Goal: Task Accomplishment & Management: Use online tool/utility

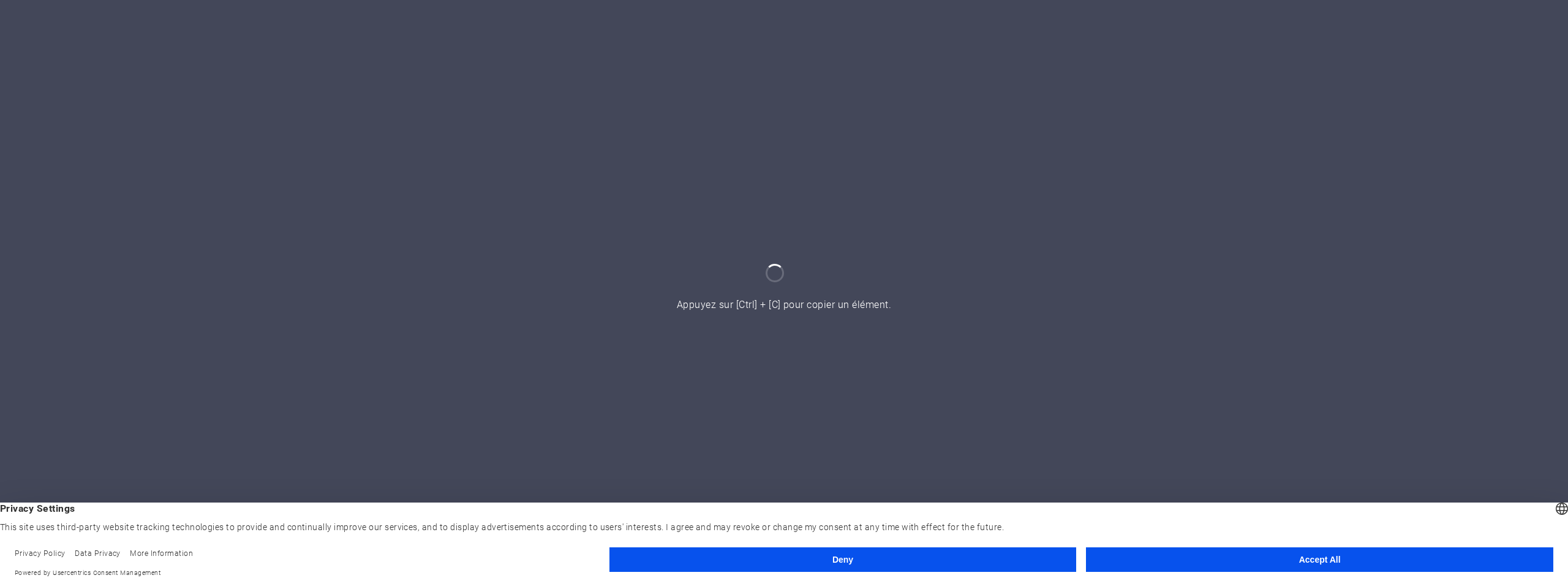
click at [1323, 558] on button "Accept All" at bounding box center [1319, 558] width 467 height 25
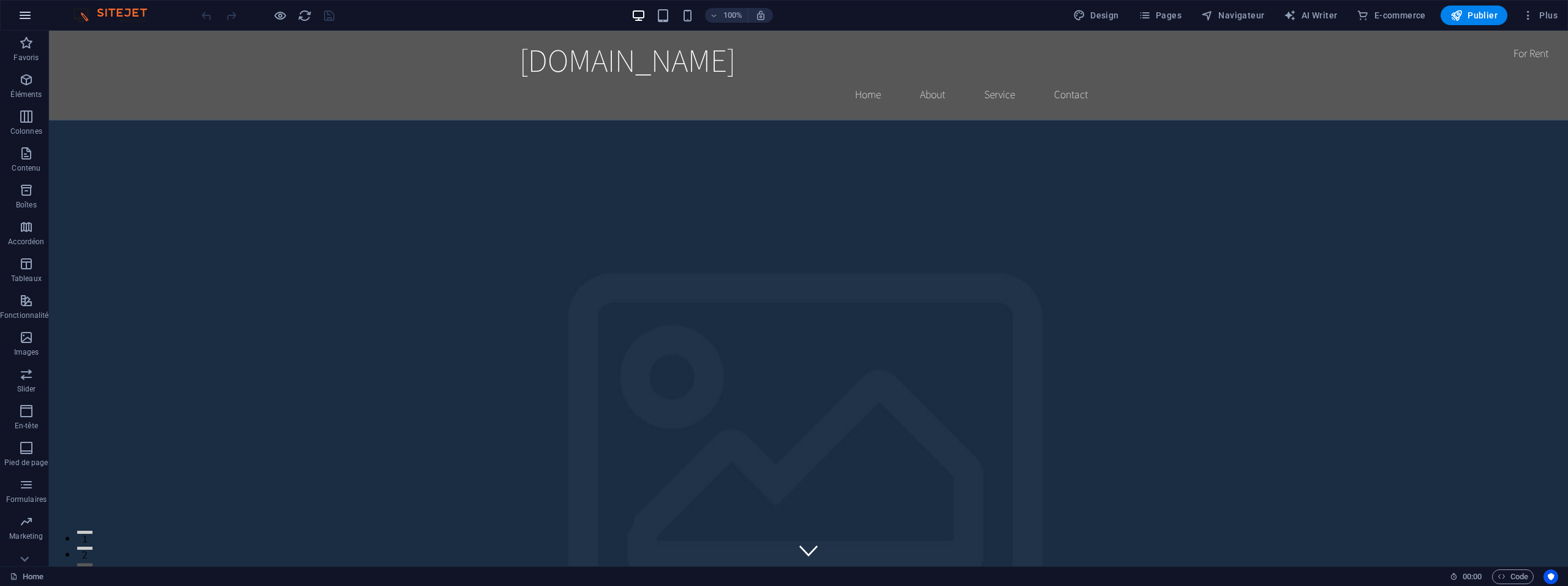
click at [34, 19] on button "button" at bounding box center [26, 16] width 30 height 30
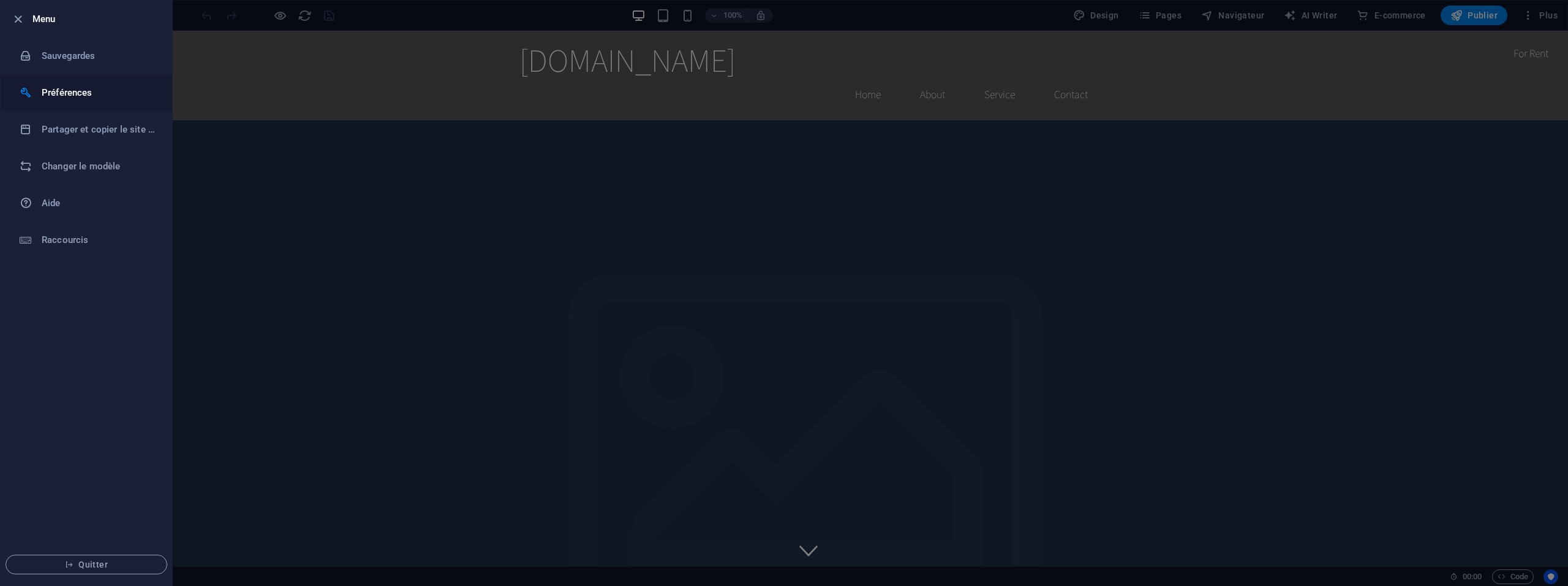
click at [68, 87] on h6 "Préférences" at bounding box center [98, 92] width 114 height 15
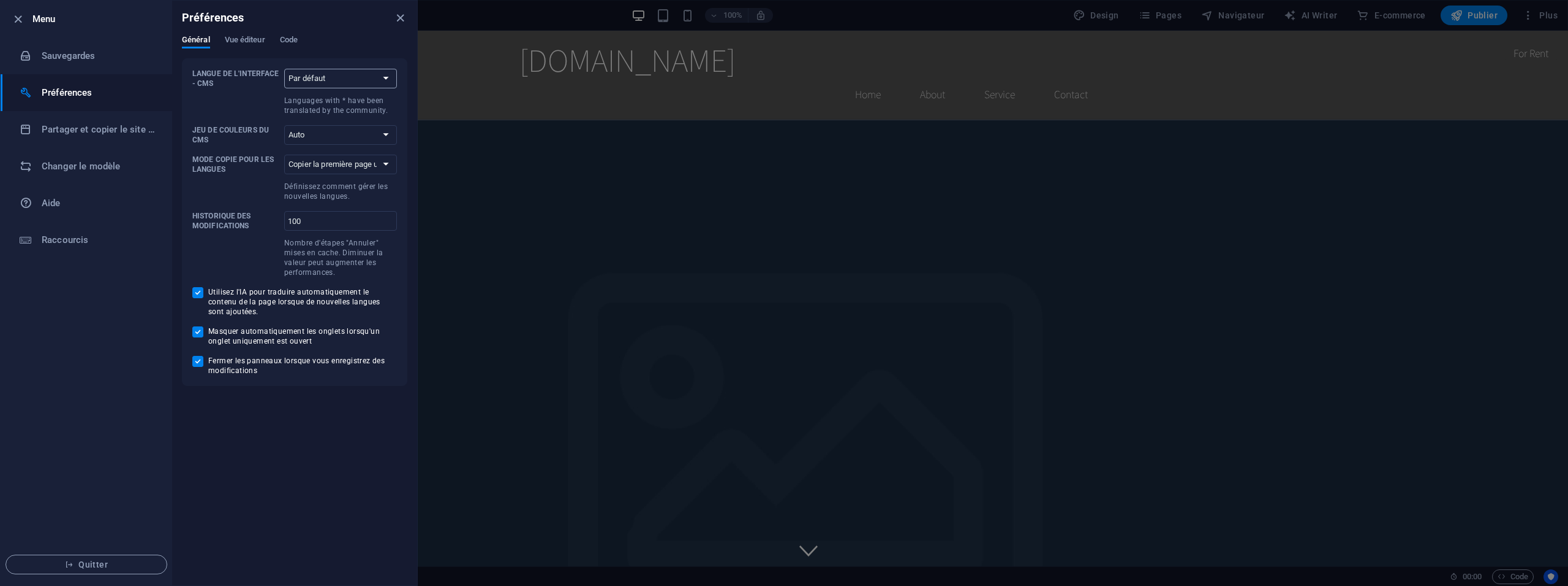
click at [284, 68] on select "Par défaut Deutsch English Español Suomi* Français Magyar Italiano Nederlands P…" at bounding box center [341, 78] width 113 height 20
select select "en"
click option "English" at bounding box center [0, 0] width 0 height 0
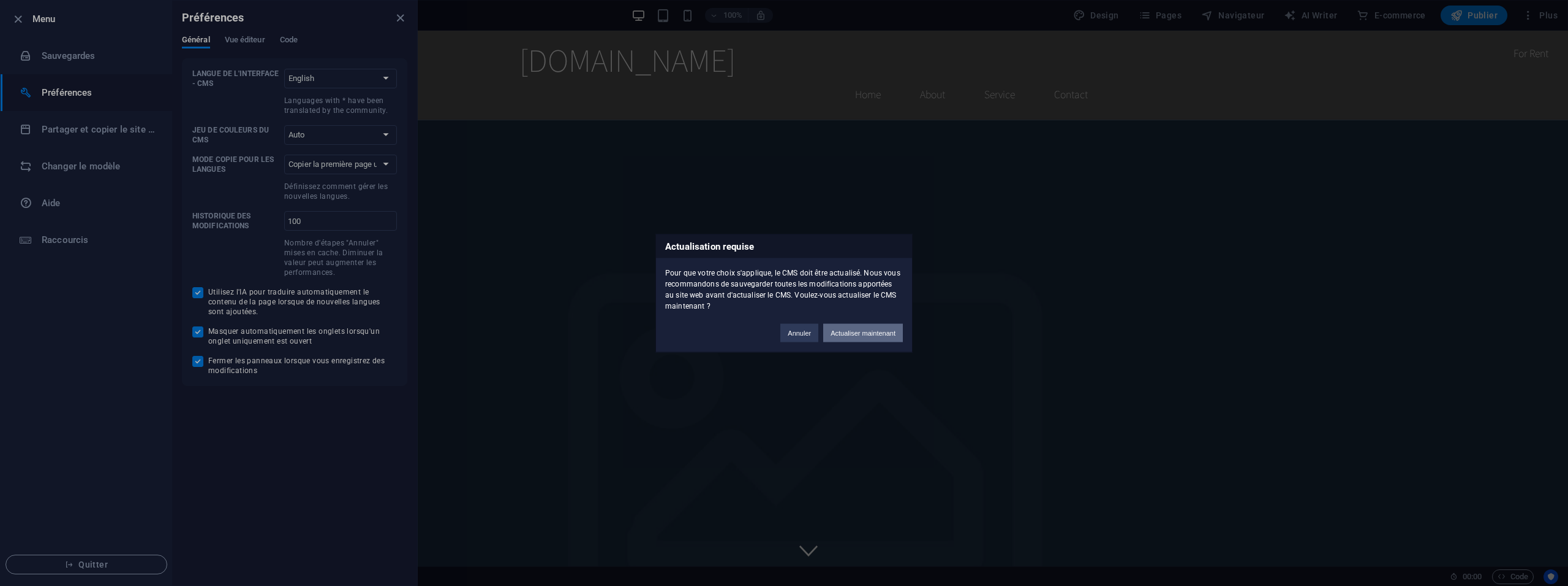
click at [846, 330] on button "Actualiser maintenant" at bounding box center [863, 332] width 80 height 19
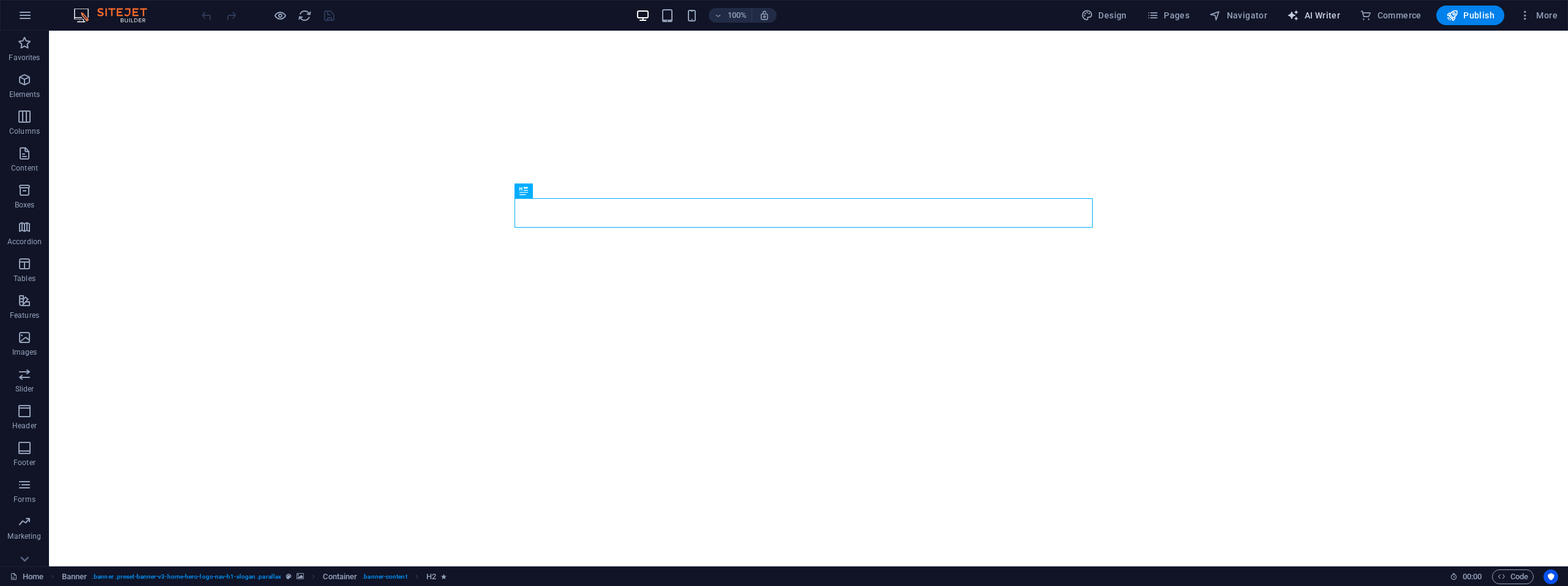
click at [1317, 16] on span "AI Writer" at bounding box center [1314, 15] width 53 height 12
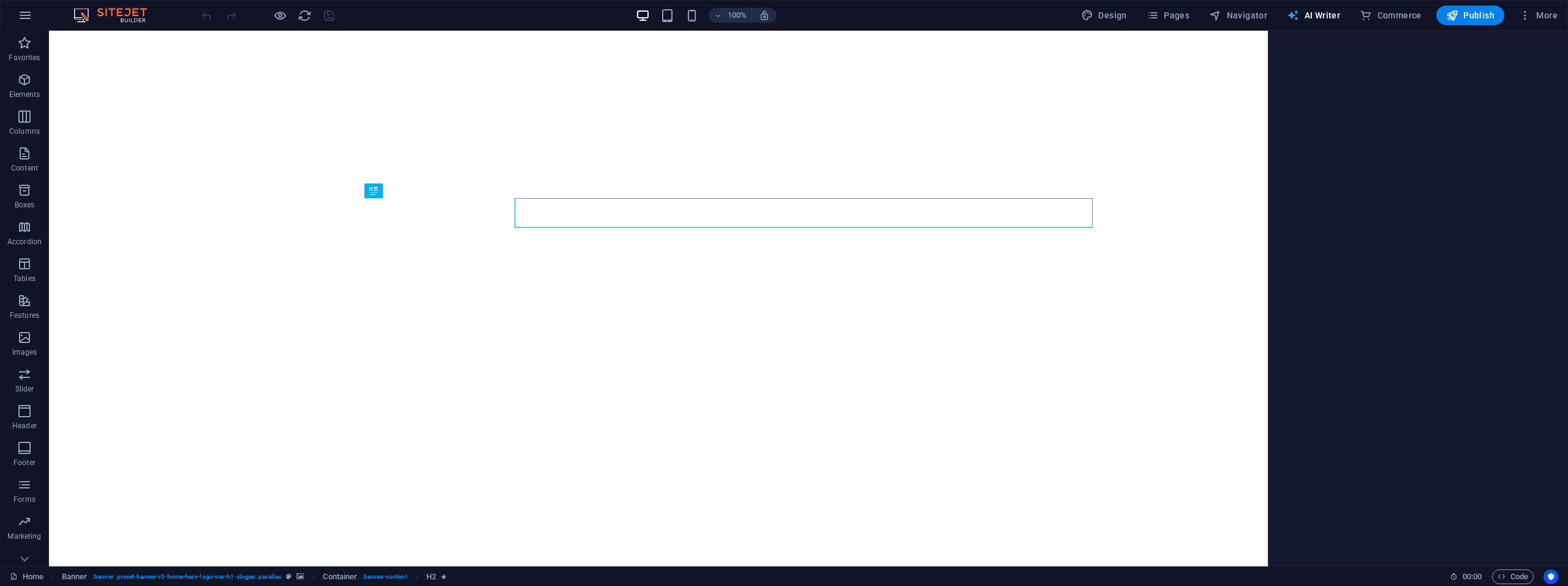
select select "English"
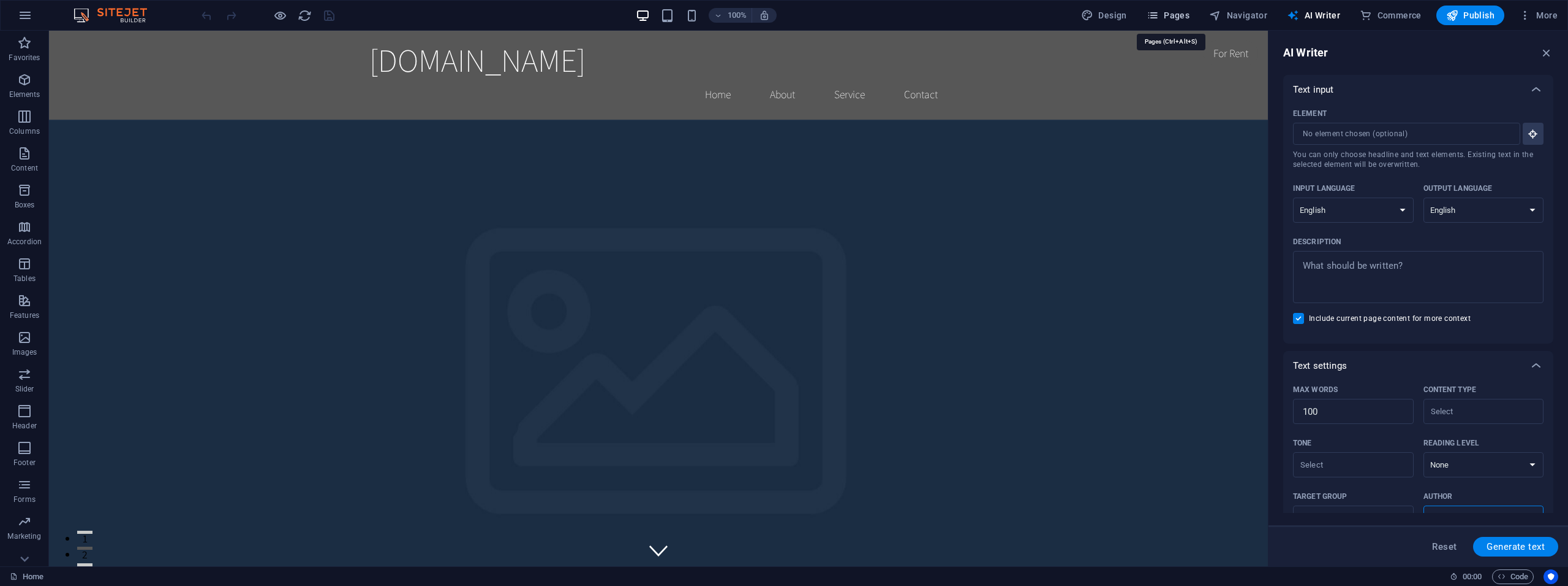
click at [1179, 12] on span "Pages" at bounding box center [1168, 15] width 42 height 12
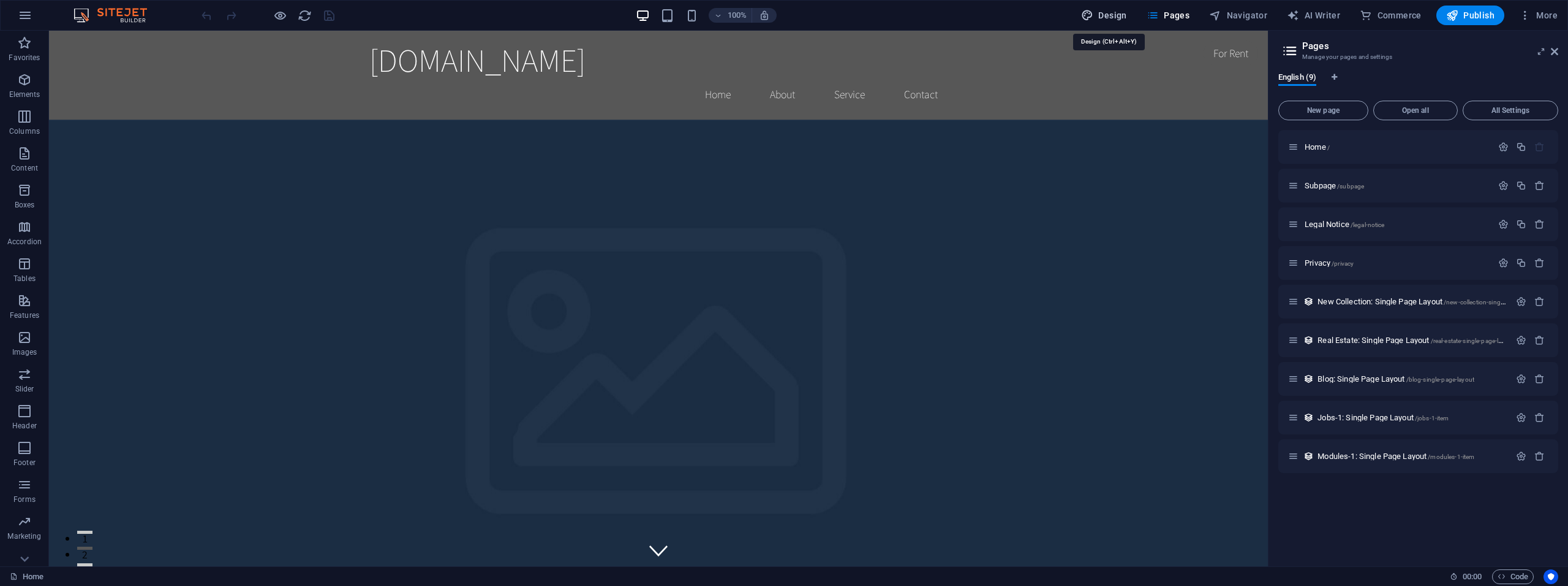
click at [1105, 8] on button "Design" at bounding box center [1104, 16] width 55 height 20
select select "rem"
select select "200"
select select "px"
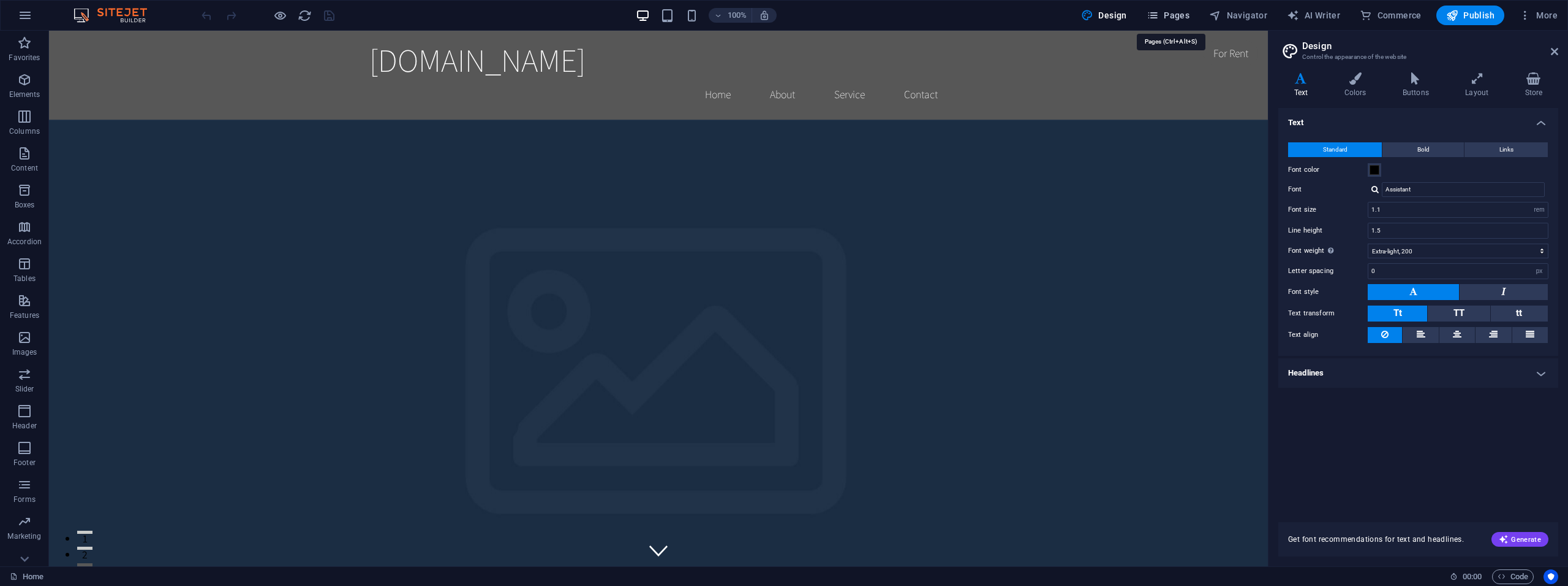
click at [1174, 16] on span "Pages" at bounding box center [1168, 15] width 42 height 12
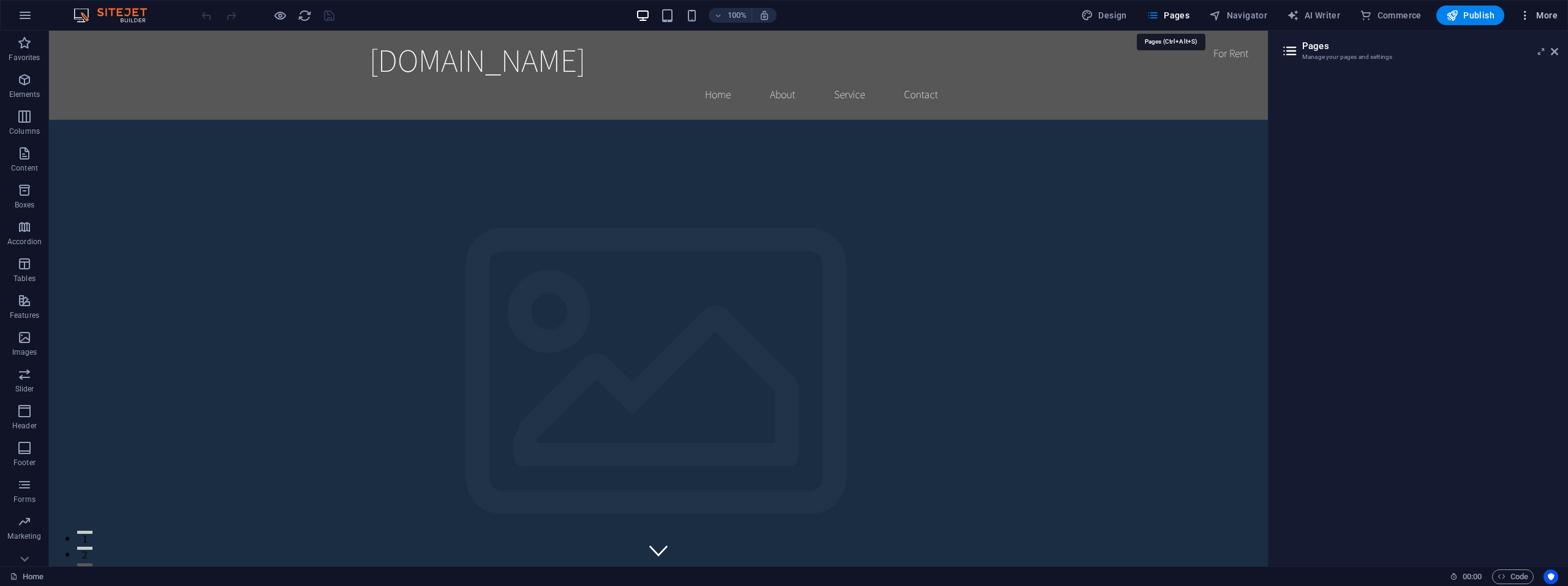
click at [1529, 17] on icon "button" at bounding box center [1526, 15] width 12 height 12
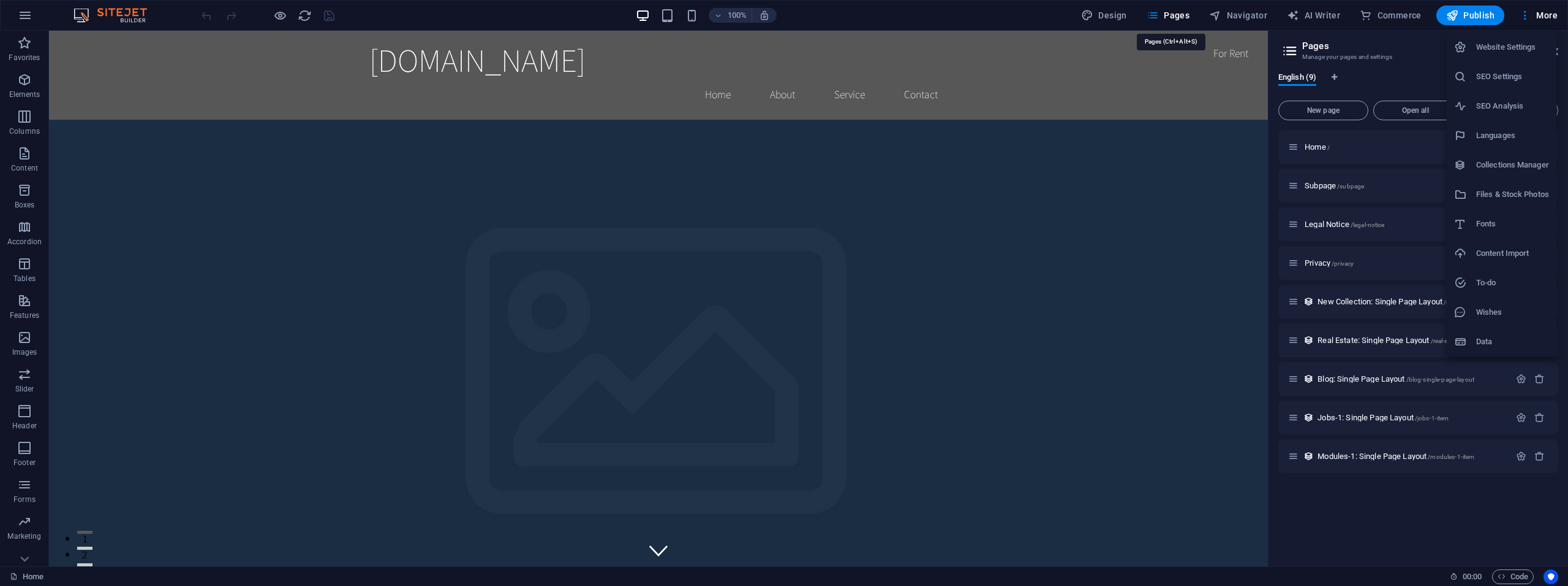
click at [1550, 15] on div at bounding box center [784, 293] width 1568 height 586
click at [1550, 16] on span "More" at bounding box center [1538, 15] width 39 height 12
click at [1505, 54] on li "Website Settings" at bounding box center [1502, 47] width 110 height 30
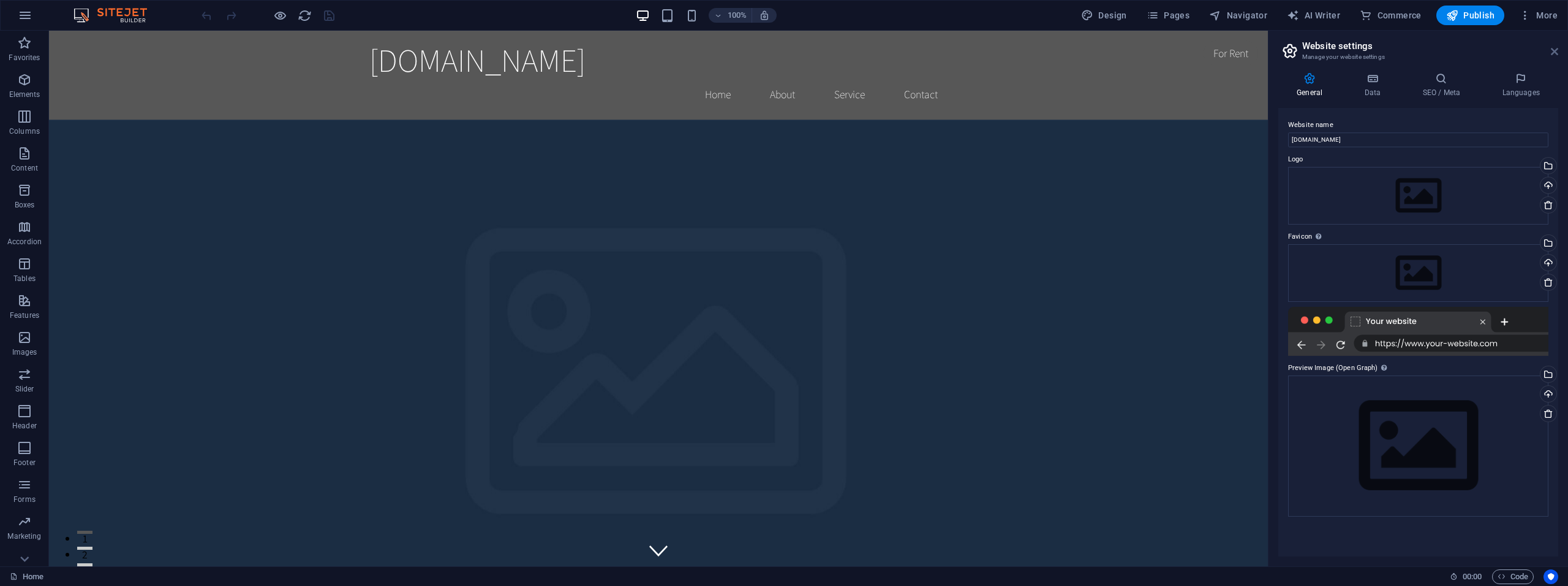
click at [1555, 49] on icon at bounding box center [1554, 51] width 7 height 10
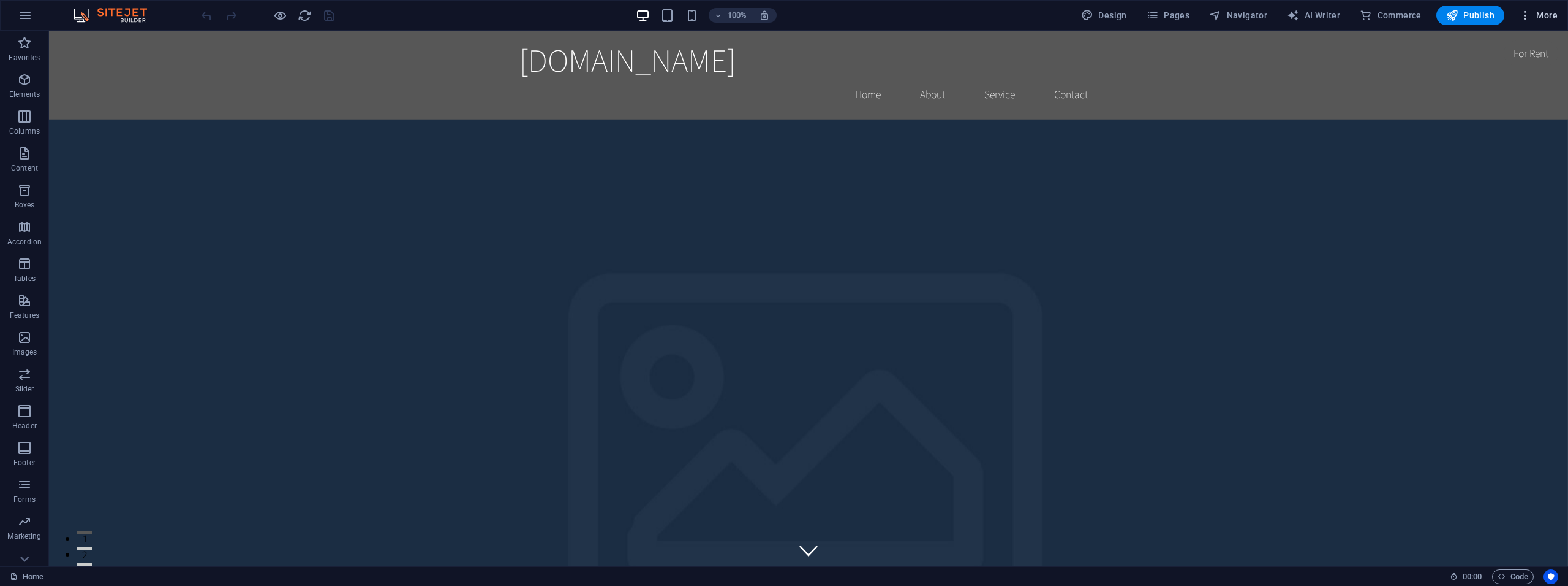
click at [1524, 13] on icon "button" at bounding box center [1526, 15] width 12 height 12
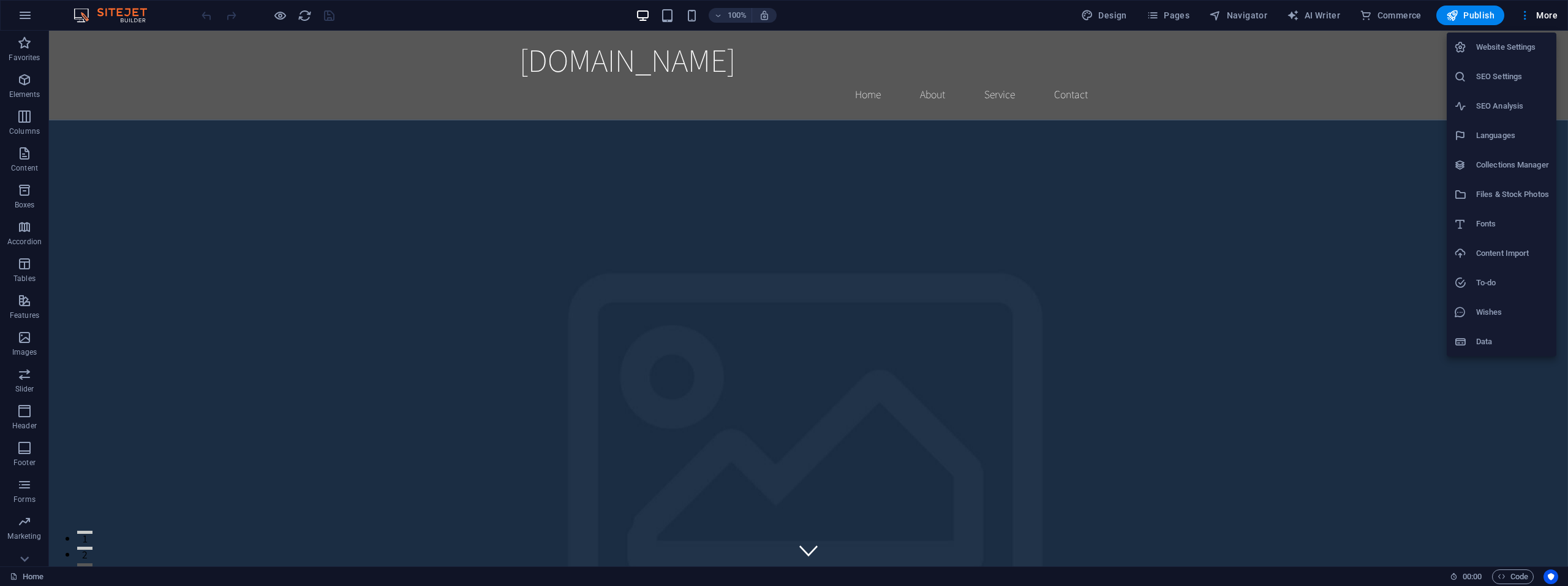
click at [347, 175] on div at bounding box center [784, 293] width 1568 height 586
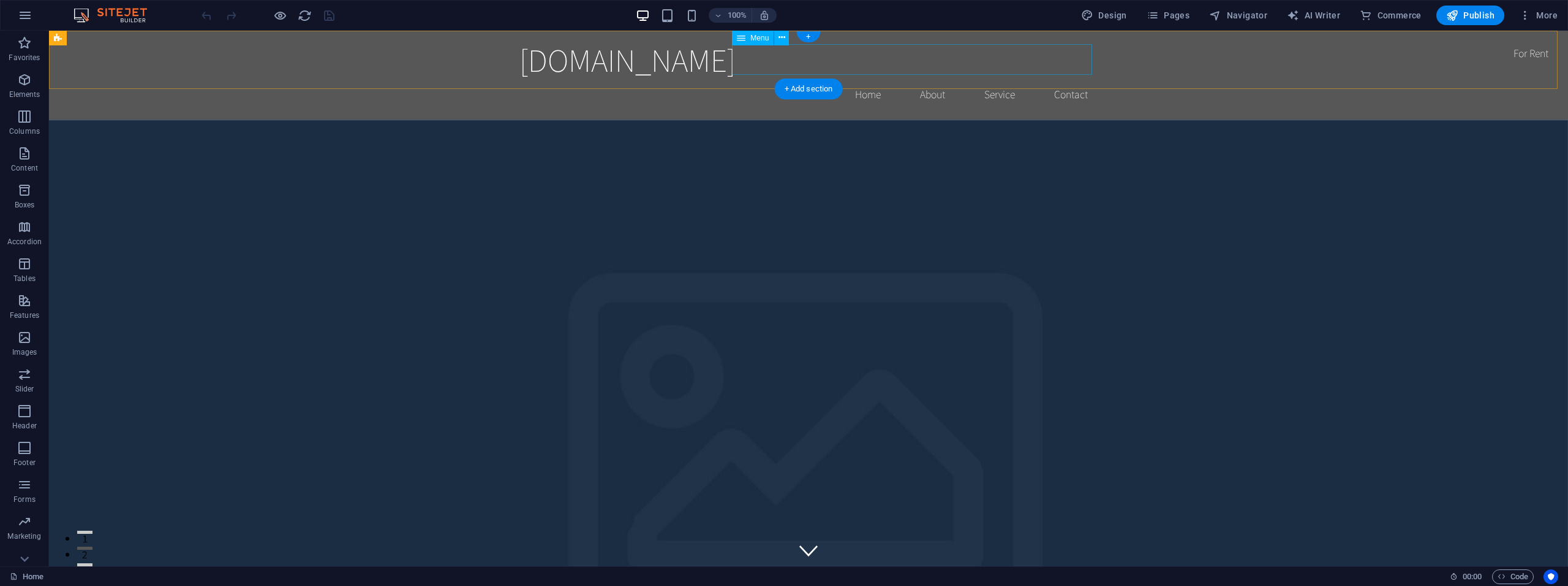
click at [997, 79] on nav "Home About Service Contact" at bounding box center [809, 94] width 579 height 31
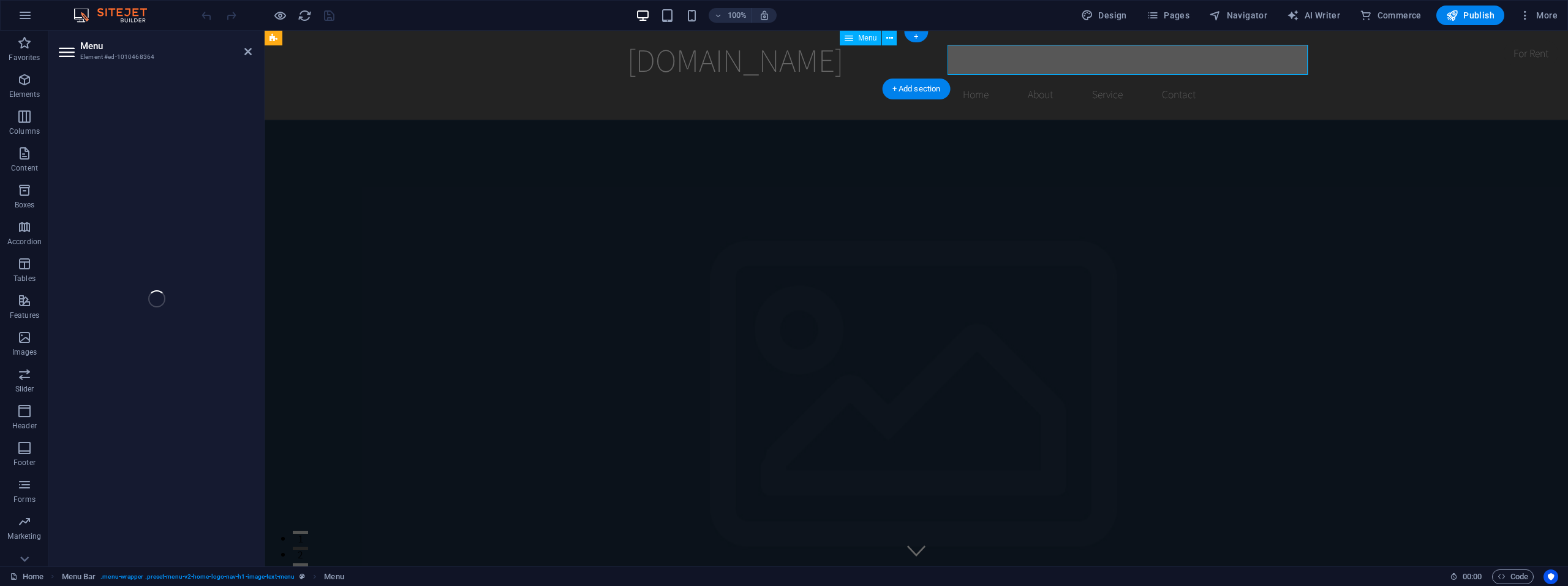
select select
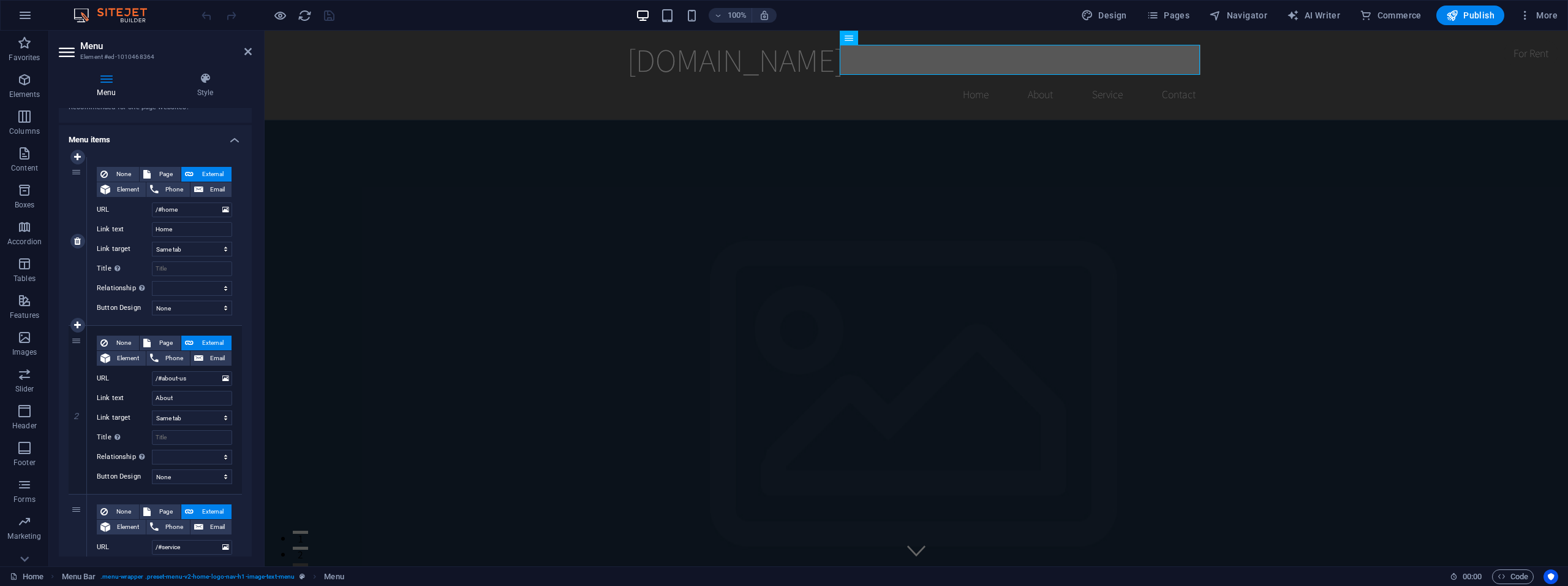
scroll to position [111, 0]
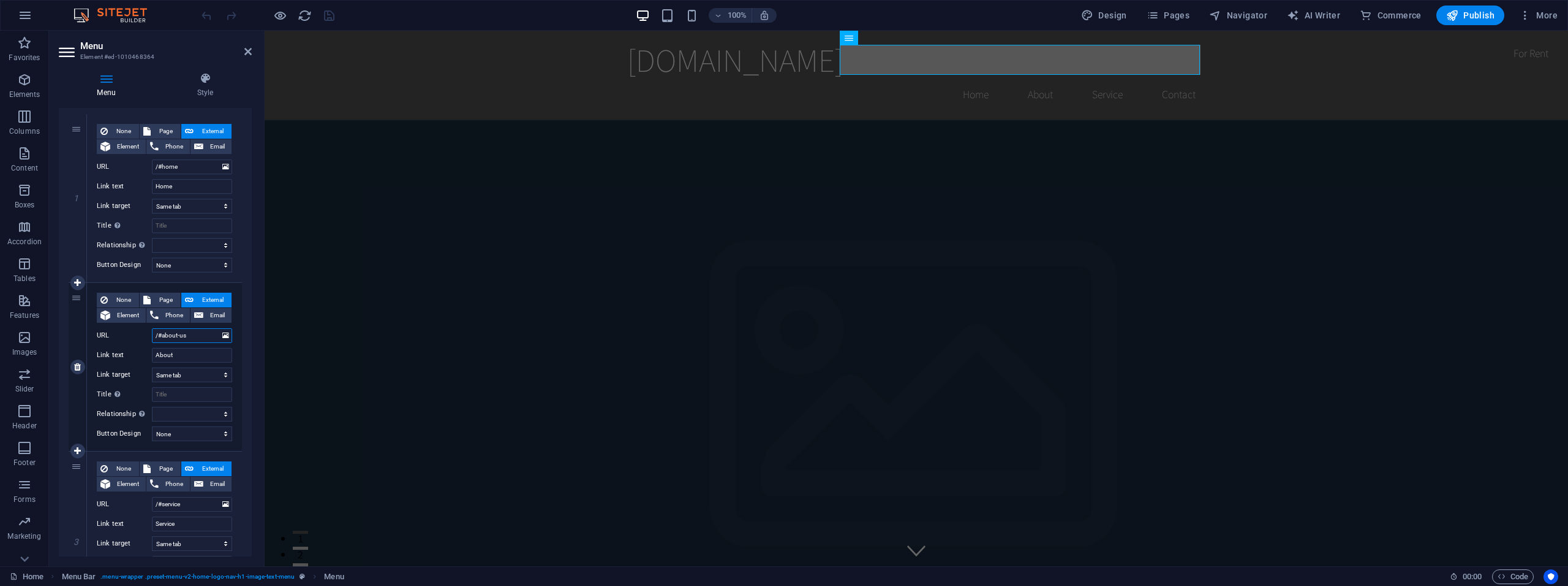
click at [193, 336] on input "/#about-us" at bounding box center [192, 335] width 80 height 15
type input "/#about-"
select select
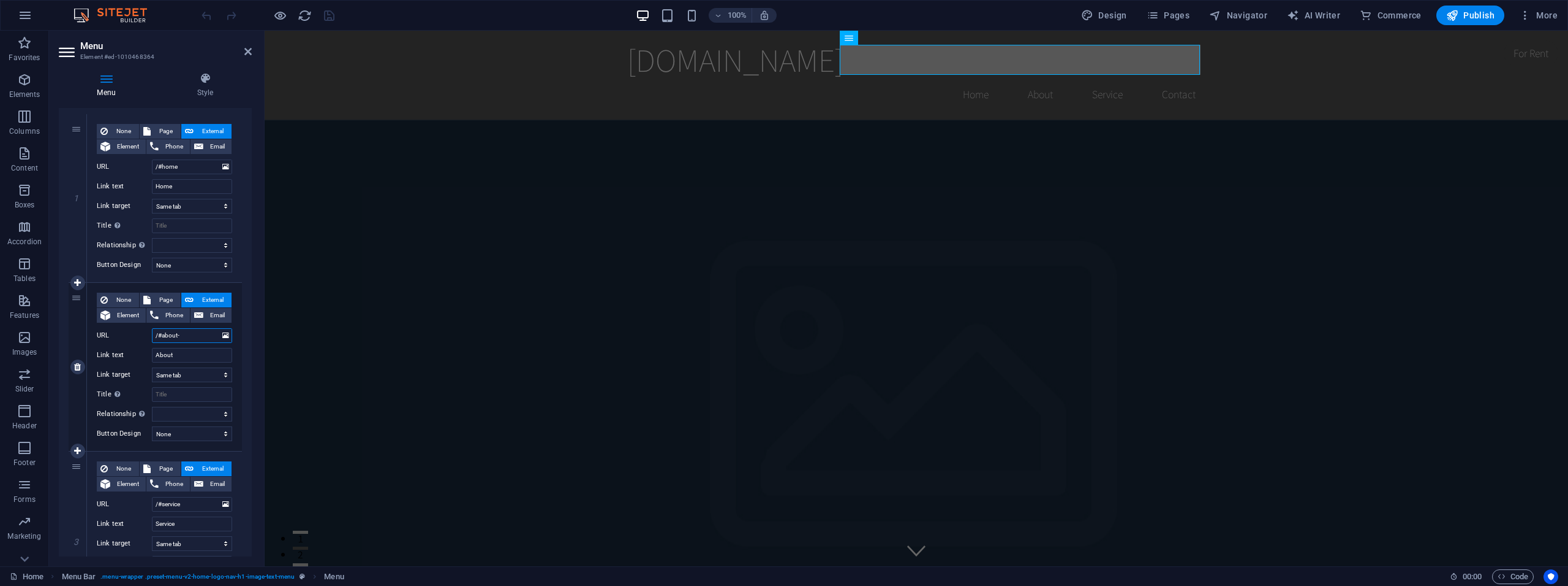
select select
type input "/#about"
select select
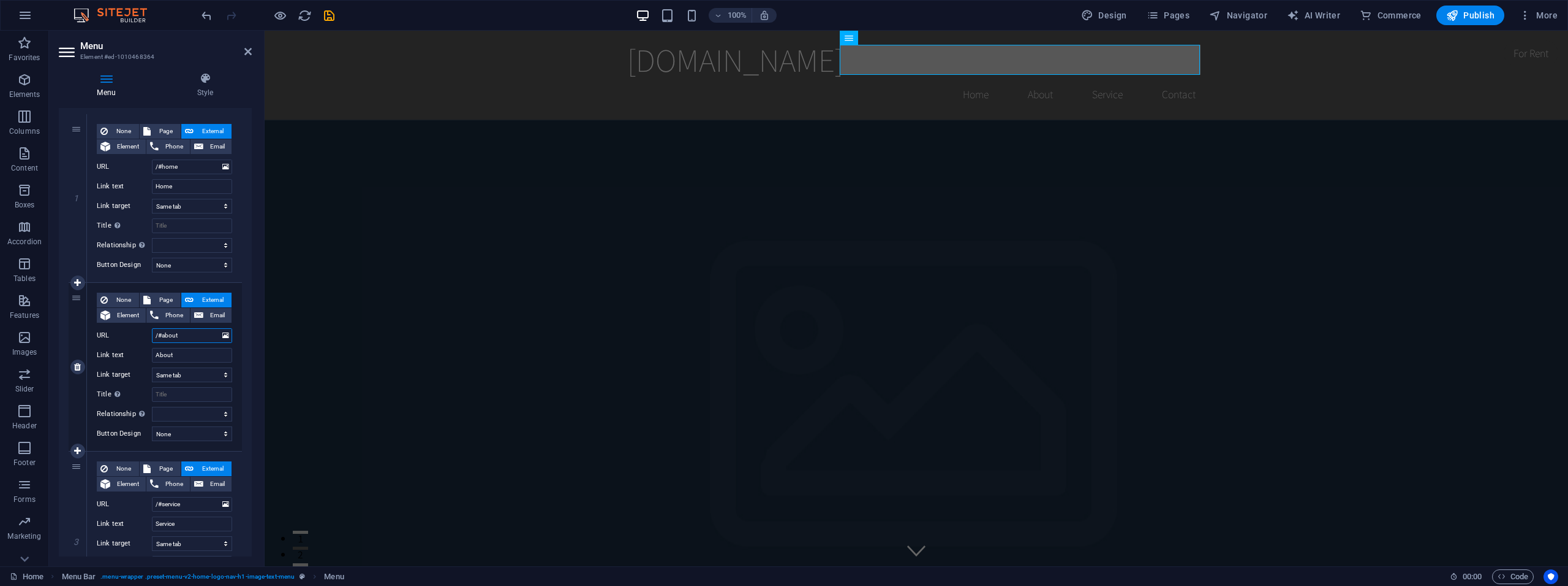
select select
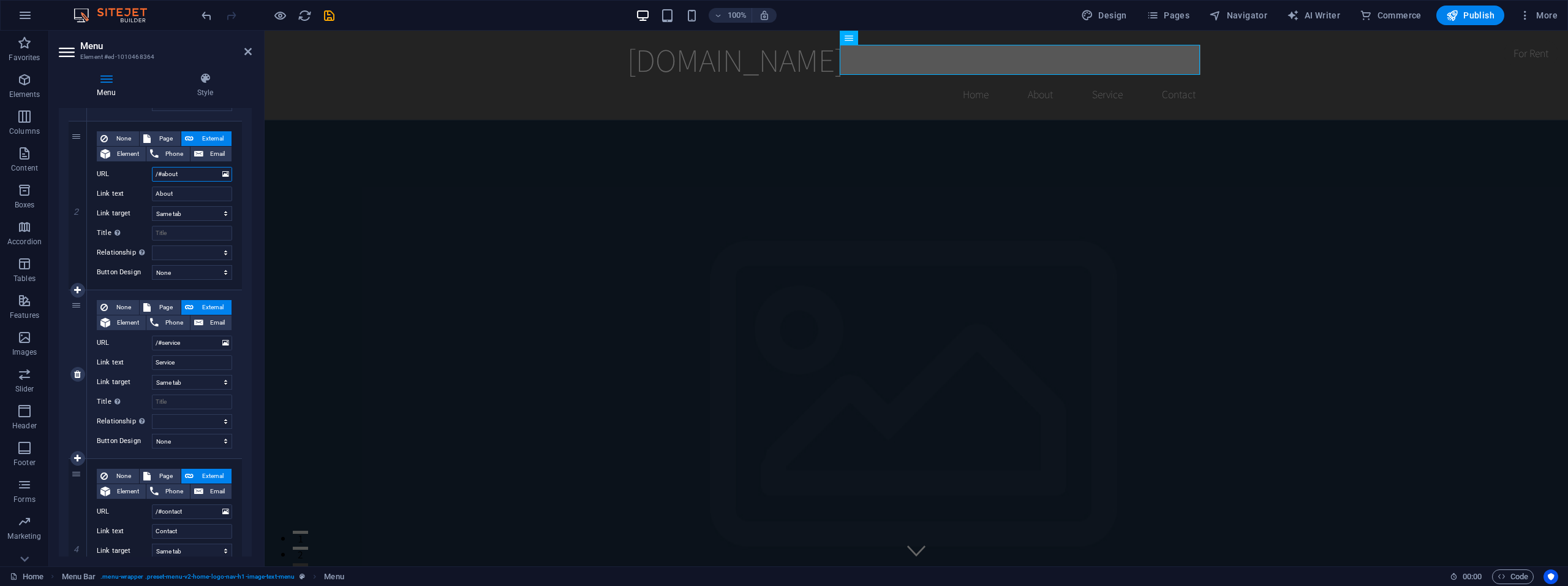
scroll to position [276, 0]
type input "/#about"
click at [190, 336] on input "/#service" at bounding box center [192, 338] width 80 height 15
click at [175, 340] on input "/#service" at bounding box center [192, 338] width 80 height 15
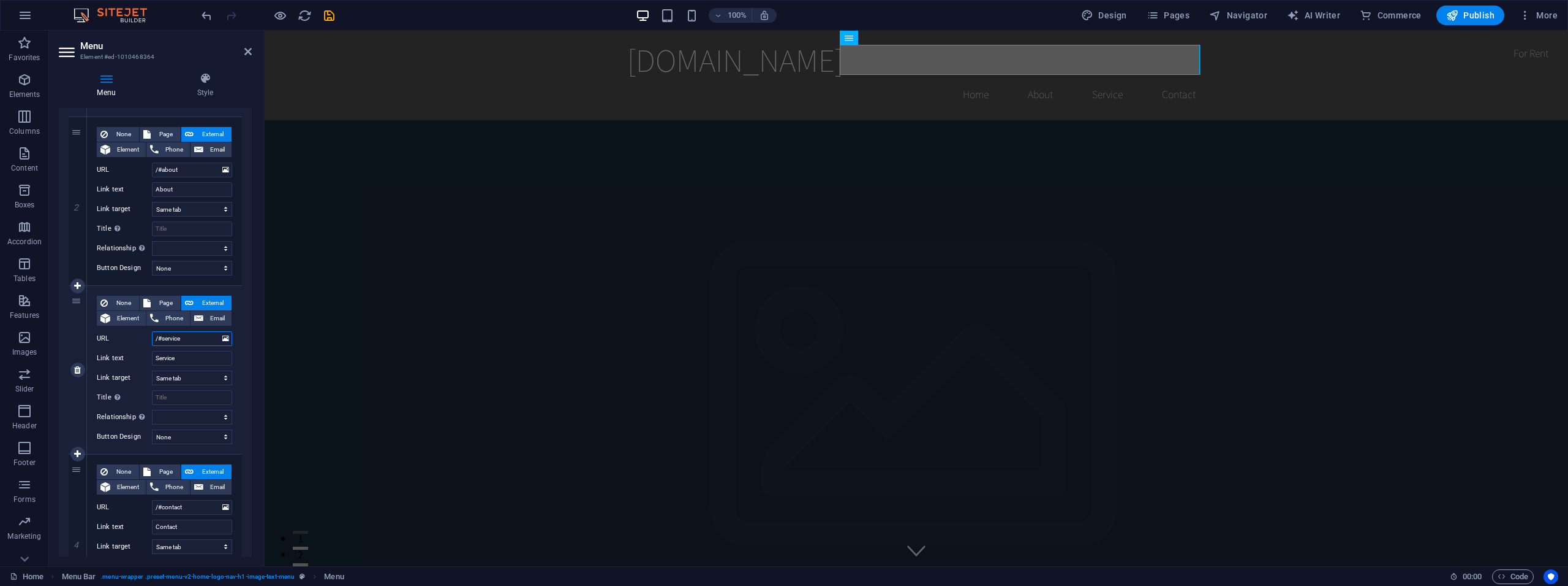
click at [187, 339] on input "/#service" at bounding box center [192, 338] width 80 height 15
type input "/#services"
select select
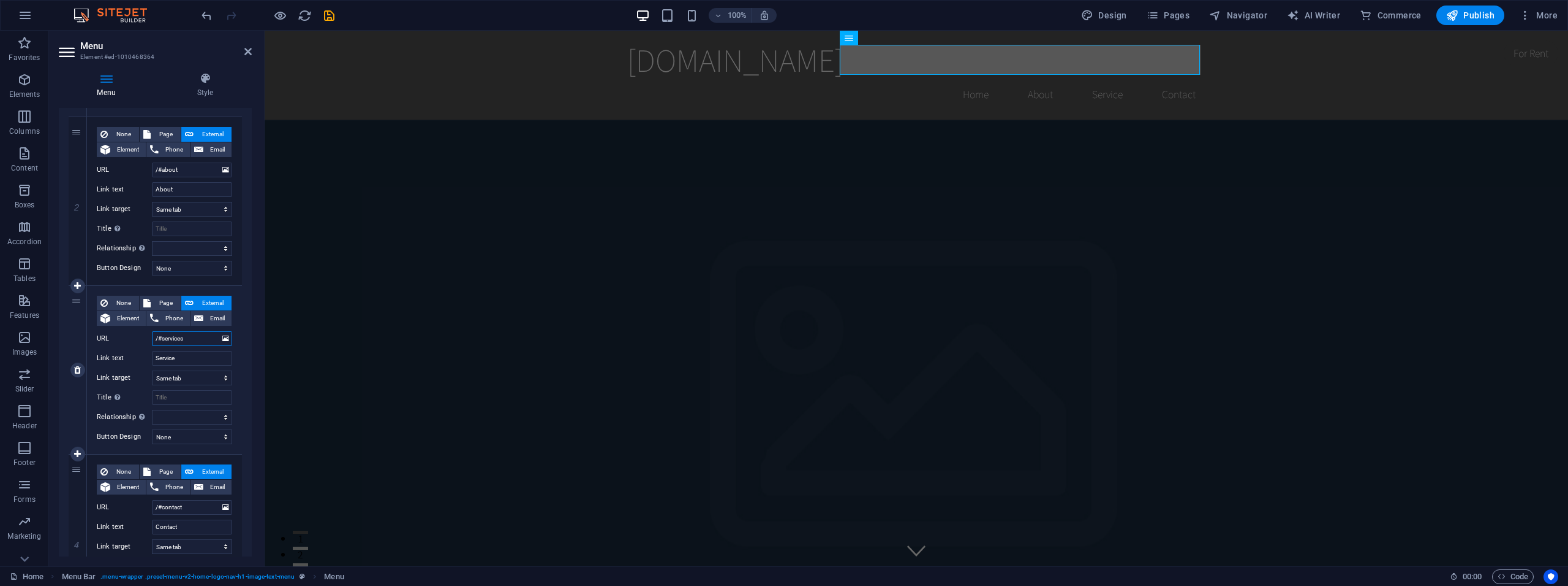
select select
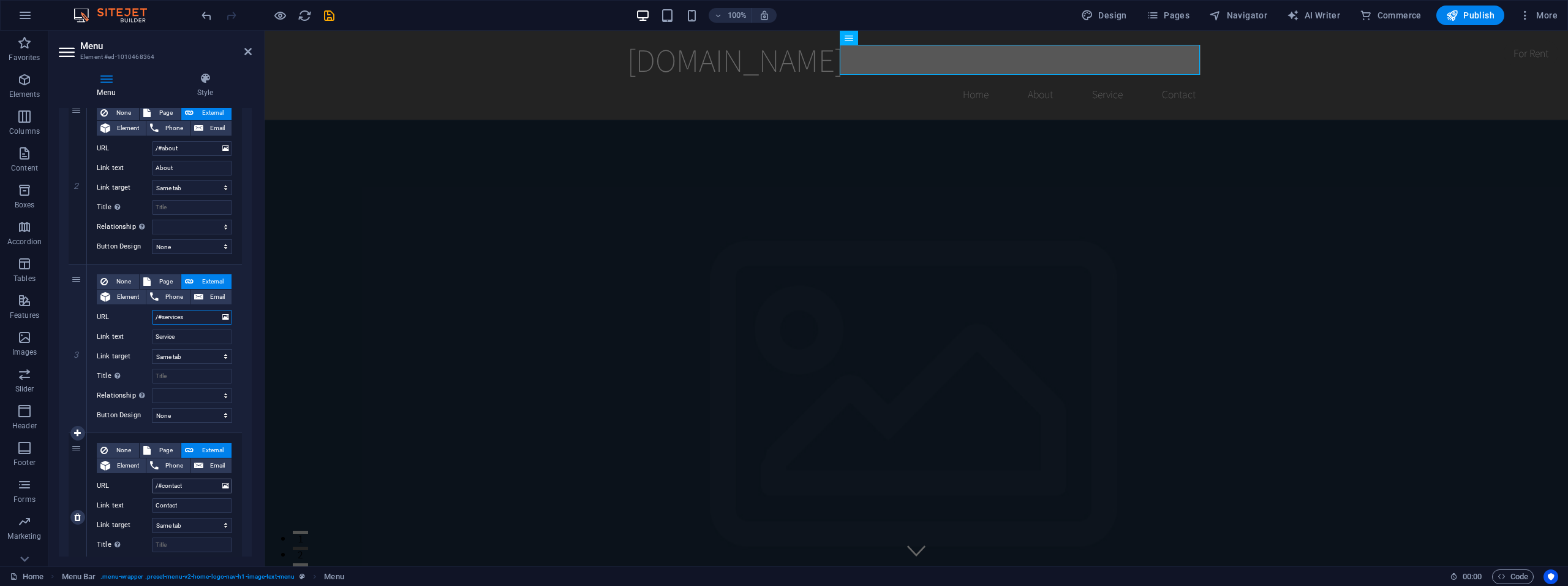
scroll to position [267, 0]
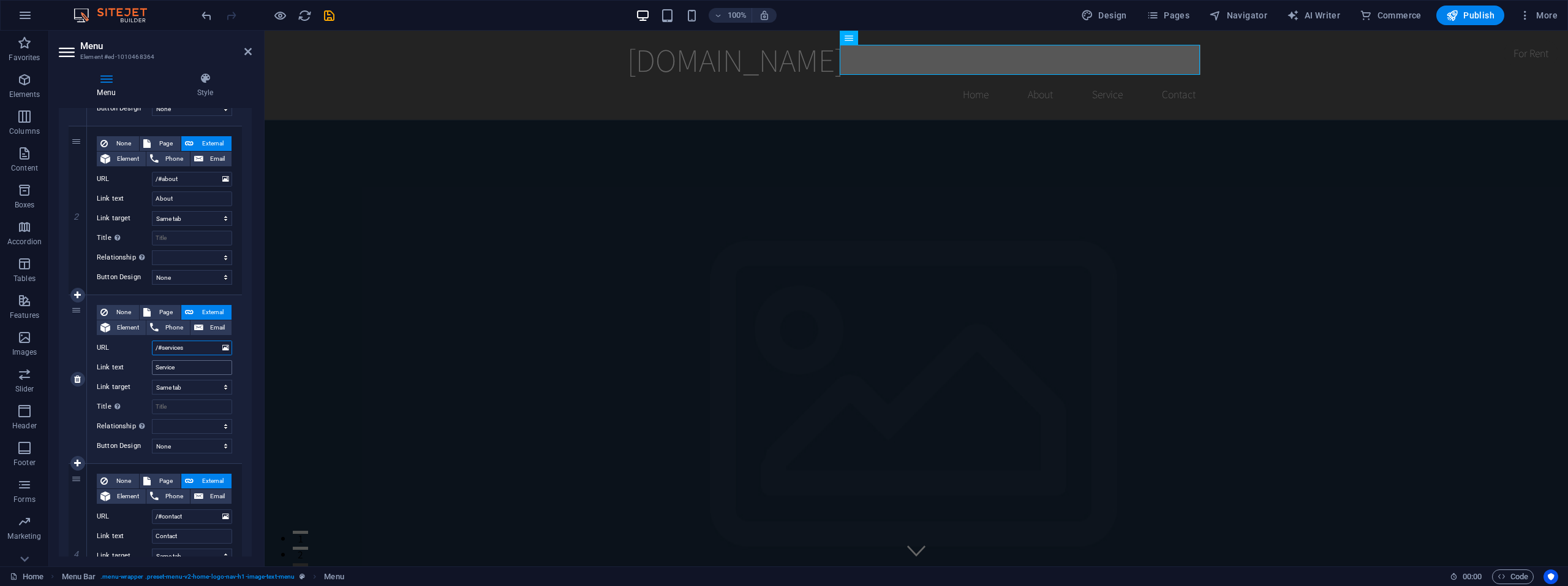
type input "/#services"
click at [187, 368] on input "Service" at bounding box center [192, 367] width 80 height 15
type input "Services"
select select
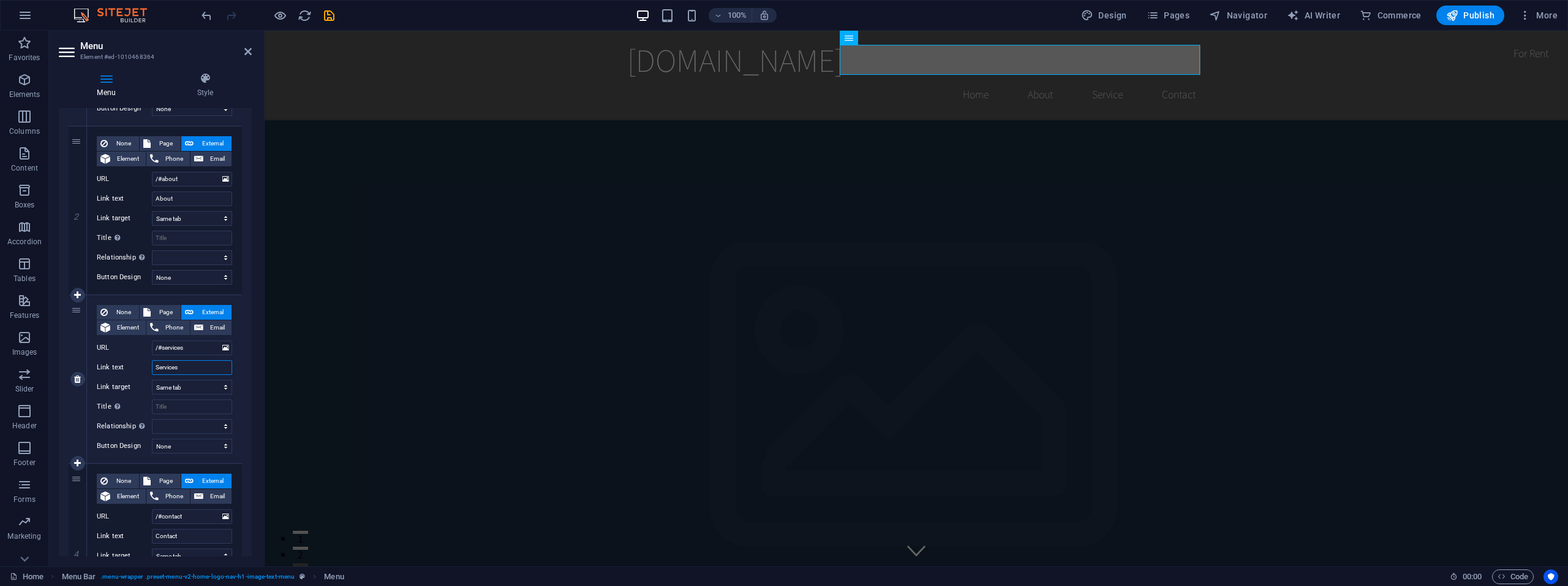
select select
type input "Services"
click at [188, 348] on input "/#services" at bounding box center [192, 347] width 80 height 15
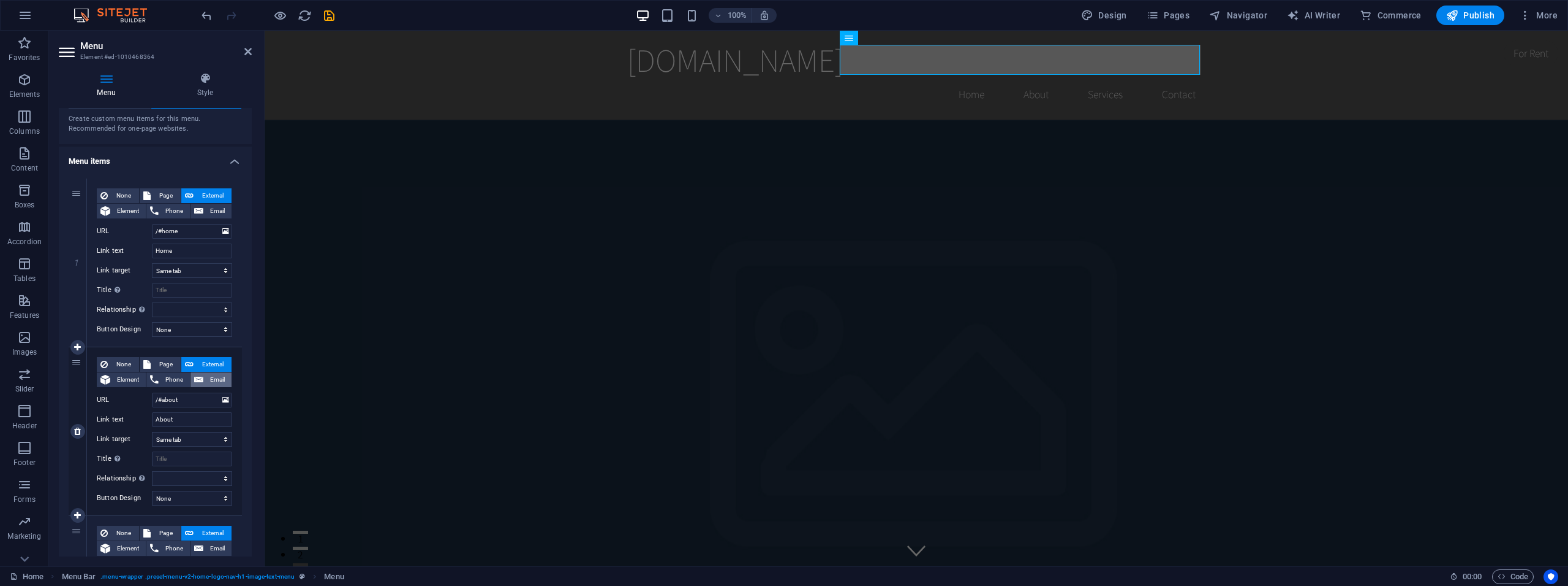
scroll to position [0, 0]
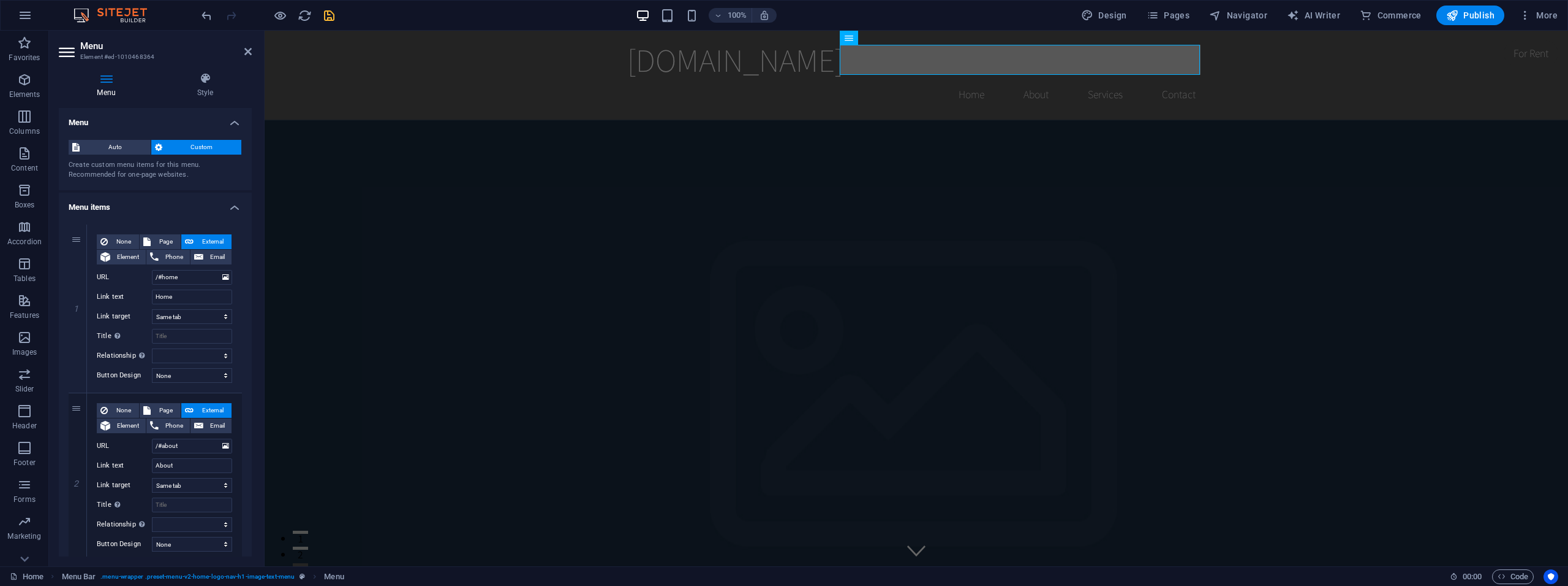
click at [329, 16] on icon "save" at bounding box center [329, 16] width 14 height 14
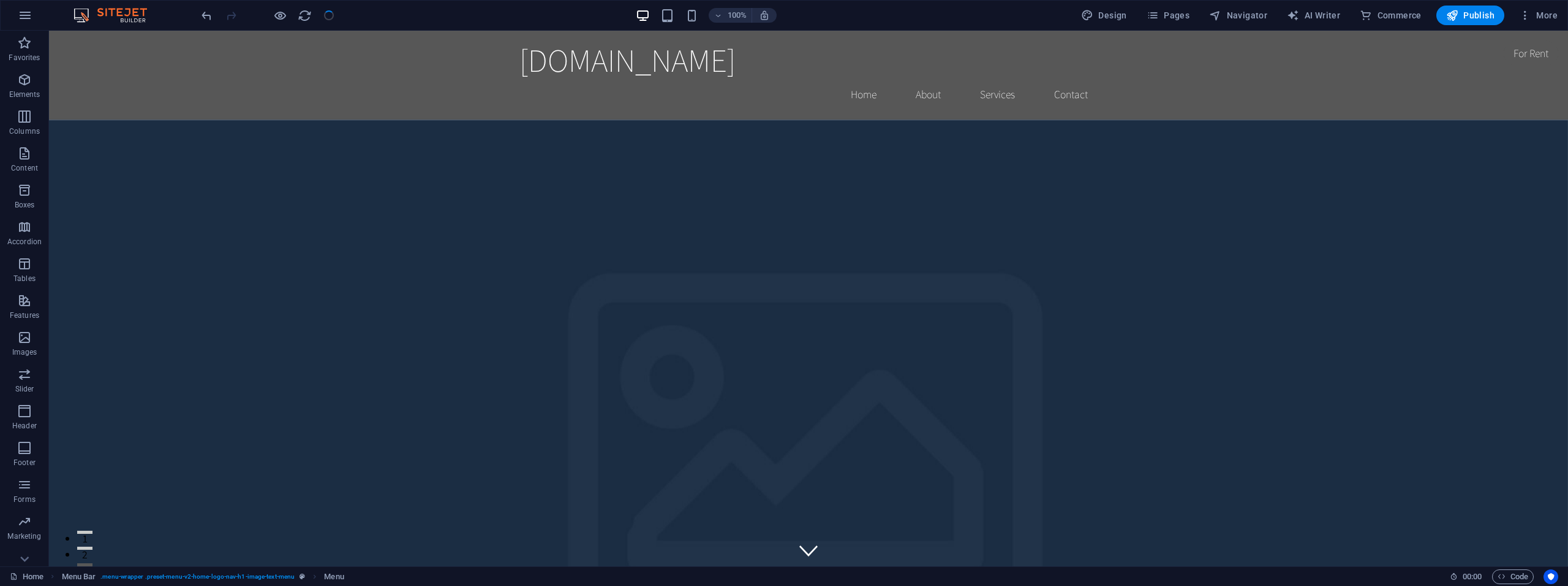
checkbox input "false"
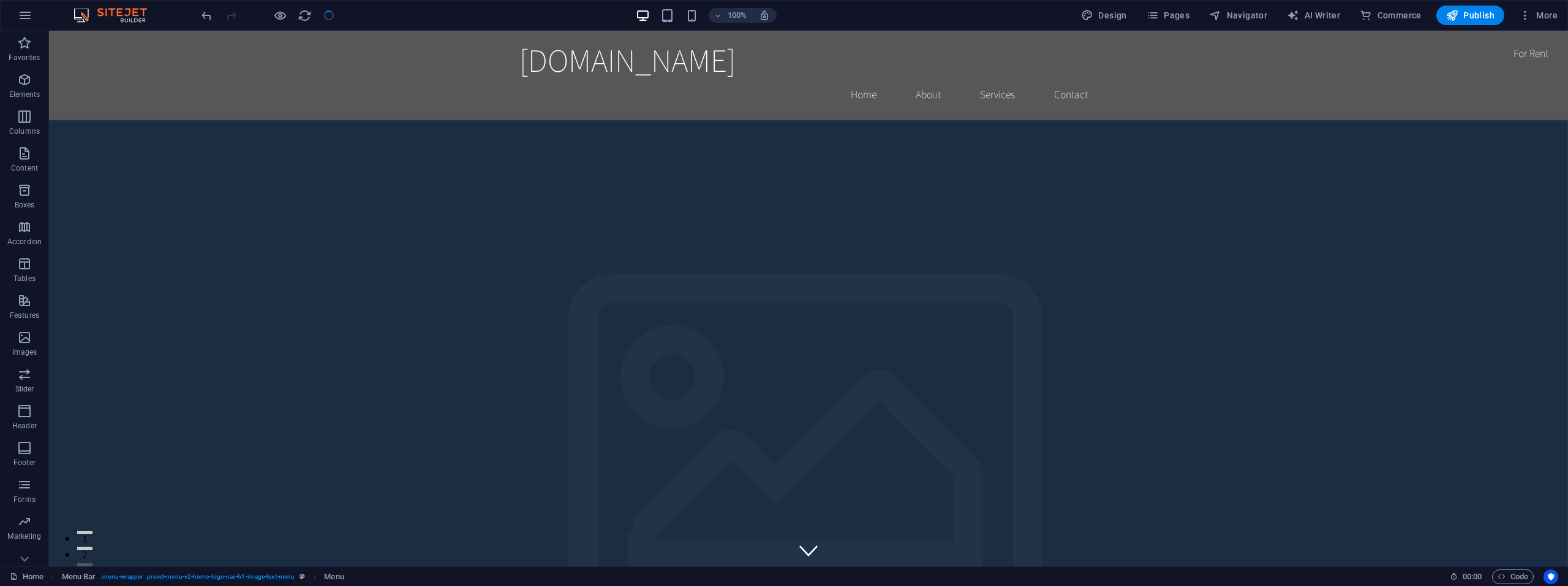
checkbox input "false"
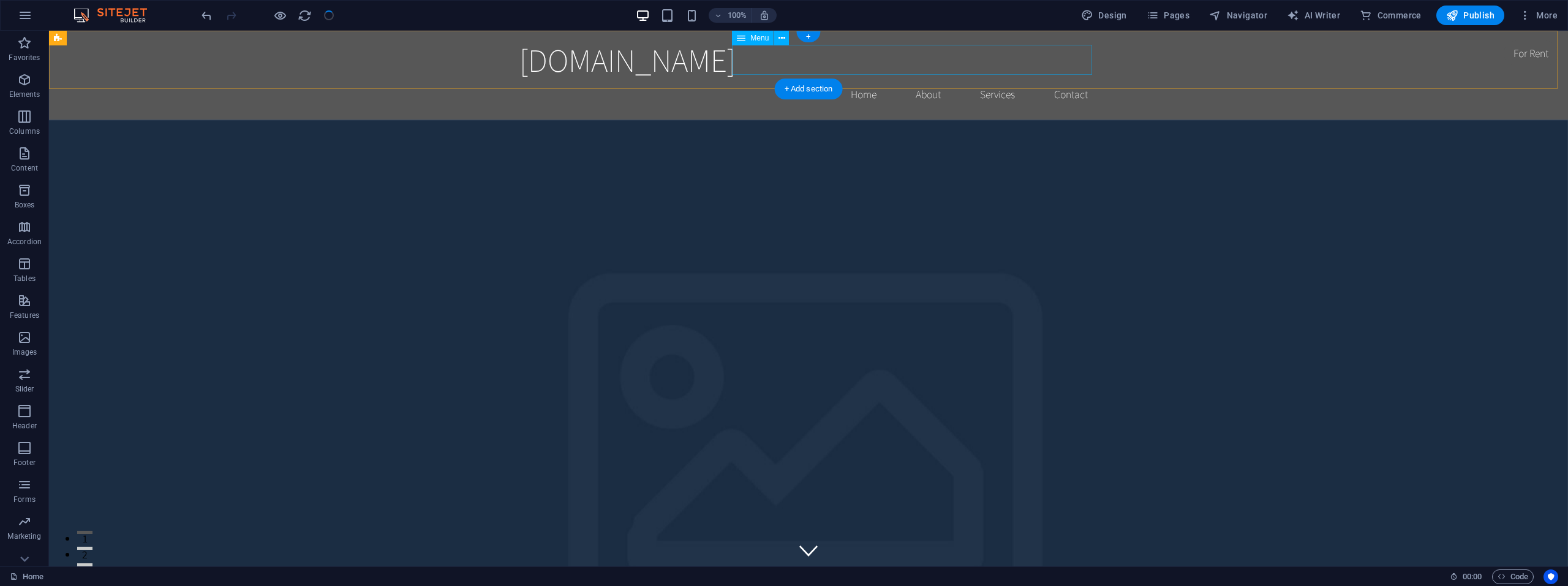
click at [925, 79] on nav "Home About Services Contact" at bounding box center [809, 94] width 579 height 31
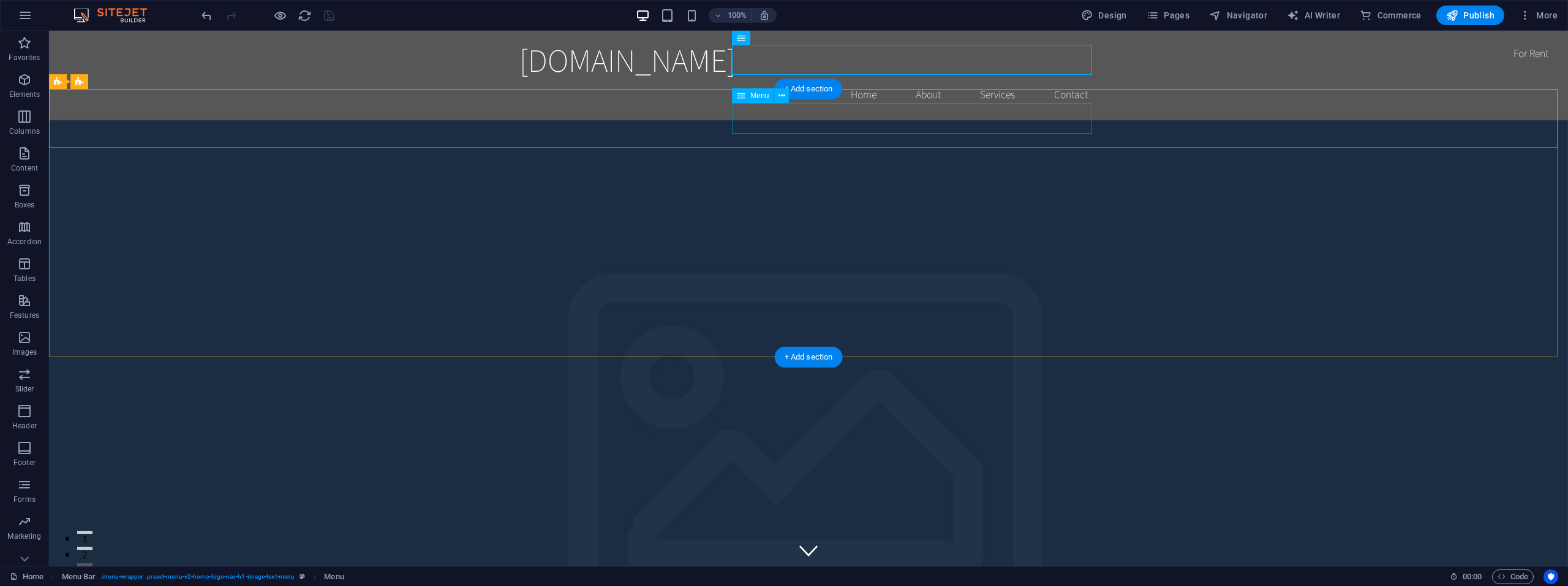
click at [782, 95] on icon at bounding box center [782, 96] width 7 height 13
click at [746, 100] on div "Menu" at bounding box center [752, 95] width 41 height 15
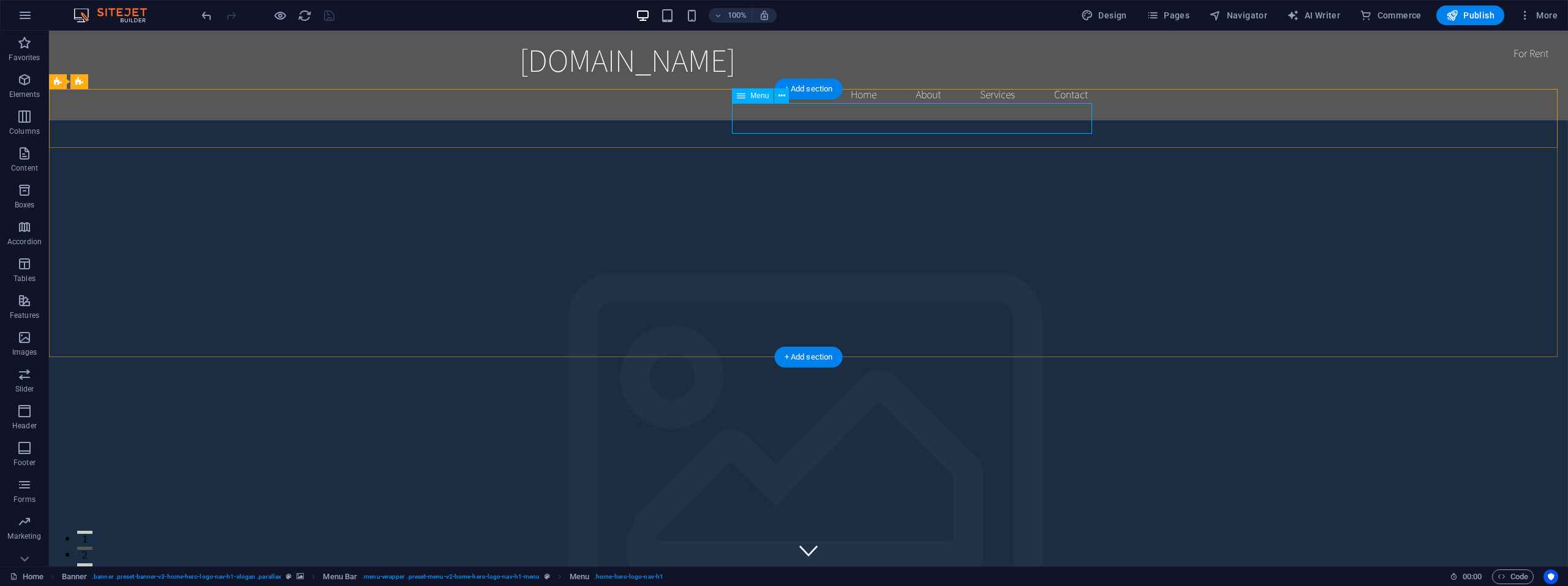
select select
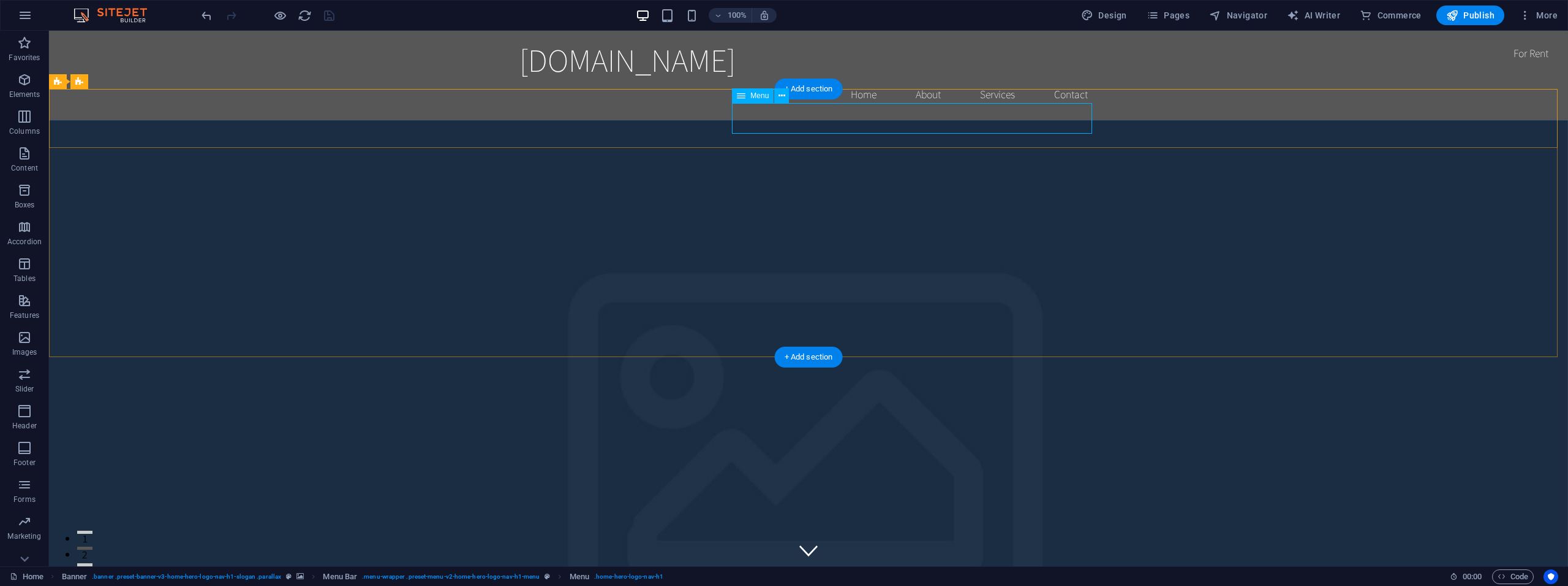
select select
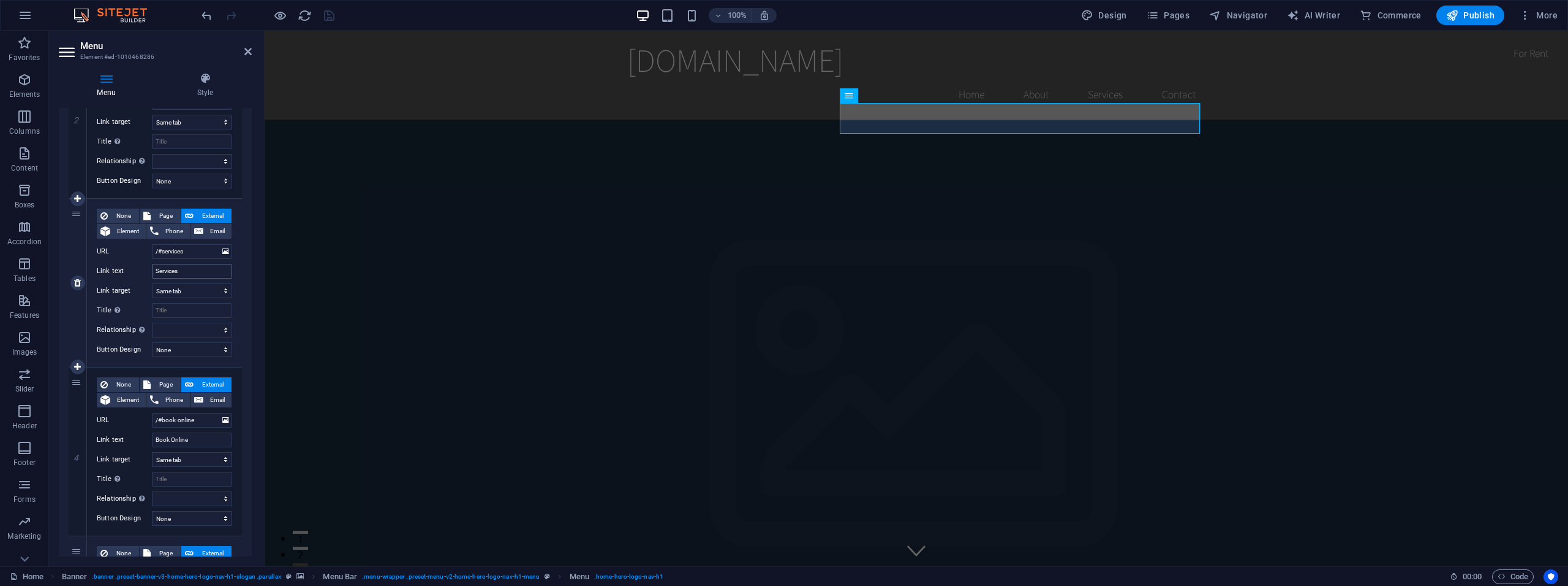
scroll to position [386, 0]
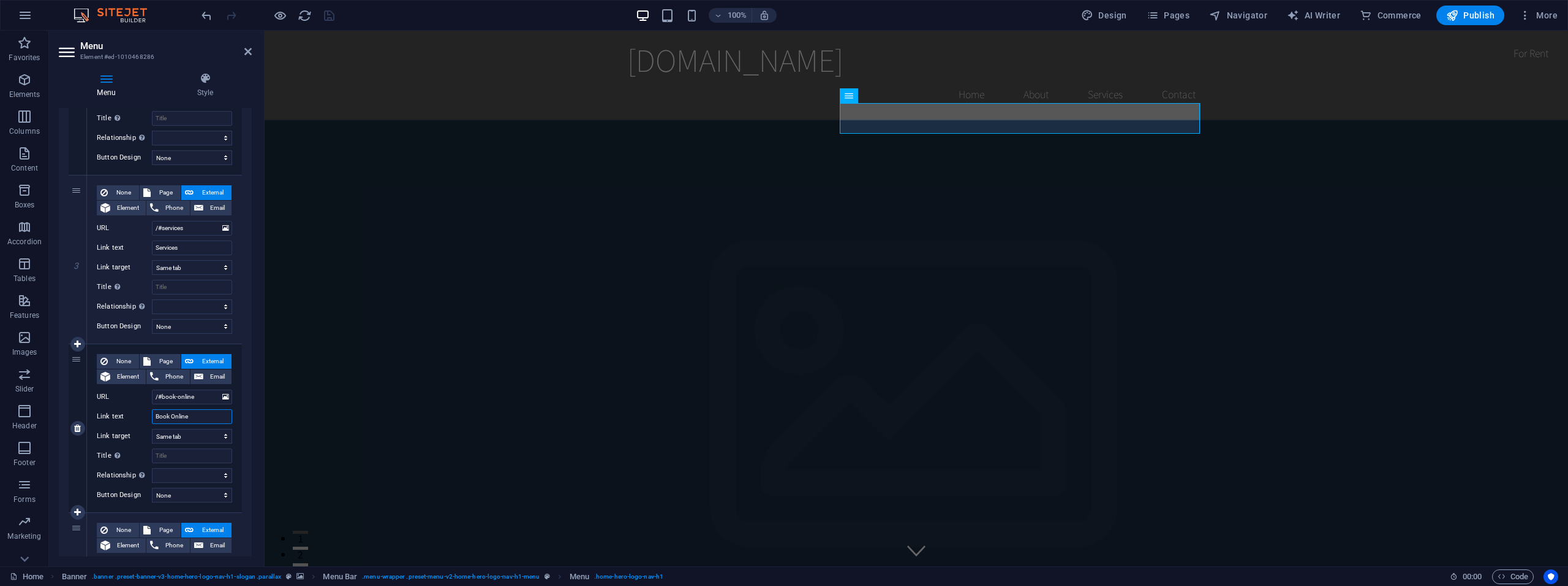
drag, startPoint x: 195, startPoint y: 418, endPoint x: 170, endPoint y: 424, distance: 25.7
click at [170, 424] on input "Book Online" at bounding box center [192, 416] width 80 height 15
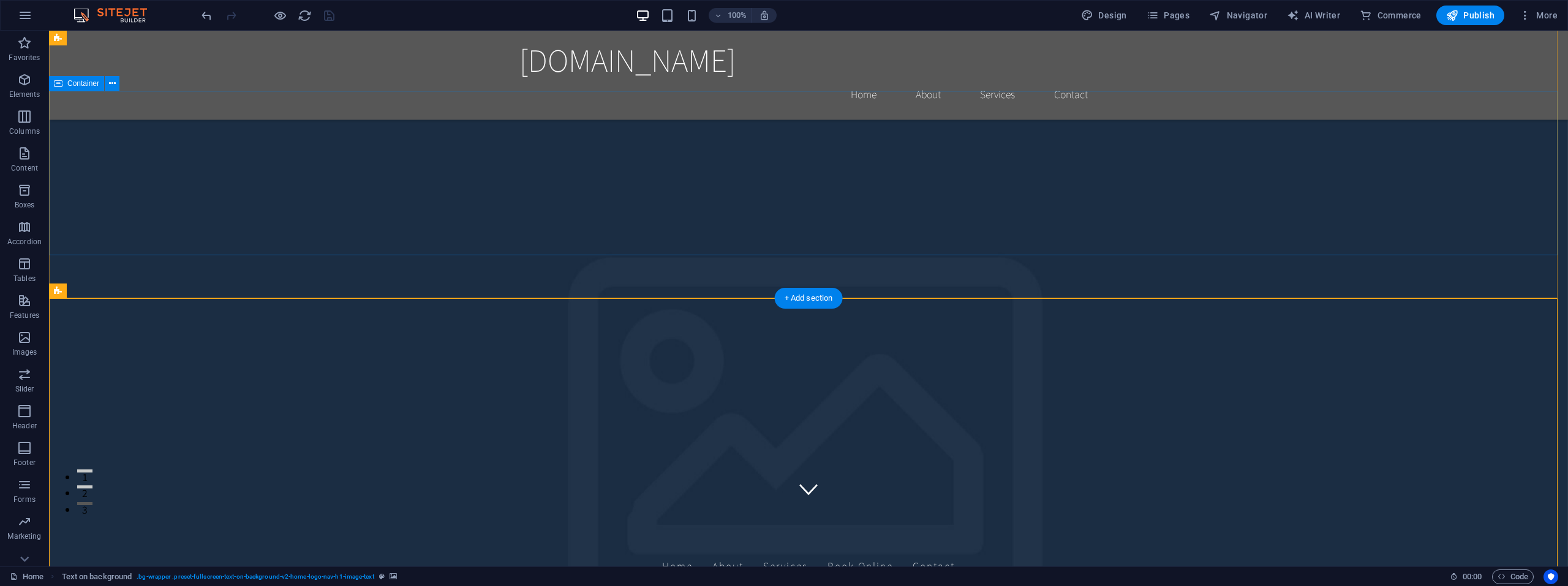
scroll to position [0, 0]
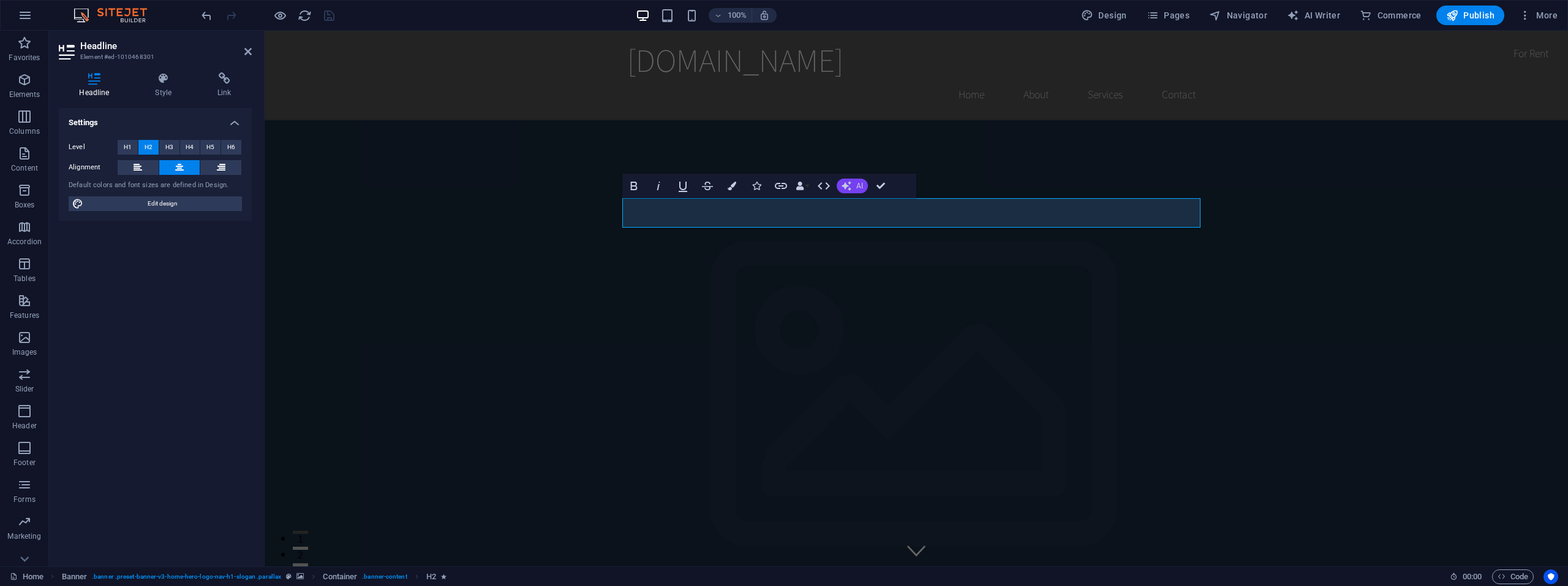
click at [853, 186] on button "AI" at bounding box center [853, 186] width 32 height 15
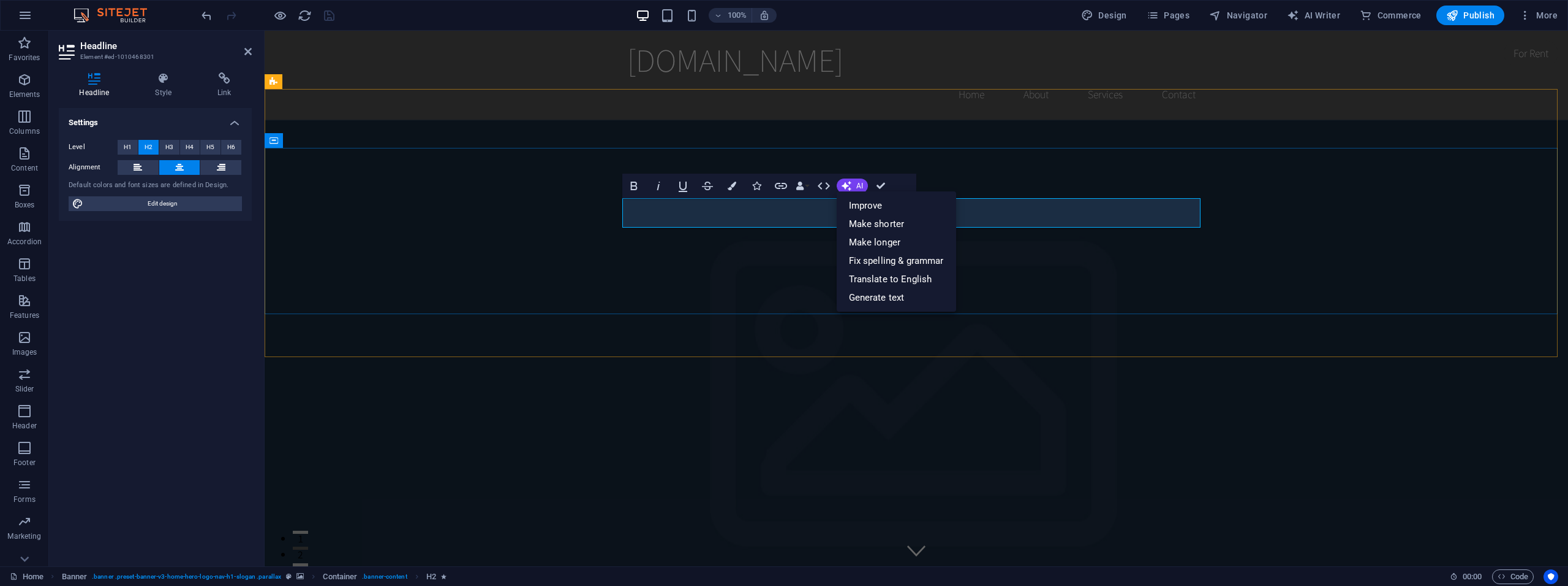
click at [884, 296] on link "Generate text" at bounding box center [897, 297] width 119 height 19
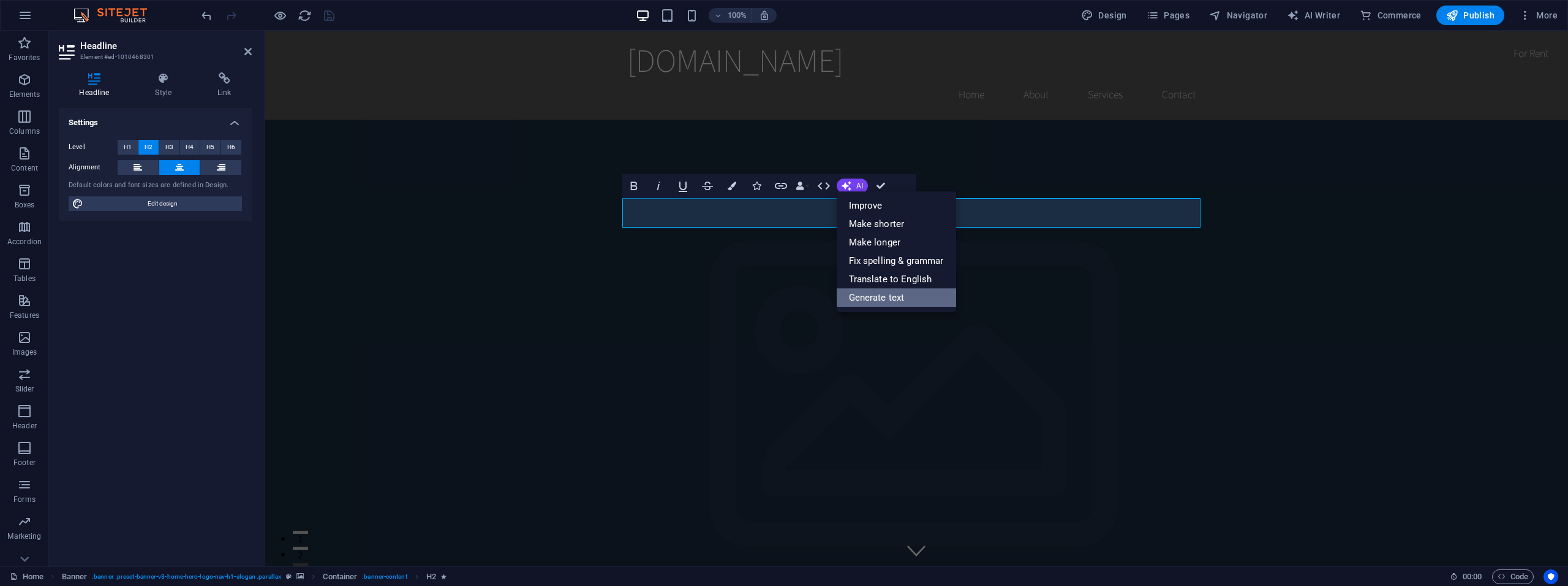
select select "English"
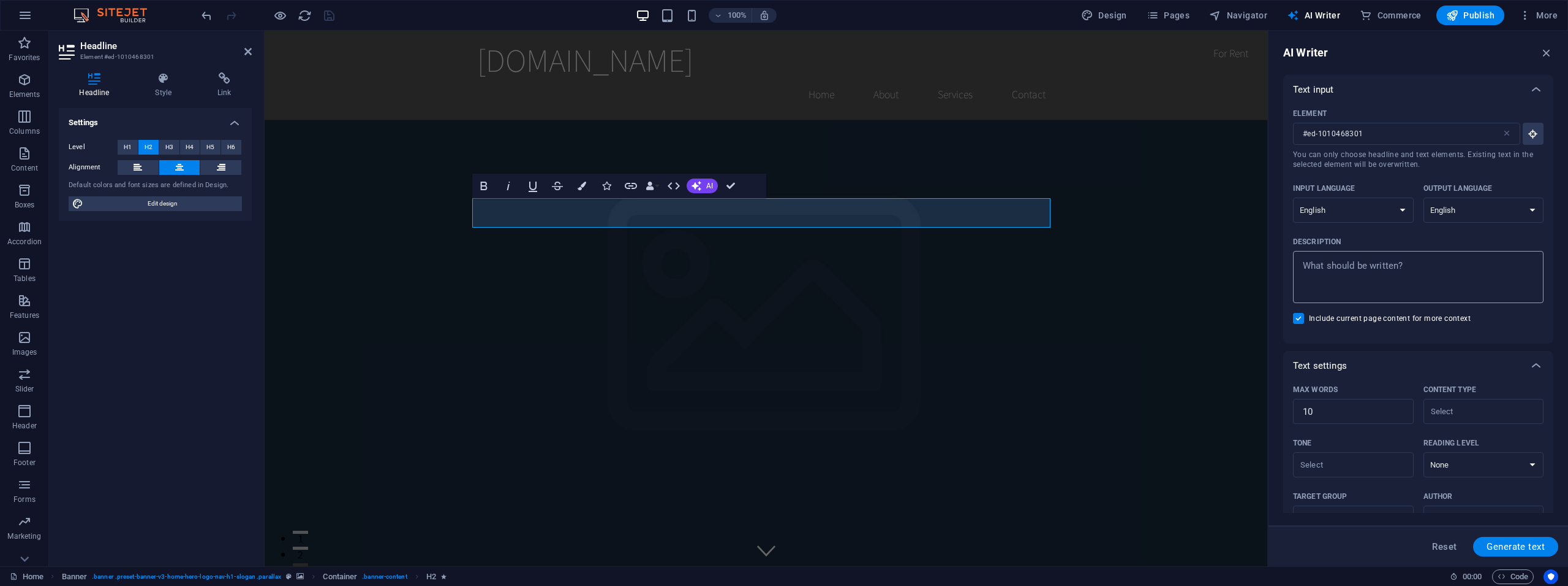
type textarea "x"
click at [1371, 261] on textarea "Description x ​" at bounding box center [1418, 277] width 238 height 40
type textarea "S"
type textarea "x"
type textarea "So"
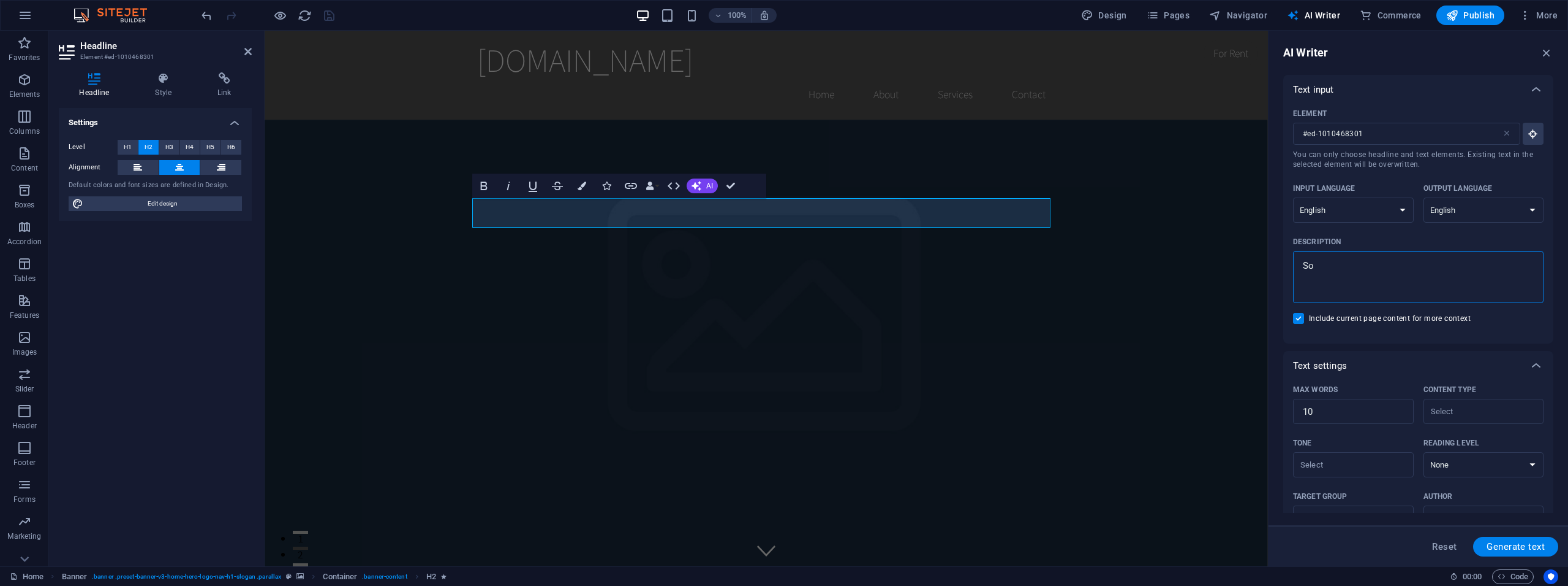
type textarea "x"
type textarea "Som"
type textarea "x"
type textarea "Some"
type textarea "x"
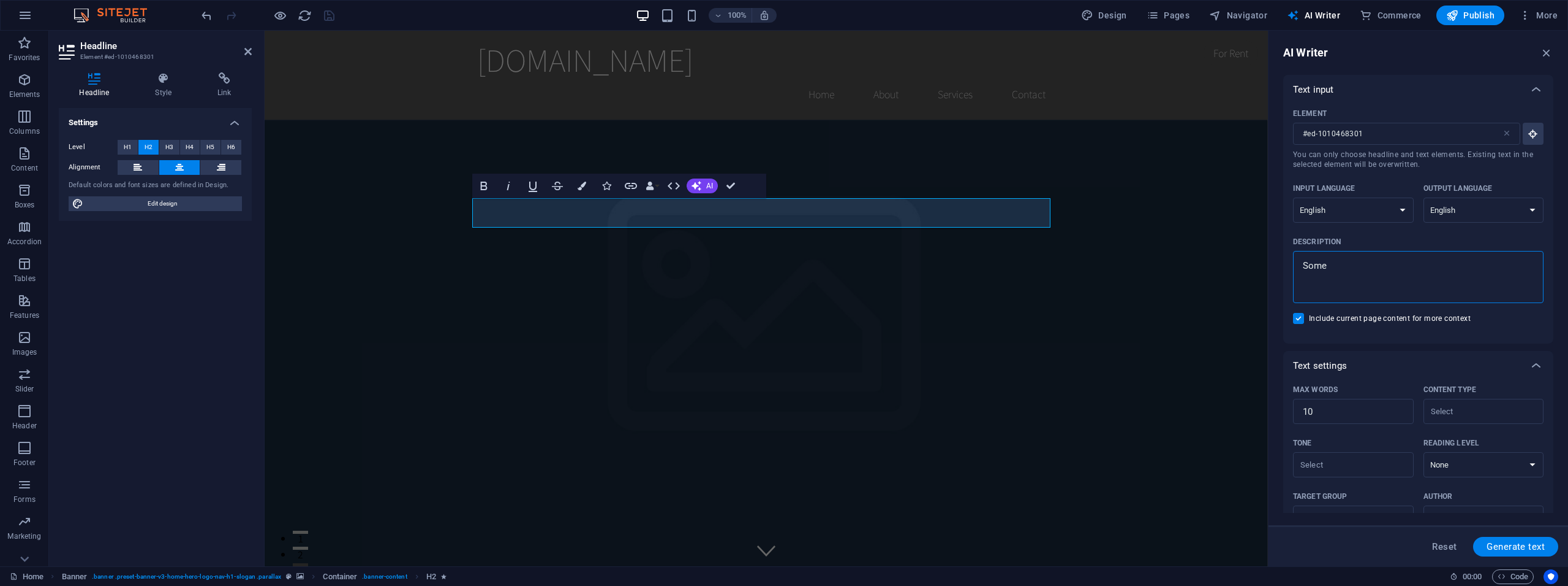
type textarea "Somet"
type textarea "x"
type textarea "Someth"
type textarea "x"
type textarea "Somethi"
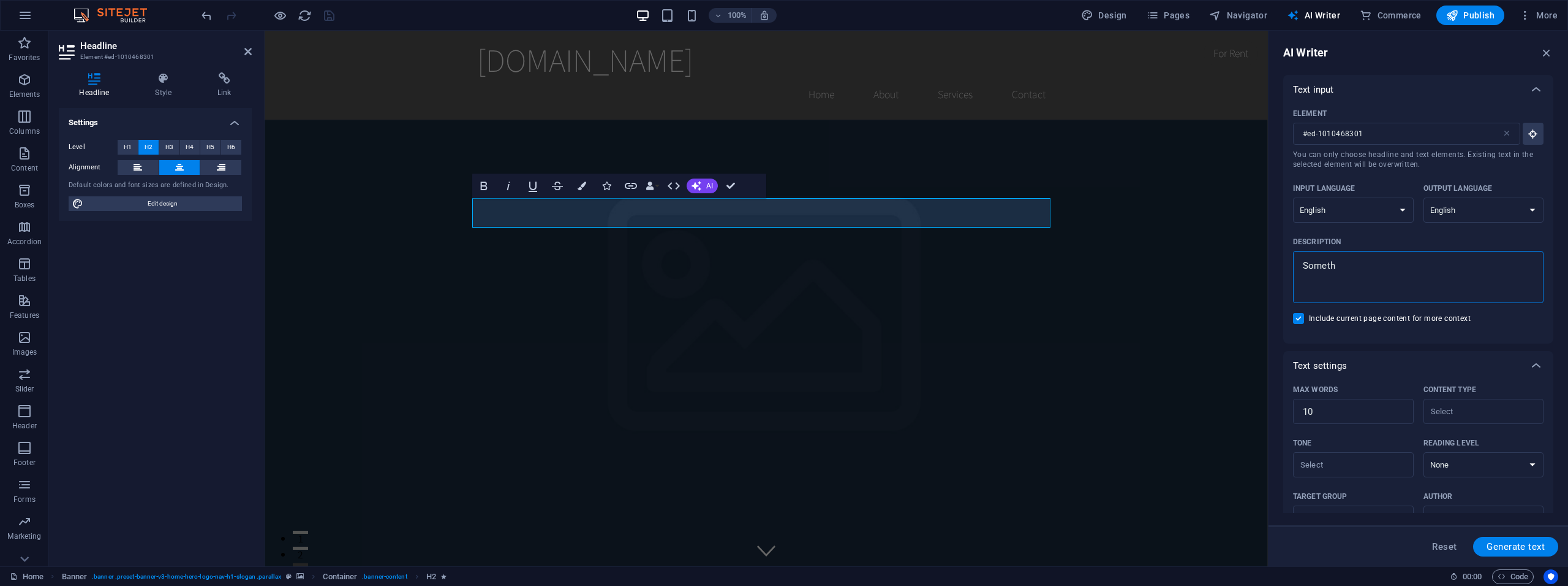
type textarea "x"
type textarea "Somethin"
type textarea "x"
type textarea "Something"
type textarea "x"
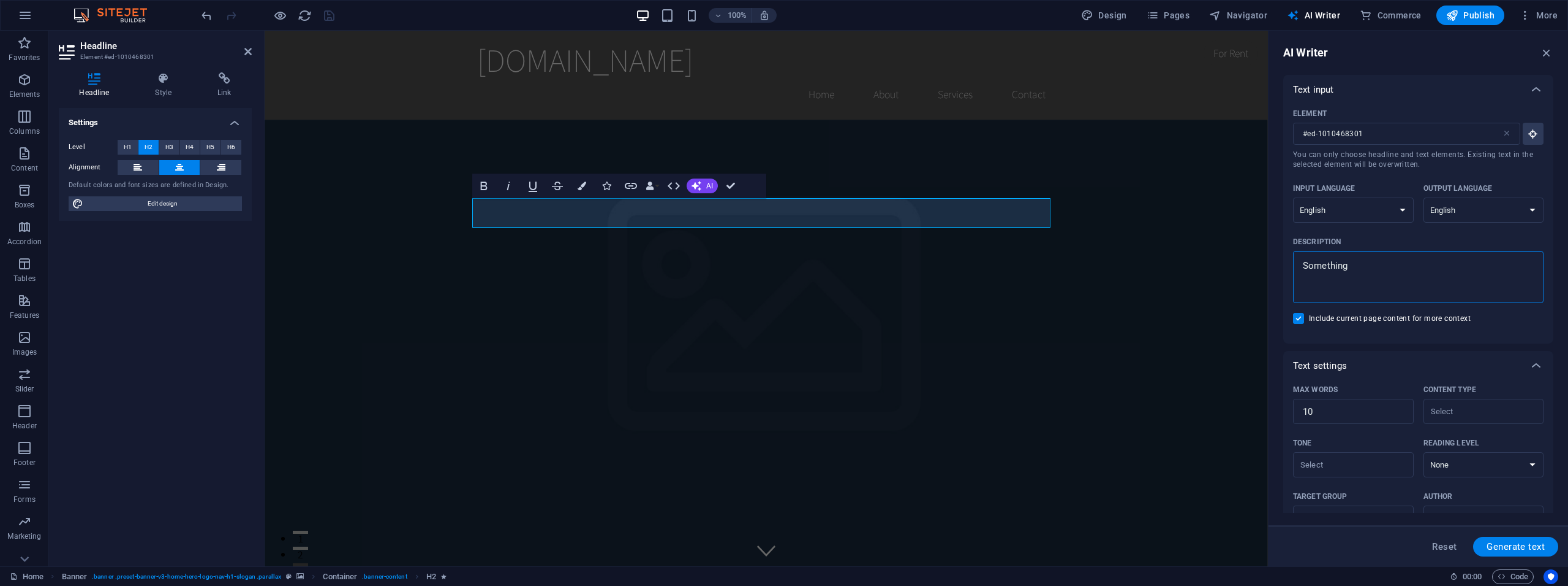
type textarea "Something"
type textarea "x"
type textarea "Something a"
type textarea "x"
type textarea "Something ab"
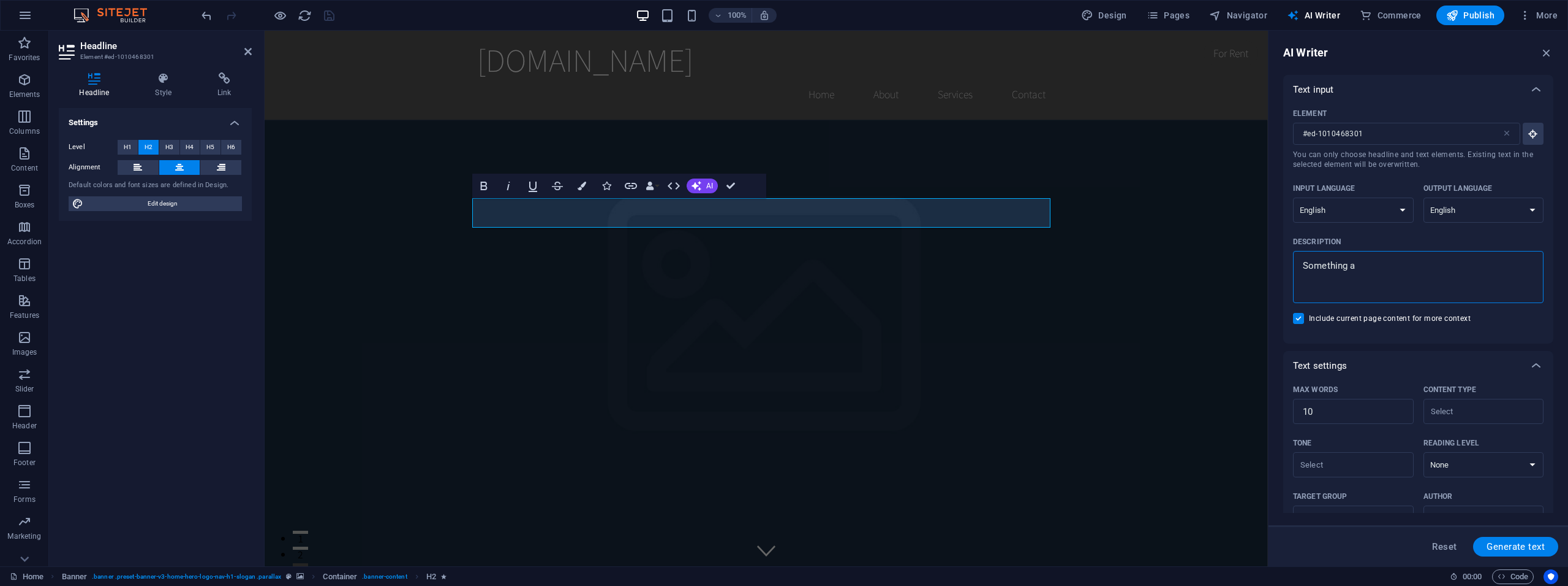
type textarea "x"
type textarea "Something abo"
type textarea "x"
type textarea "Something abou"
type textarea "x"
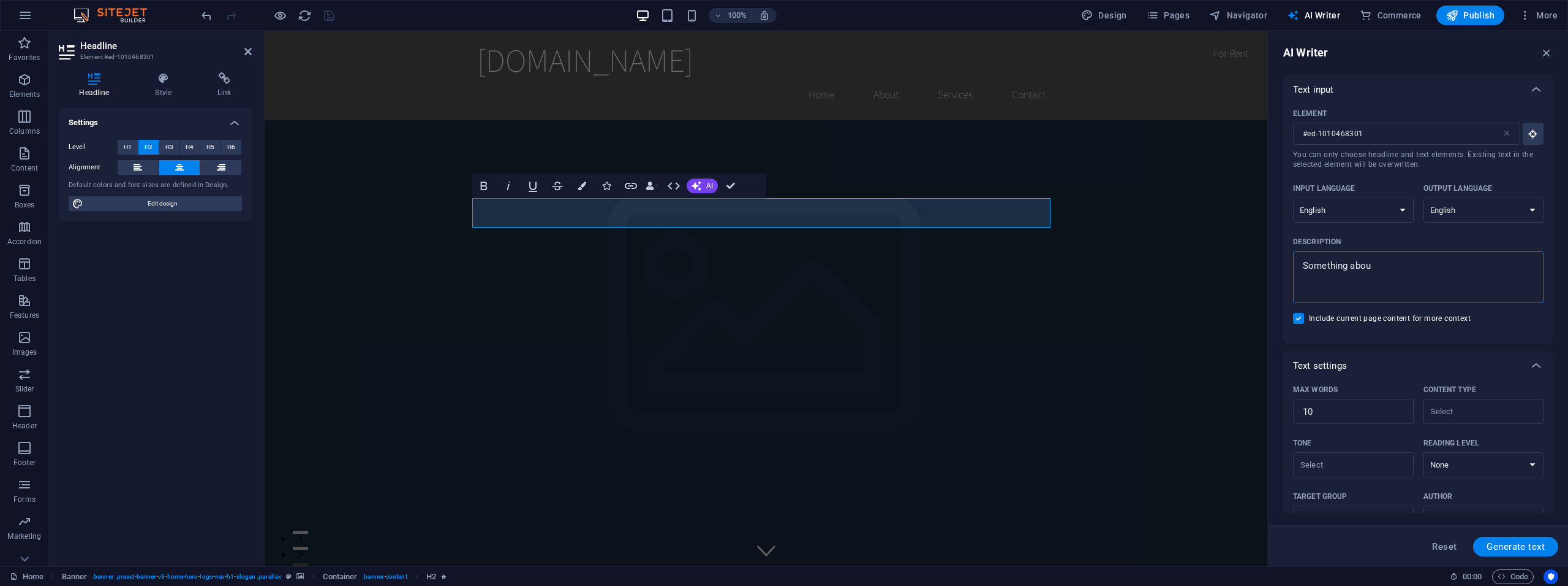
type textarea "Something about"
type textarea "x"
type textarea "Something about"
type textarea "x"
type textarea "Something about a"
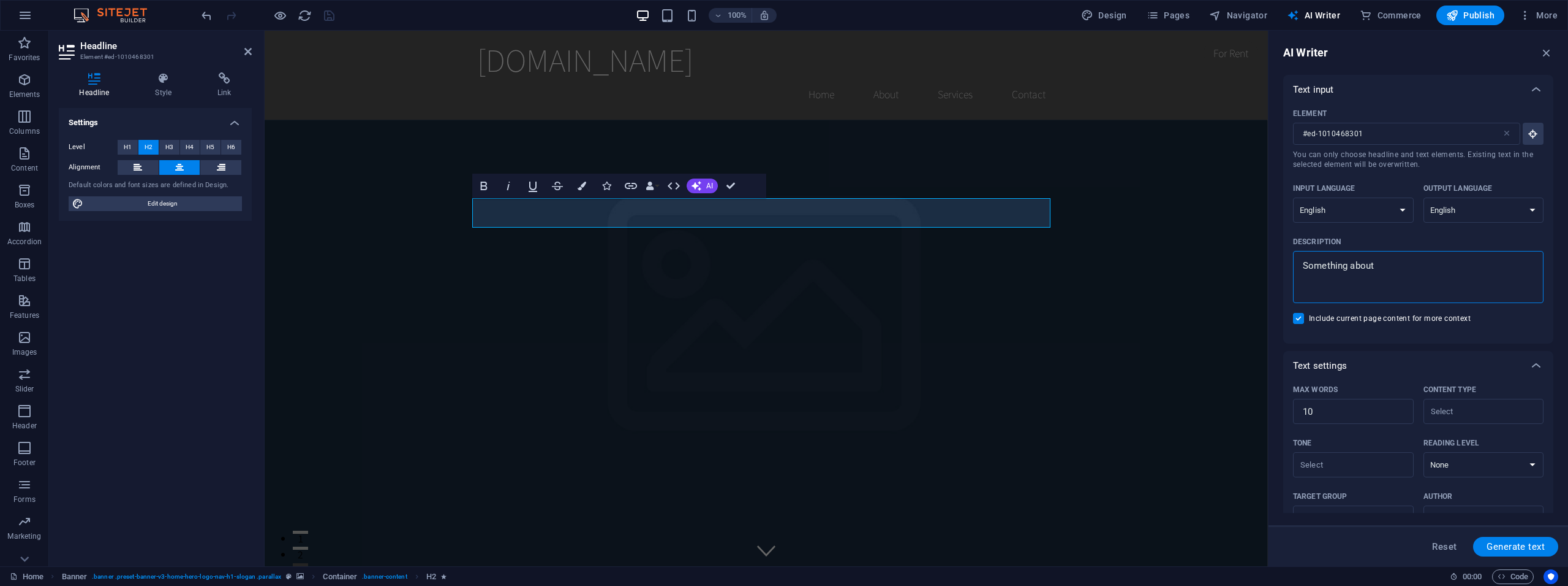
type textarea "x"
type textarea "Something about ab"
type textarea "x"
type textarea "Something about a"
type textarea "x"
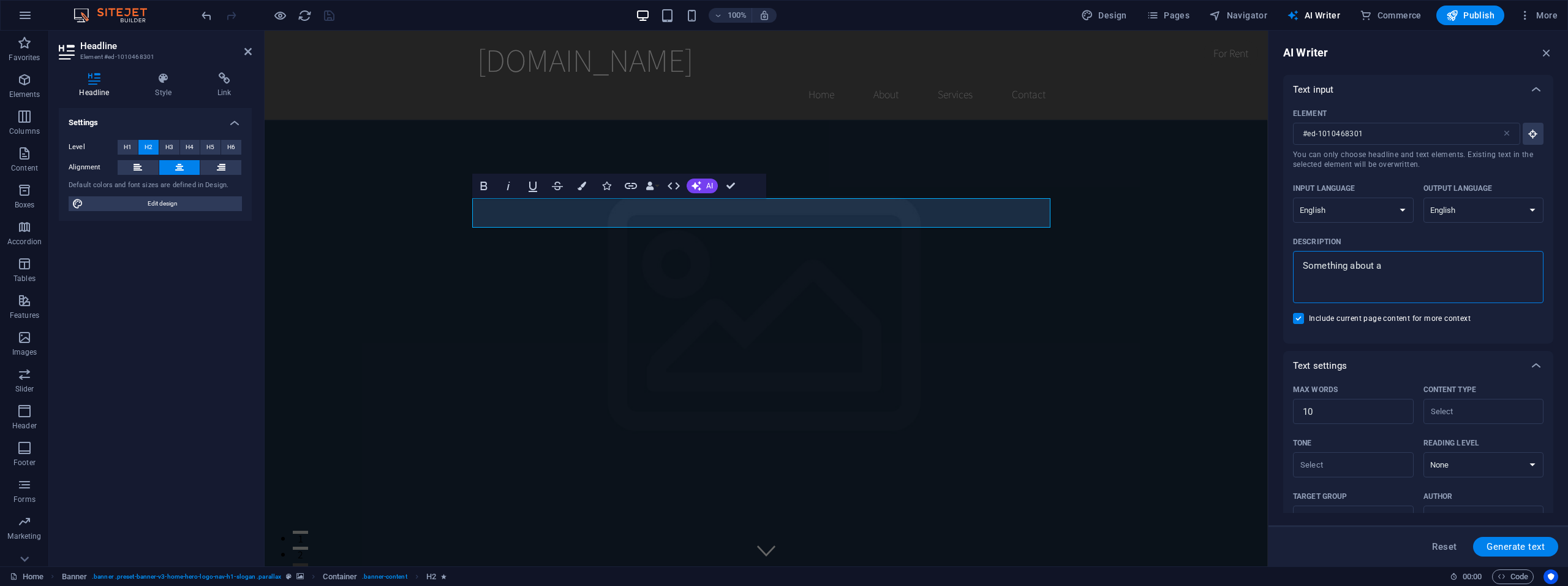
type textarea "Something about"
type textarea "x"
type textarea "Something about b"
type textarea "x"
type textarea "Something about be"
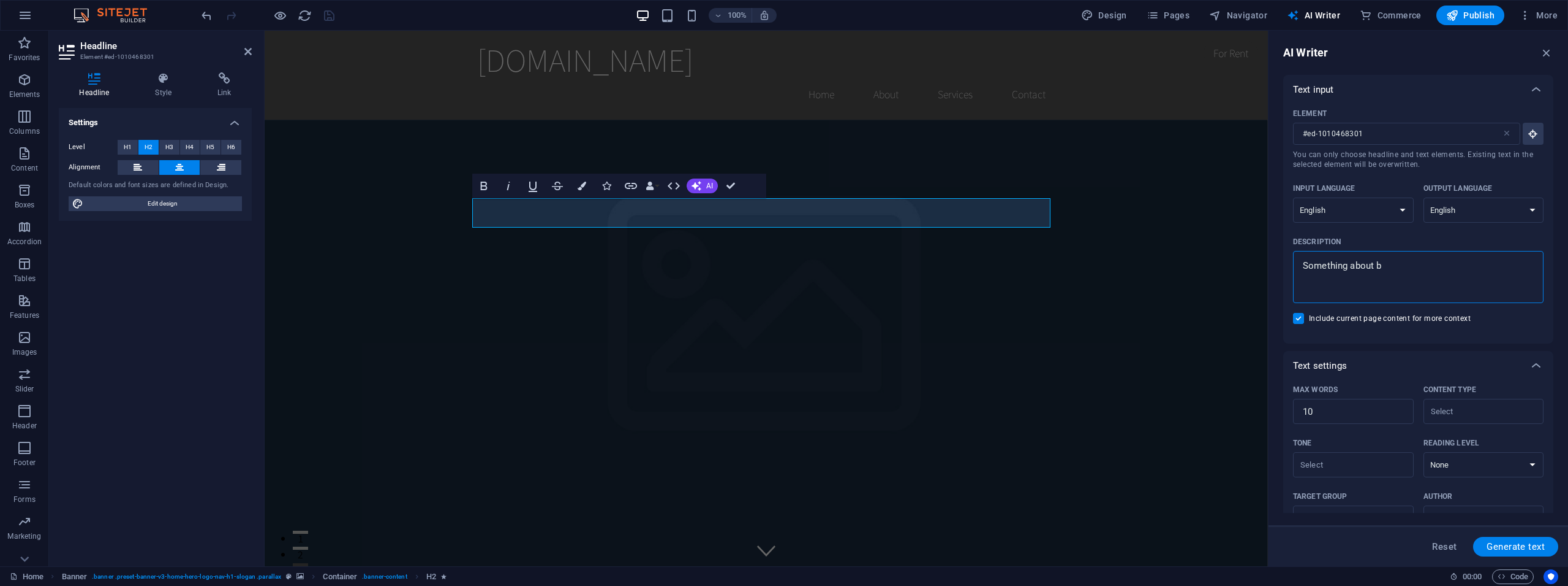
type textarea "x"
type textarea "Something about bei"
type textarea "x"
type textarea "Something about bein"
type textarea "x"
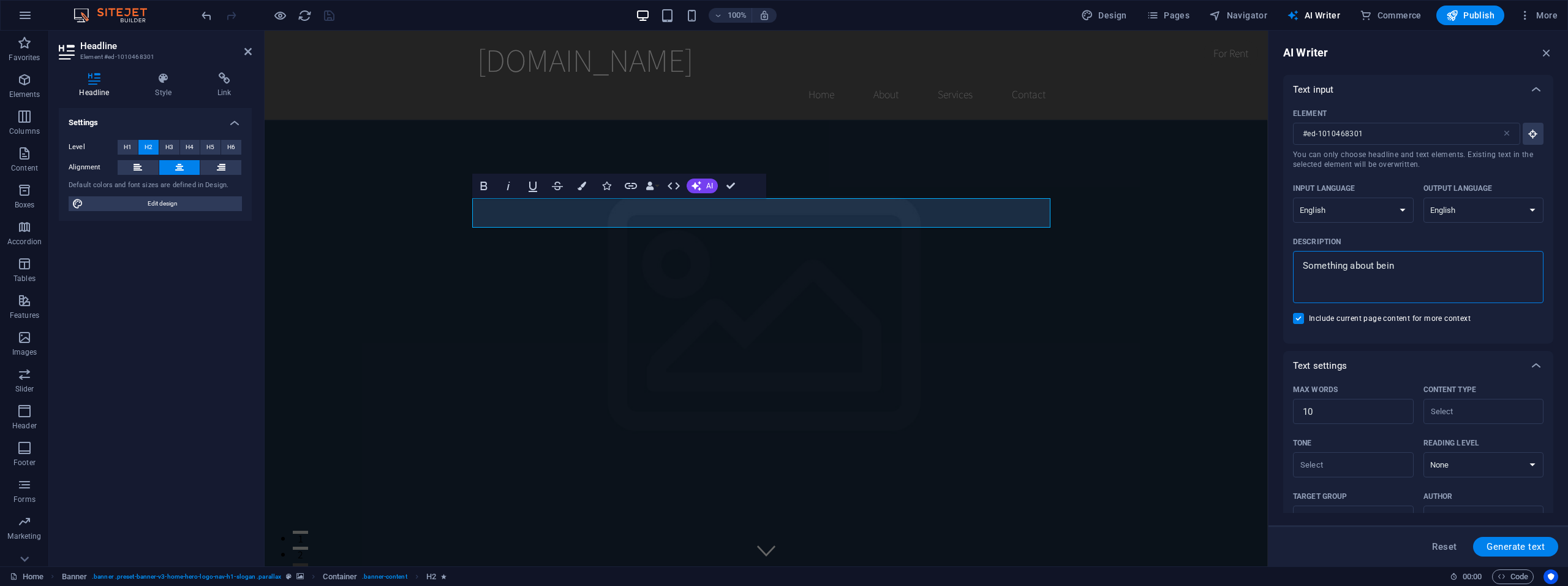
type textarea "Something about being"
type textarea "x"
type textarea "Something about being"
type textarea "x"
type textarea "Something about being a"
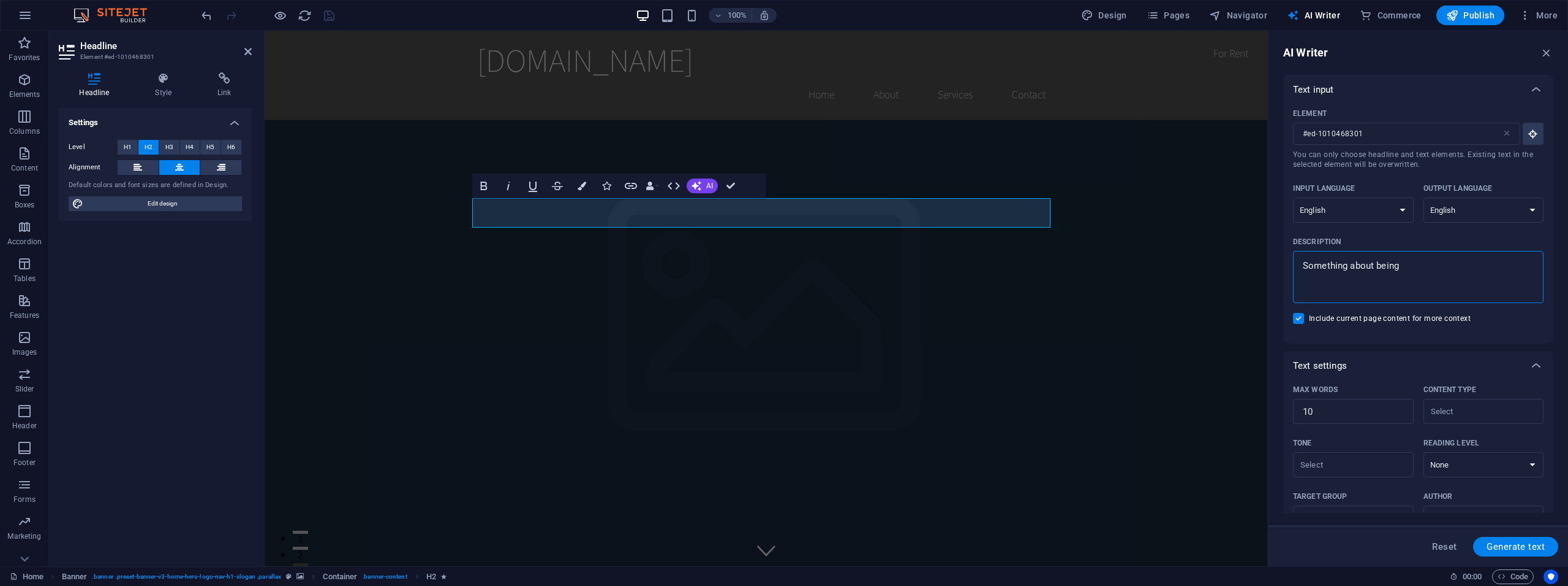
type textarea "x"
type textarea "Something about being a"
type textarea "x"
type textarea "Something about being a m"
type textarea "x"
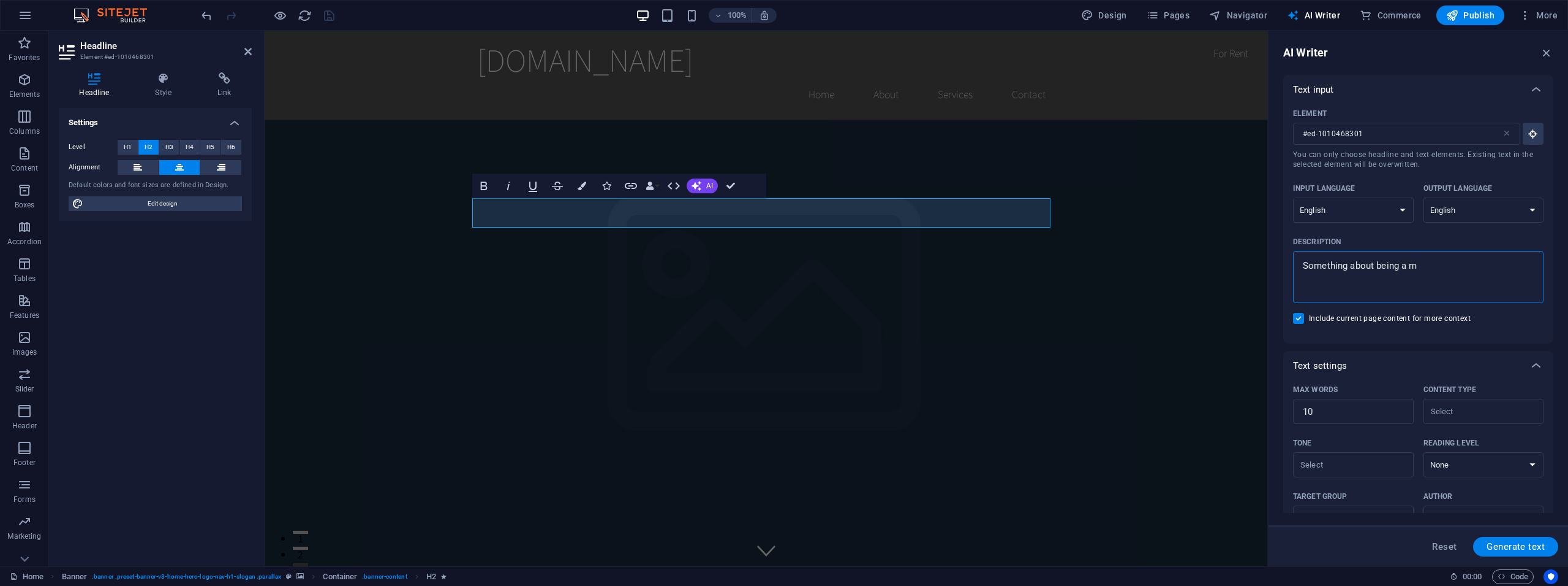
type textarea "Something about being a mu"
type textarea "x"
type textarea "Something about being a mus"
type textarea "x"
type textarea "Something about being a musi"
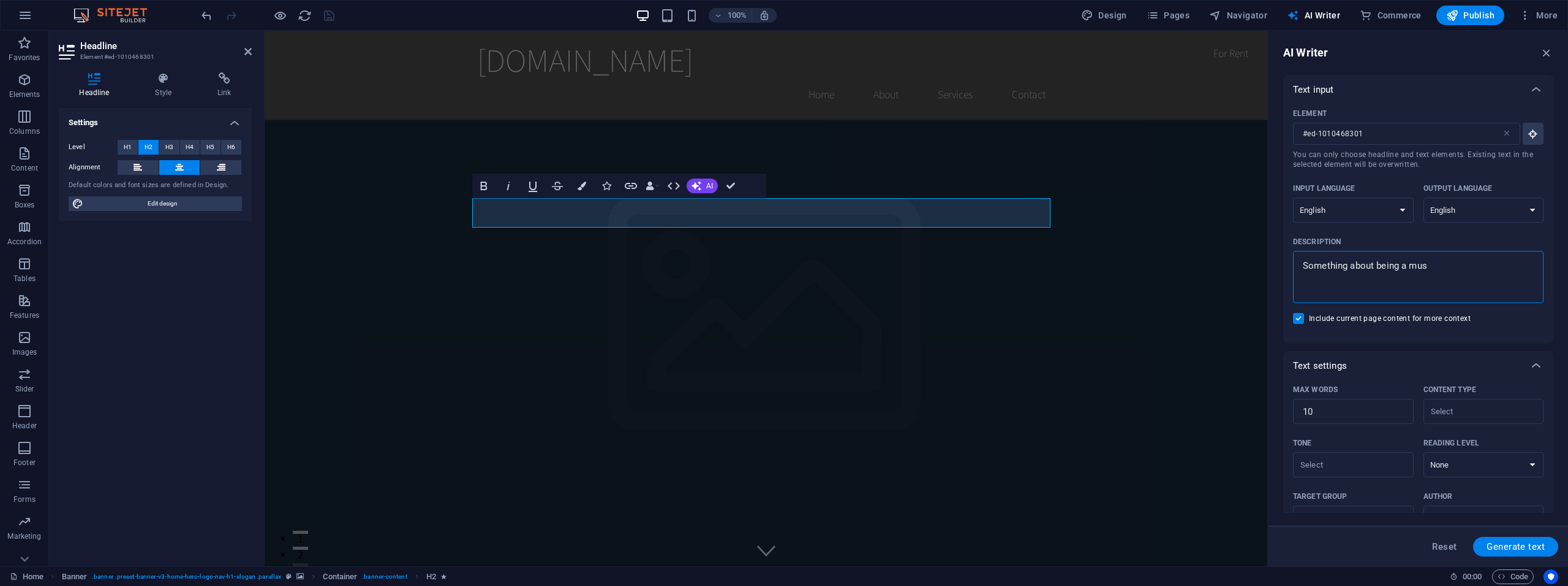
type textarea "x"
type textarea "Something about being a music"
type textarea "x"
type textarea "Something about being a music"
type textarea "x"
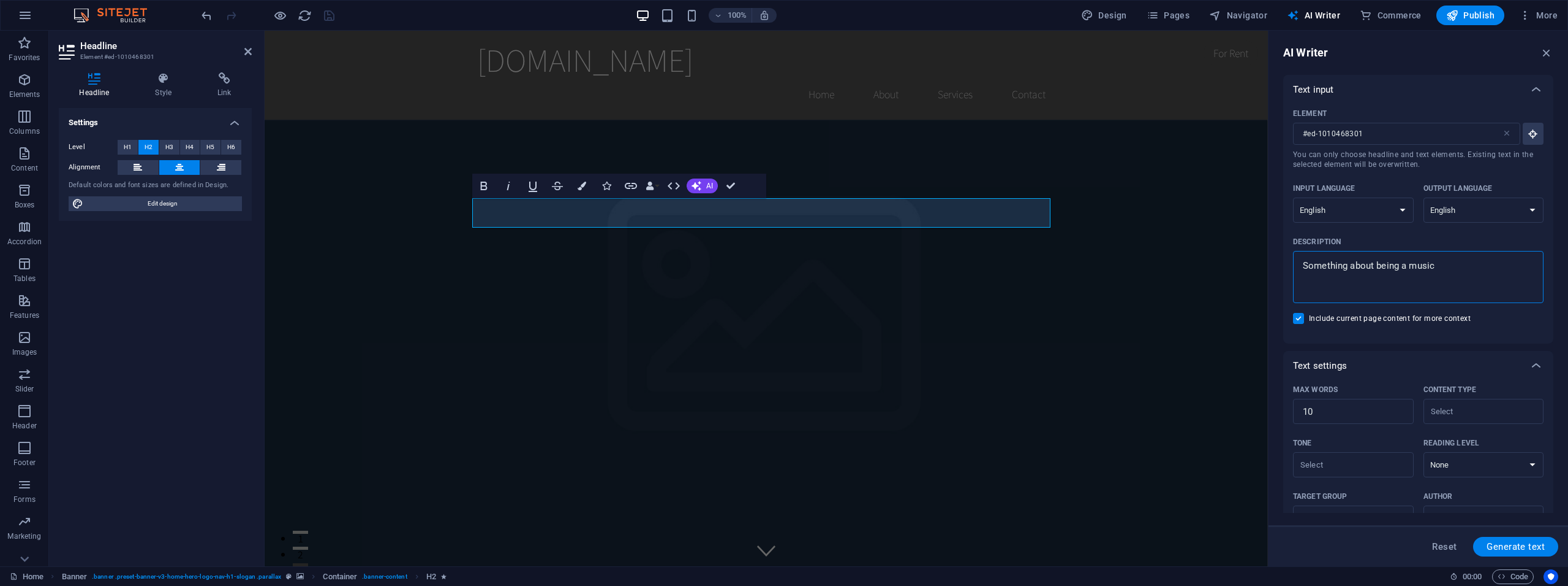
type textarea "Something about being a music e"
type textarea "x"
type textarea "Something about being a music ed"
type textarea "x"
type textarea "Something about being a music edu"
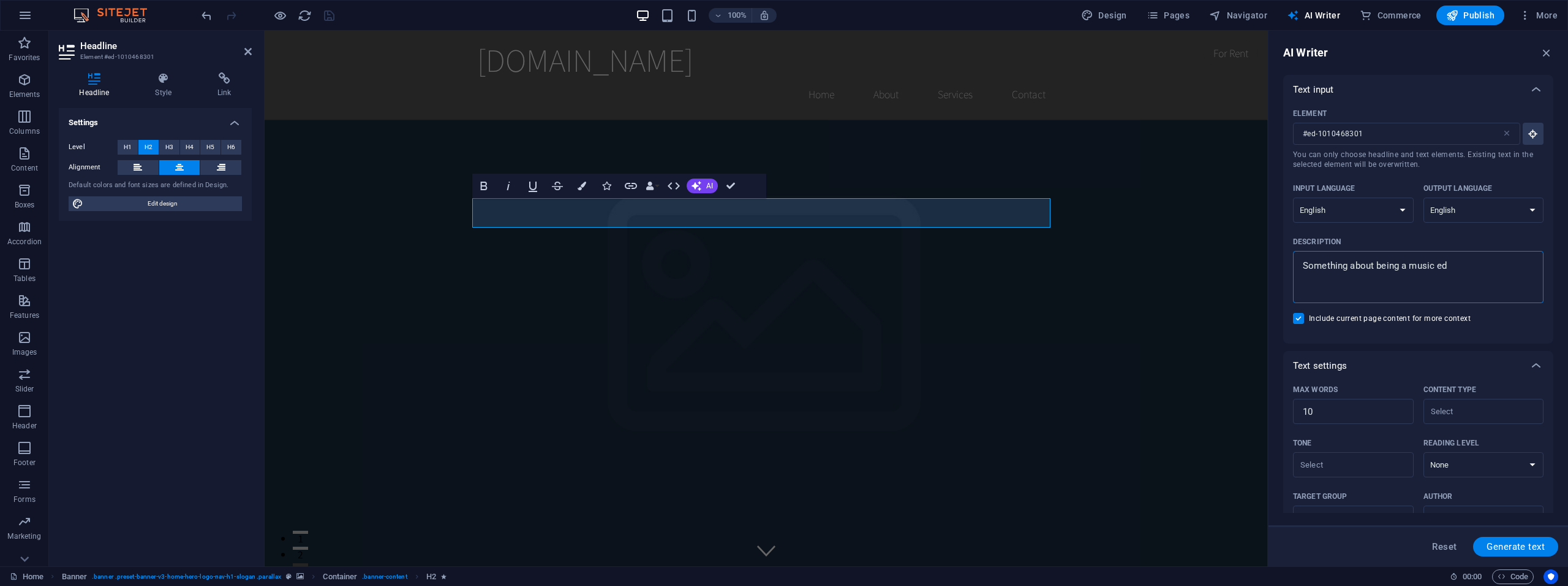
type textarea "x"
type textarea "Something about being a music educ"
type textarea "x"
type textarea "Something about being a music educa"
type textarea "x"
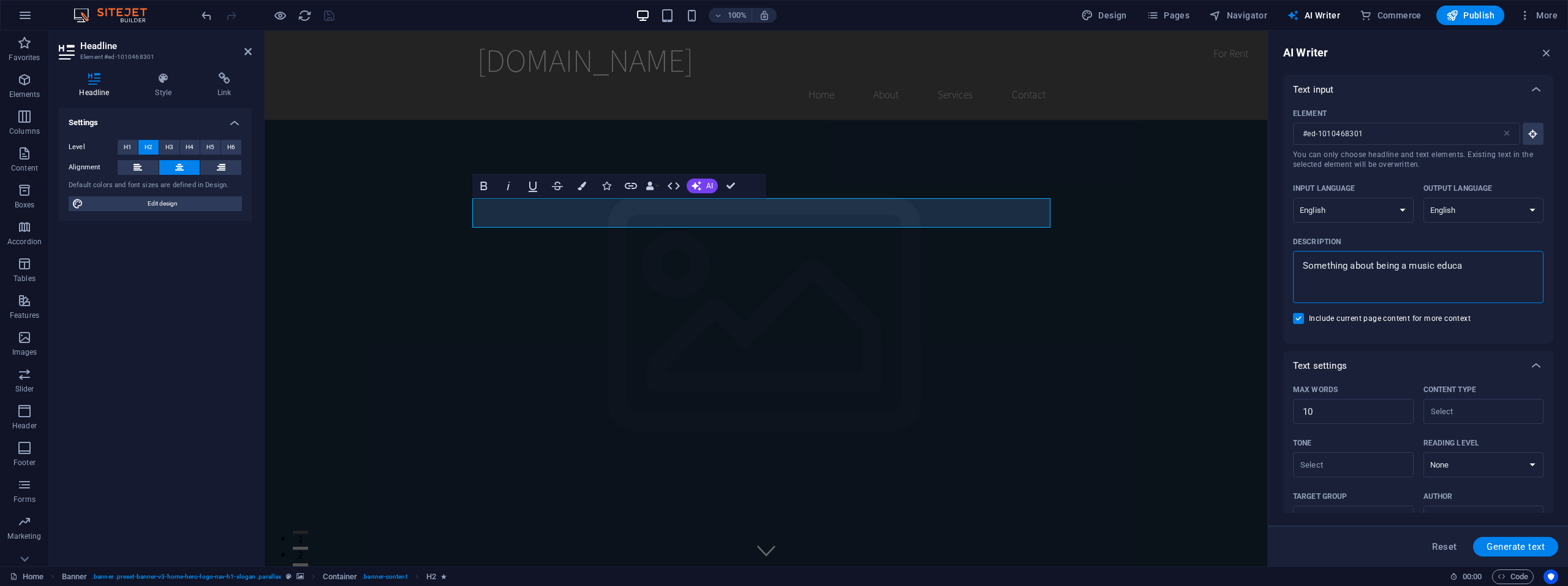
type textarea "Something about being a music educat"
type textarea "x"
type textarea "Something about being a music educato"
type textarea "x"
type textarea "Something about being a music educator"
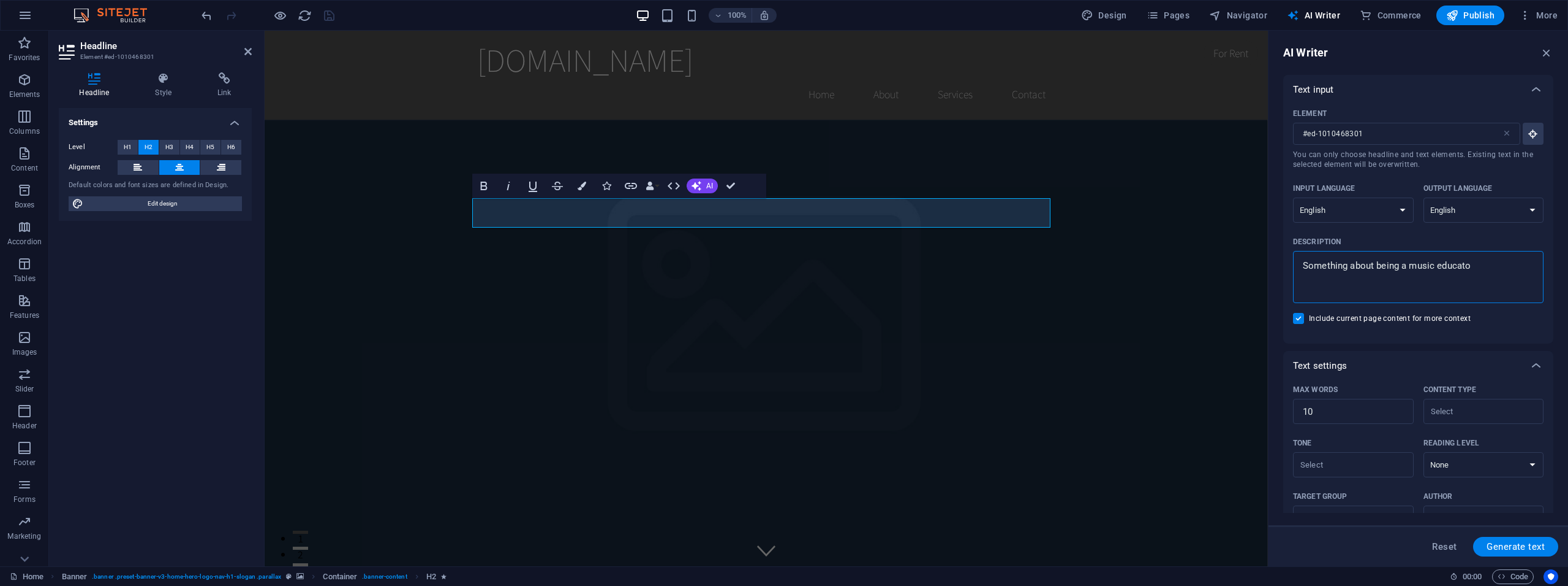
type textarea "x"
type textarea "Something about being a music educator"
type textarea "x"
type textarea "Something about being a music educator"
type textarea "x"
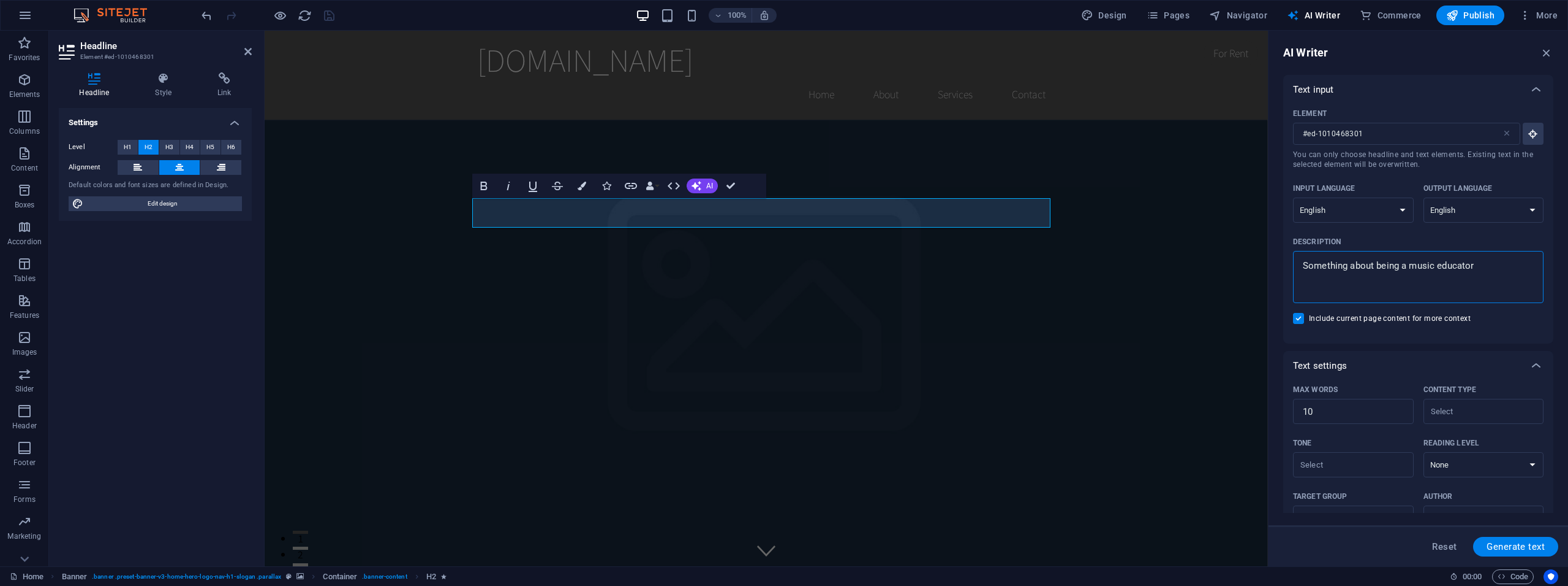
type textarea "Something about being a music educator,"
type textarea "x"
type textarea "Something about being a music educator,"
type textarea "x"
type textarea "Something about being a music educator, d"
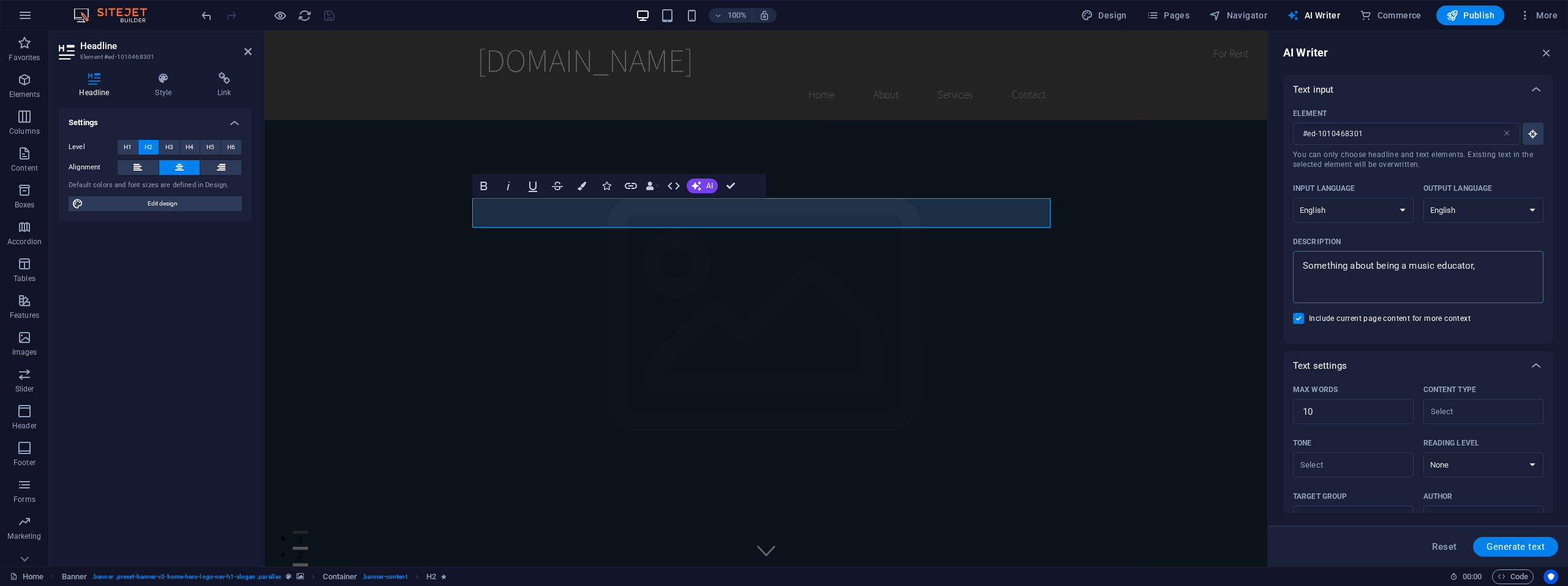
type textarea "x"
type textarea "Something about being a music educator, dr"
type textarea "x"
type textarea "Something about being a music educator, dru"
type textarea "x"
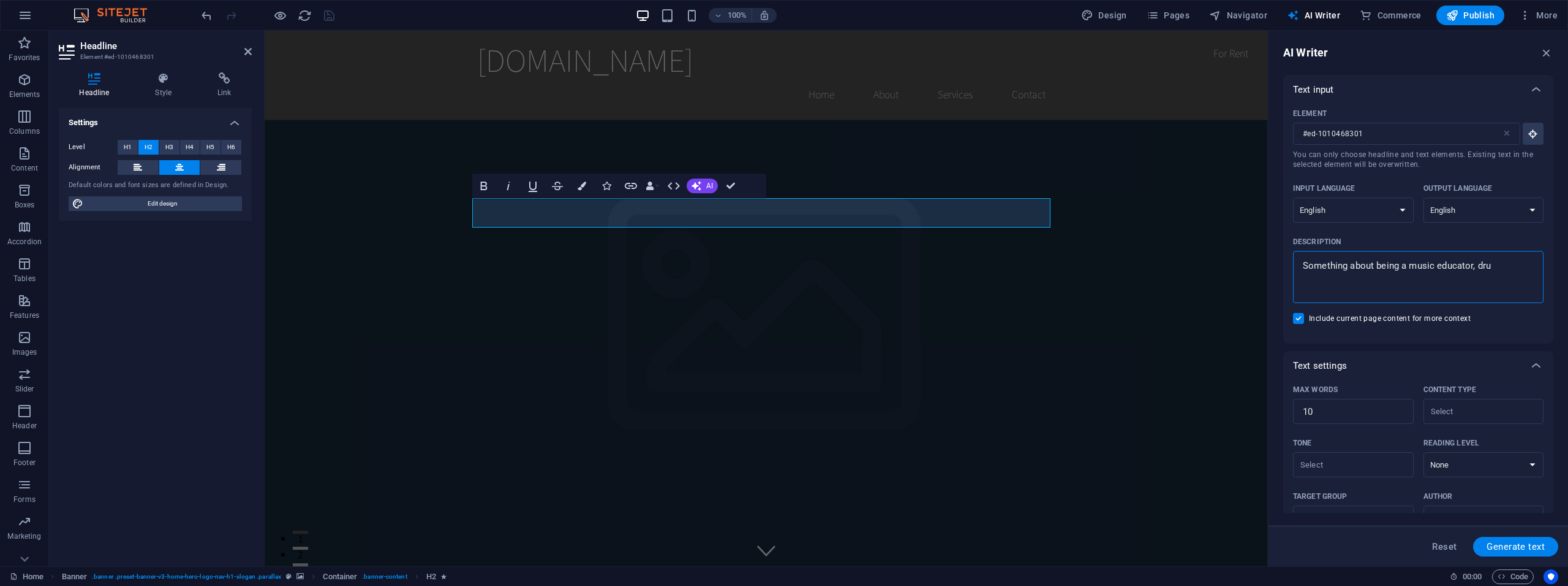
type textarea "Something about being a music educator, drum"
type textarea "x"
type textarea "Something about being a music educator, drumm"
type textarea "x"
type textarea "Something about being a music educator, drumme"
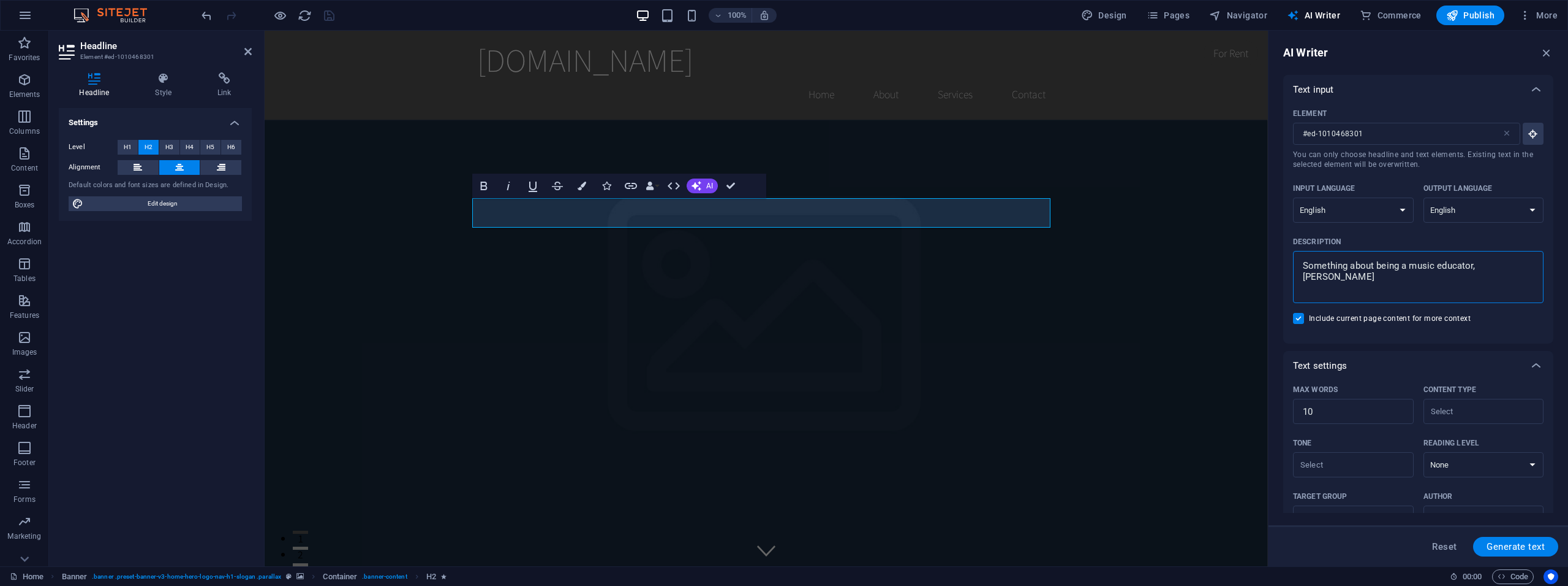
type textarea "x"
type textarea "Something about being a music educator, drummer"
type textarea "x"
type textarea "Something about being a music educator, drummer,"
type textarea "x"
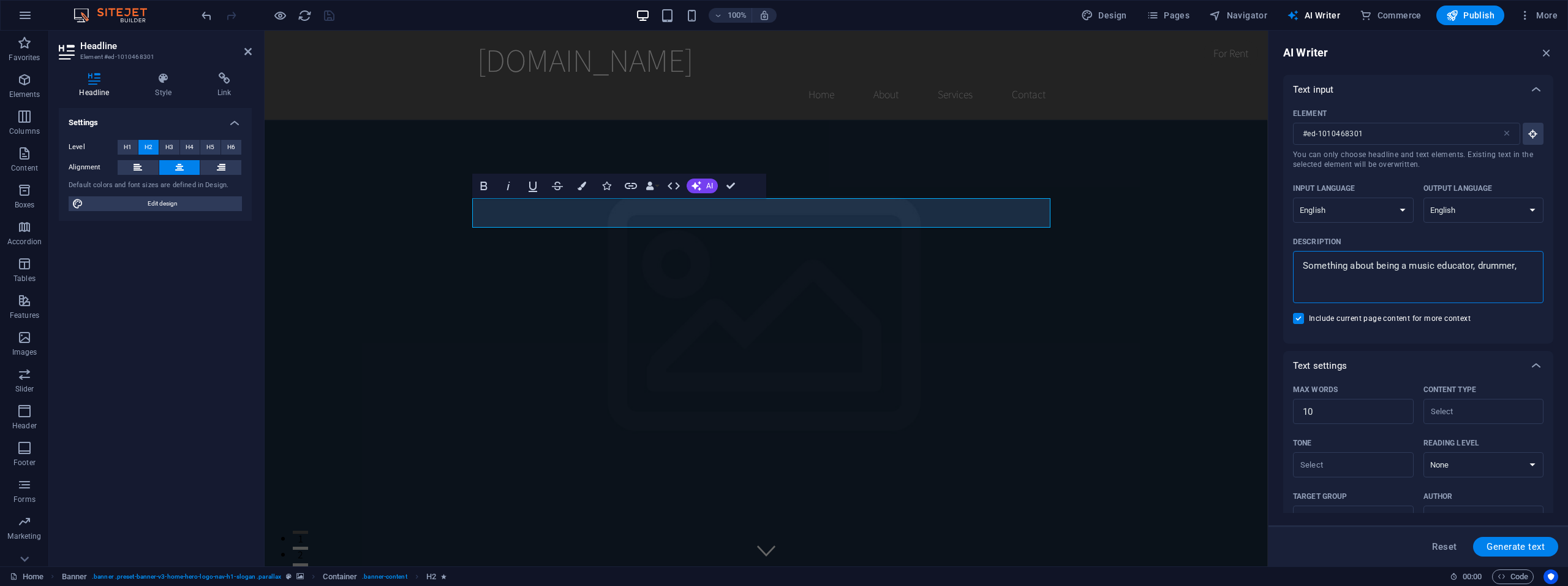
type textarea "Something about being a music educator, drummer,"
type textarea "x"
type textarea "Something about being a music educator, drummer, m"
type textarea "x"
type textarea "Something about being a music educator, drummer, mu"
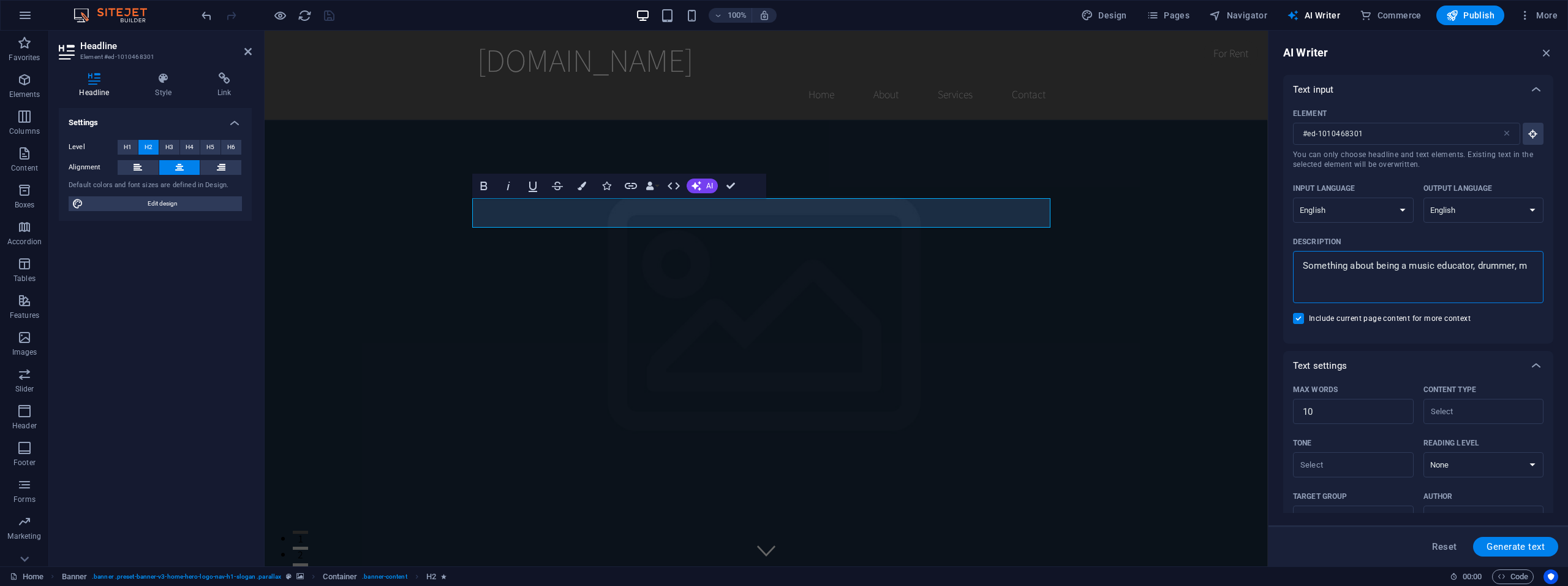
type textarea "x"
type textarea "Something about being a music educator, drummer, mus"
type textarea "x"
type textarea "Something about being a music educator, drummer, musi"
type textarea "x"
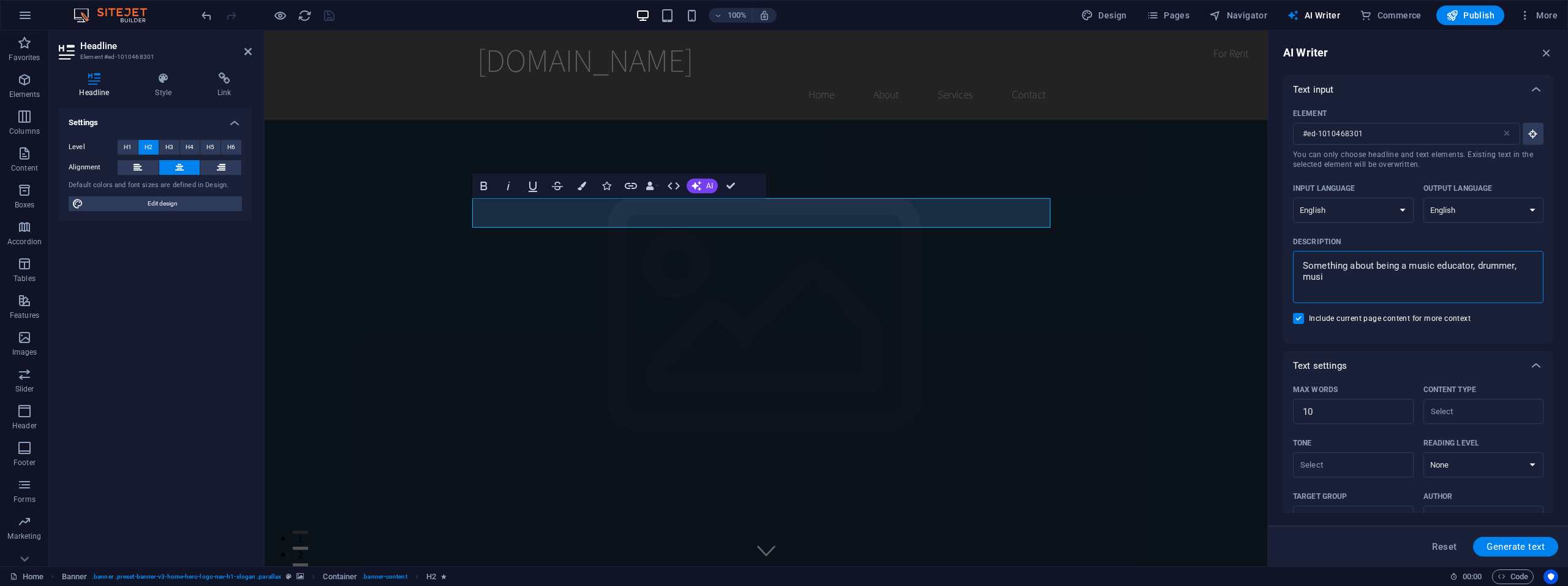
type textarea "Something about being a music educator, drummer, music"
type textarea "x"
type textarea "Something about being a music educator, drummer, musici"
type textarea "x"
type textarea "Something about being a music educator, drummer, musicia"
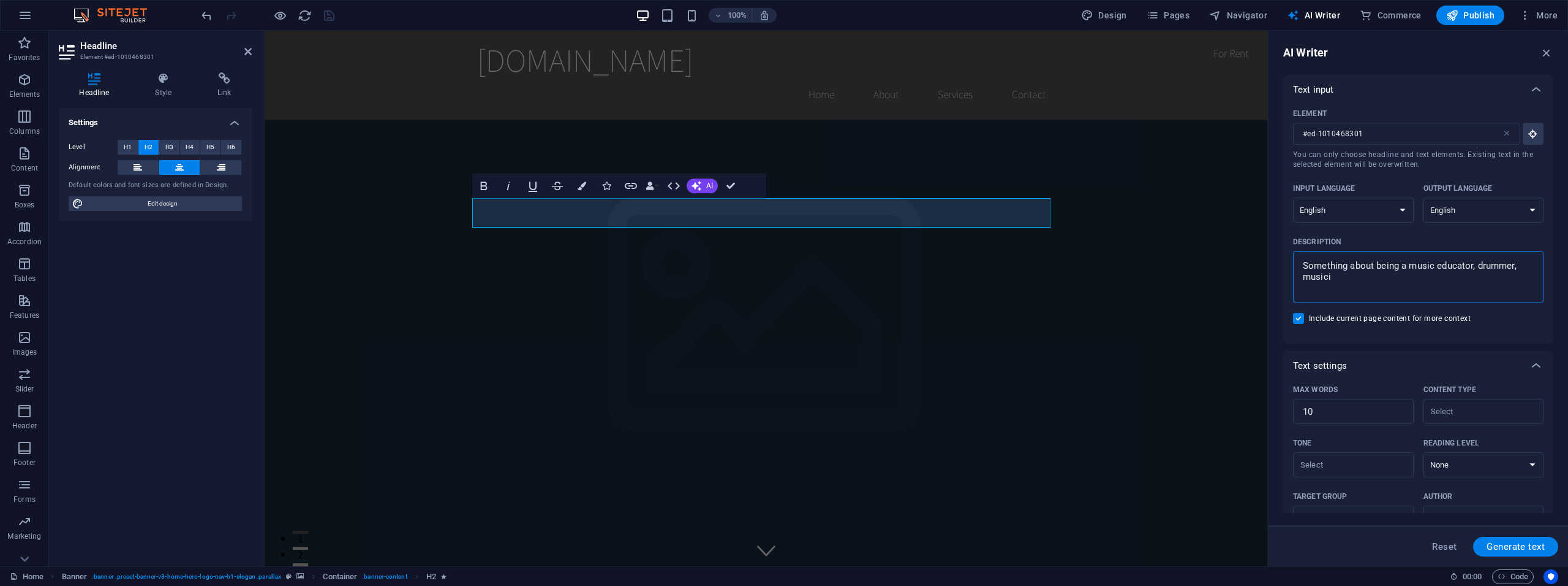
type textarea "x"
type textarea "Something about being a music educator, drummer, musician"
type textarea "x"
type textarea "Something about being a music educator, drummer, musician."
type textarea "x"
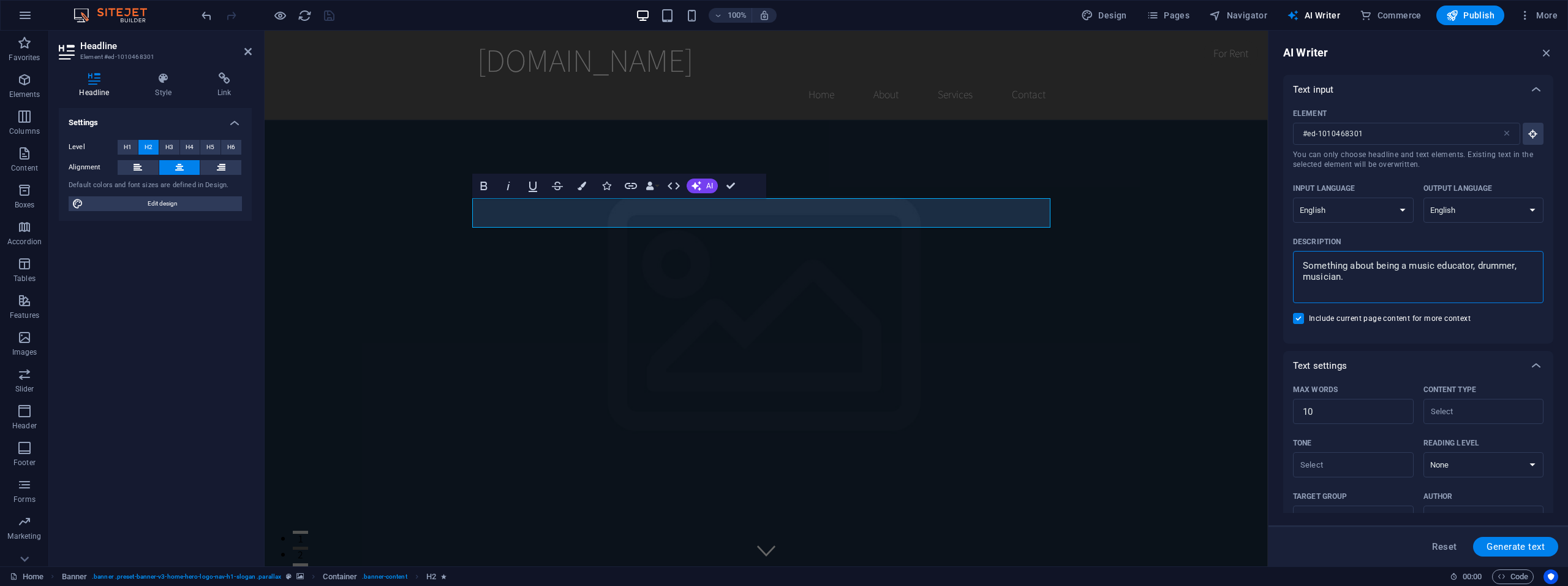
type textarea "Something about being a music educator, drummer, musician."
type textarea "x"
type textarea "Something about being a music educator, drummer, musician. s"
type textarea "x"
type textarea "Something about being a music educator, drummer, musician. sp"
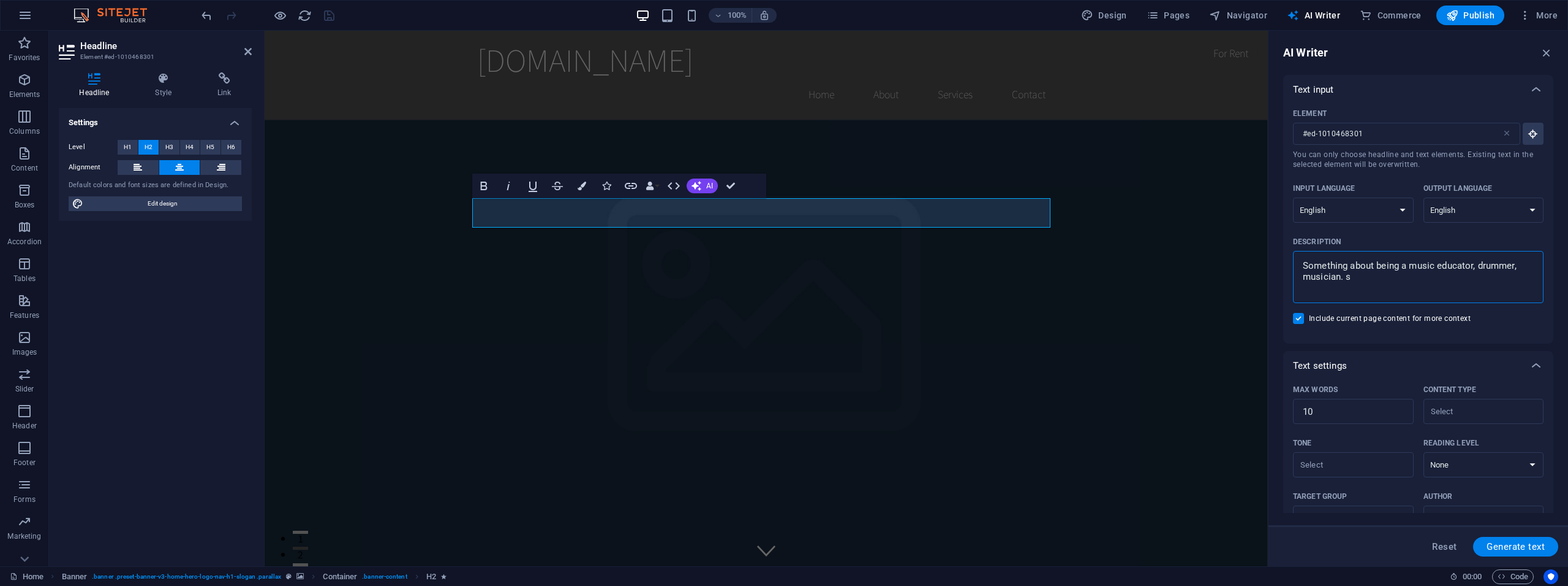
type textarea "x"
type textarea "Something about being a music educator, drummer, musician. spe"
type textarea "x"
type textarea "Something about being a music educator, drummer, musician. spec"
type textarea "x"
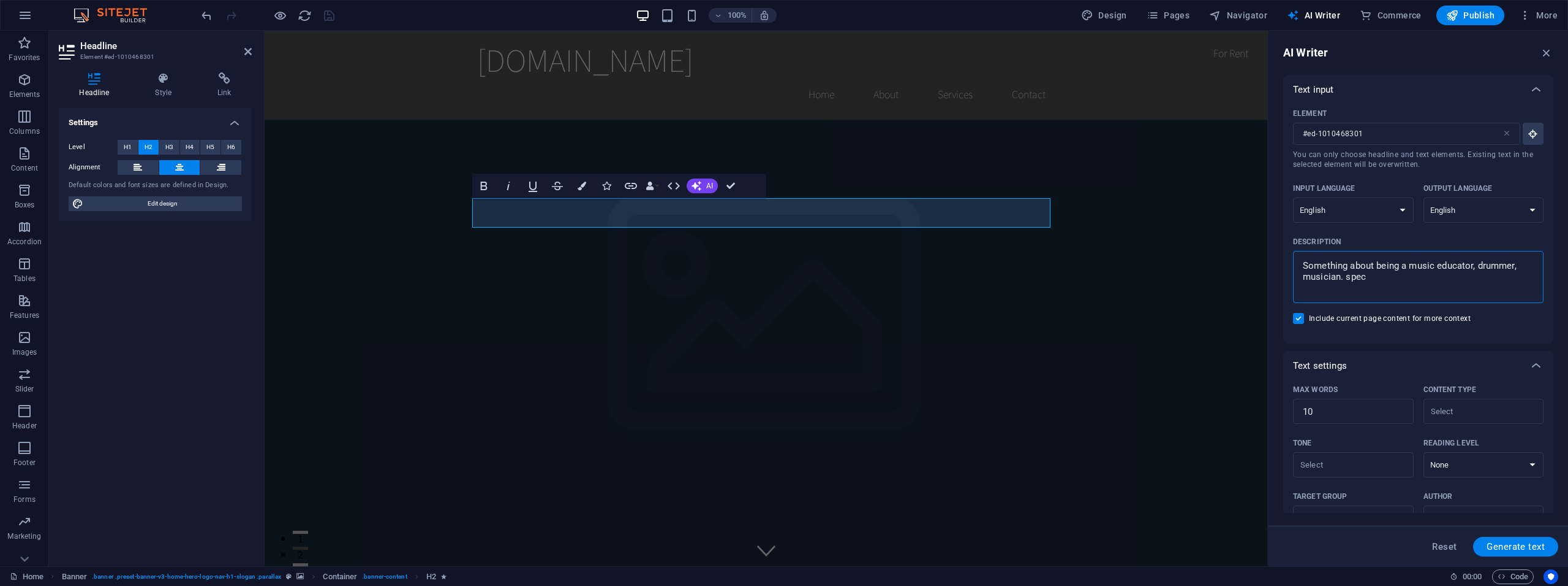
type textarea "Something about being a music educator, drummer, musician. speci"
type textarea "x"
type textarea "Something about being a music educator, drummer, musician. spec"
type textarea "x"
type textarea "Something about being a music educator, drummer, musician. spe"
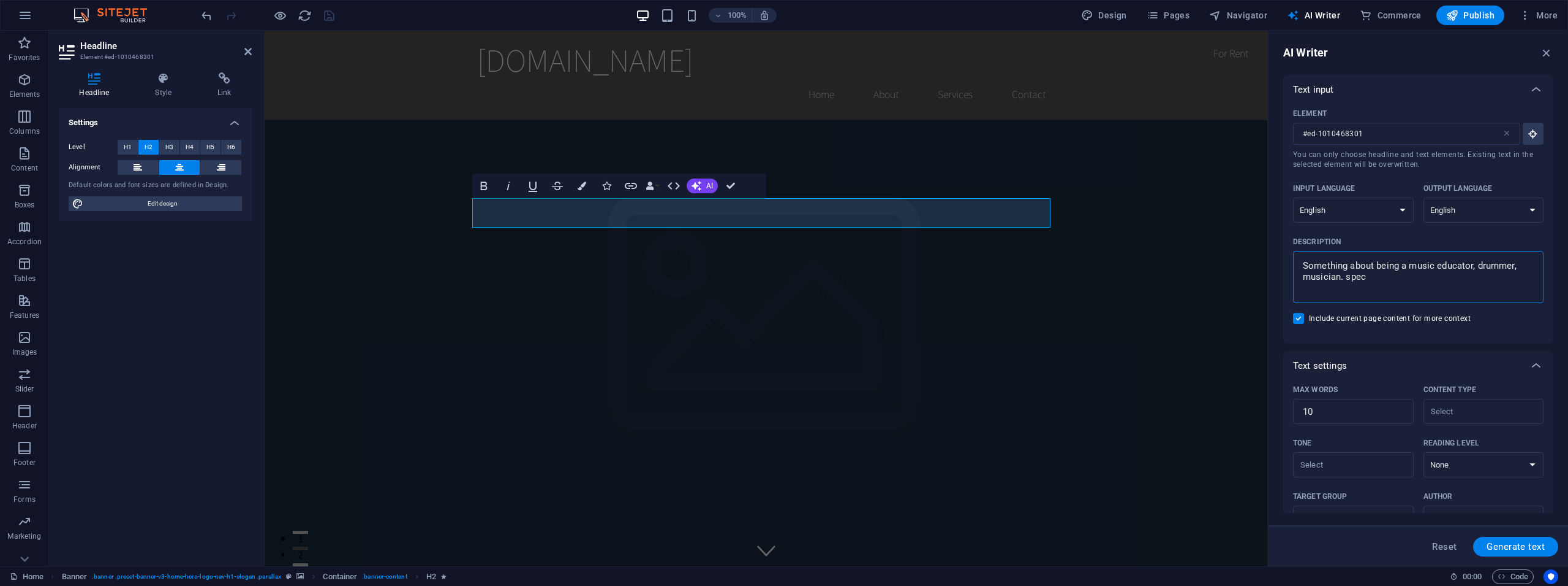
type textarea "x"
type textarea "Something about being a music educator, drummer, musician. sp"
type textarea "x"
type textarea "Something about being a music educator, drummer, musician. s"
type textarea "x"
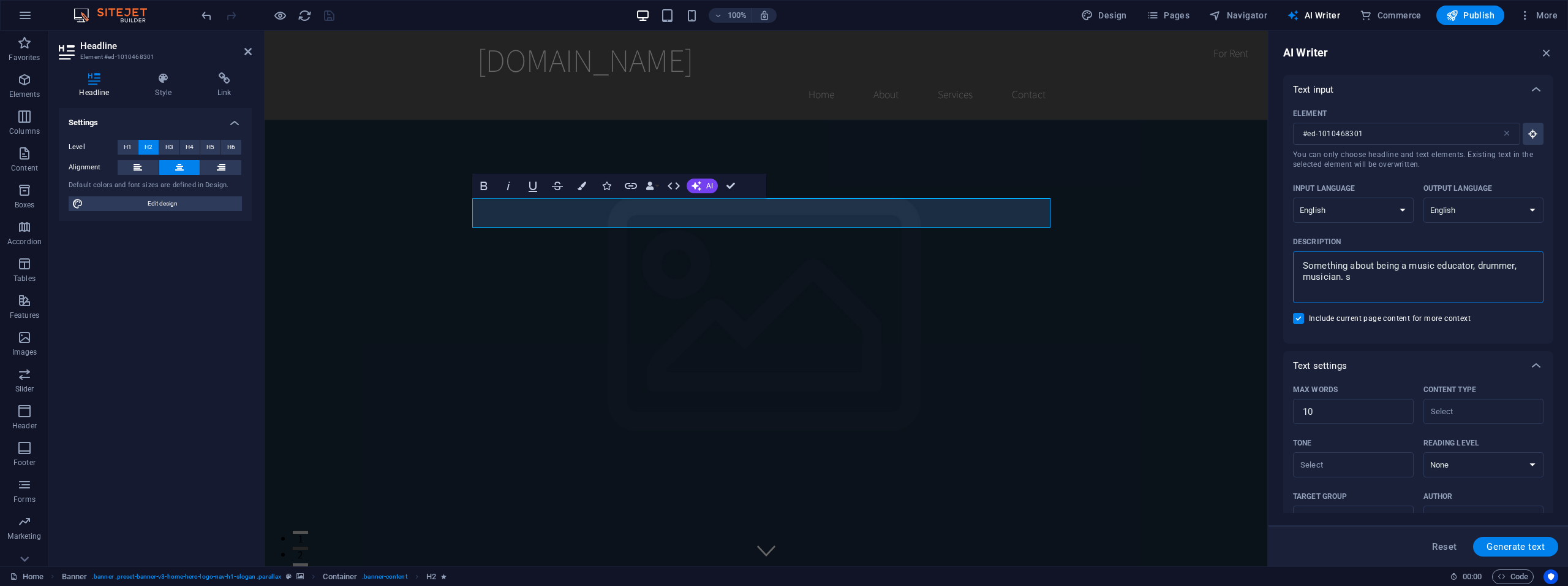
type textarea "Something about being a music educator, drummer, musician."
type textarea "x"
type textarea "Something about being a music educator, drummer, musician. V"
click at [1498, 546] on span "Generate text" at bounding box center [1516, 546] width 58 height 10
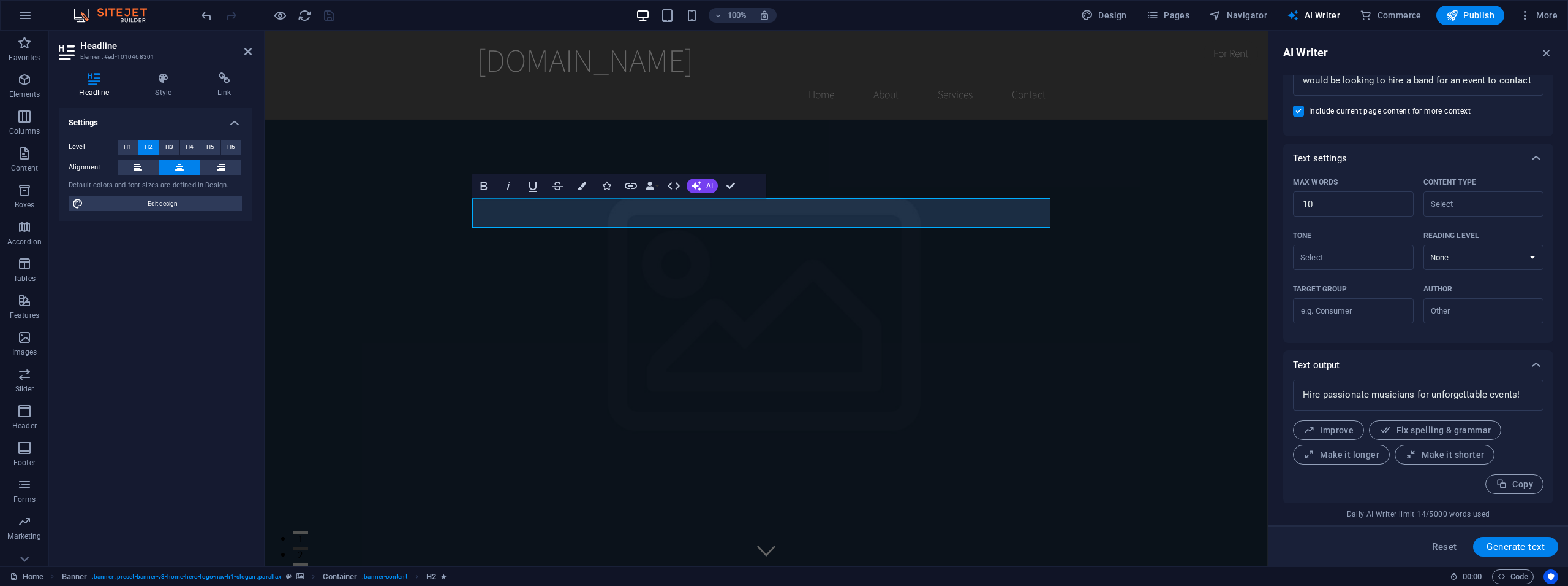
scroll to position [208, 0]
click at [1331, 428] on span "Improve" at bounding box center [1328, 430] width 50 height 12
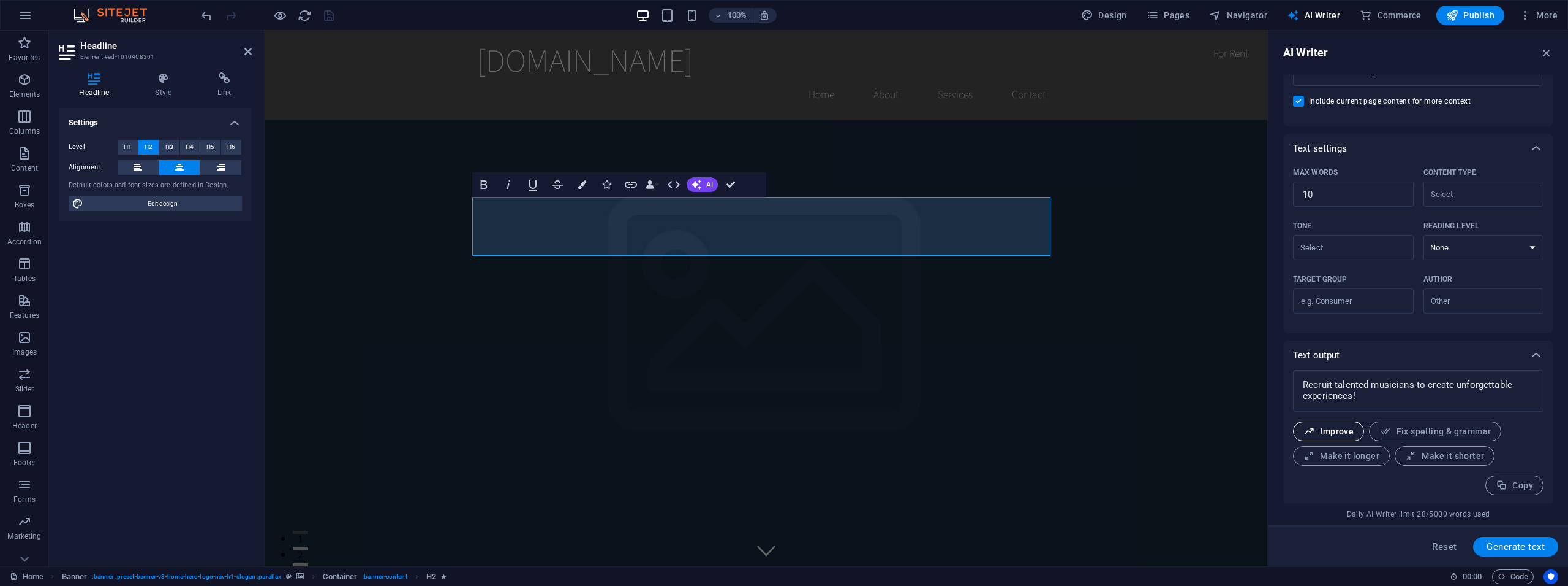
scroll to position [219, 0]
drag, startPoint x: 671, startPoint y: 215, endPoint x: 543, endPoint y: 207, distance: 128.2
drag, startPoint x: 671, startPoint y: 214, endPoint x: 515, endPoint y: 213, distance: 156.0
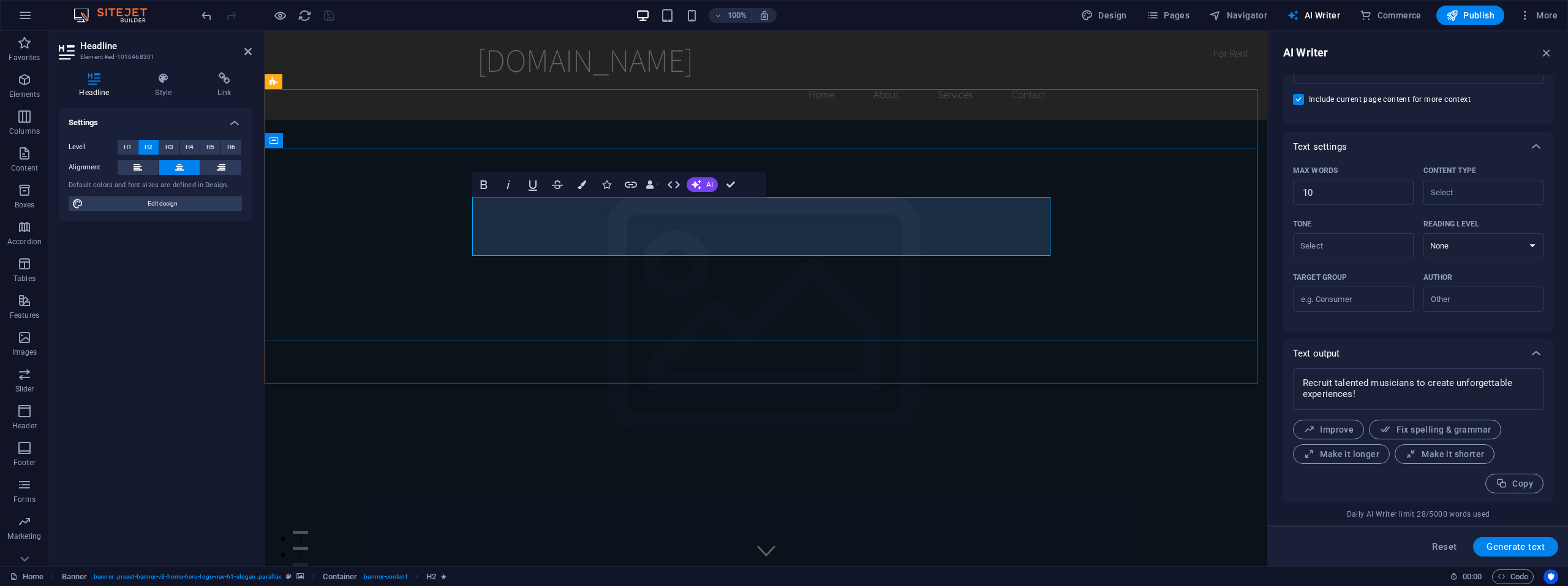
drag, startPoint x: 1369, startPoint y: 382, endPoint x: 1231, endPoint y: 370, distance: 138.5
click at [1299, 374] on textarea "Recruit talented musicians to create unforgettable experiences!" at bounding box center [1418, 388] width 238 height 30
click at [1320, 387] on textarea "Recruit talented musicians to create unforgettable experiences!" at bounding box center [1418, 388] width 238 height 30
click at [1321, 383] on textarea "Recruit talented musicians to create unforgettable experiences!" at bounding box center [1418, 388] width 238 height 30
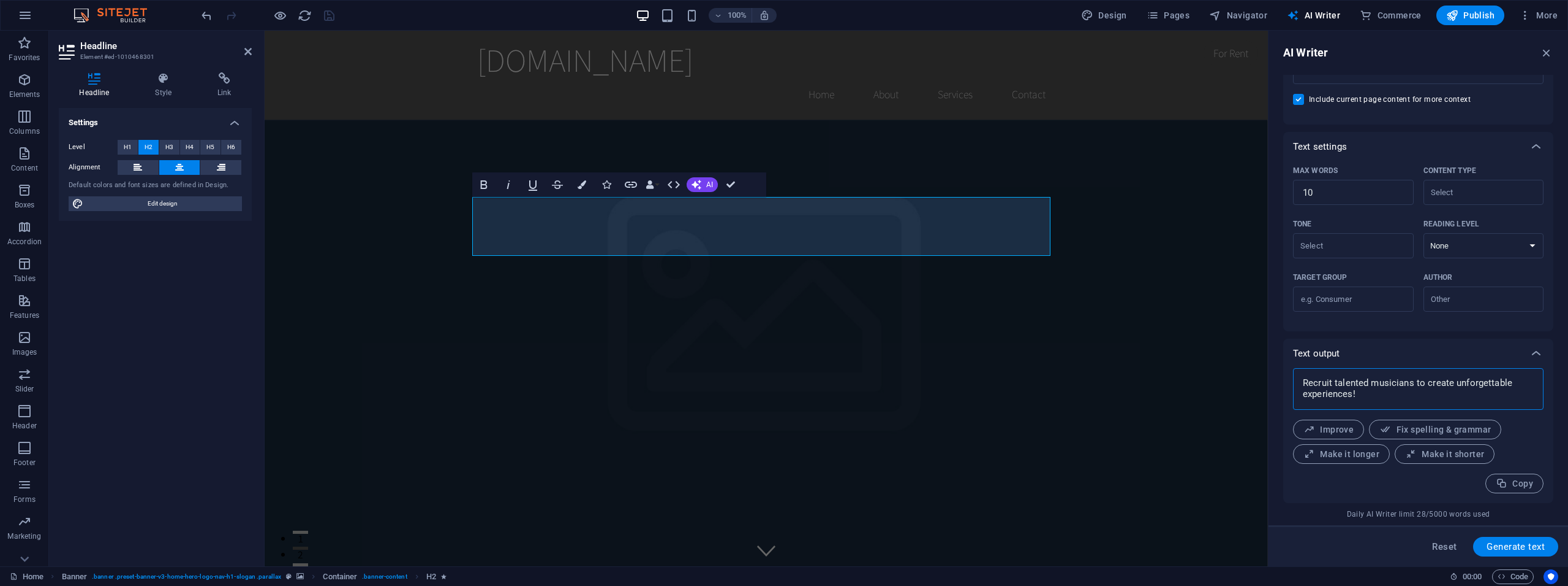
click at [1320, 383] on textarea "Recruit talented musicians to create unforgettable experiences!" at bounding box center [1418, 388] width 238 height 30
drag, startPoint x: 1370, startPoint y: 380, endPoint x: 1326, endPoint y: 380, distance: 44.0
click at [1326, 380] on textarea "Recruit talented musicians to create unforgettable experiences!" at bounding box center [1418, 388] width 238 height 30
click at [1352, 379] on textarea "Recruit talented musicians to create unforgettable experiences!" at bounding box center [1418, 388] width 238 height 30
drag, startPoint x: 1369, startPoint y: 383, endPoint x: 1274, endPoint y: 377, distance: 95.2
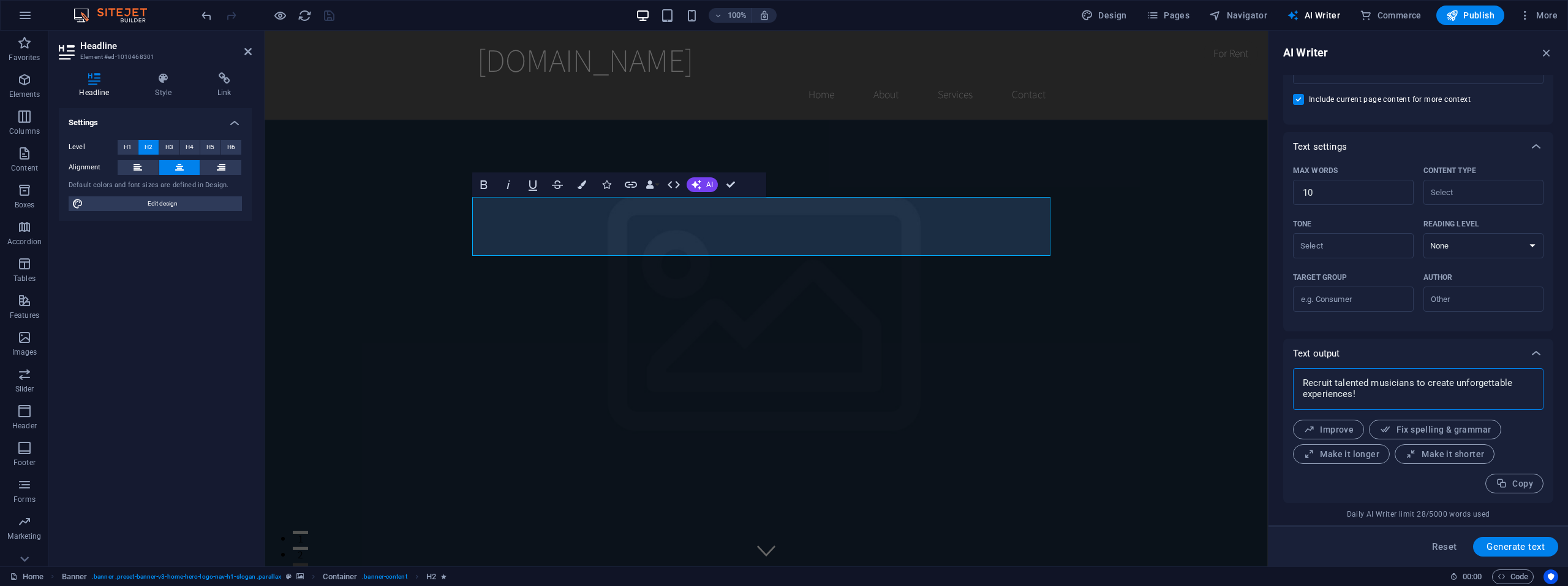
click at [1299, 377] on textarea "Recruit talented musicians to create unforgettable experiences!" at bounding box center [1418, 388] width 238 height 30
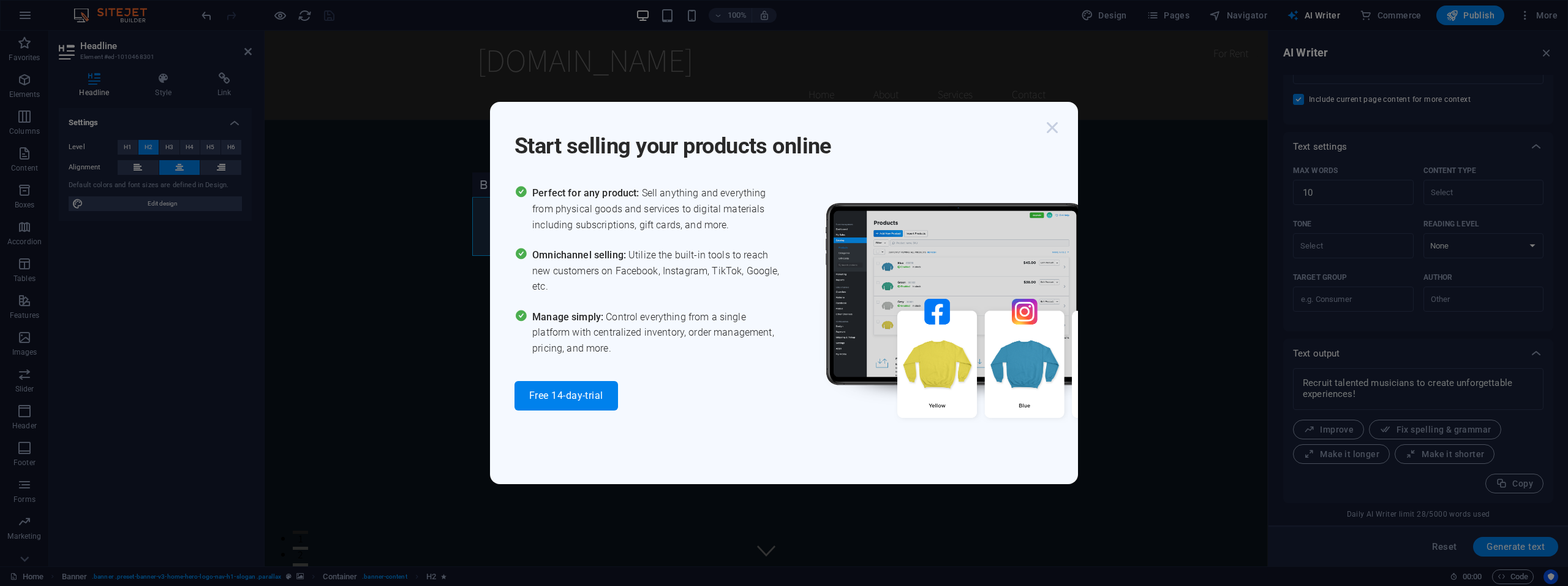
click at [1058, 126] on icon "button" at bounding box center [1053, 127] width 22 height 22
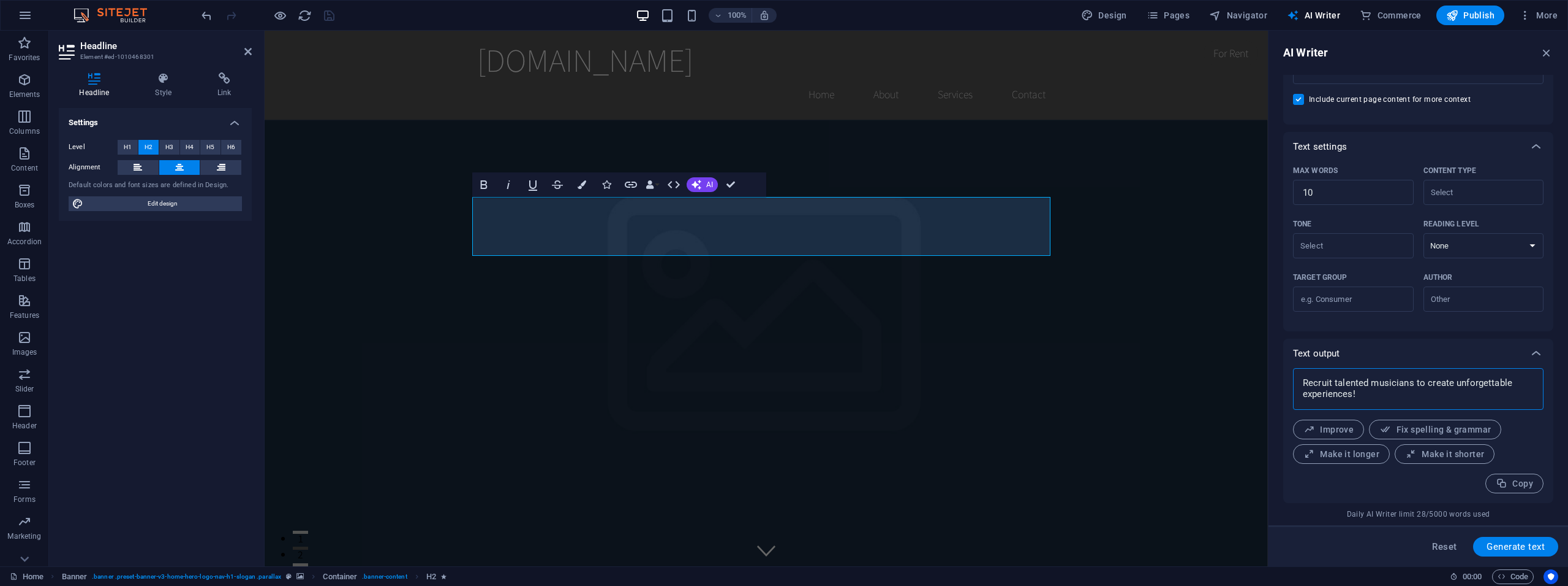
drag, startPoint x: 1339, startPoint y: 383, endPoint x: 1357, endPoint y: 383, distance: 18.0
click at [1339, 383] on textarea "Recruit talented musicians to create unforgettable experiences!" at bounding box center [1418, 388] width 238 height 30
drag, startPoint x: 1369, startPoint y: 383, endPoint x: 1206, endPoint y: 359, distance: 164.8
click at [1299, 374] on textarea "Recruit talented musicians to create unforgettable experiences!" at bounding box center [1418, 388] width 238 height 30
click at [1317, 386] on textarea "Recruit talented musicians to create unforgettable experiences!" at bounding box center [1418, 388] width 238 height 30
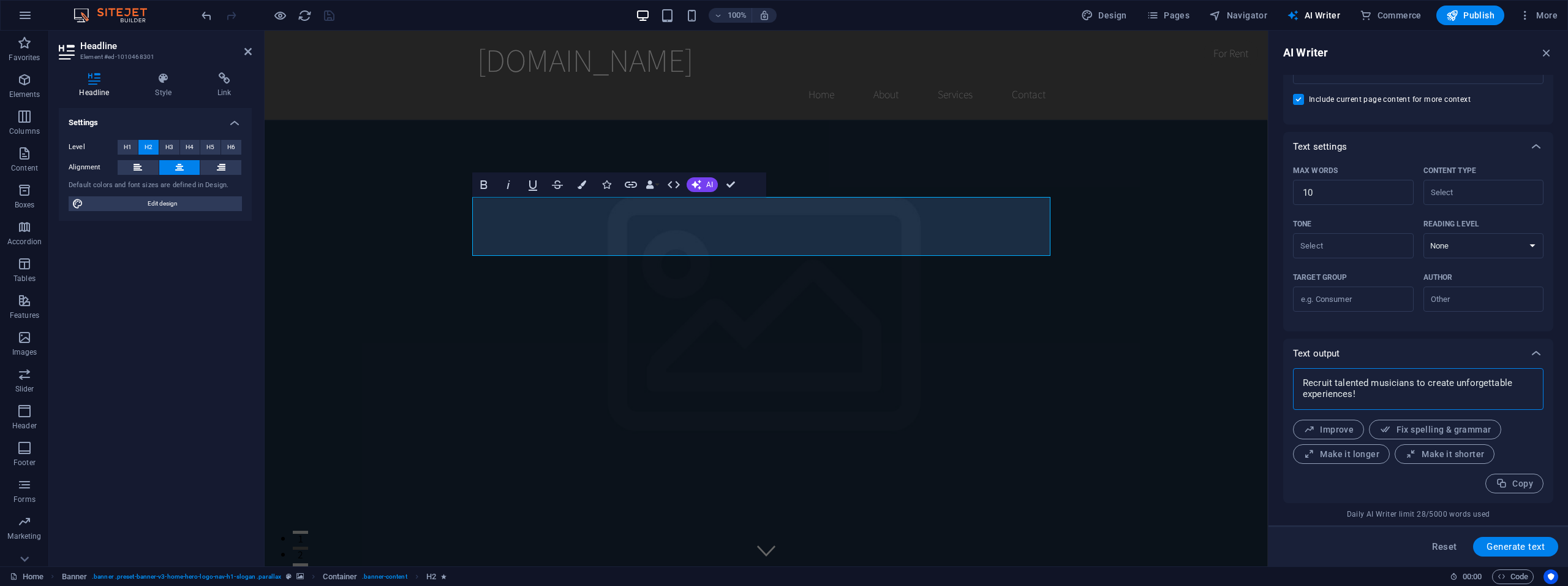
click at [1317, 387] on textarea "Recruit talented musicians to create unforgettable experiences!" at bounding box center [1418, 388] width 238 height 30
drag, startPoint x: 671, startPoint y: 212, endPoint x: 497, endPoint y: 207, distance: 174.1
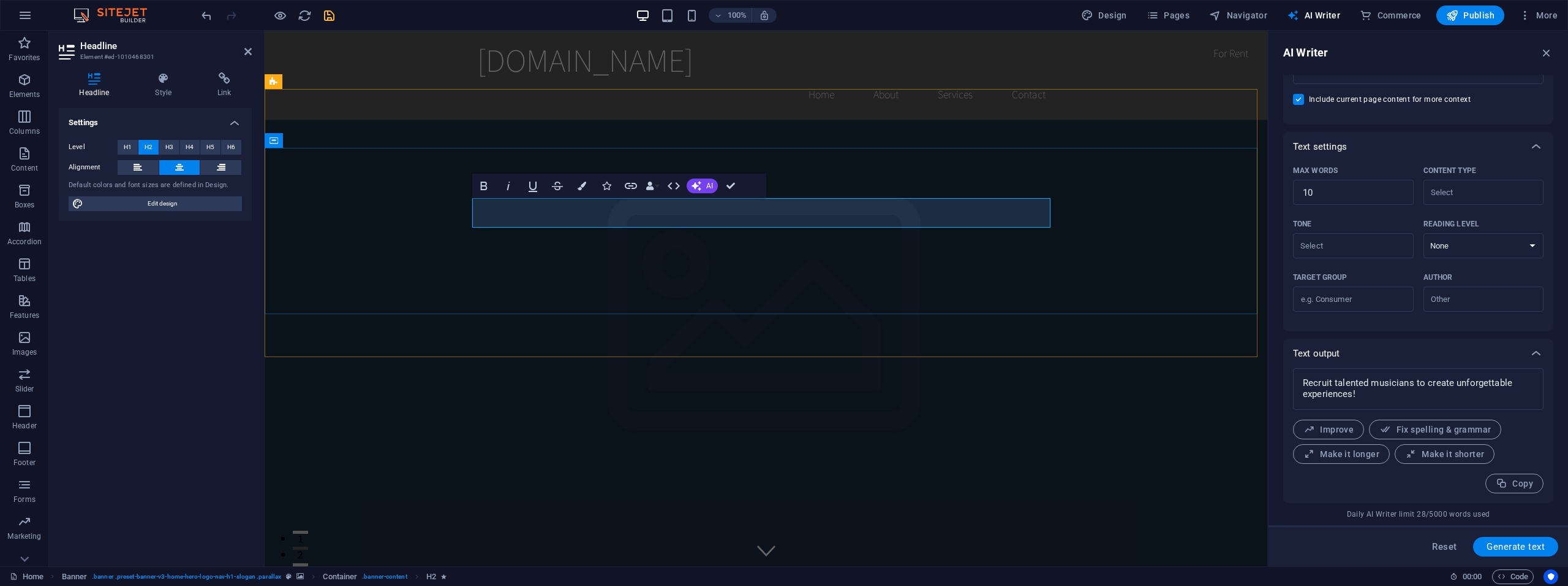
drag, startPoint x: 985, startPoint y: 217, endPoint x: 921, endPoint y: 217, distance: 64.0
drag, startPoint x: 1001, startPoint y: 214, endPoint x: 858, endPoint y: 217, distance: 143.0
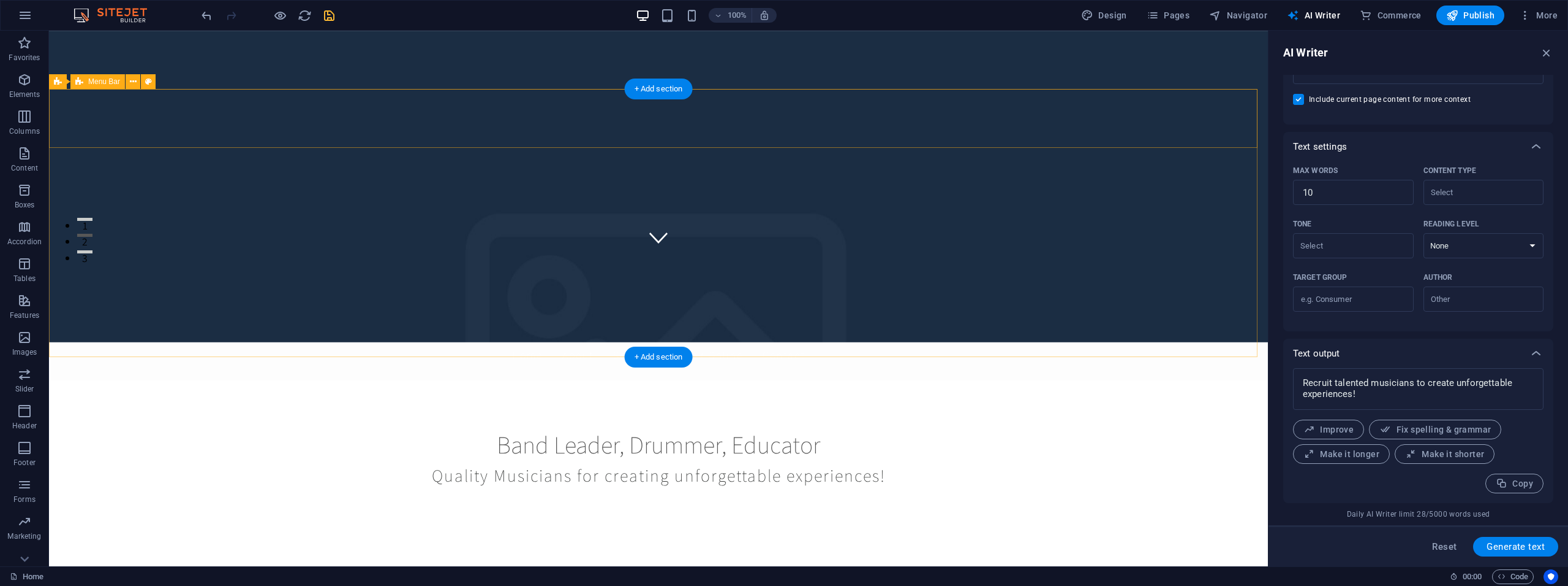
scroll to position [0, 0]
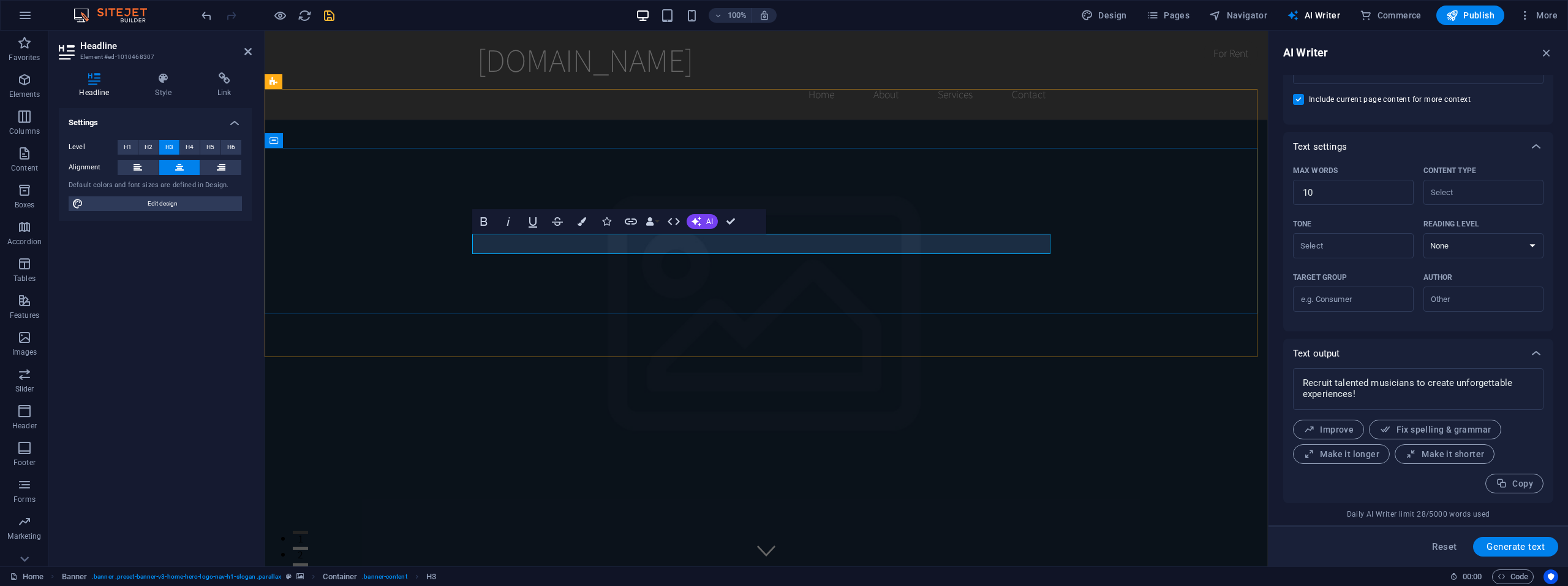
drag, startPoint x: 729, startPoint y: 220, endPoint x: 696, endPoint y: 218, distance: 33.1
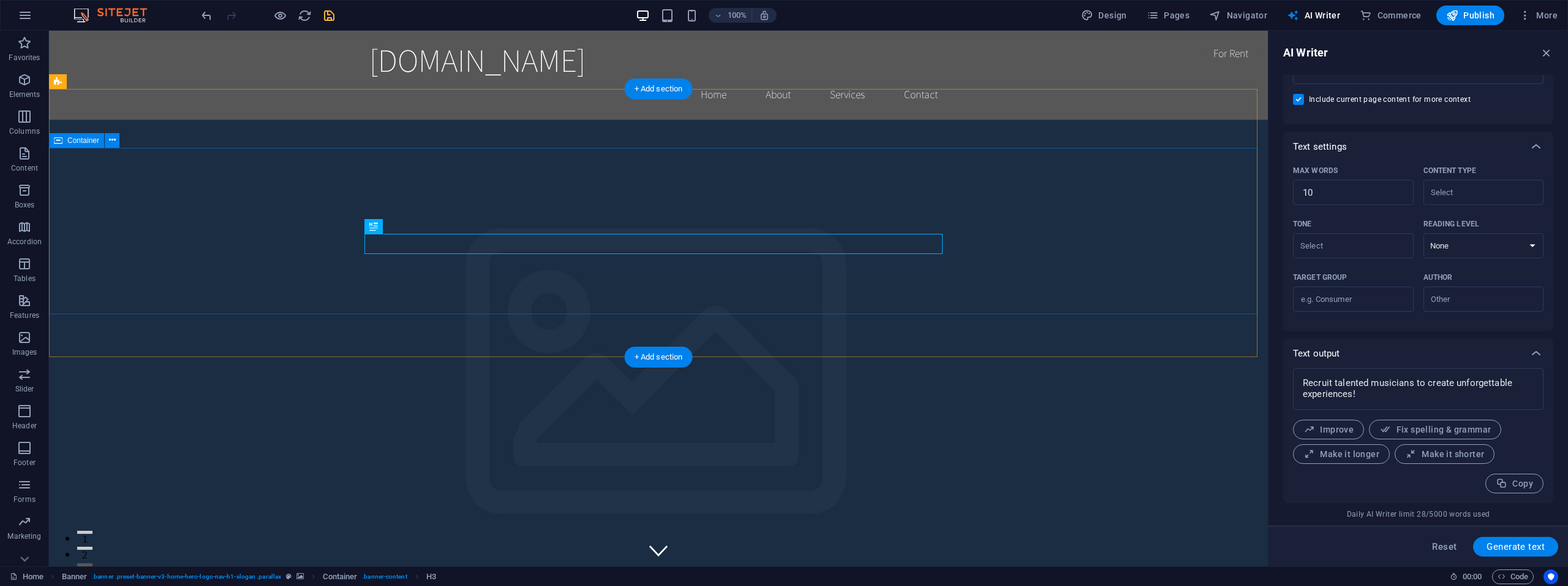
drag, startPoint x: 1035, startPoint y: 276, endPoint x: 1028, endPoint y: 276, distance: 7.0
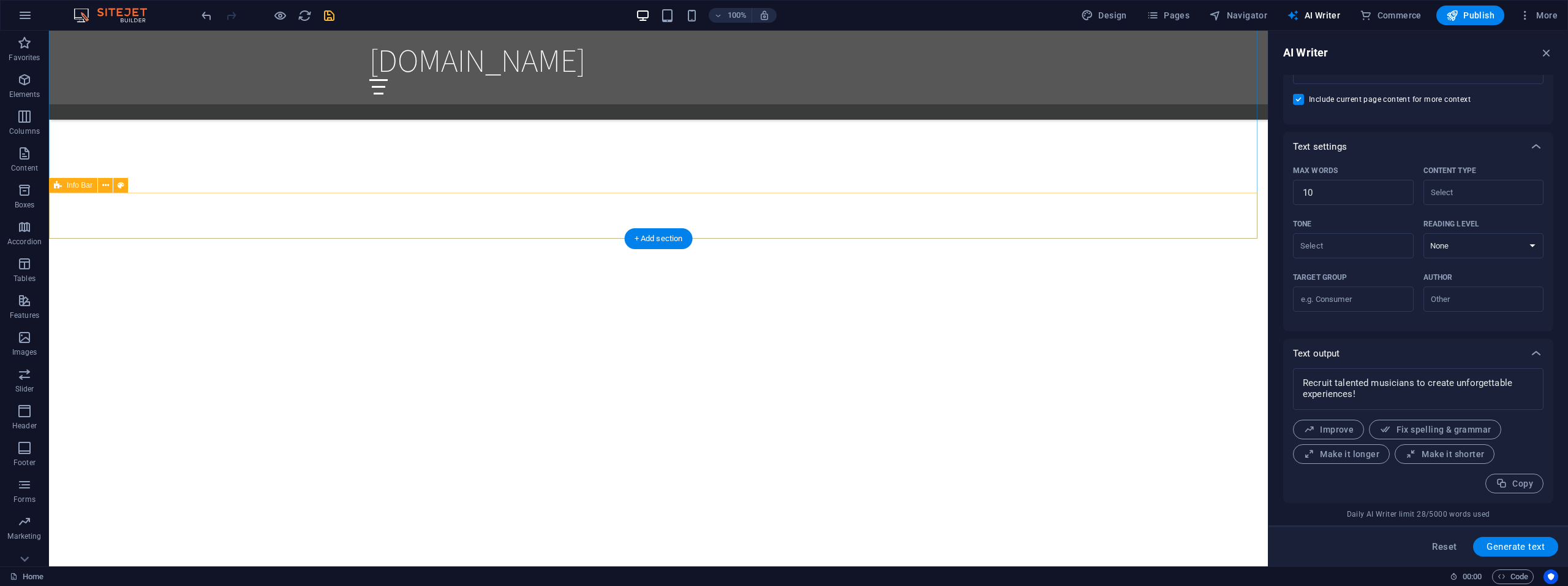
scroll to position [1563, 0]
click at [803, 202] on button at bounding box center [799, 201] width 15 height 15
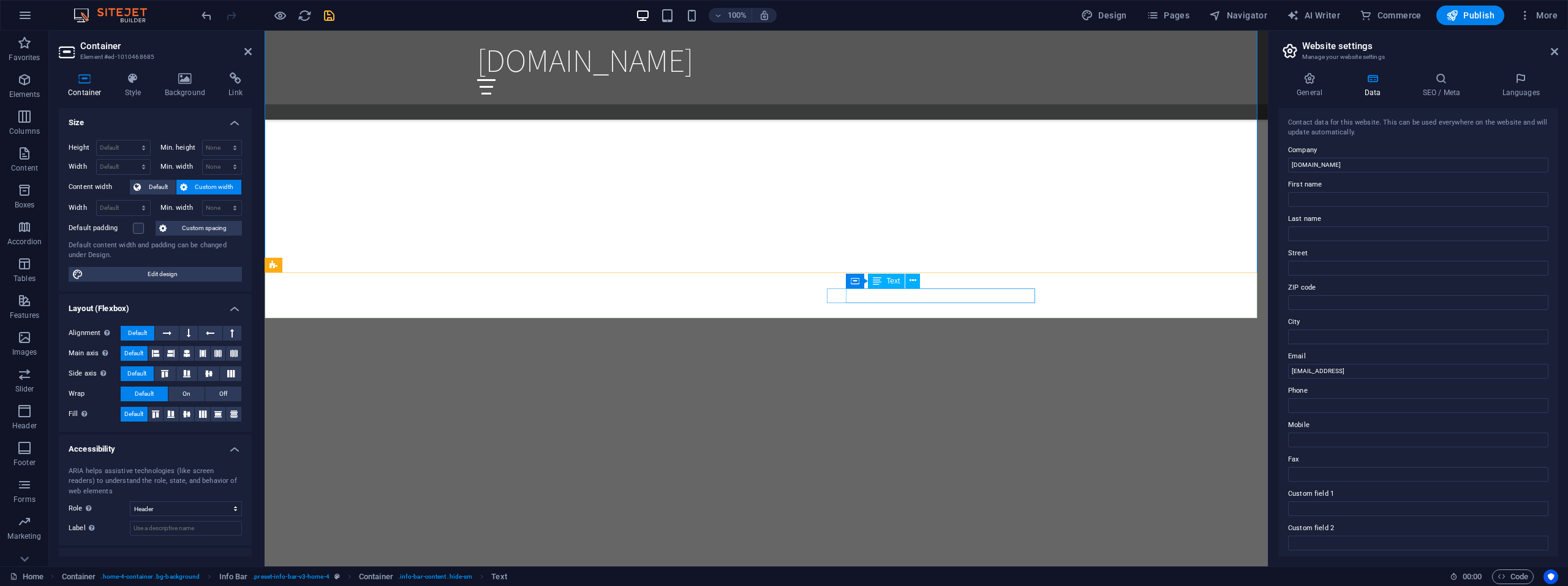
scroll to position [1484, 0]
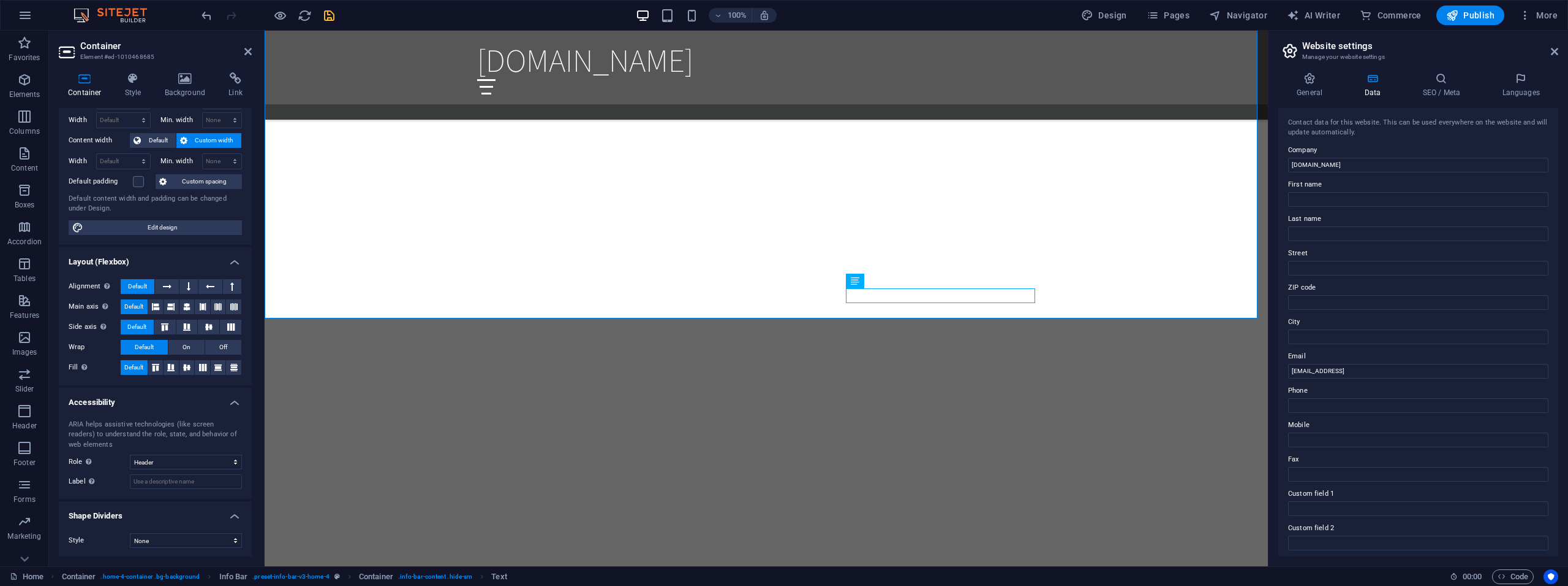
scroll to position [47, 0]
click at [897, 282] on span "Text" at bounding box center [894, 280] width 14 height 7
click at [878, 281] on icon at bounding box center [877, 281] width 9 height 15
click at [230, 85] on h4 "Link" at bounding box center [235, 85] width 33 height 26
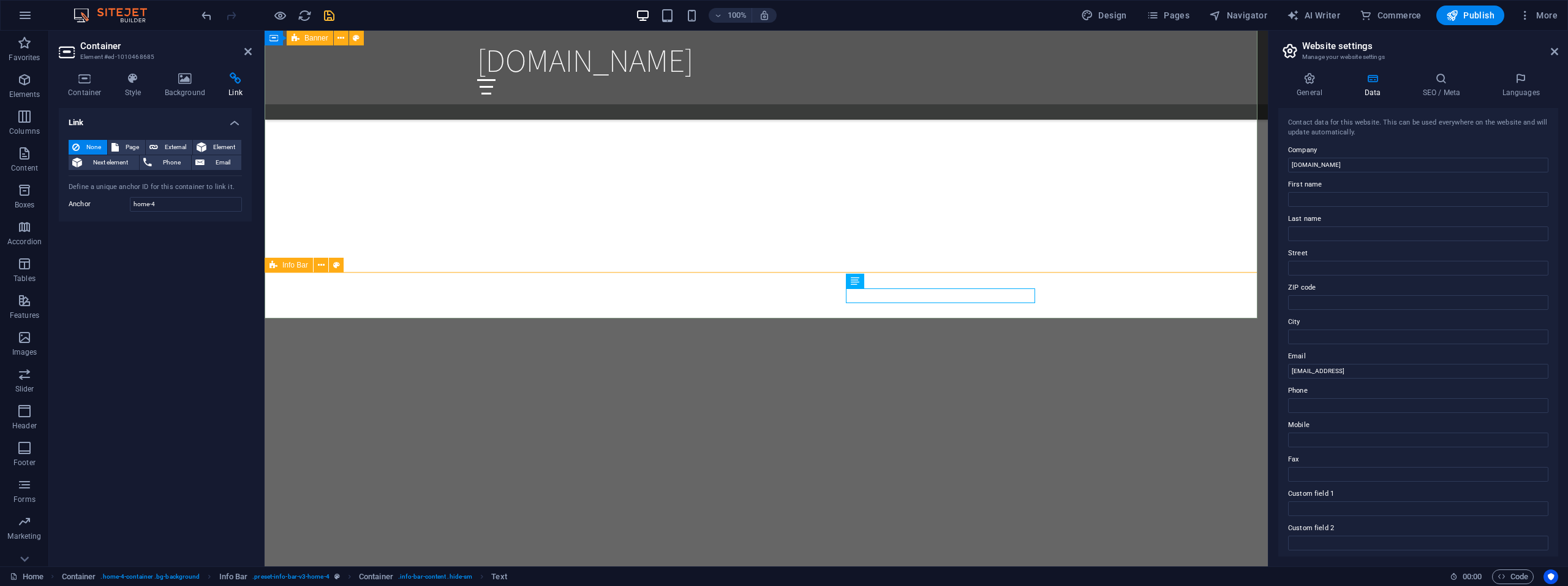
click at [913, 279] on icon at bounding box center [912, 280] width 7 height 13
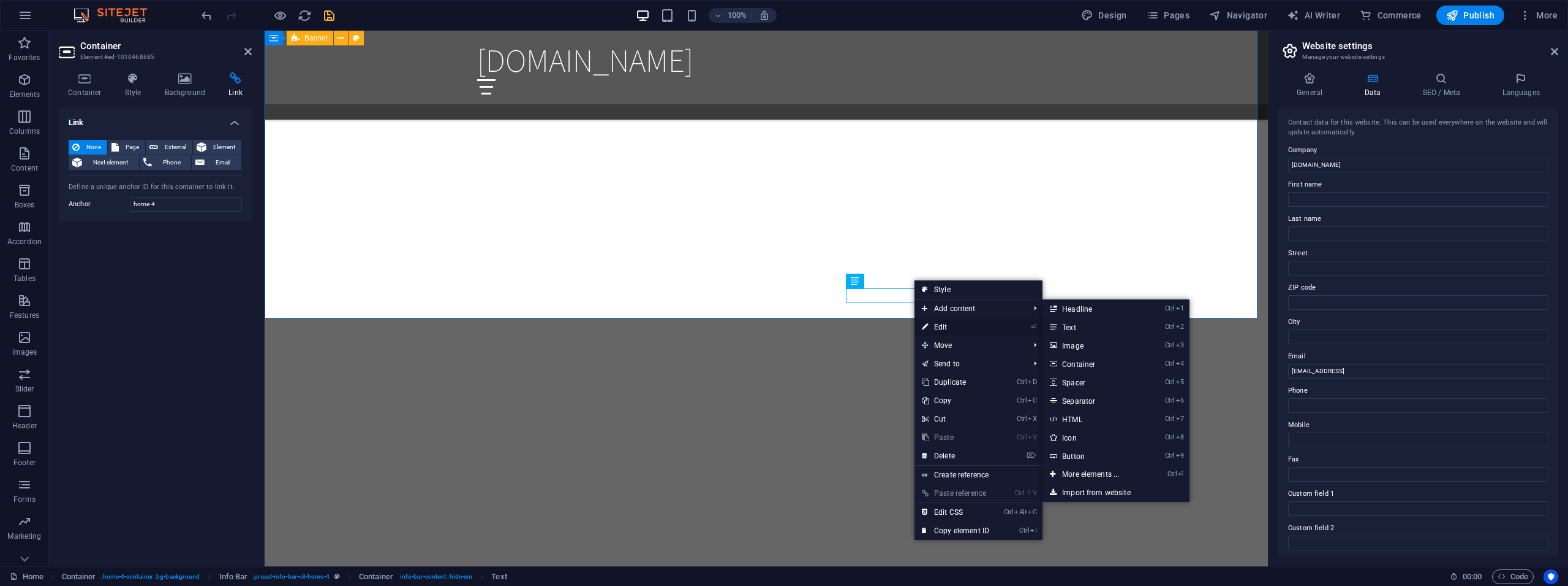
click at [949, 319] on link "⏎ Edit" at bounding box center [955, 326] width 82 height 19
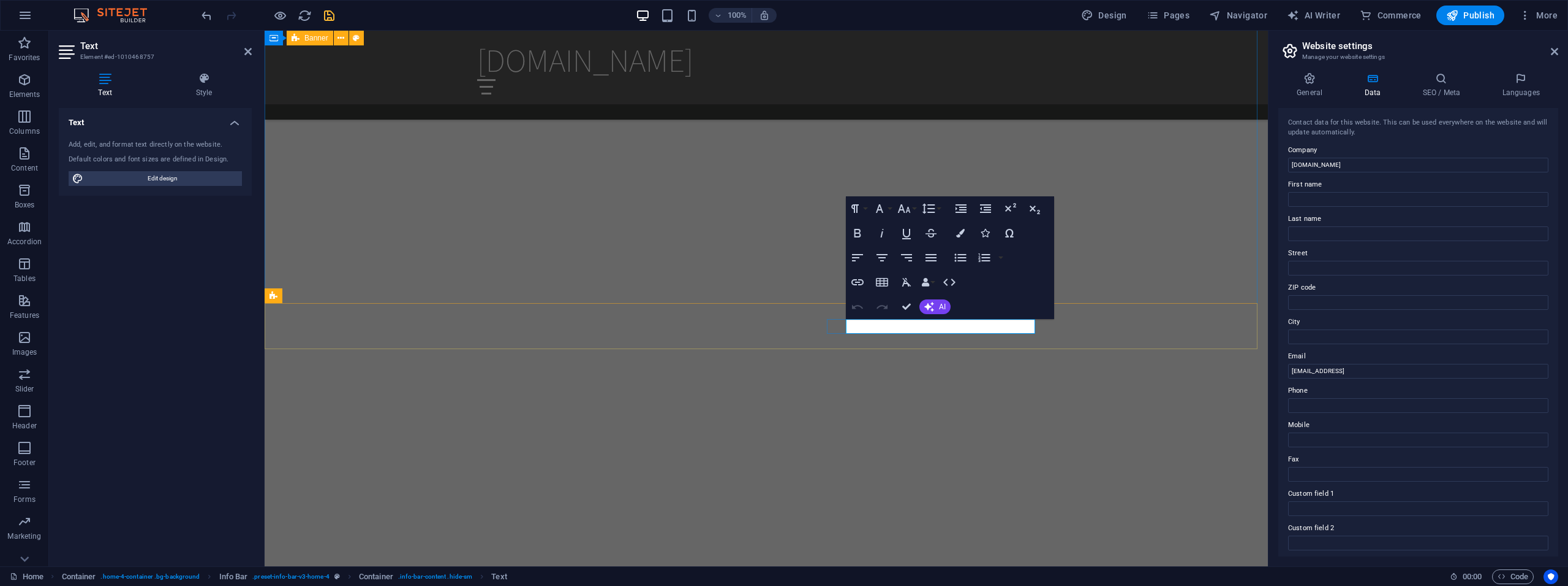
scroll to position [1454, 0]
click at [939, 310] on button "AI" at bounding box center [935, 306] width 32 height 15
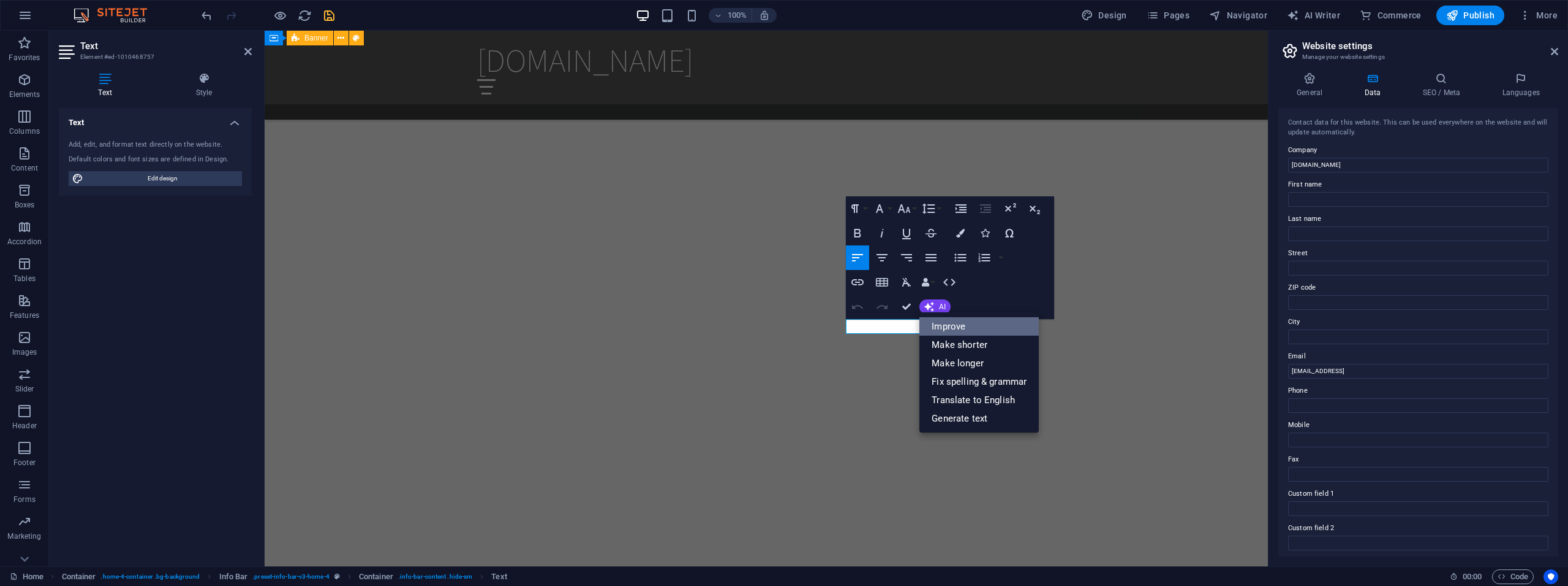
click at [959, 323] on link "Improve" at bounding box center [979, 326] width 119 height 19
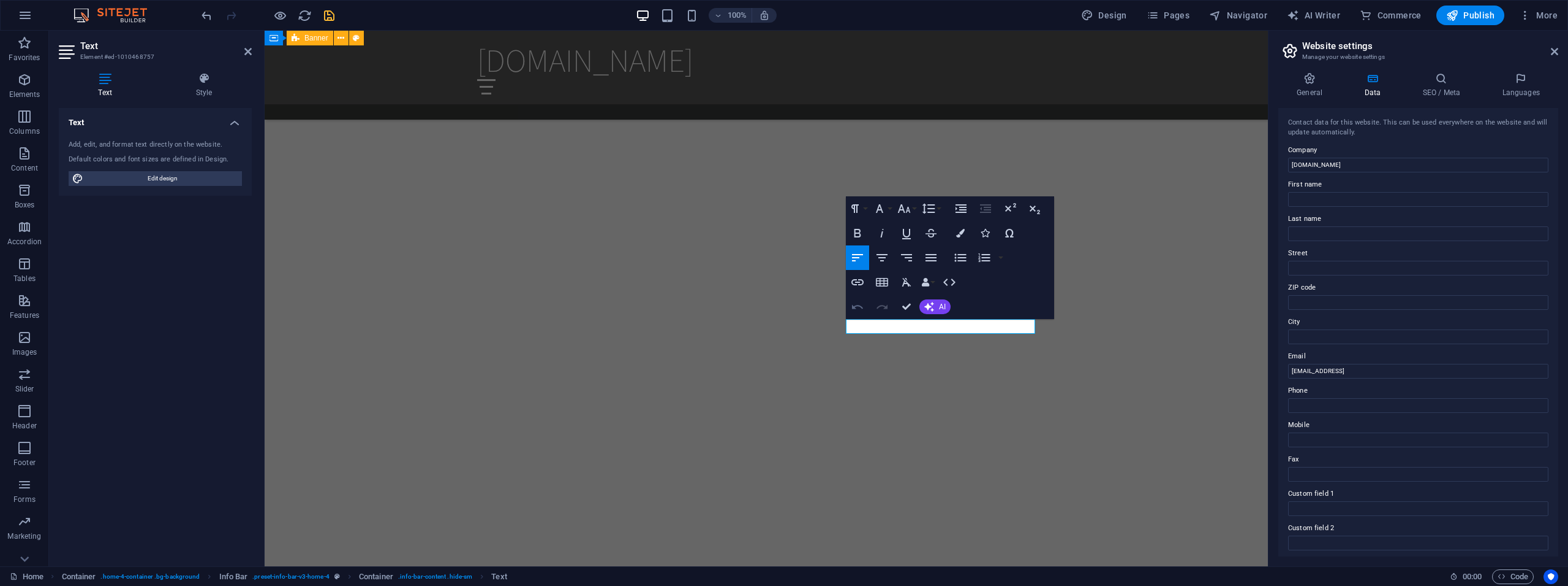
click at [862, 308] on icon "button" at bounding box center [857, 306] width 15 height 15
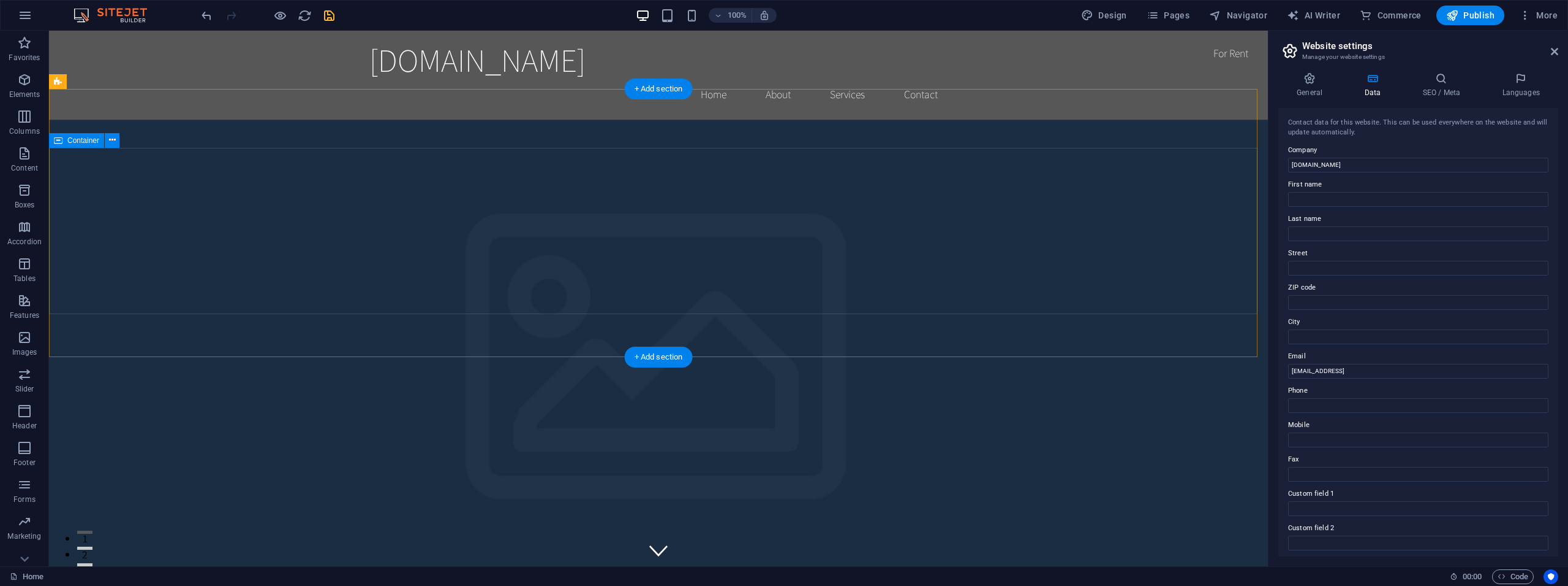
scroll to position [188, 0]
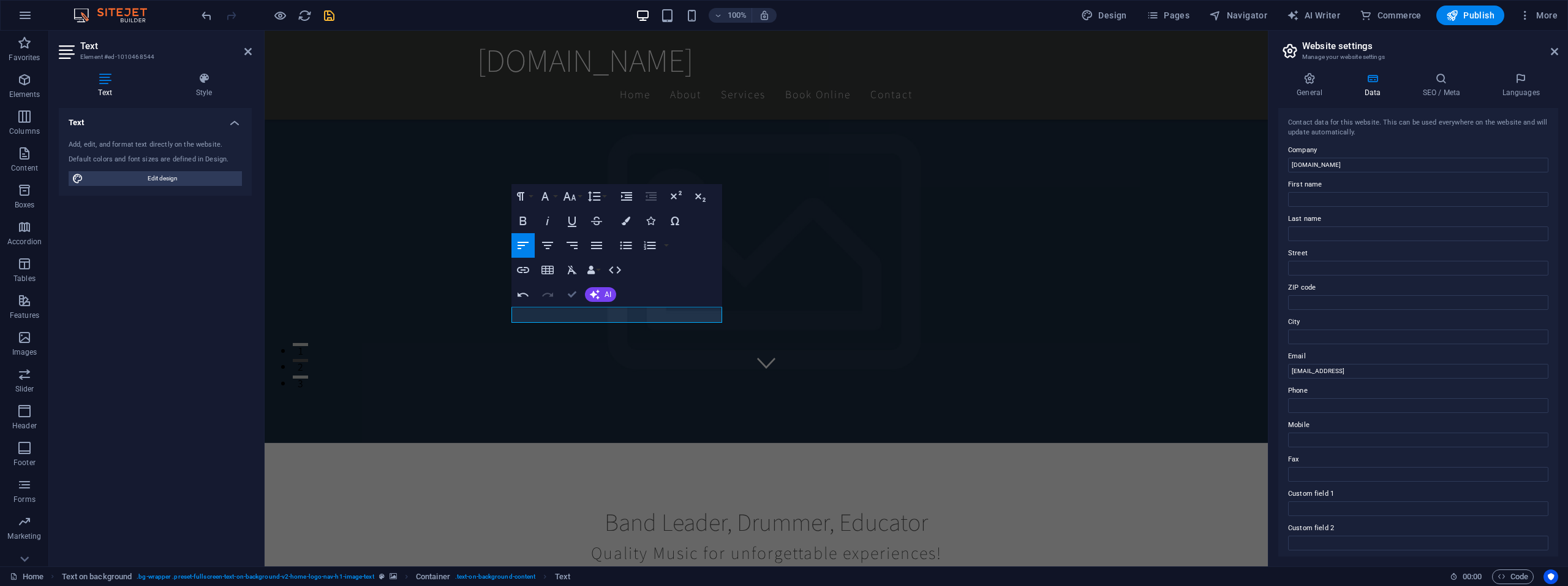
drag, startPoint x: 570, startPoint y: 292, endPoint x: 579, endPoint y: 279, distance: 15.8
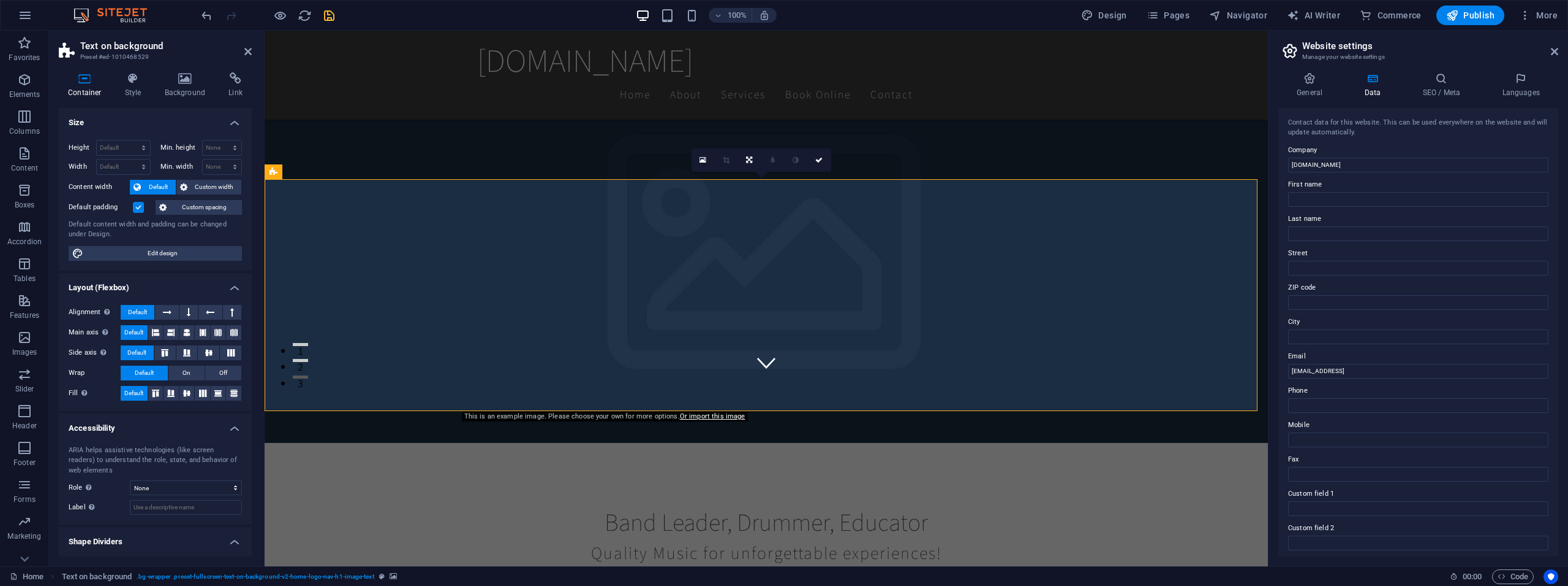
click at [193, 80] on icon at bounding box center [186, 78] width 59 height 12
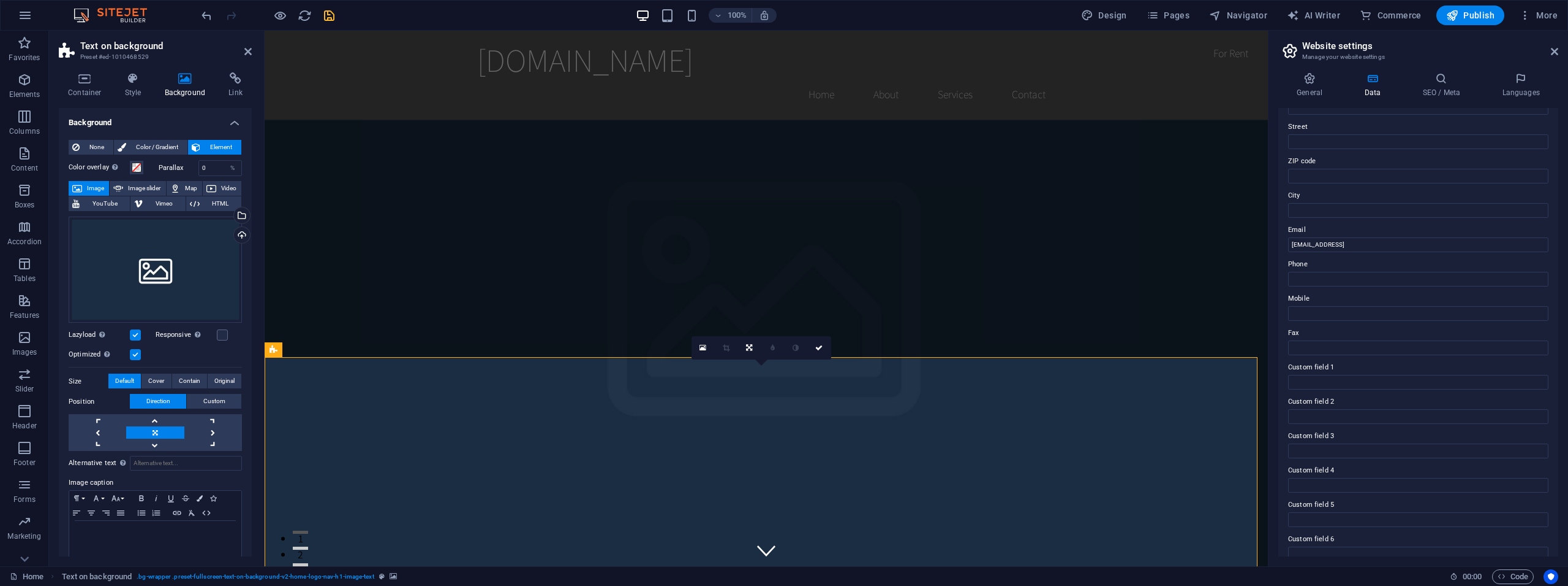
scroll to position [141, 0]
drag, startPoint x: 1401, startPoint y: 225, endPoint x: 1154, endPoint y: 206, distance: 247.7
click at [1289, 222] on input "a8ce46f103e8ad6f52e1d00f663dae@cpanel.local" at bounding box center [1419, 229] width 261 height 15
click at [1314, 231] on input "Email" at bounding box center [1419, 229] width 261 height 15
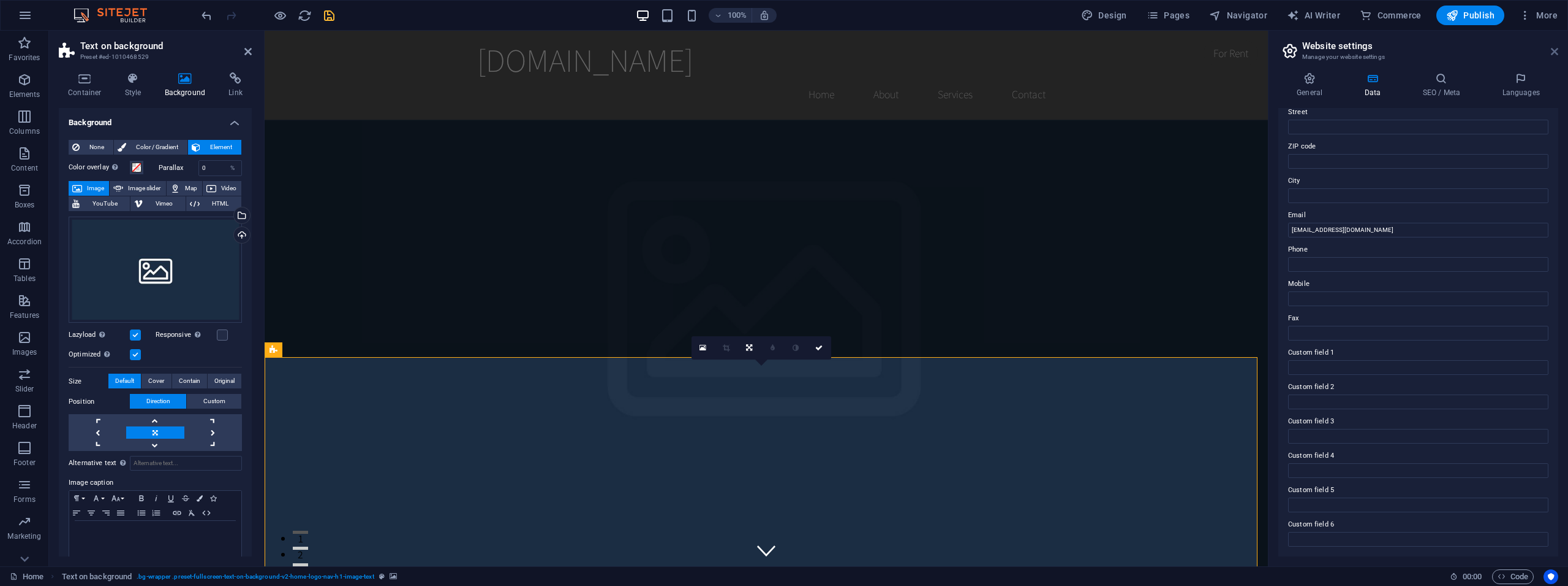
click at [1552, 54] on icon at bounding box center [1554, 51] width 7 height 10
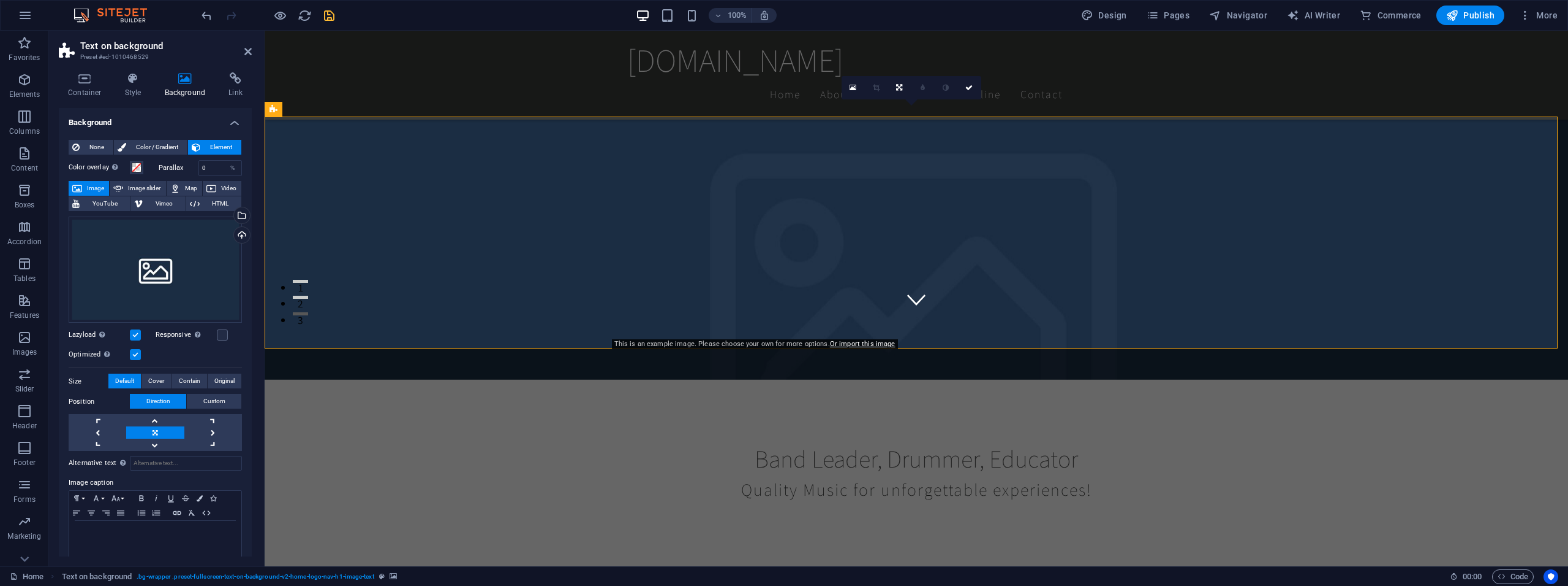
scroll to position [250, 0]
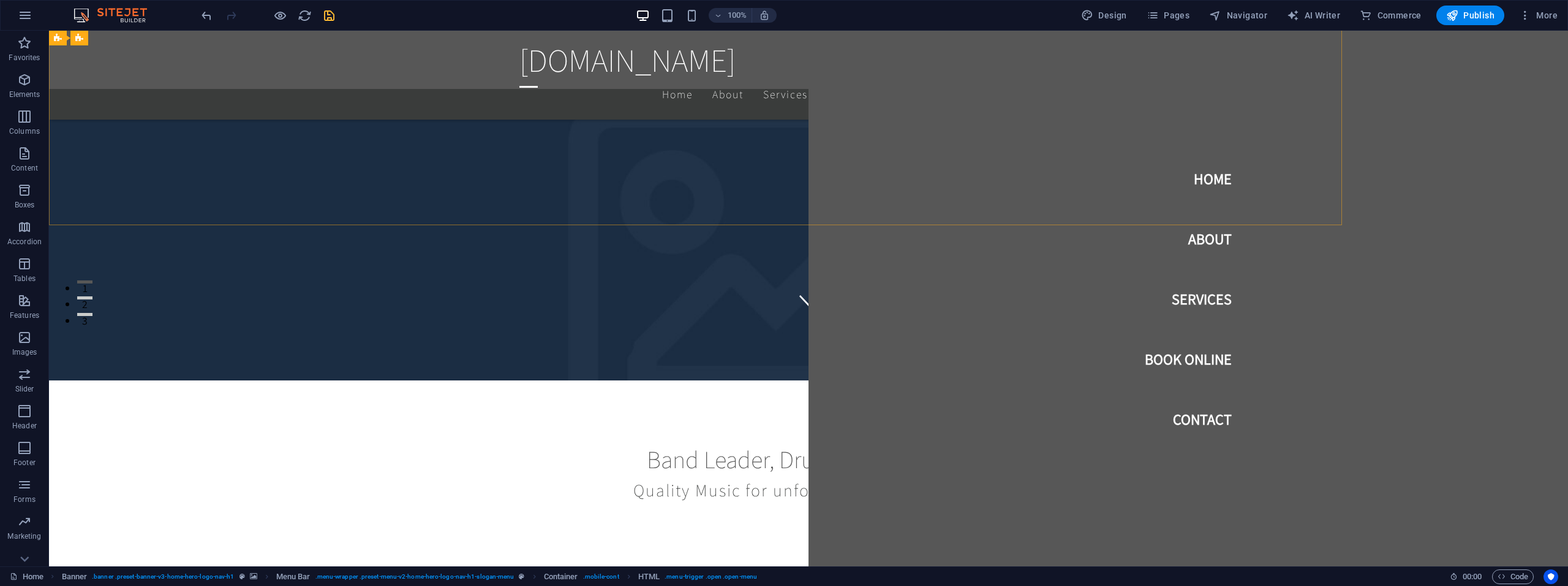
scroll to position [921, 0]
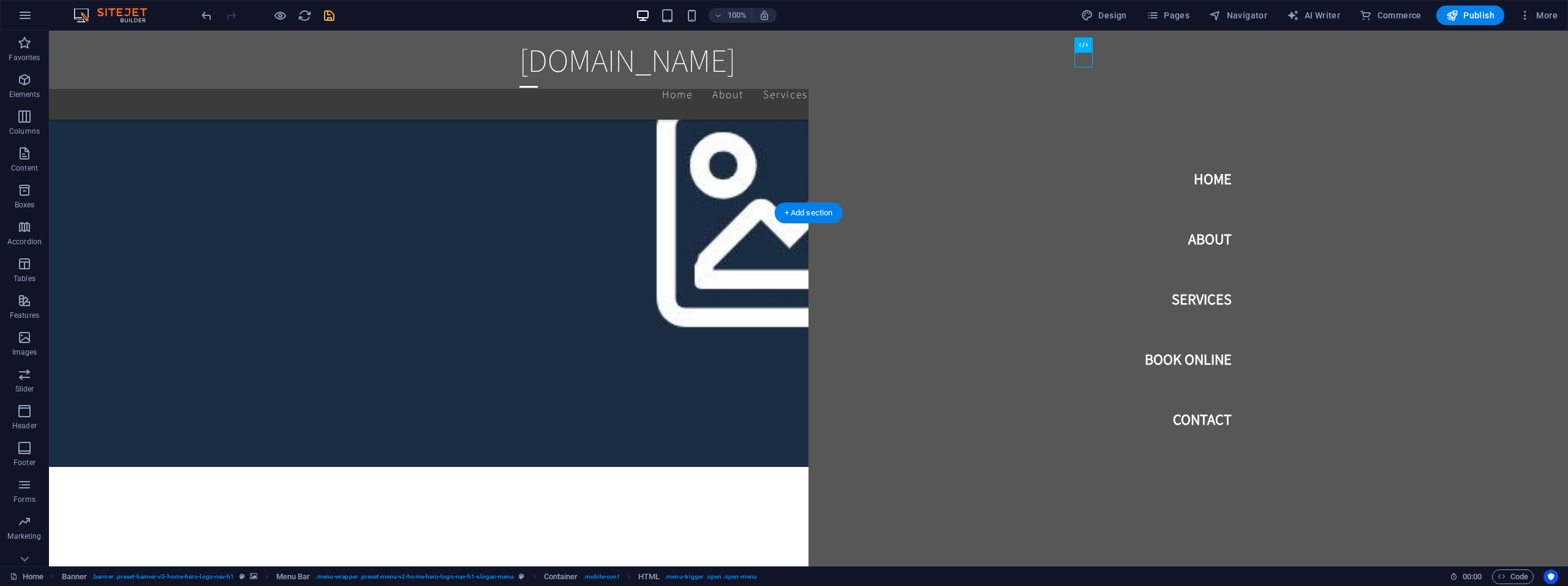
click at [538, 79] on div at bounding box center [528, 87] width 19 height 16
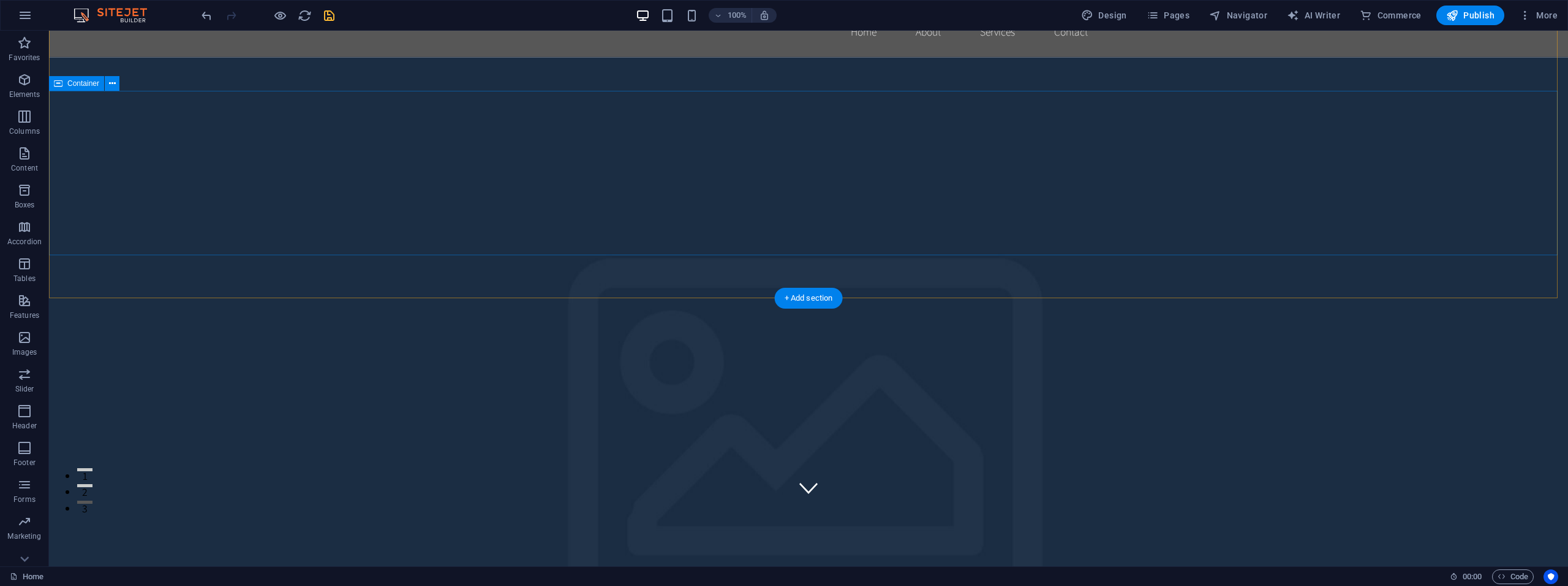
scroll to position [0, 0]
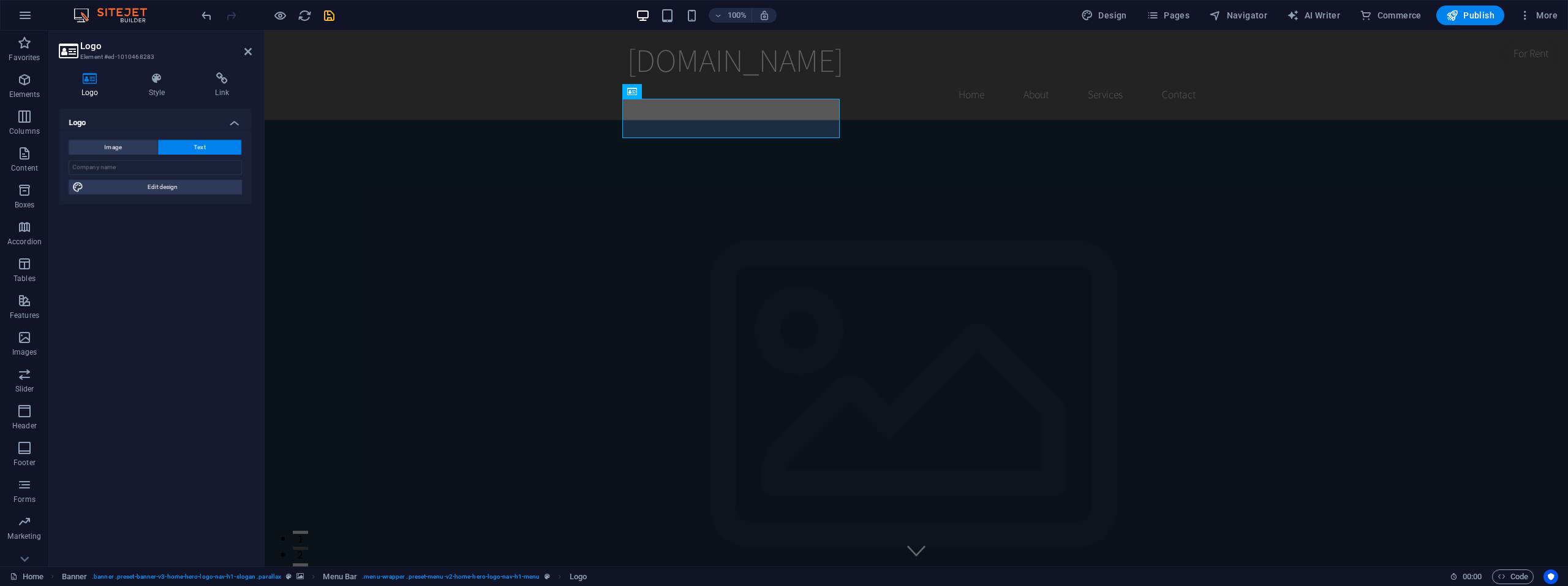
click at [121, 144] on span "Image" at bounding box center [113, 146] width 17 height 15
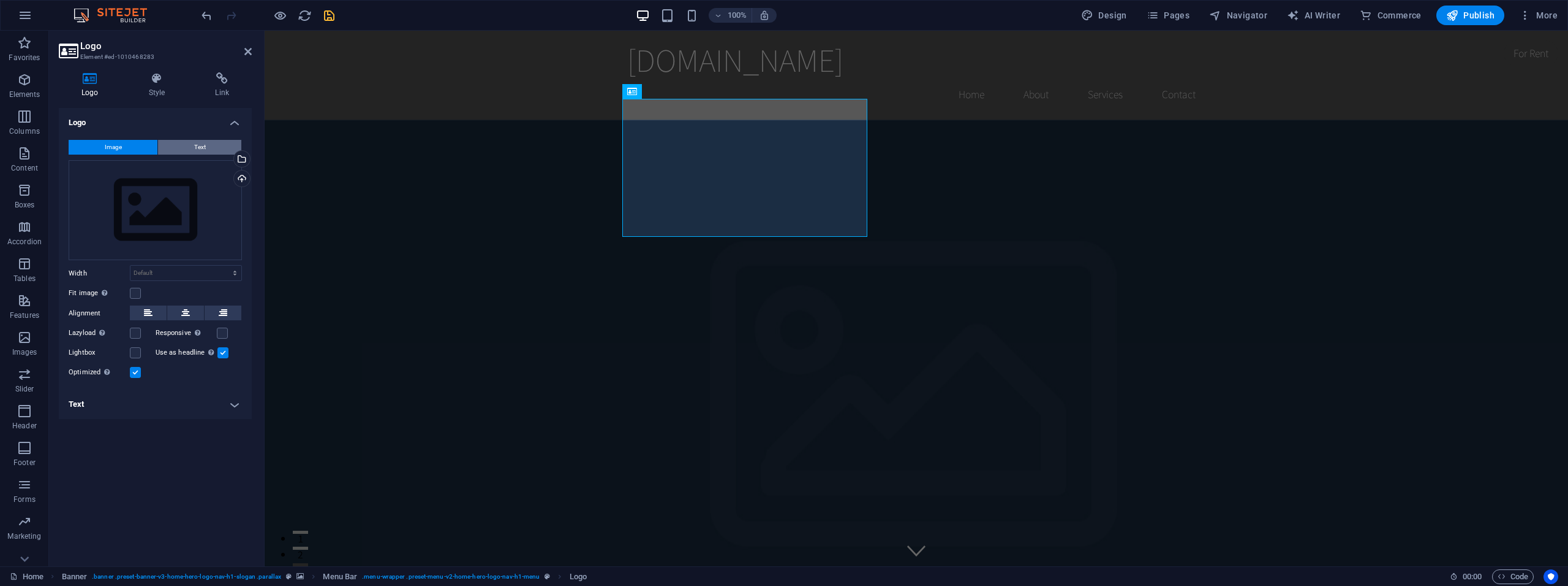
click at [207, 148] on button "Text" at bounding box center [199, 146] width 83 height 15
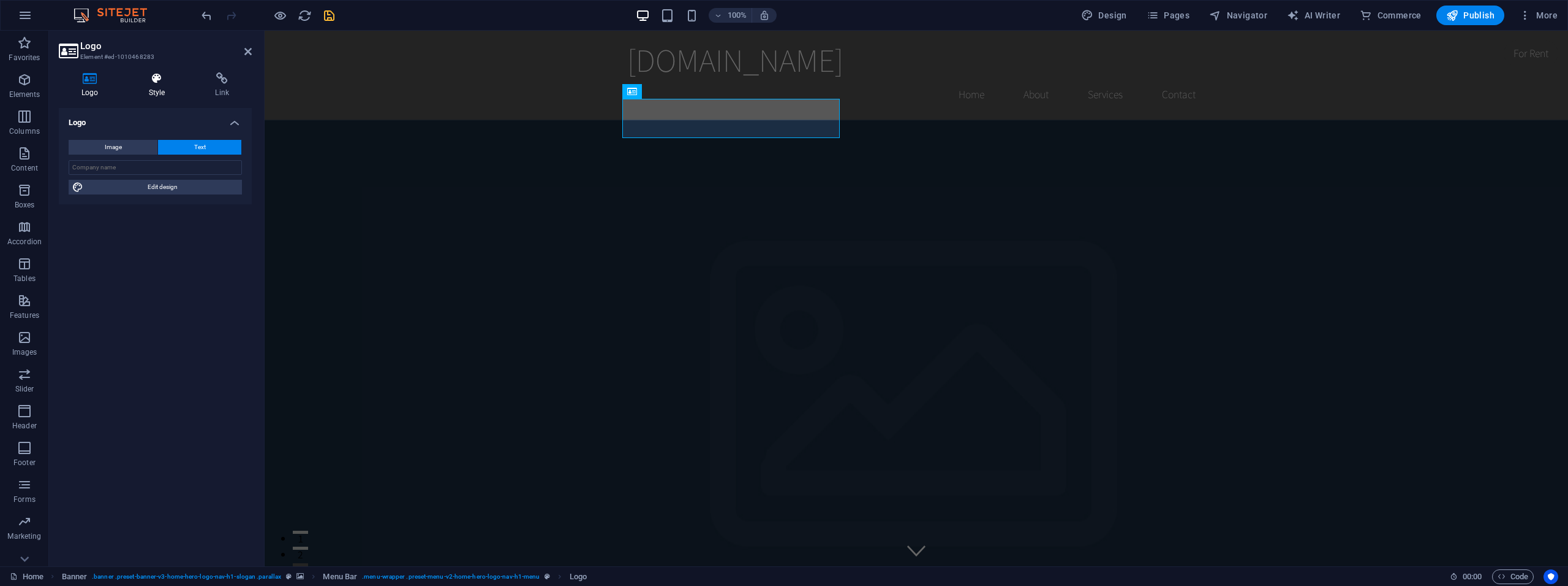
click at [161, 82] on icon at bounding box center [157, 78] width 62 height 12
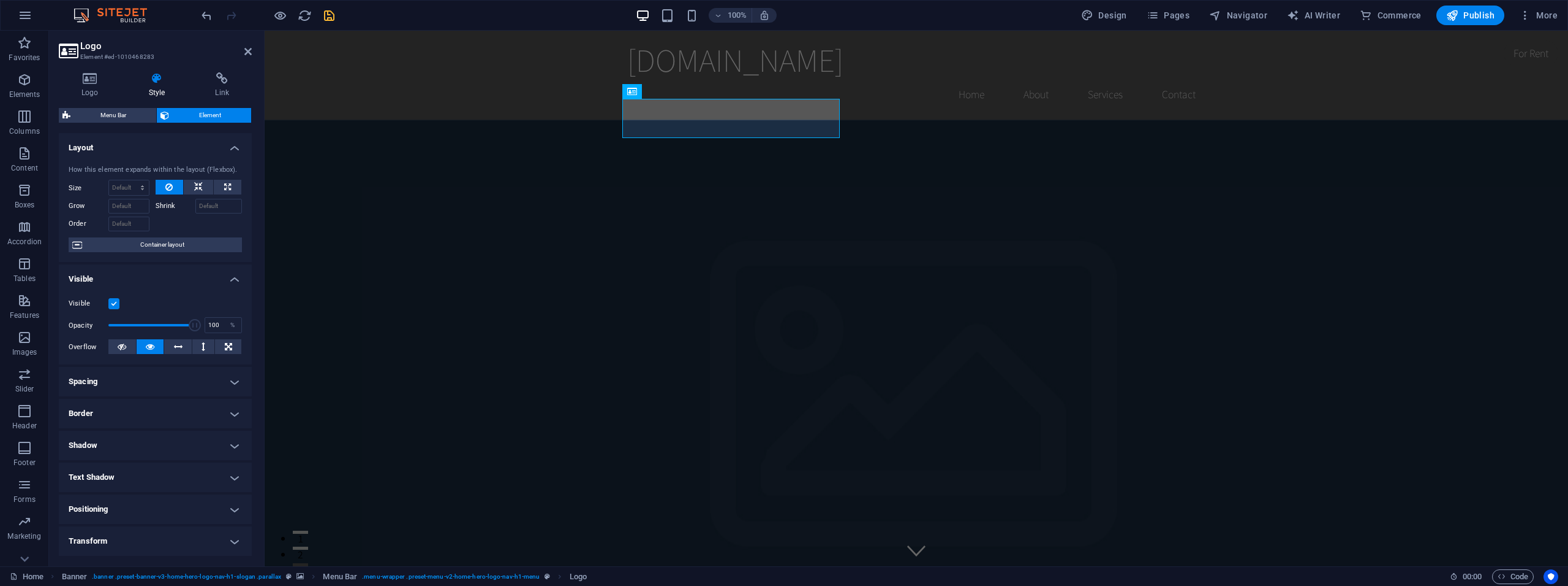
scroll to position [106, 0]
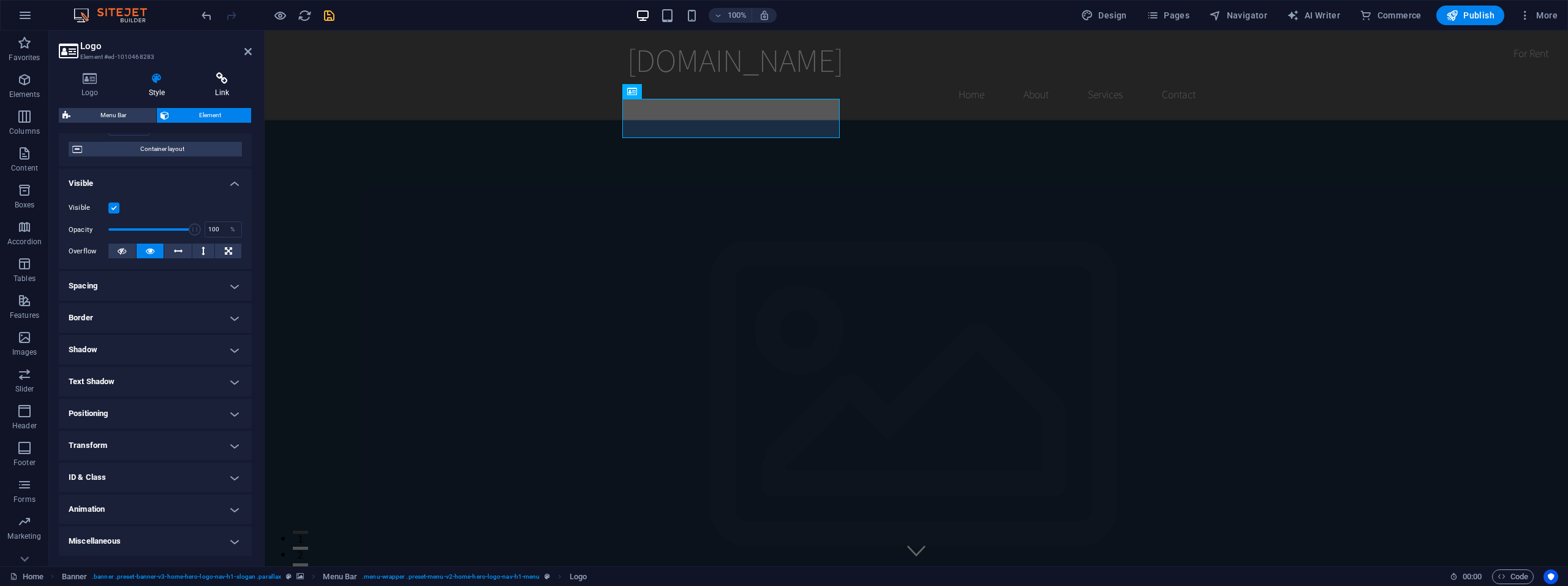
click at [233, 85] on h4 "Link" at bounding box center [222, 85] width 59 height 26
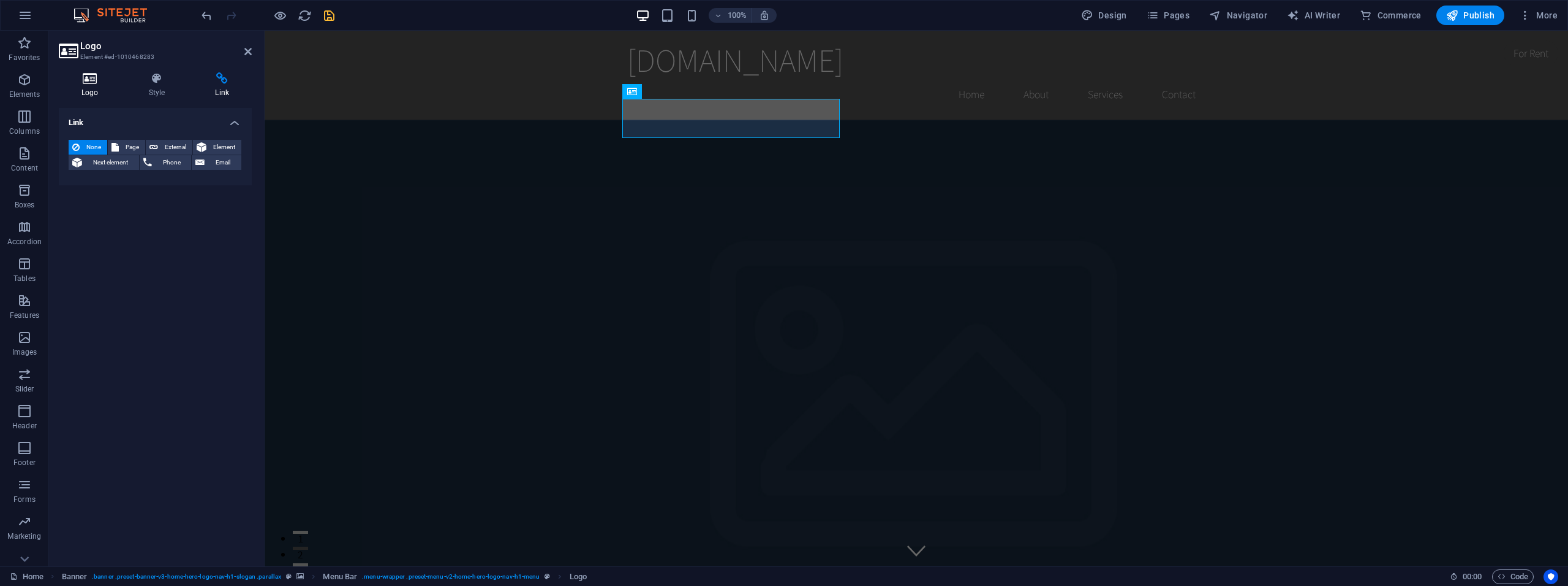
click at [79, 80] on icon at bounding box center [90, 78] width 62 height 12
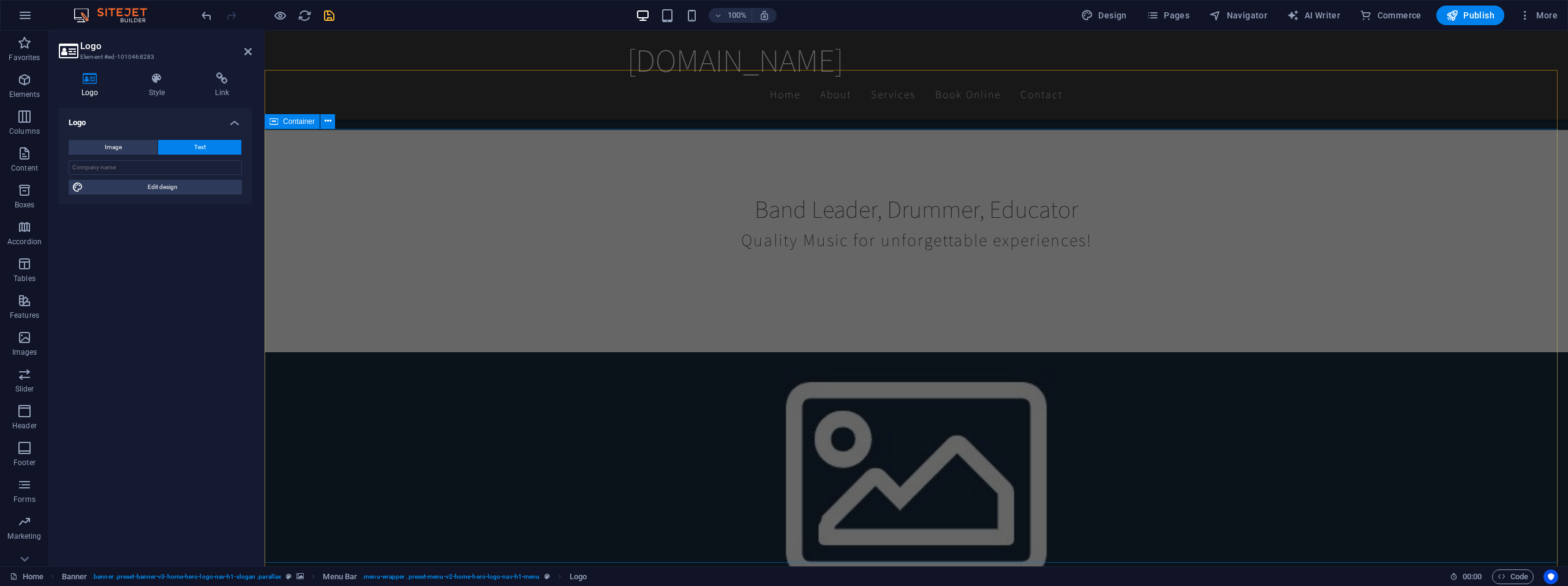
scroll to position [688, 0]
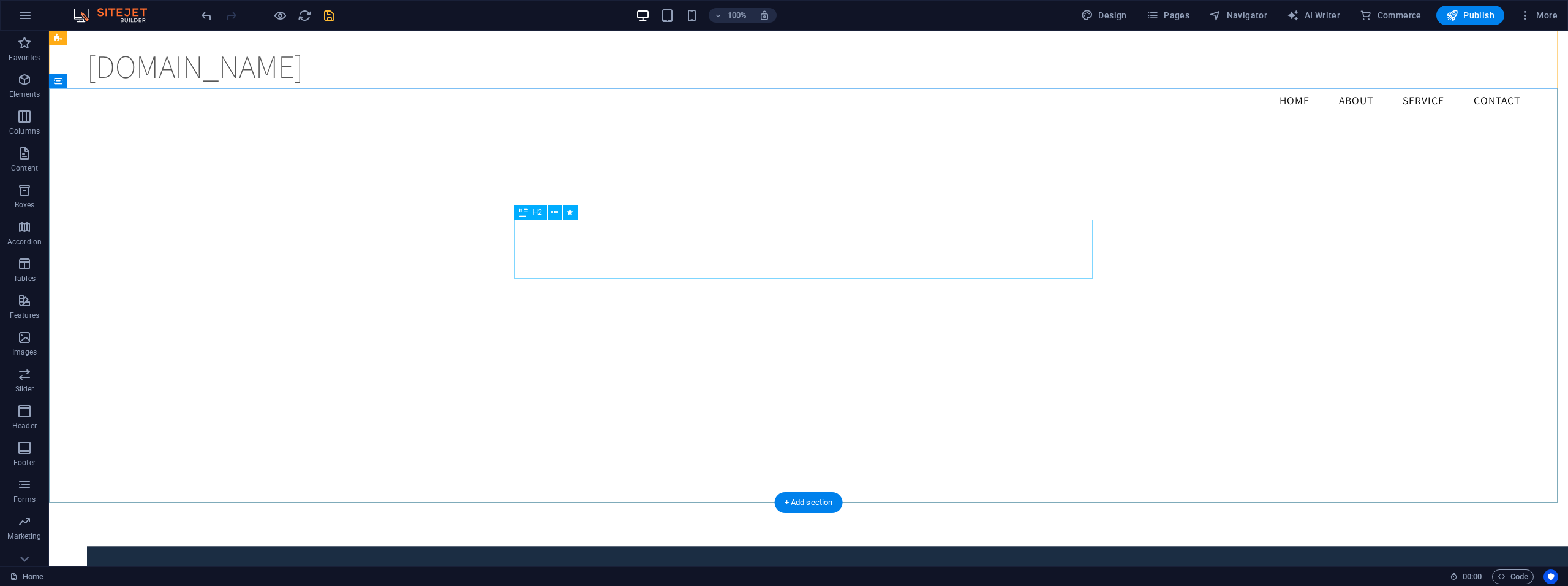
scroll to position [1513, 0]
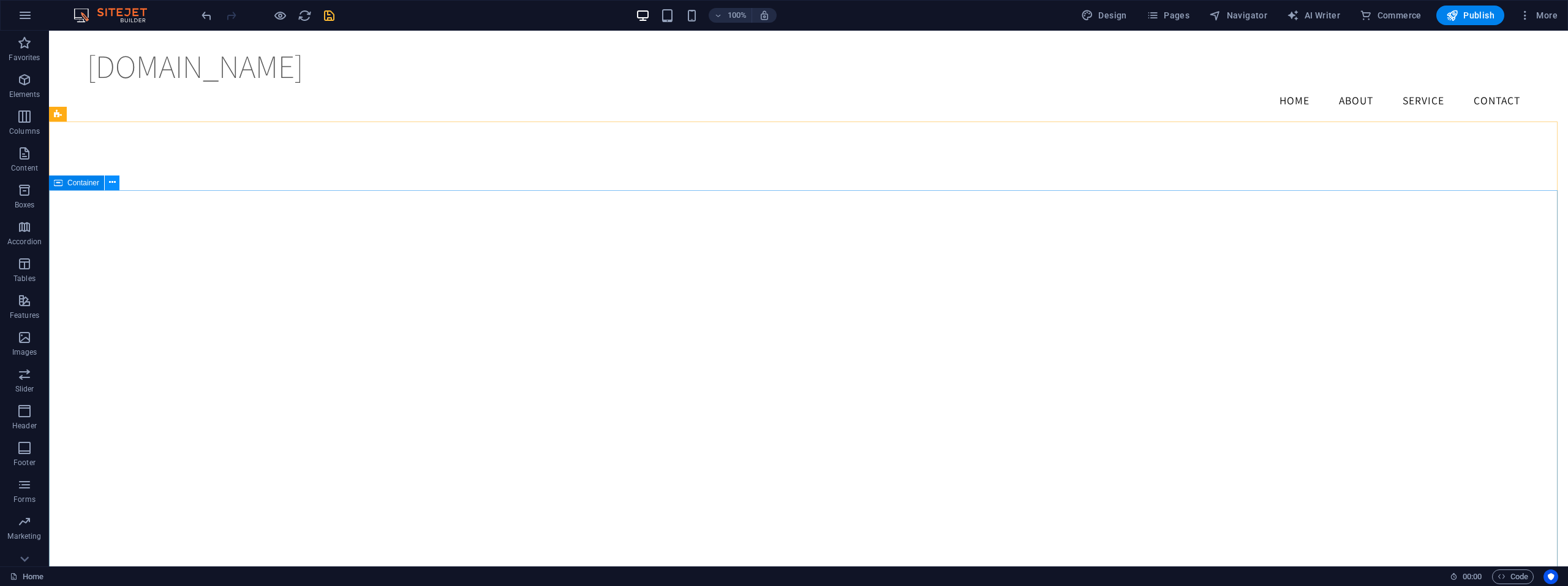
click at [111, 183] on icon at bounding box center [112, 182] width 7 height 13
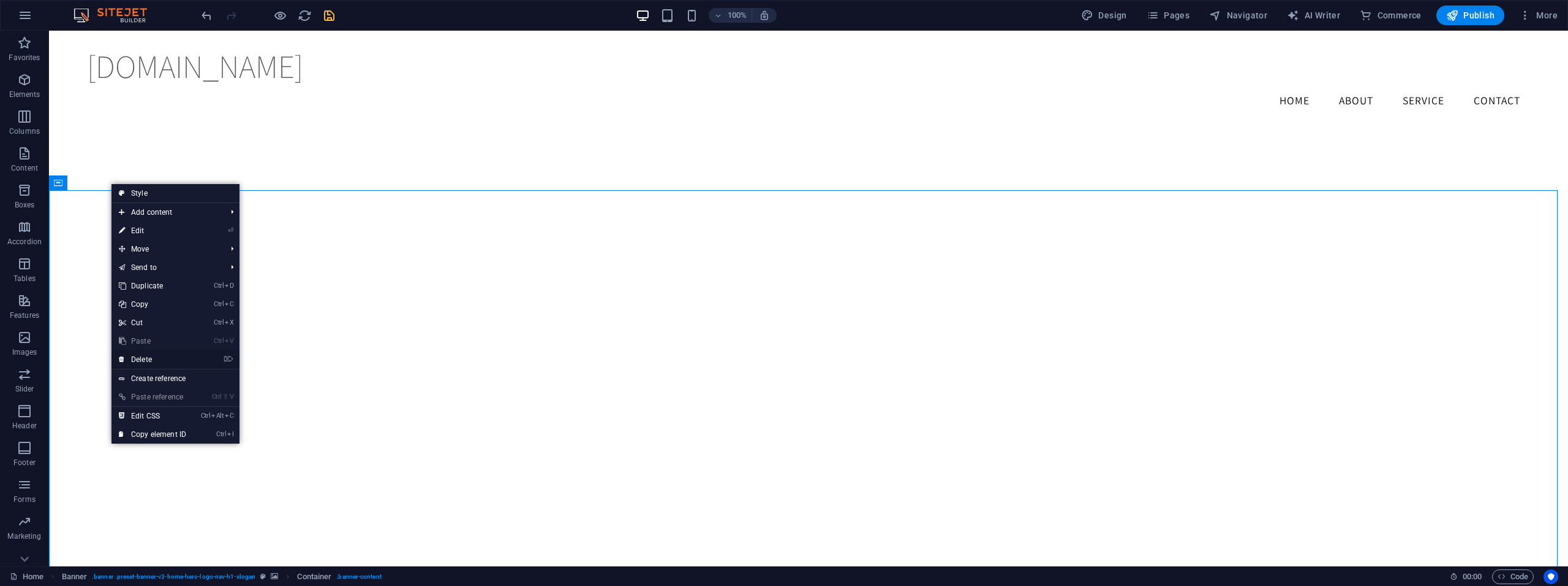
click at [154, 357] on link "⌦ Delete" at bounding box center [152, 359] width 82 height 19
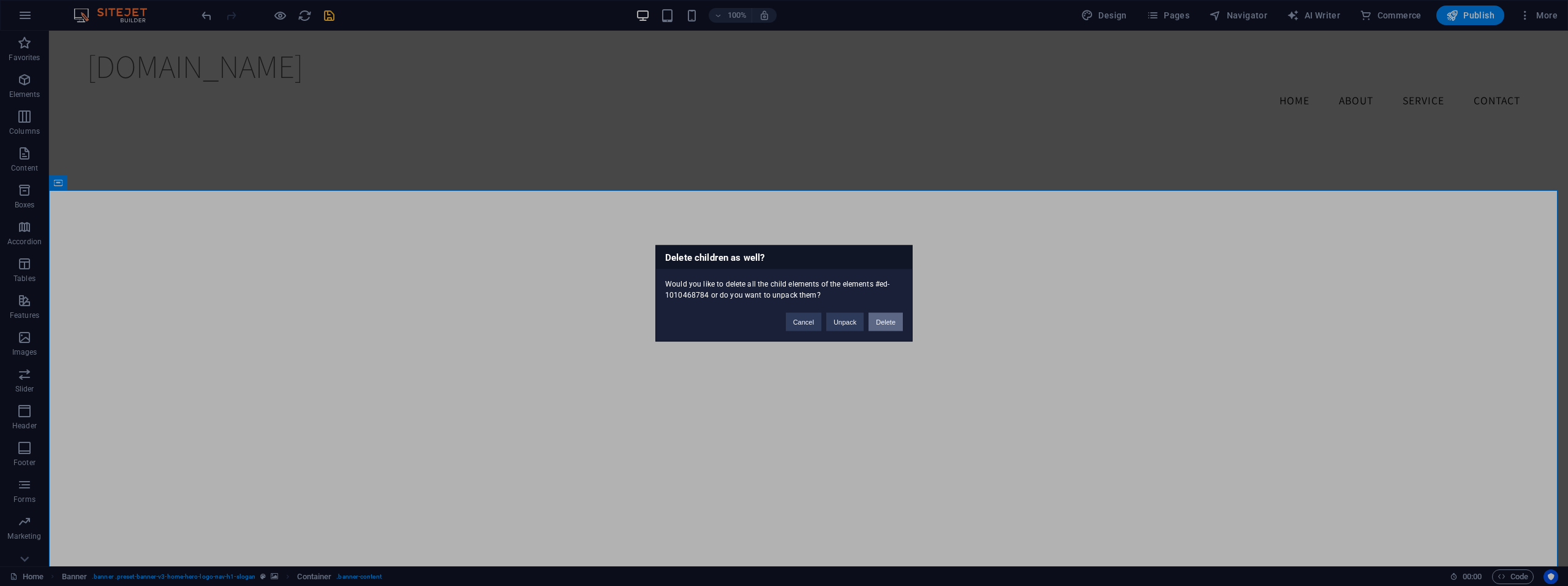
click at [894, 327] on button "Delete" at bounding box center [886, 321] width 35 height 19
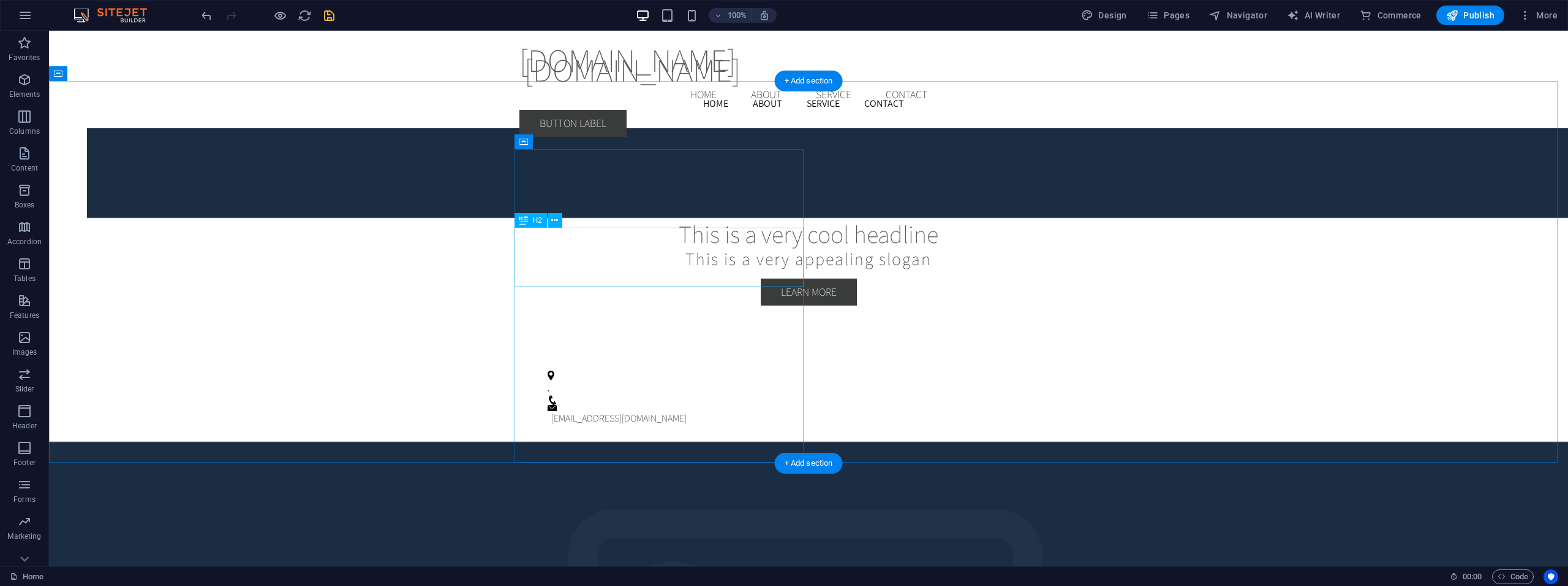
scroll to position [2764, 0]
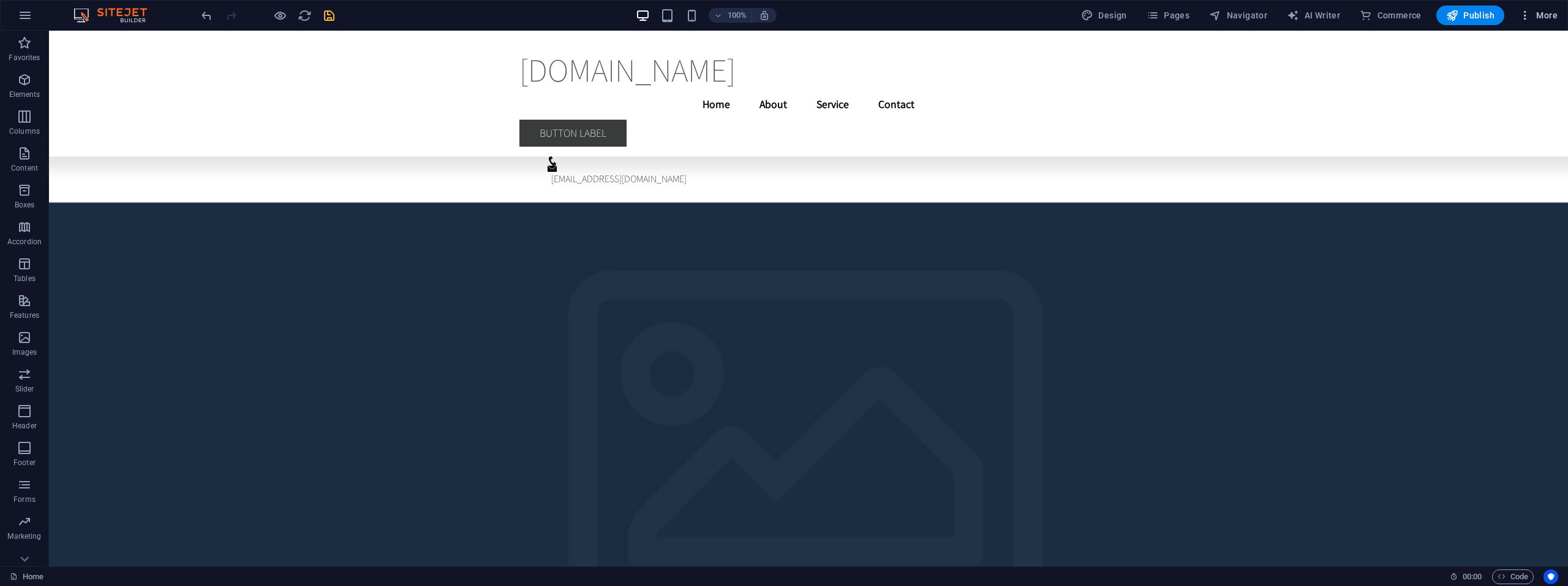
click at [1538, 14] on span "More" at bounding box center [1538, 15] width 39 height 12
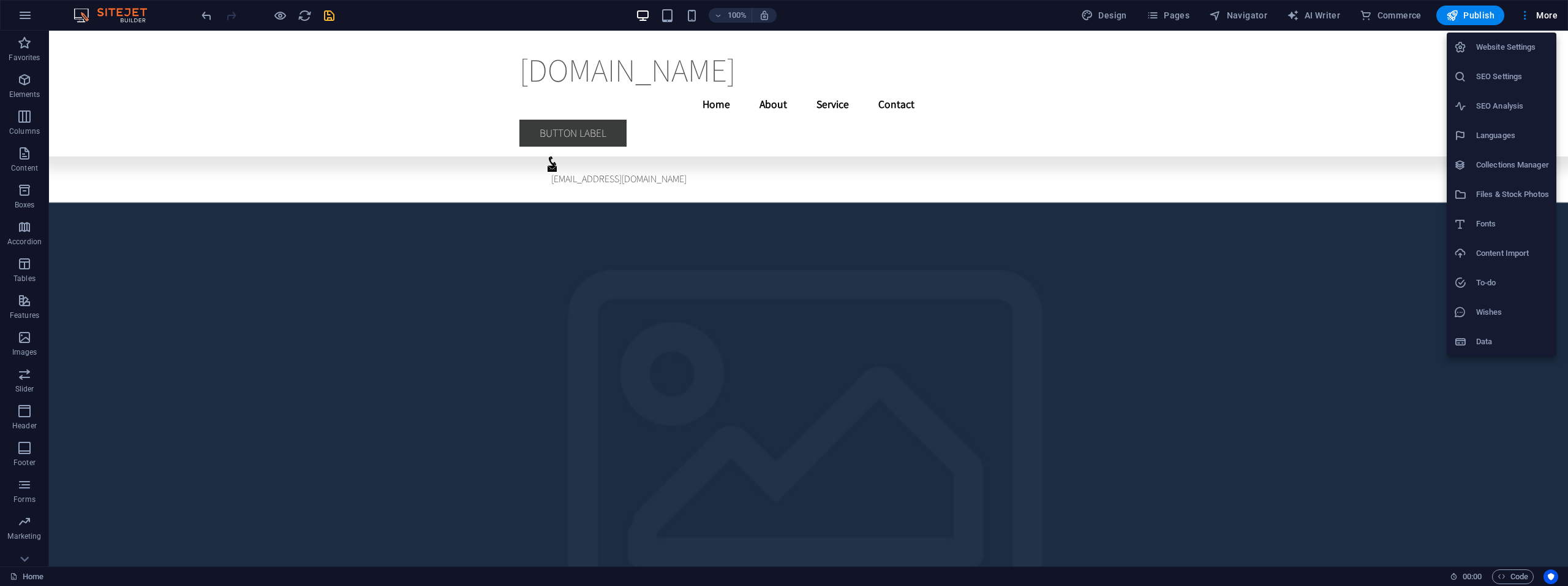
click at [1305, 16] on div at bounding box center [784, 293] width 1568 height 586
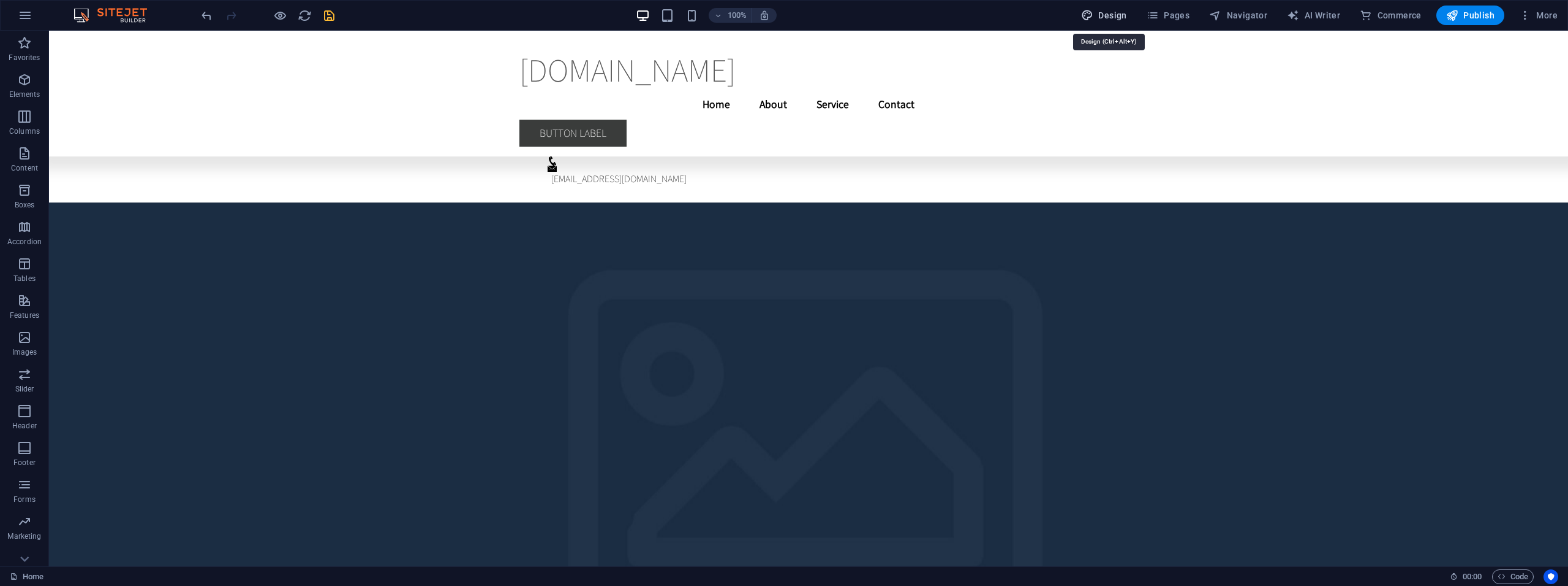
click at [1108, 14] on span "Design" at bounding box center [1104, 15] width 46 height 12
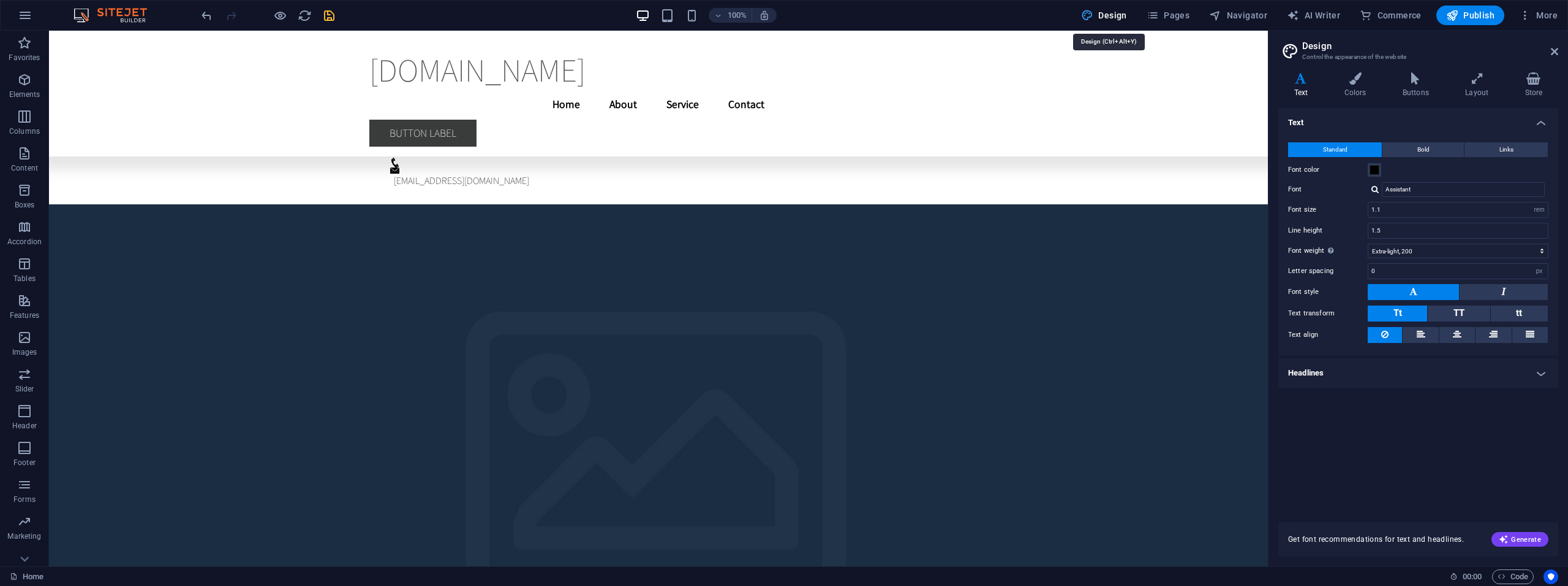
scroll to position [2762, 0]
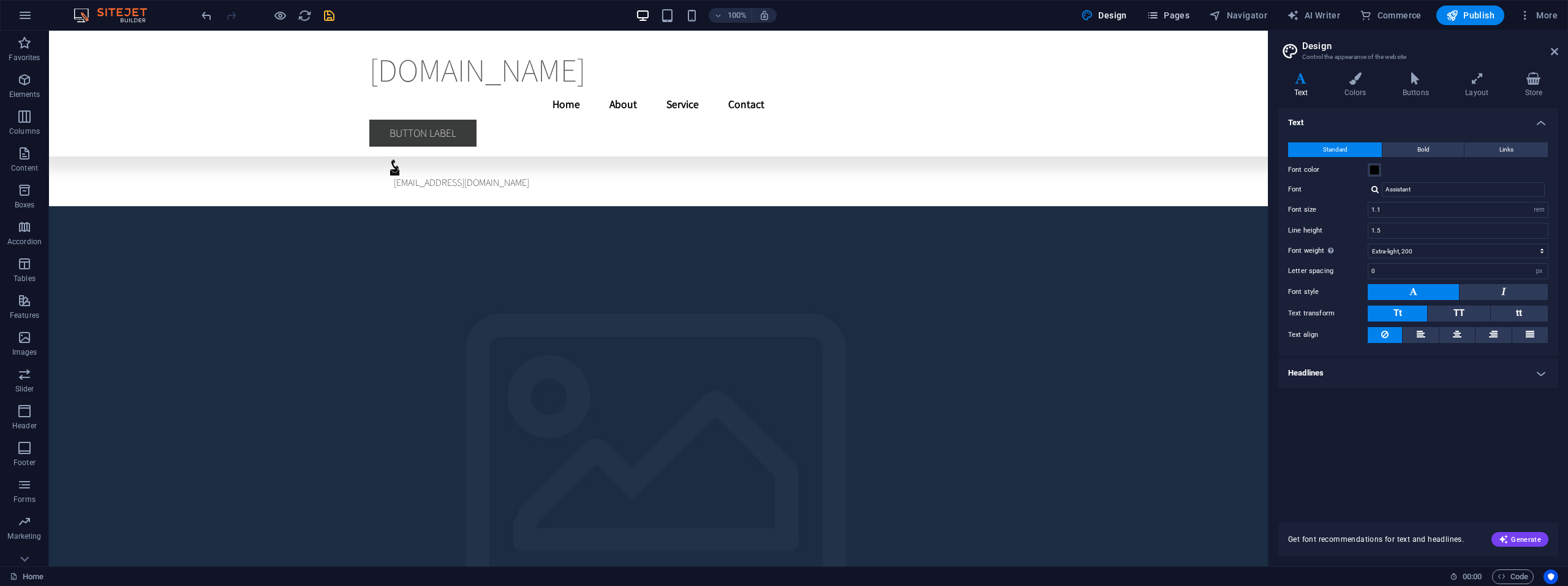
click at [1166, 11] on span "Pages" at bounding box center [1168, 15] width 42 height 12
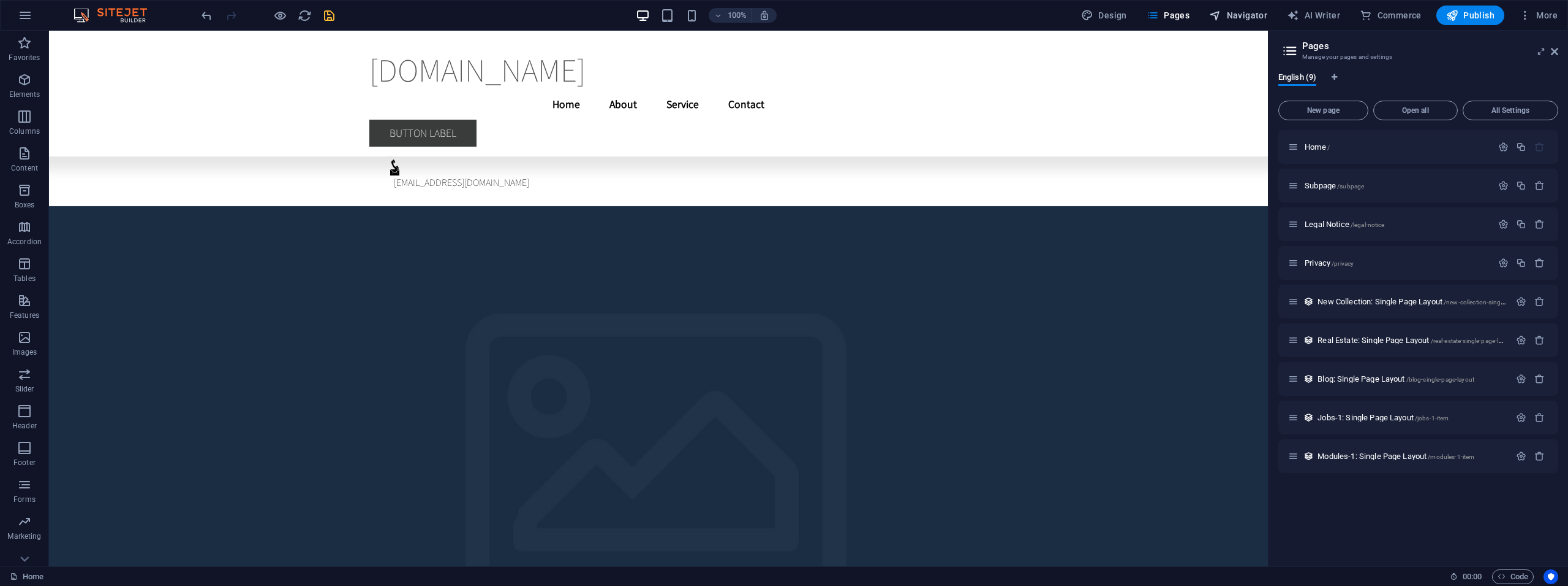
click at [1232, 12] on span "Navigator" at bounding box center [1238, 15] width 58 height 12
click at [1316, 14] on span "AI Writer" at bounding box center [1314, 15] width 53 height 12
click at [1367, 15] on icon "button" at bounding box center [1366, 15] width 12 height 12
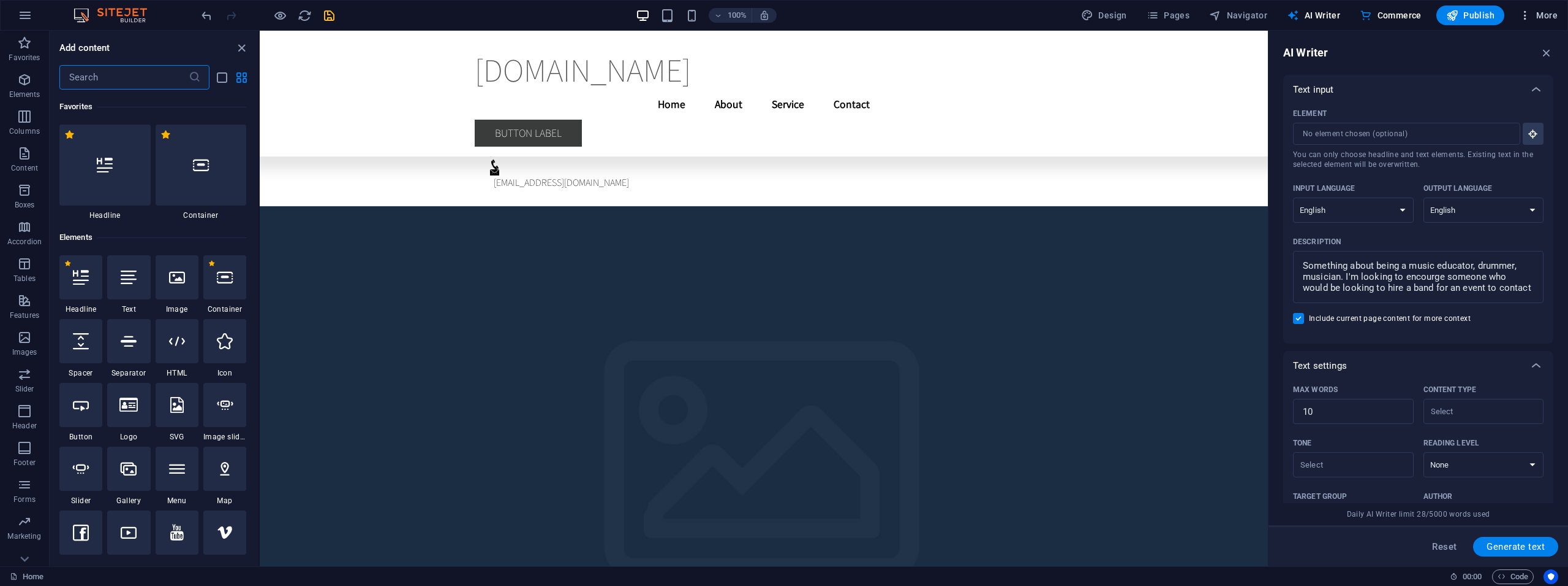
click at [1549, 12] on span "More" at bounding box center [1538, 15] width 39 height 12
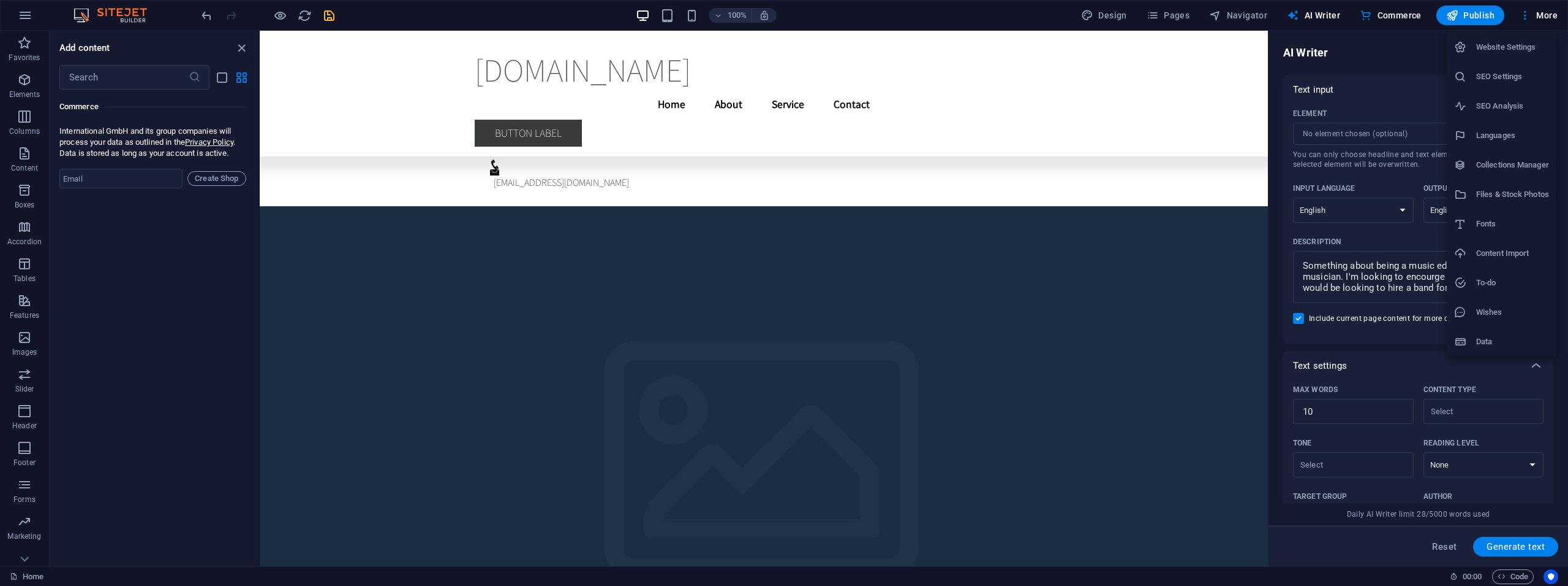
click at [1522, 49] on h6 "Website Settings" at bounding box center [1513, 46] width 73 height 15
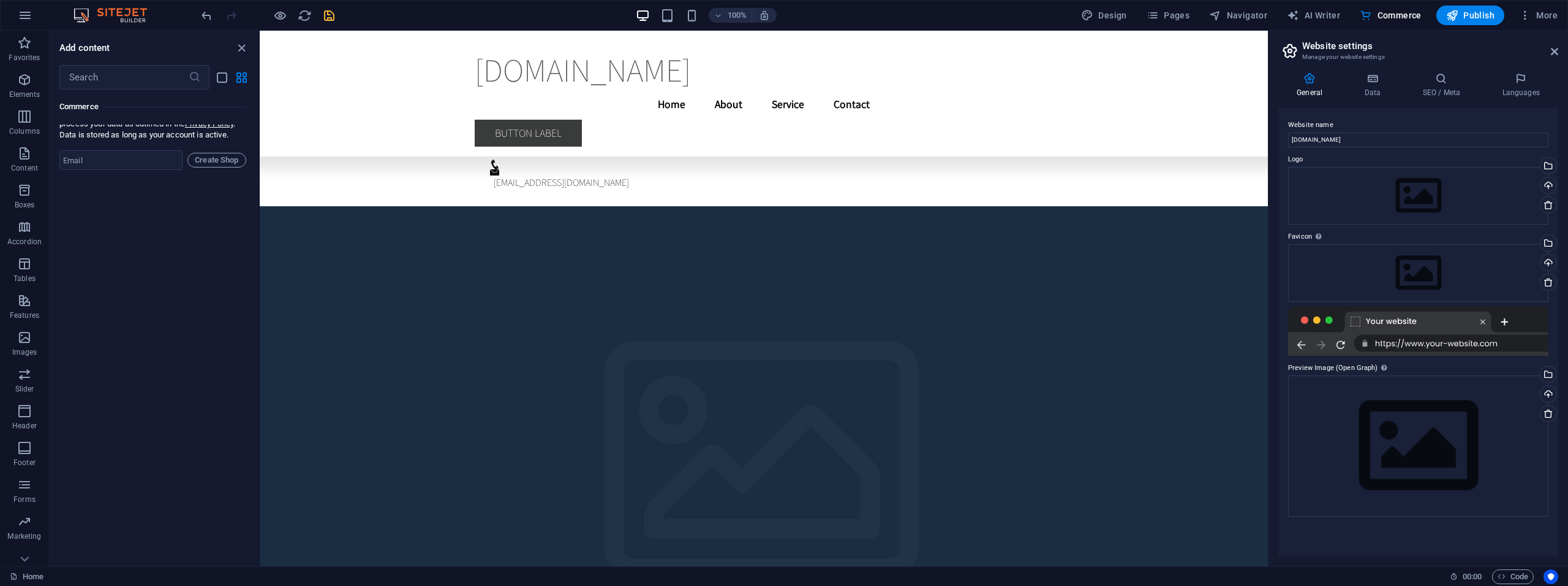
scroll to position [11927, 0]
click at [1514, 16] on div "Design Pages Navigator AI Writer Commerce Publish More" at bounding box center [1319, 16] width 487 height 20
click at [1531, 14] on icon "button" at bounding box center [1526, 15] width 12 height 12
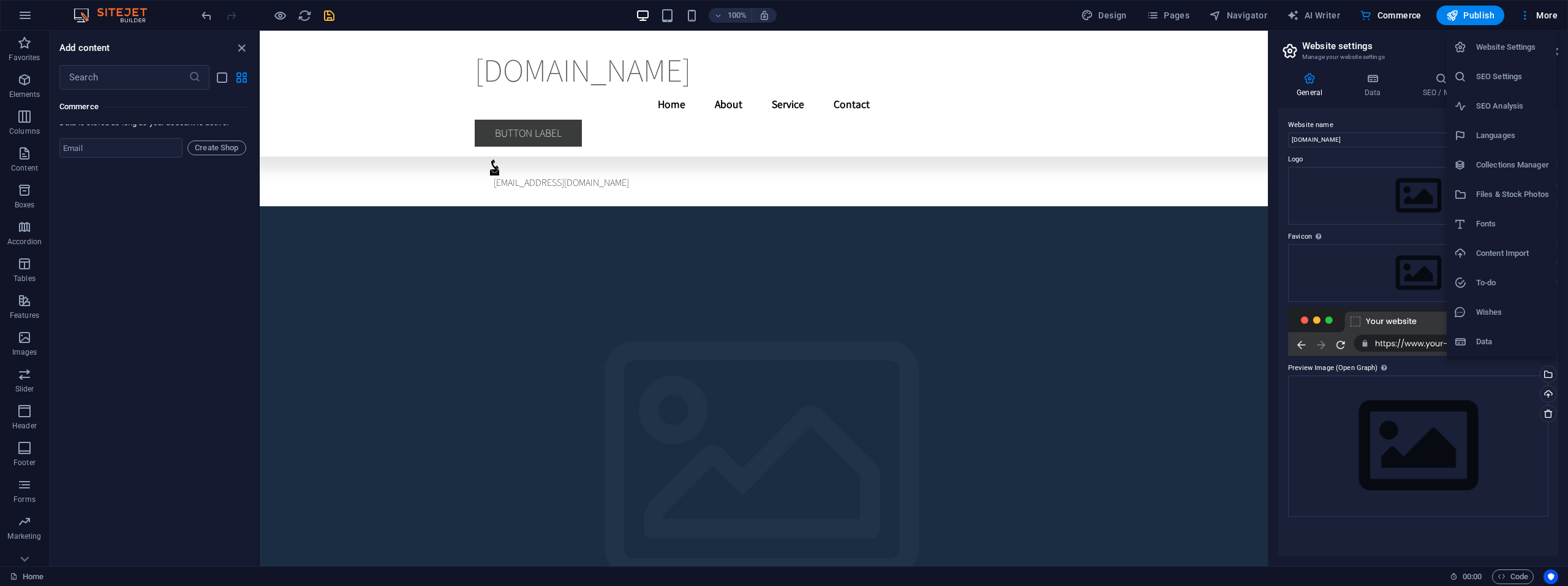
click at [33, 211] on div at bounding box center [784, 293] width 1568 height 586
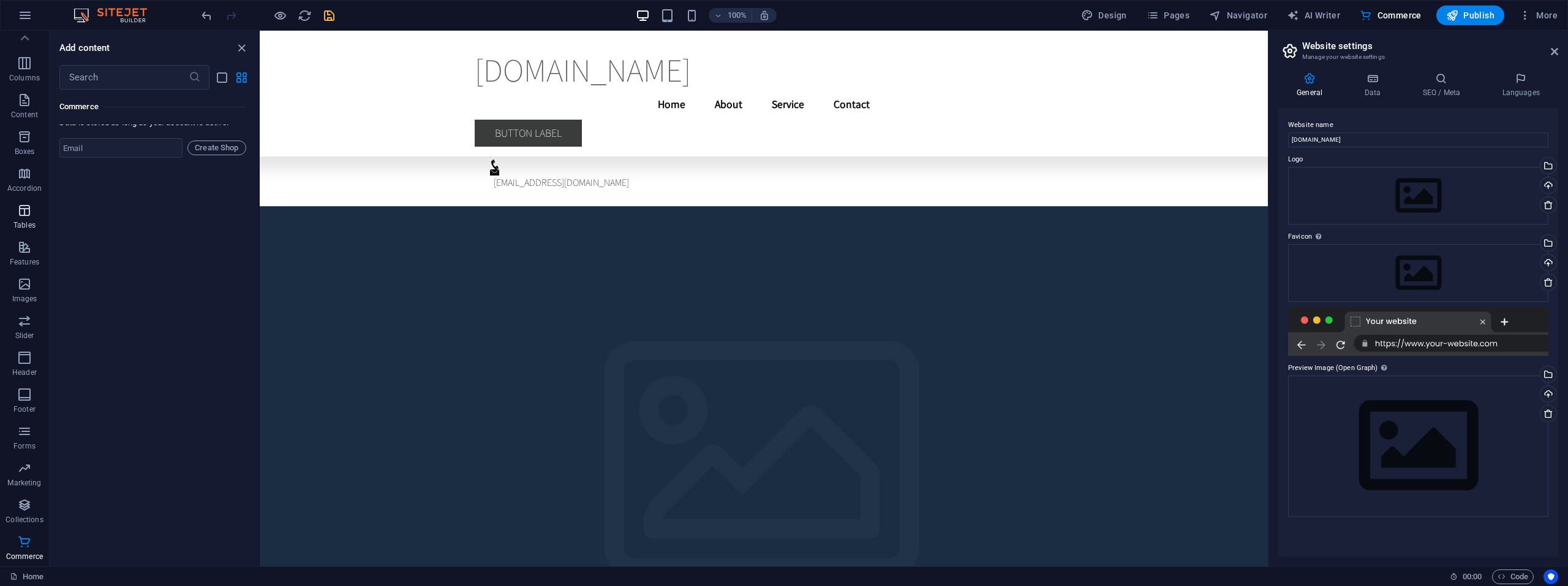
scroll to position [0, 0]
click at [1106, 17] on span "Design" at bounding box center [1104, 15] width 46 height 12
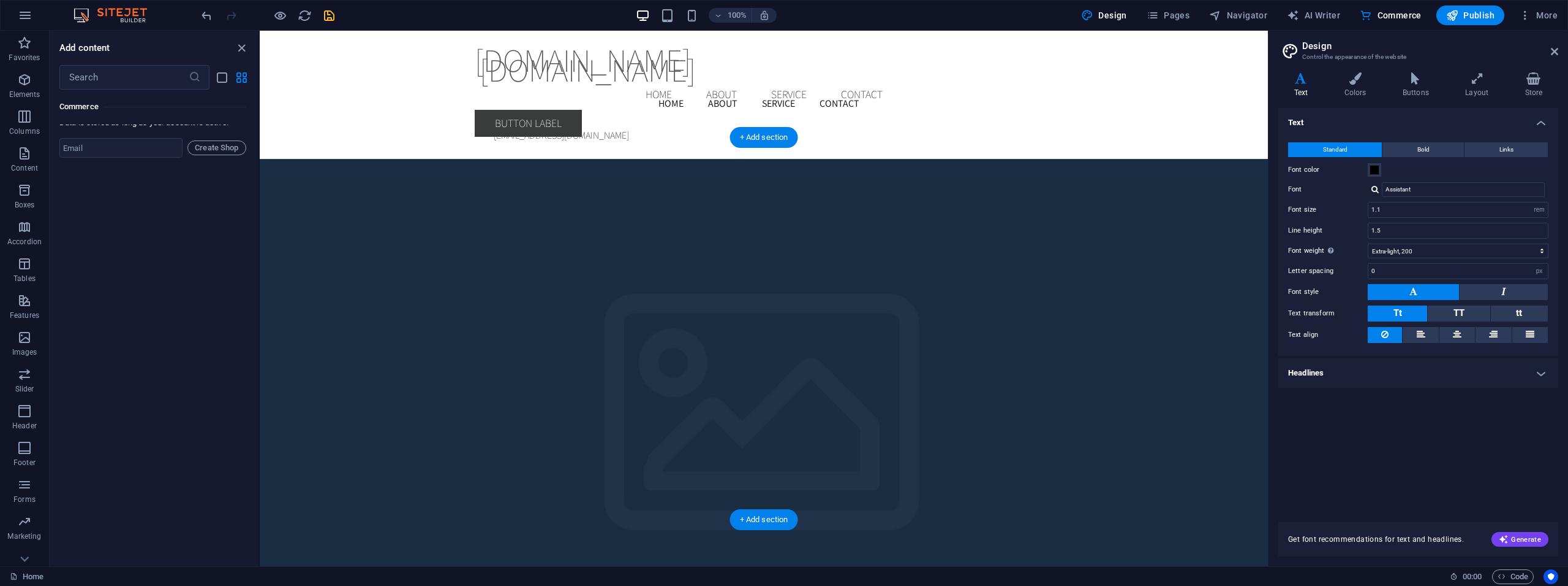
scroll to position [2387, 0]
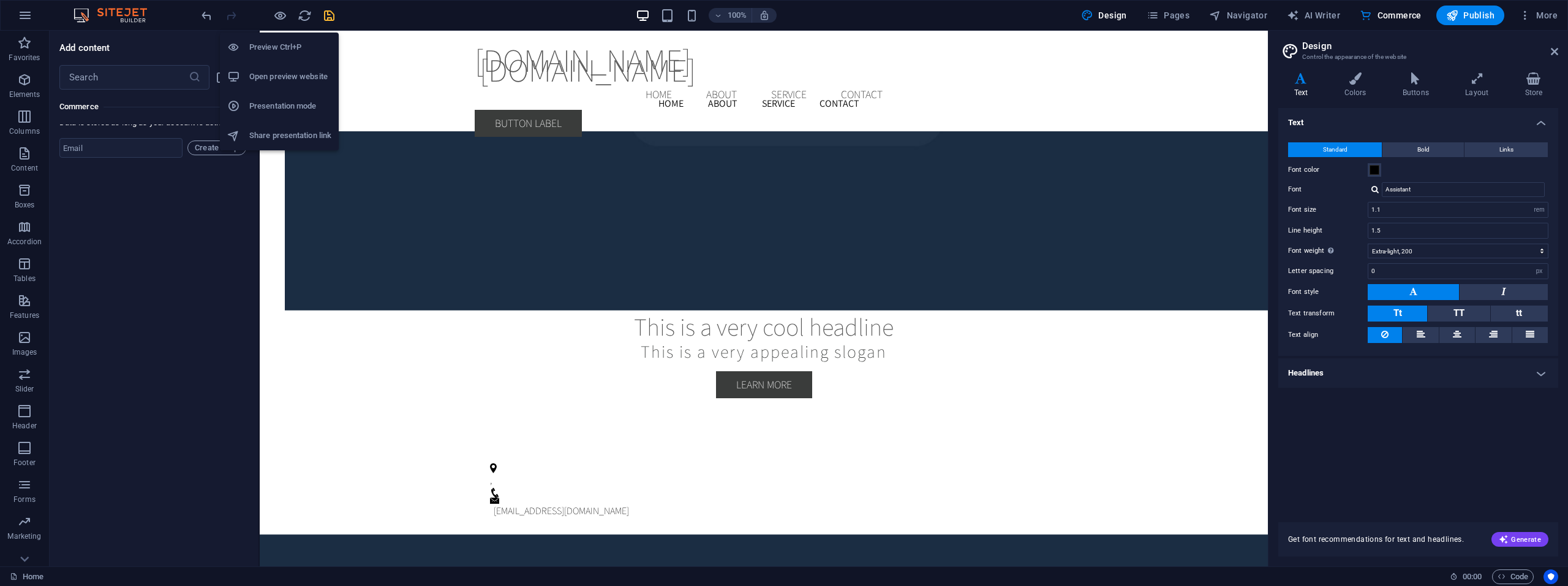
click at [280, 50] on h6 "Preview Ctrl+P" at bounding box center [290, 46] width 82 height 15
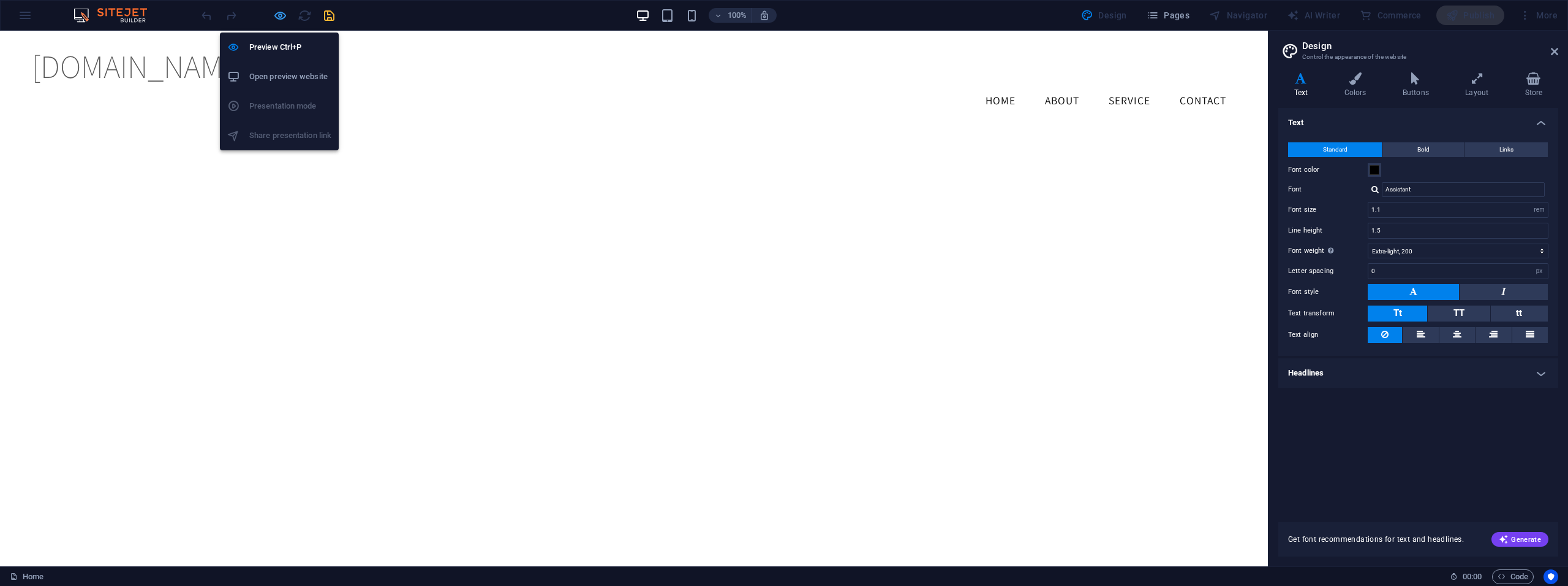
scroll to position [1324, 0]
drag, startPoint x: 280, startPoint y: 14, endPoint x: 274, endPoint y: 47, distance: 33.5
click at [280, 14] on icon "button" at bounding box center [280, 16] width 14 height 14
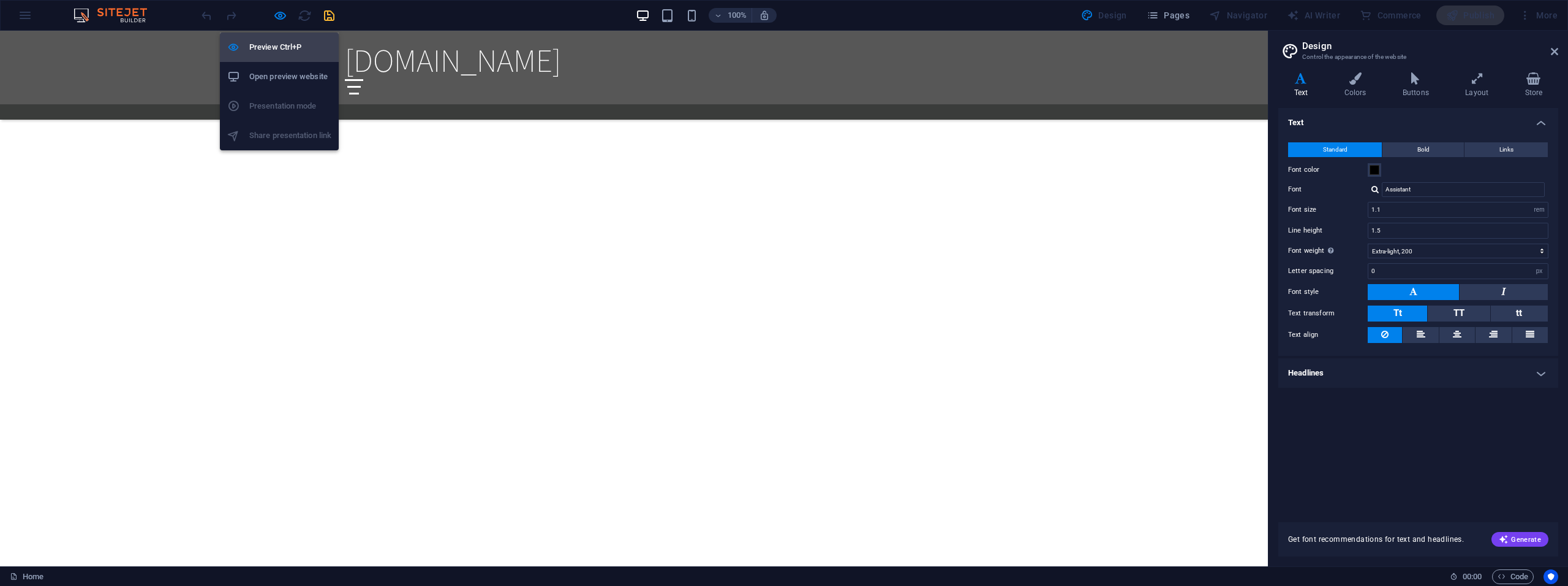
click at [274, 47] on h6 "Preview Ctrl+P" at bounding box center [290, 46] width 82 height 15
drag, startPoint x: 281, startPoint y: 22, endPoint x: 343, endPoint y: 38, distance: 64.0
click at [281, 22] on icon "button" at bounding box center [280, 16] width 14 height 14
click at [283, 46] on h6 "Preview Ctrl+P" at bounding box center [290, 46] width 82 height 15
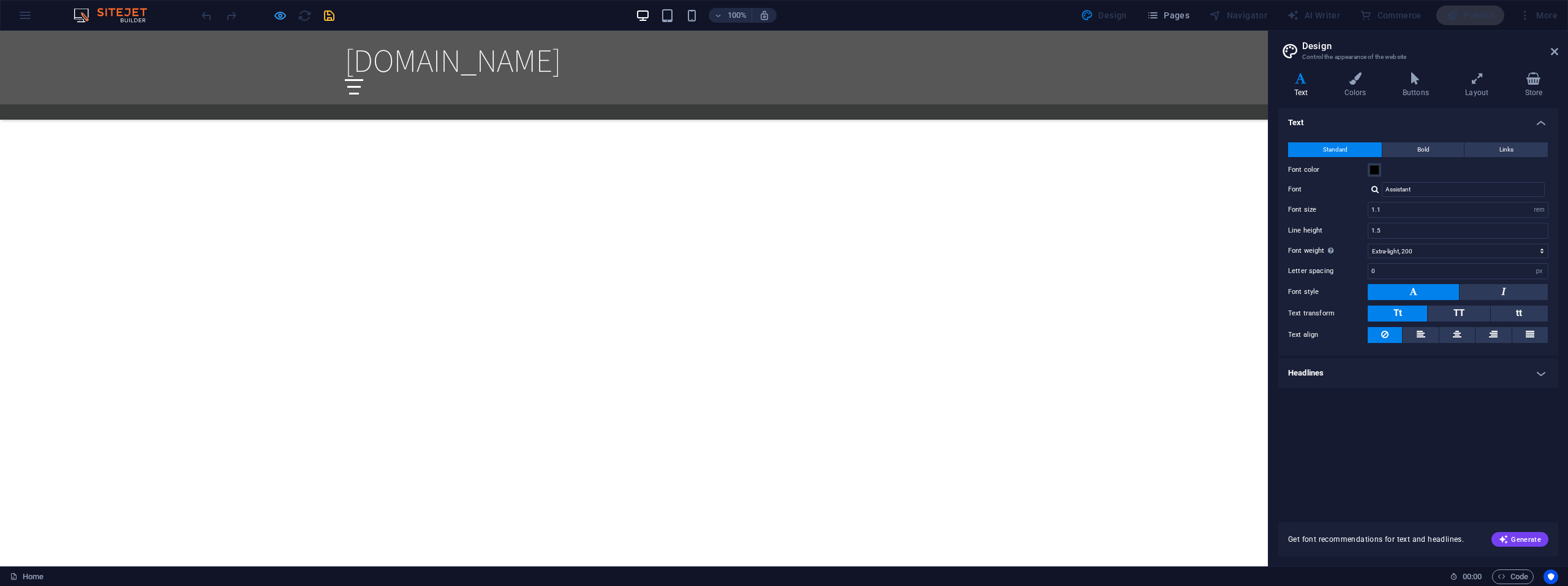
click at [279, 22] on icon "button" at bounding box center [280, 16] width 14 height 14
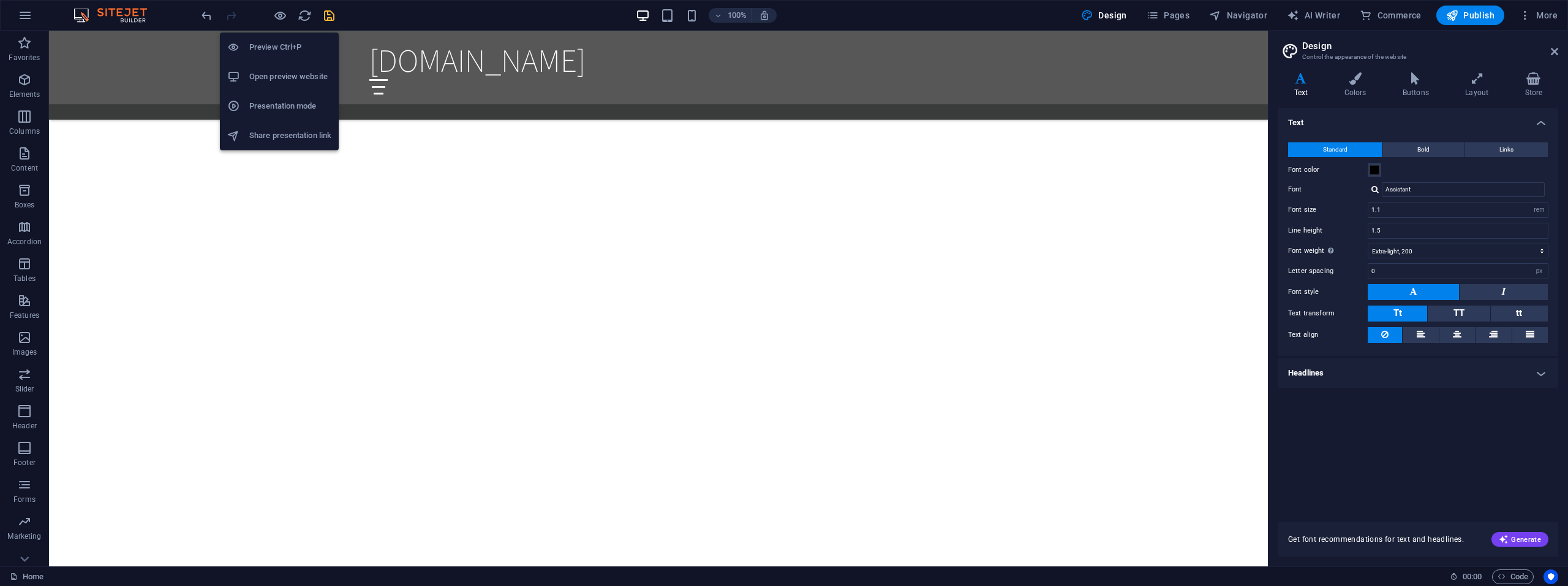
click at [282, 75] on h6 "Open preview website" at bounding box center [290, 76] width 82 height 15
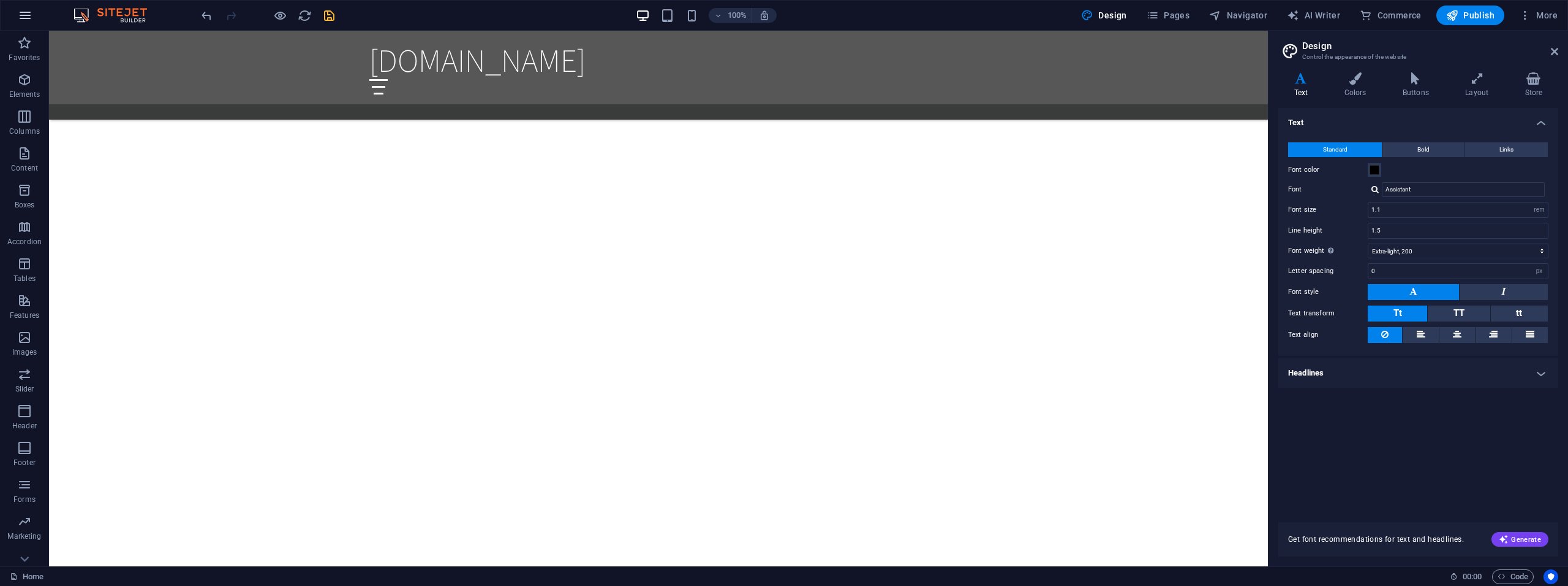
click at [27, 6] on button "button" at bounding box center [26, 16] width 30 height 30
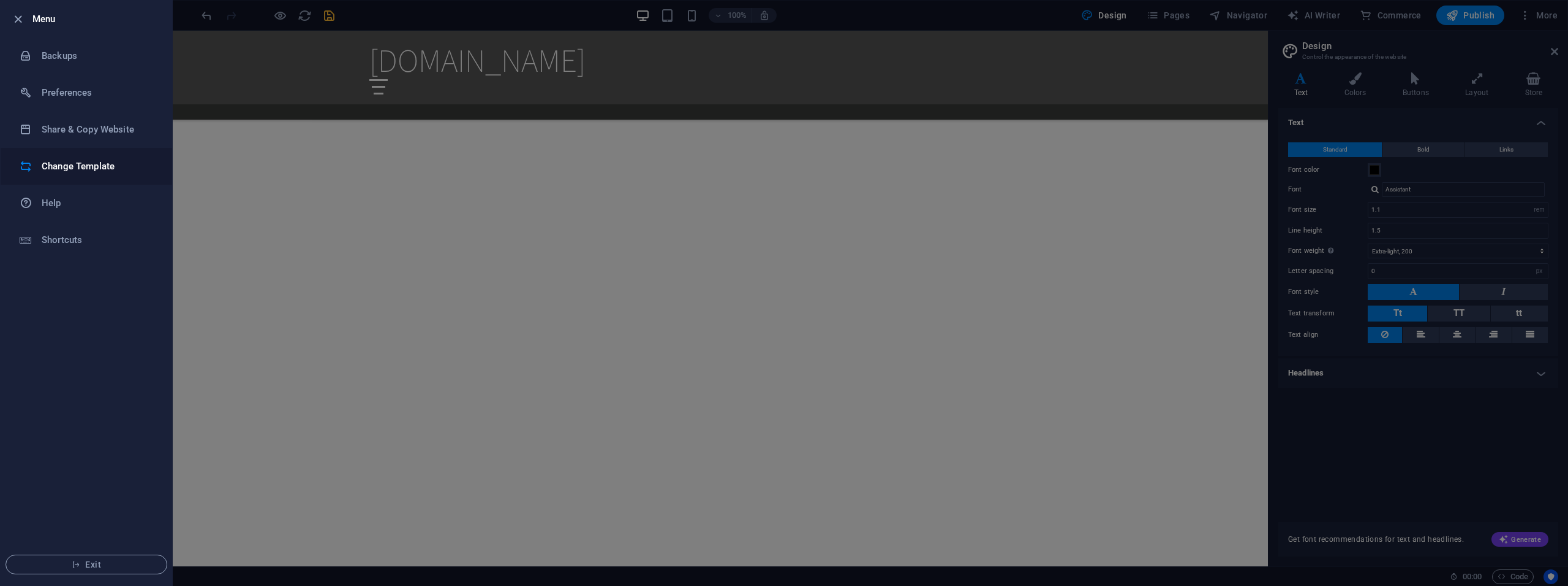
click at [91, 156] on li "Change Template" at bounding box center [87, 166] width 172 height 37
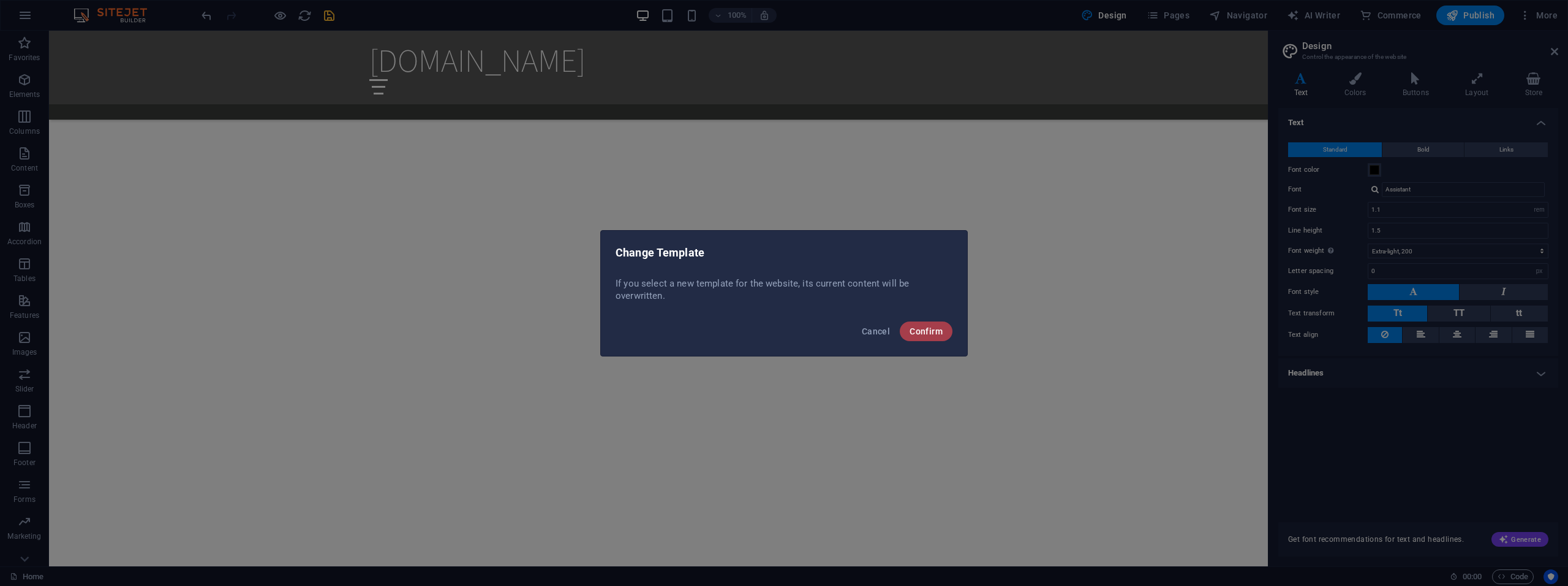
click at [938, 335] on span "Confirm" at bounding box center [926, 331] width 34 height 10
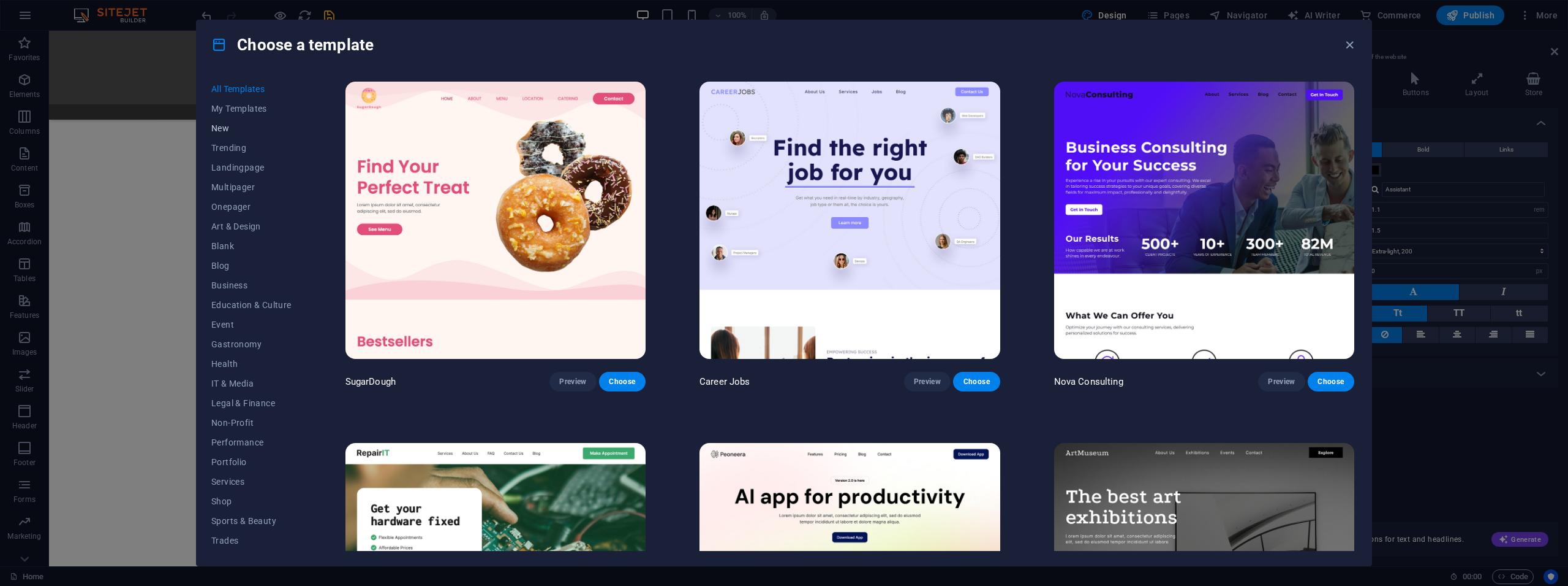
click at [228, 126] on span "New" at bounding box center [251, 128] width 80 height 10
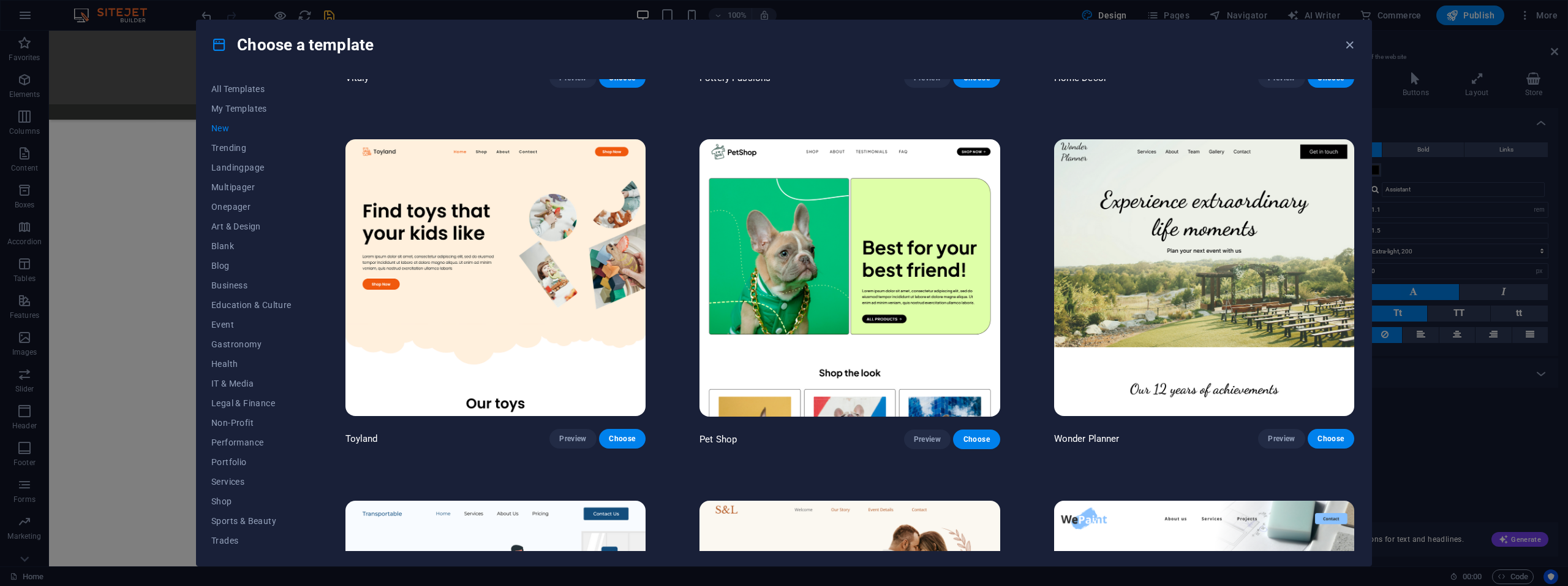
scroll to position [1003, 0]
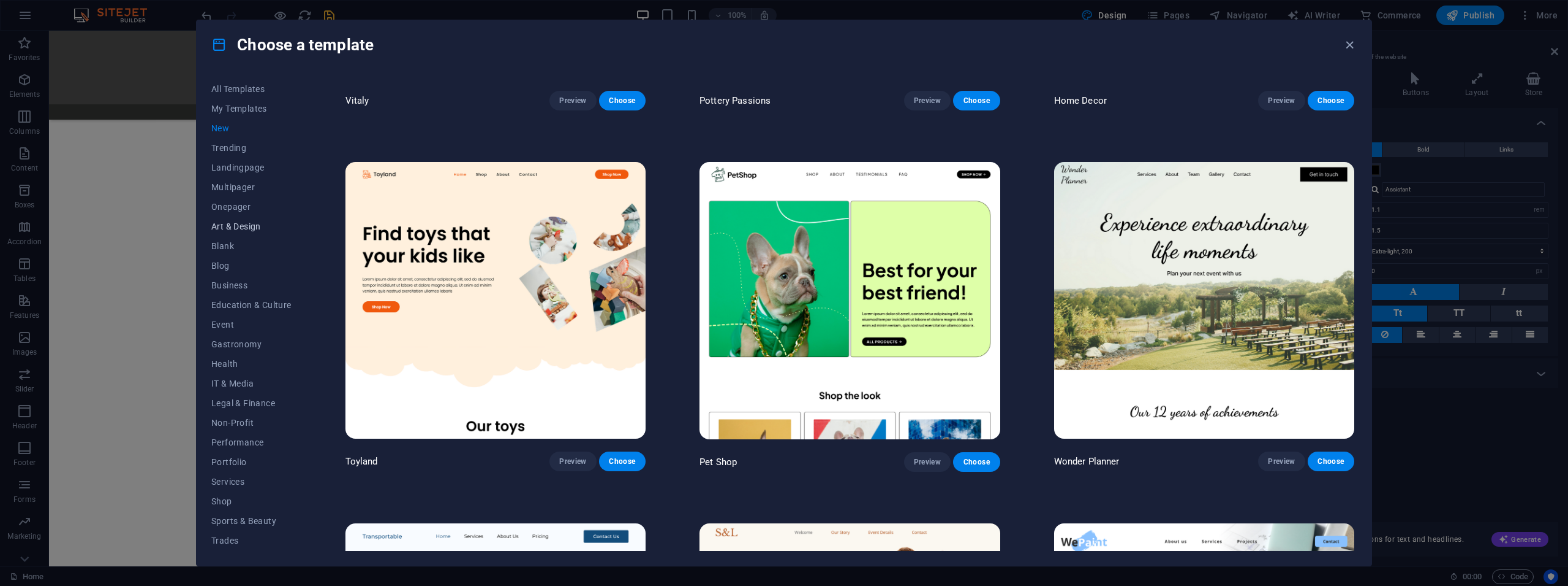
click at [255, 222] on span "Art & Design" at bounding box center [251, 226] width 80 height 10
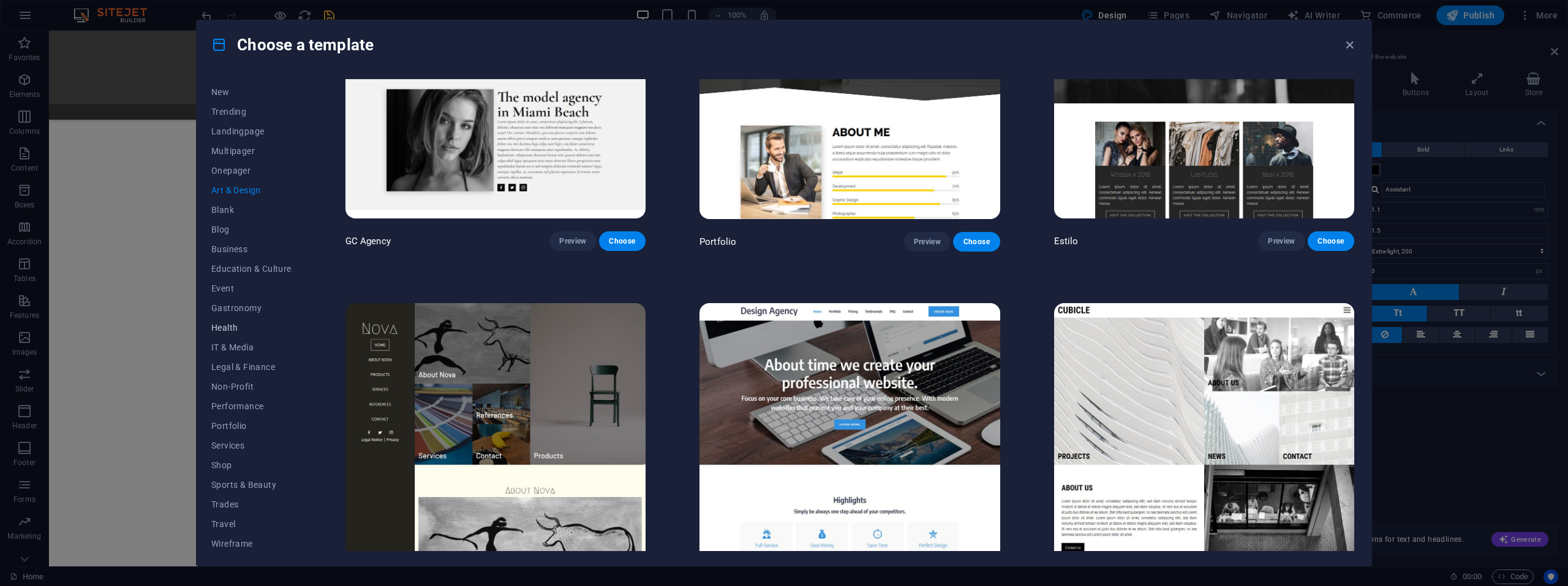
scroll to position [39, 0]
click at [244, 416] on button "Portfolio" at bounding box center [251, 423] width 80 height 20
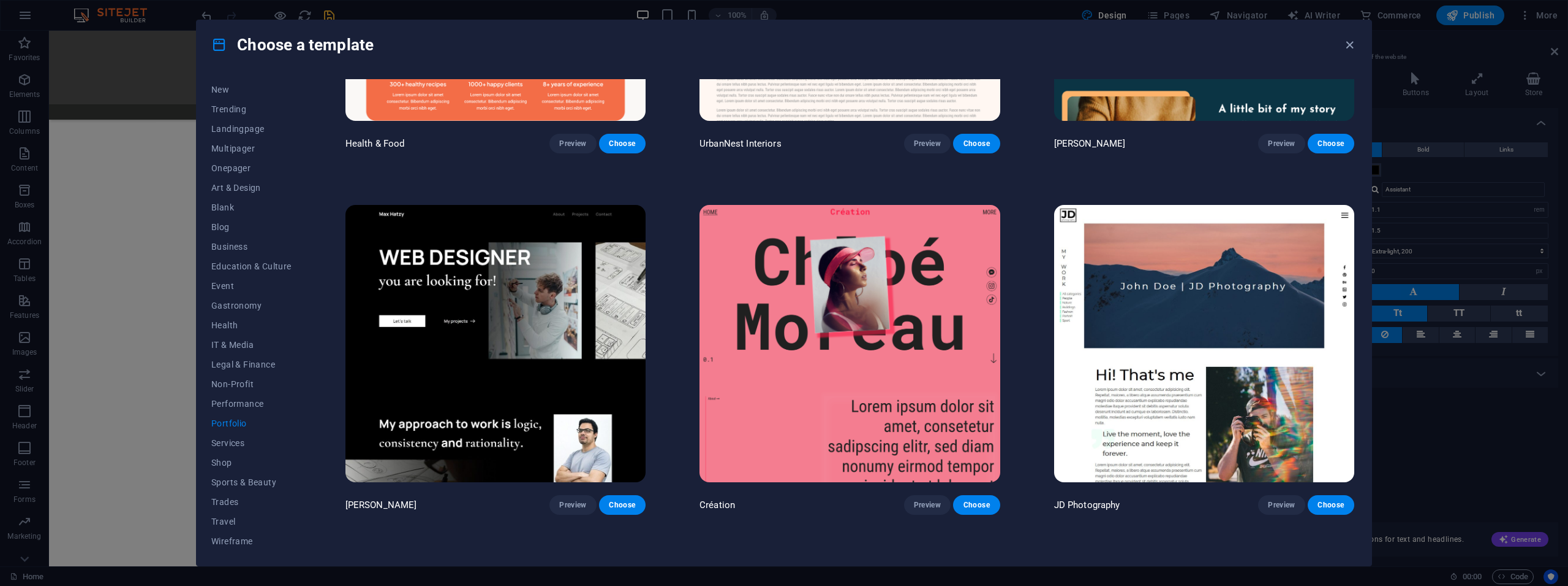
scroll to position [213, 0]
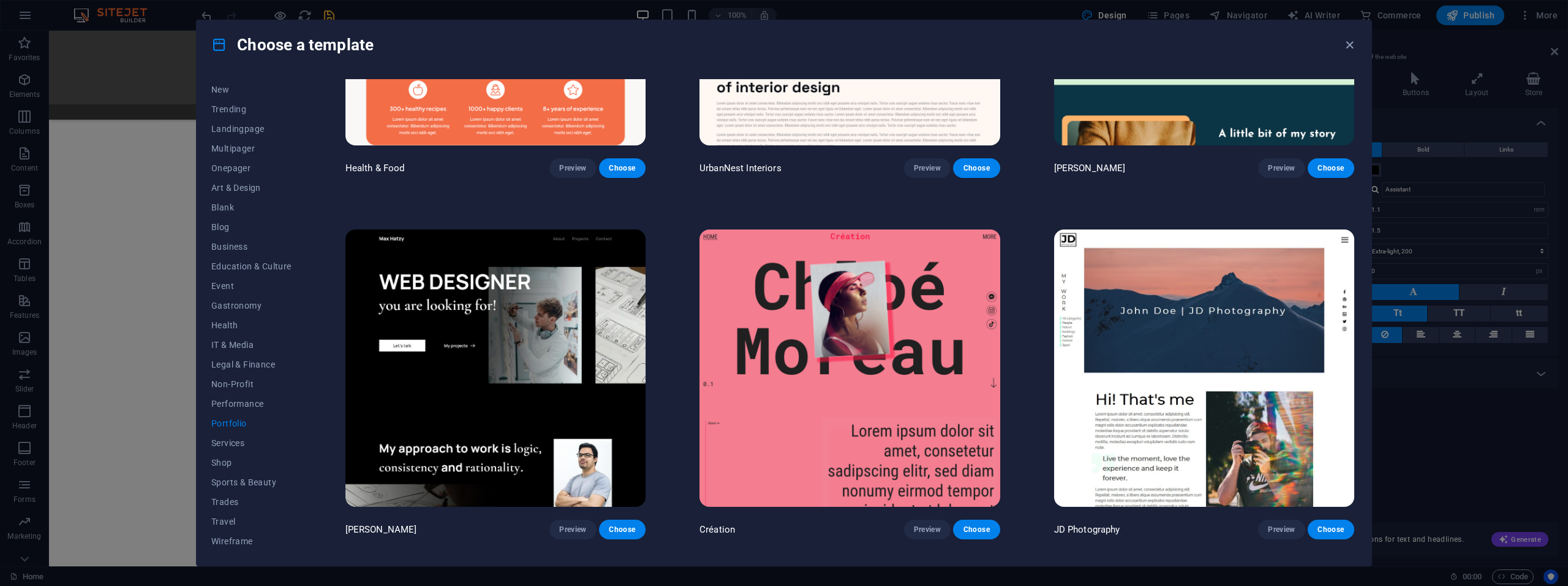
click at [578, 311] on img at bounding box center [496, 368] width 300 height 277
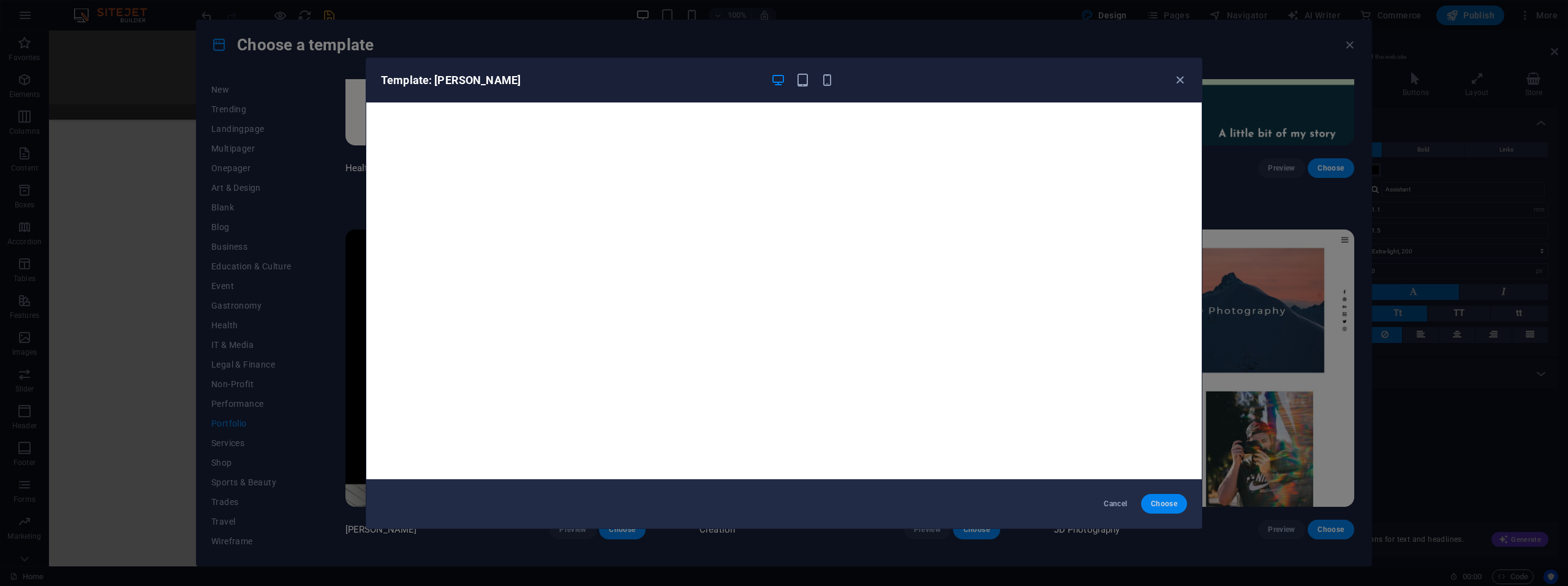
click at [1168, 507] on span "Choose" at bounding box center [1164, 503] width 27 height 10
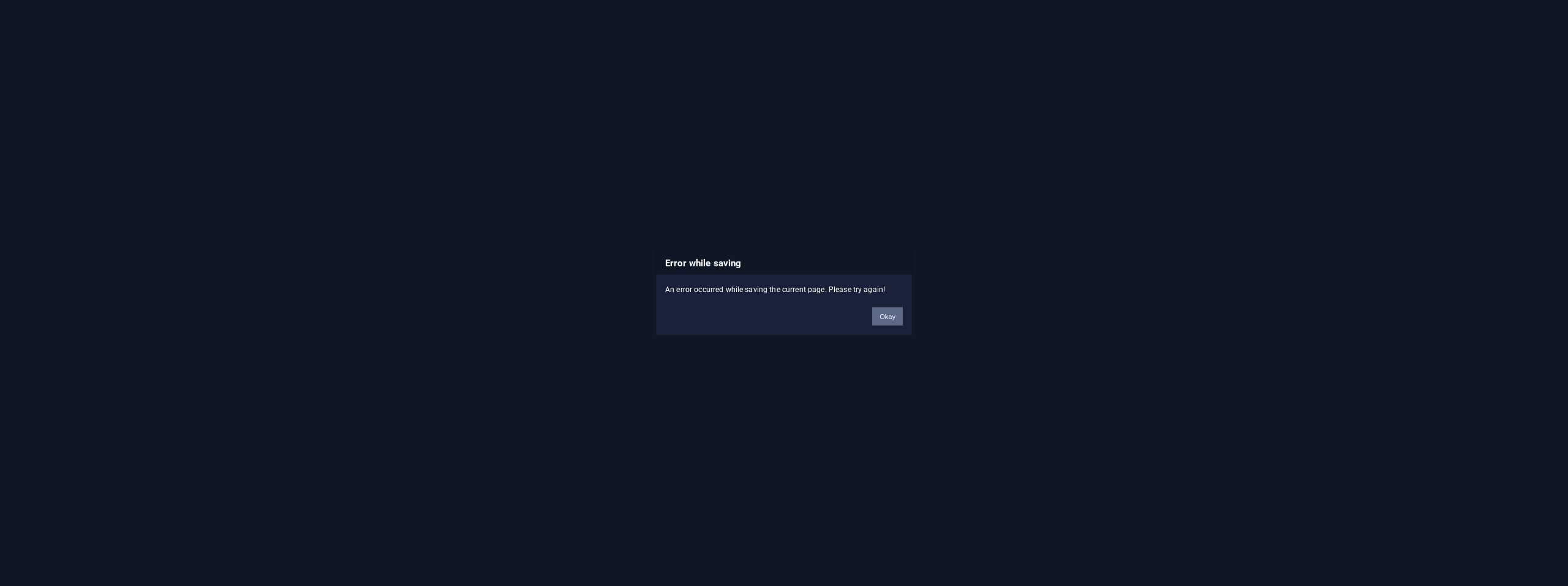
click at [887, 323] on button "Okay" at bounding box center [888, 315] width 31 height 19
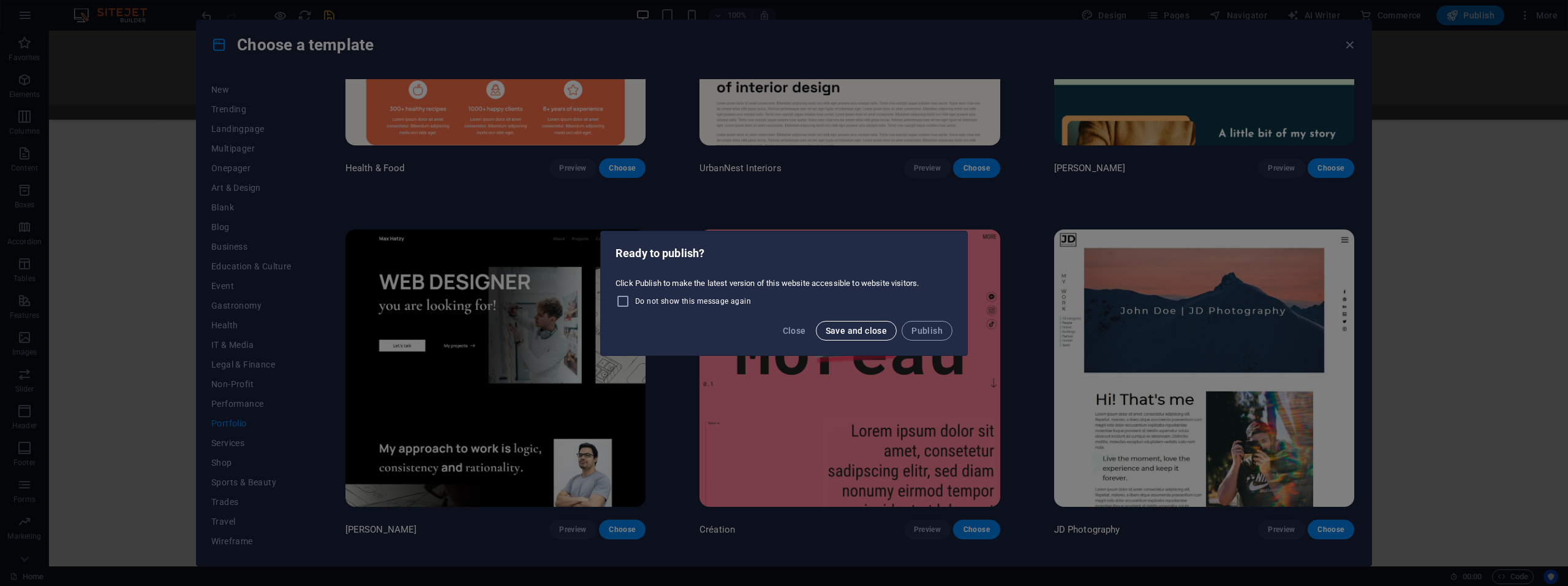
click at [849, 330] on span "Save and close" at bounding box center [856, 330] width 62 height 10
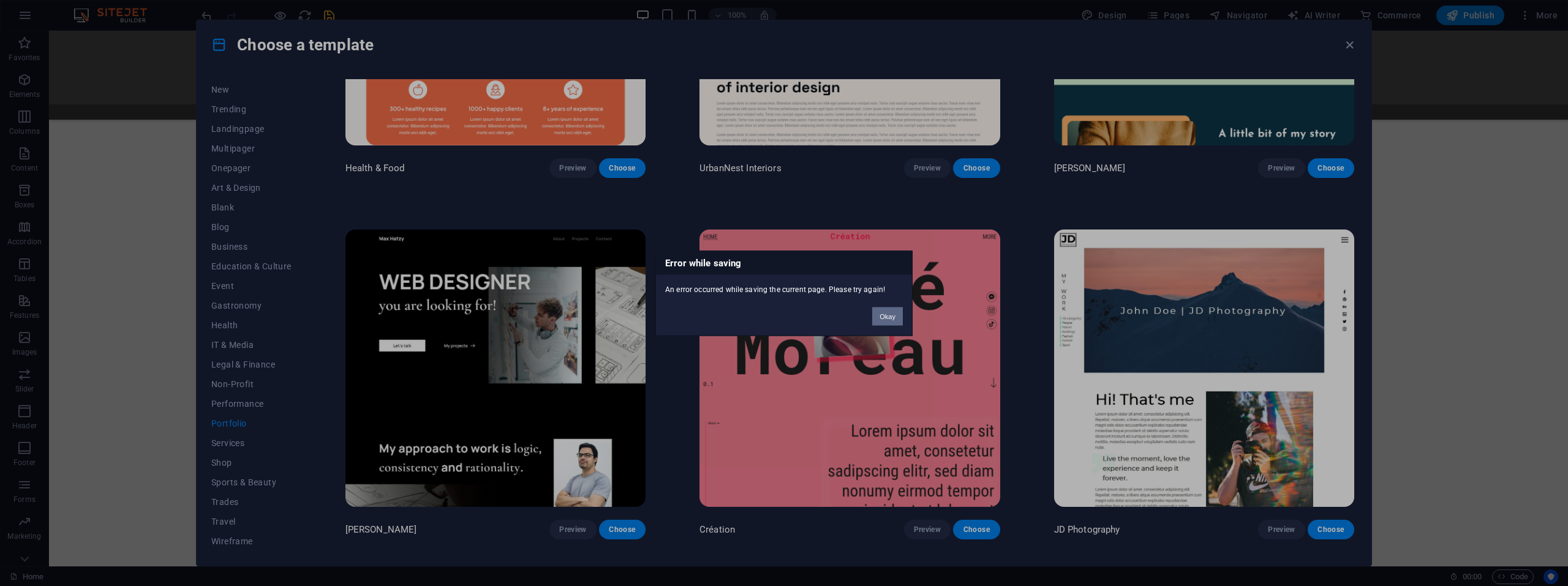
click at [888, 322] on button "Okay" at bounding box center [888, 315] width 31 height 19
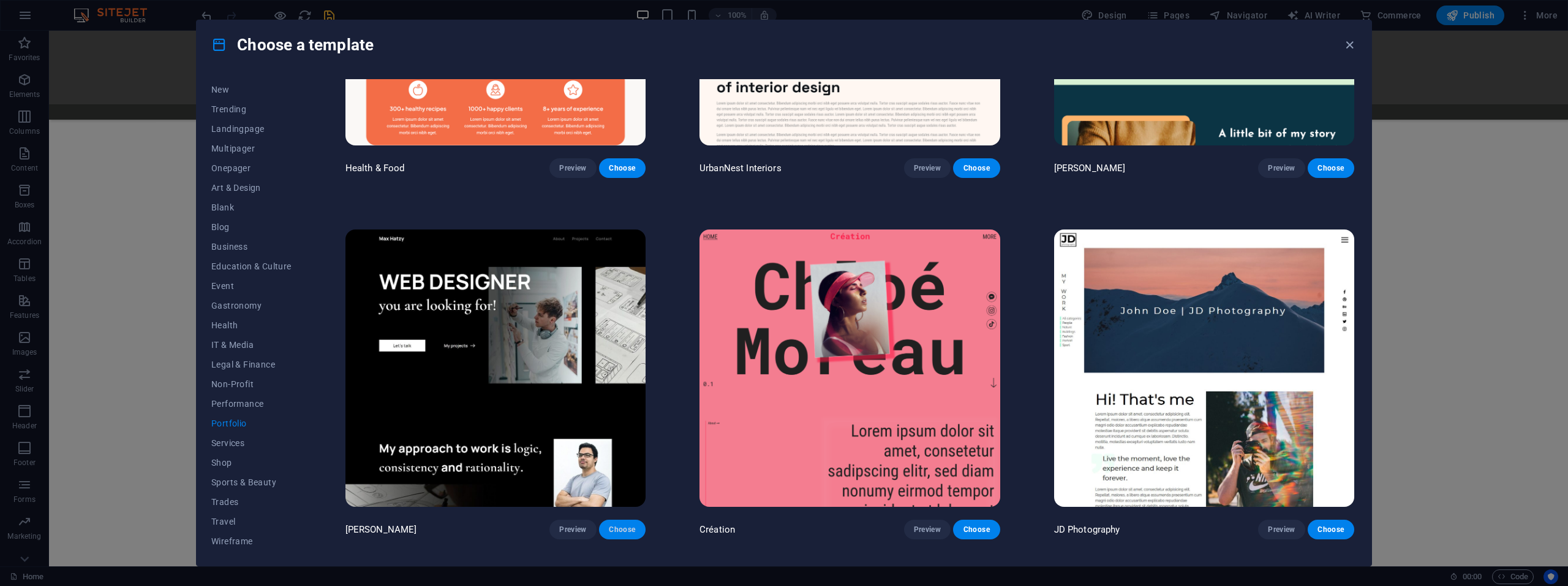
click at [640, 523] on button "Choose" at bounding box center [622, 530] width 46 height 20
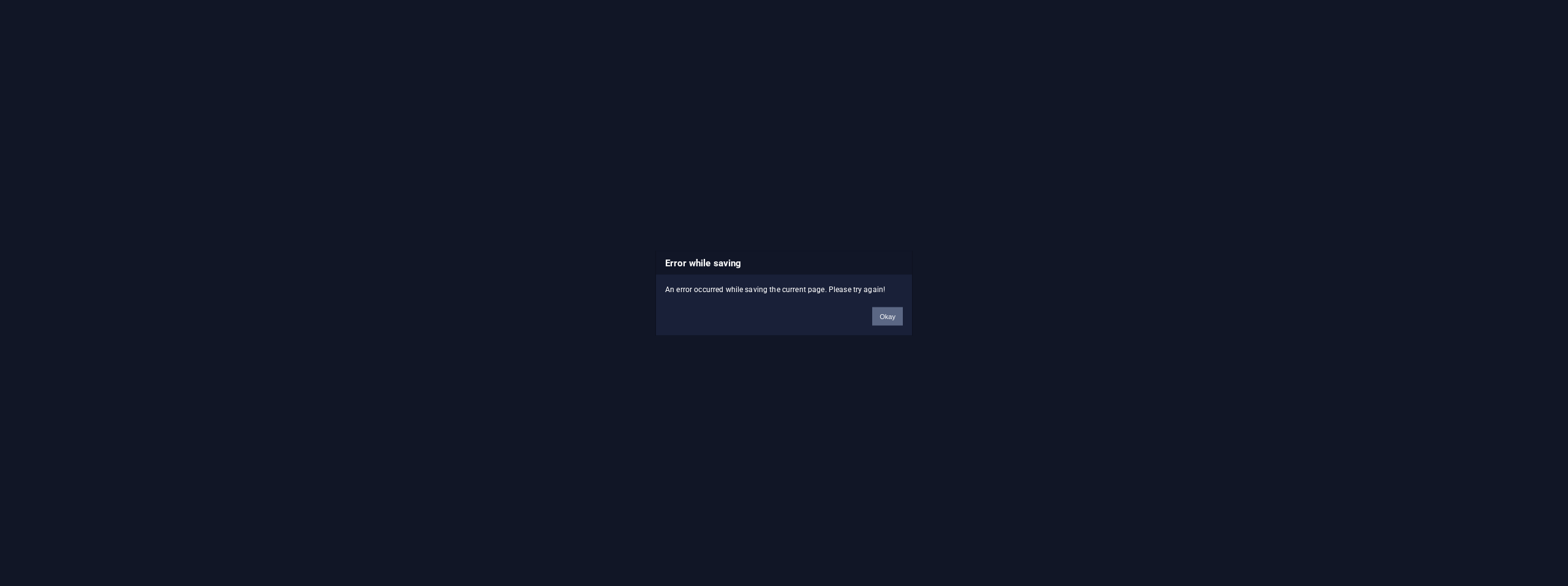
click at [891, 316] on button "Okay" at bounding box center [888, 315] width 31 height 19
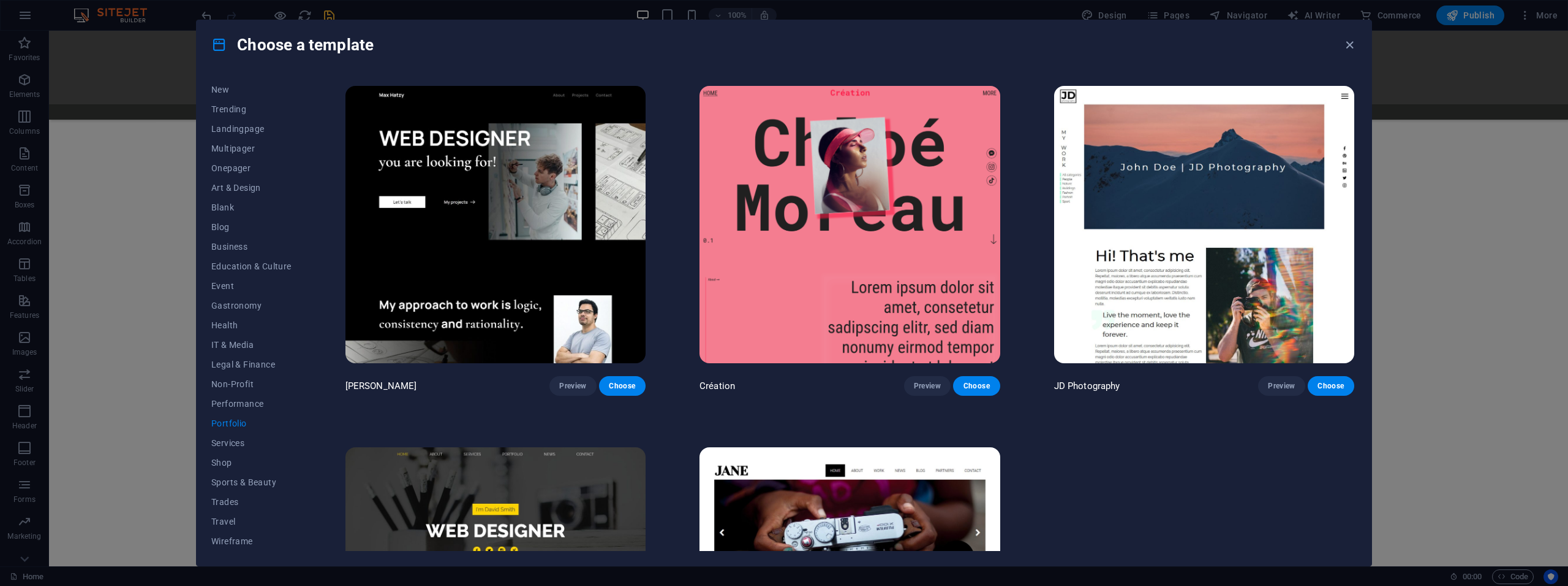
scroll to position [434, 0]
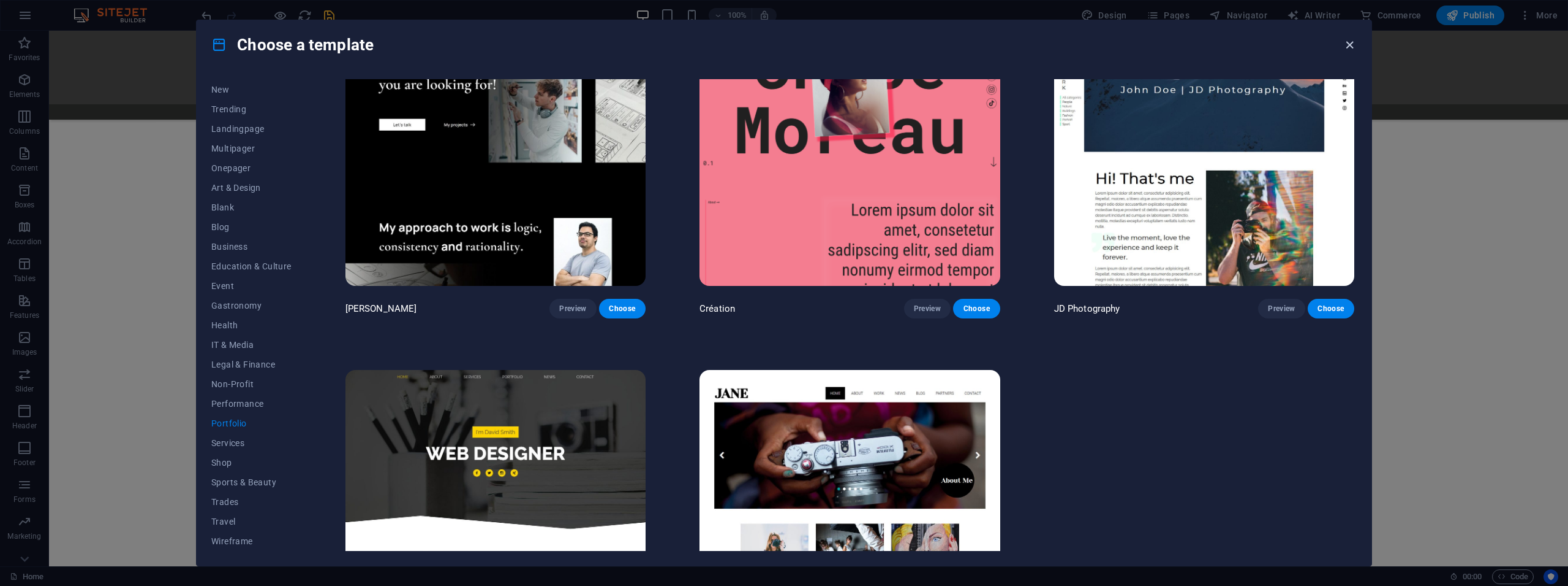
drag, startPoint x: 1349, startPoint y: 44, endPoint x: 1298, endPoint y: 14, distance: 59.2
click at [1349, 44] on icon "button" at bounding box center [1350, 44] width 14 height 14
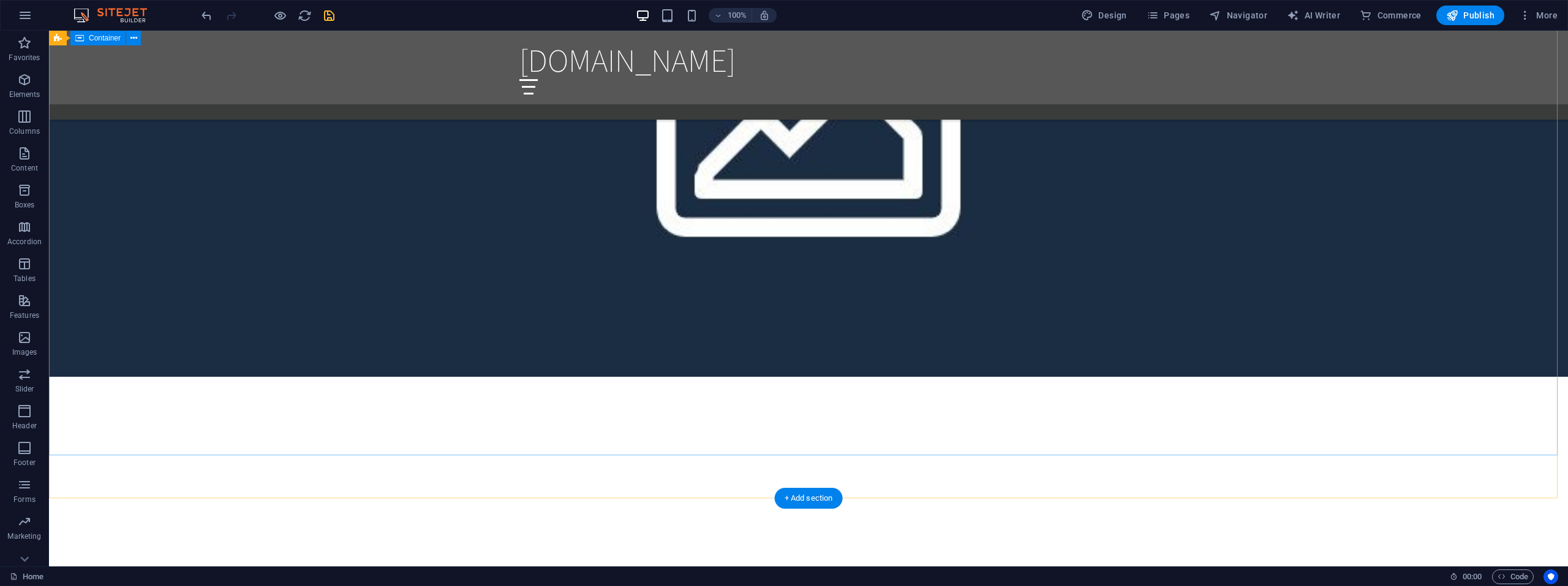
scroll to position [635, 0]
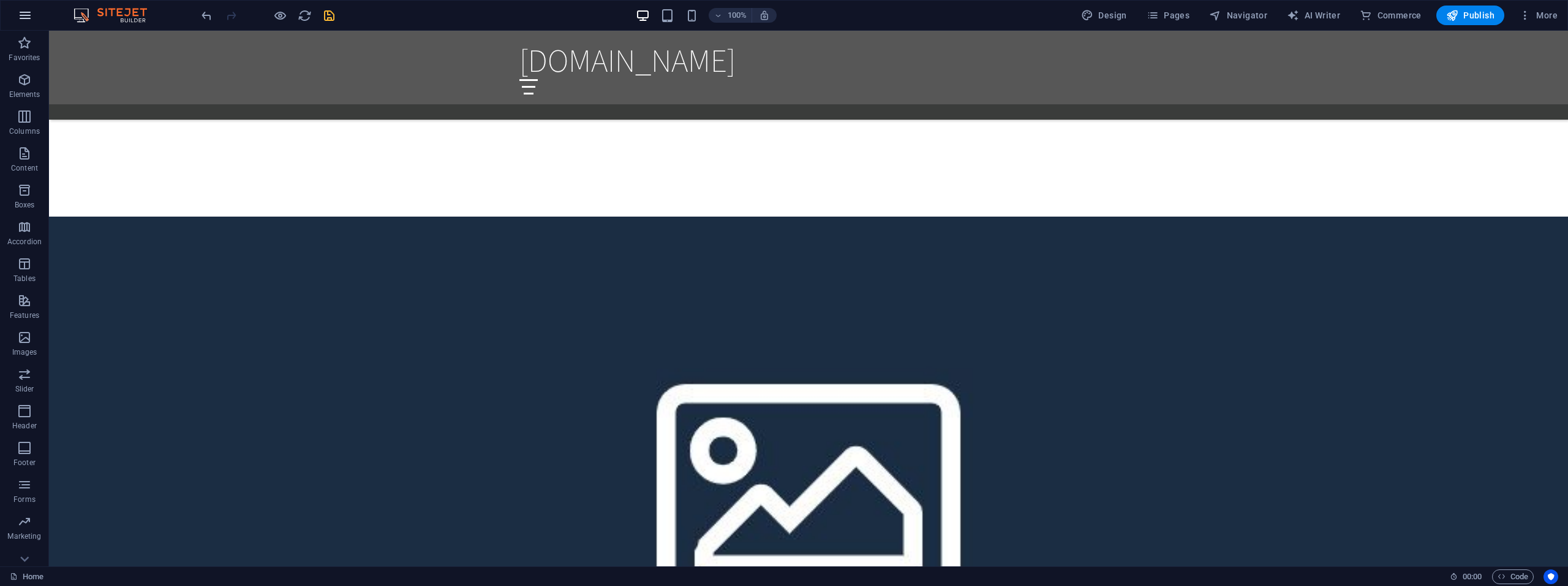
click at [29, 17] on icon "button" at bounding box center [25, 15] width 15 height 15
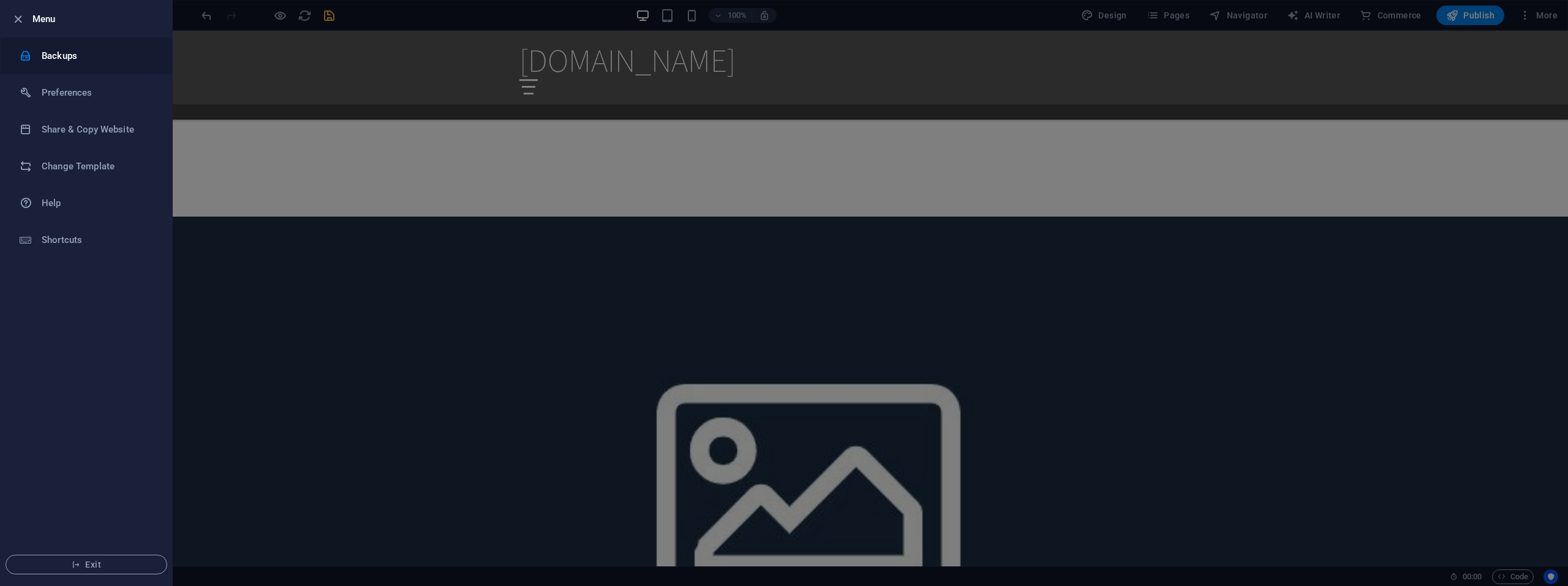
click at [54, 51] on h6 "Backups" at bounding box center [98, 55] width 114 height 15
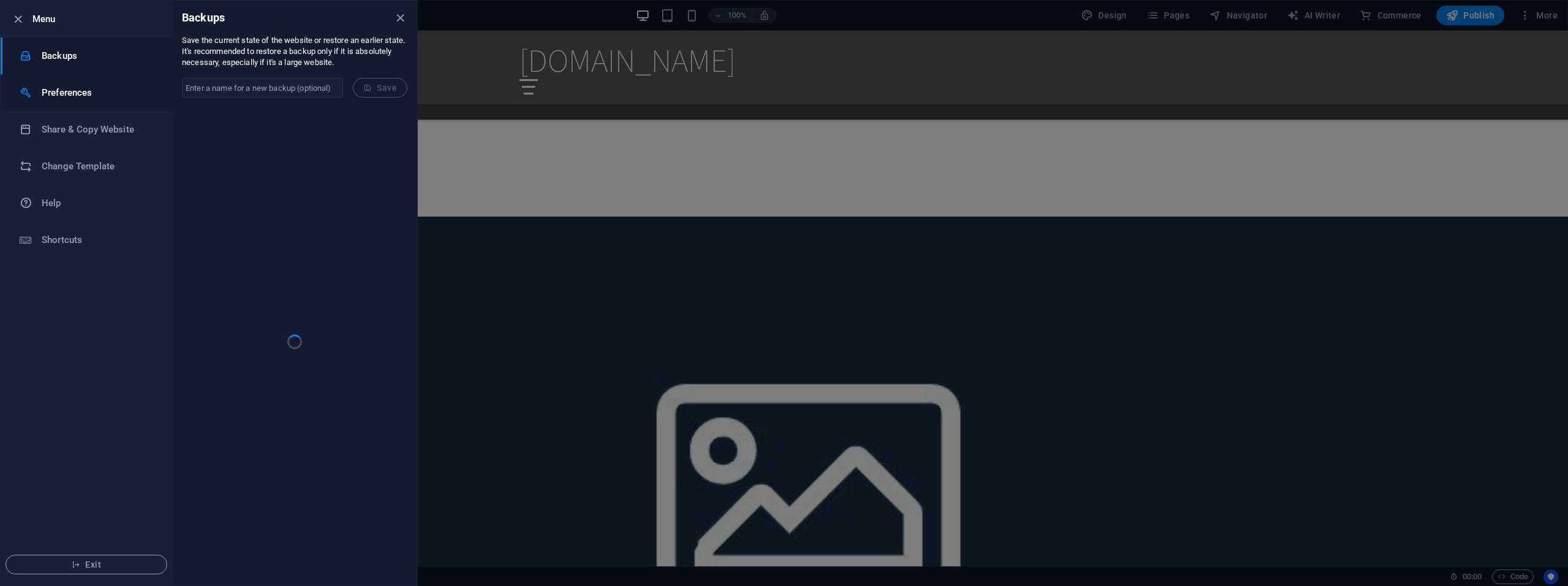
click at [64, 97] on h6 "Preferences" at bounding box center [98, 92] width 114 height 15
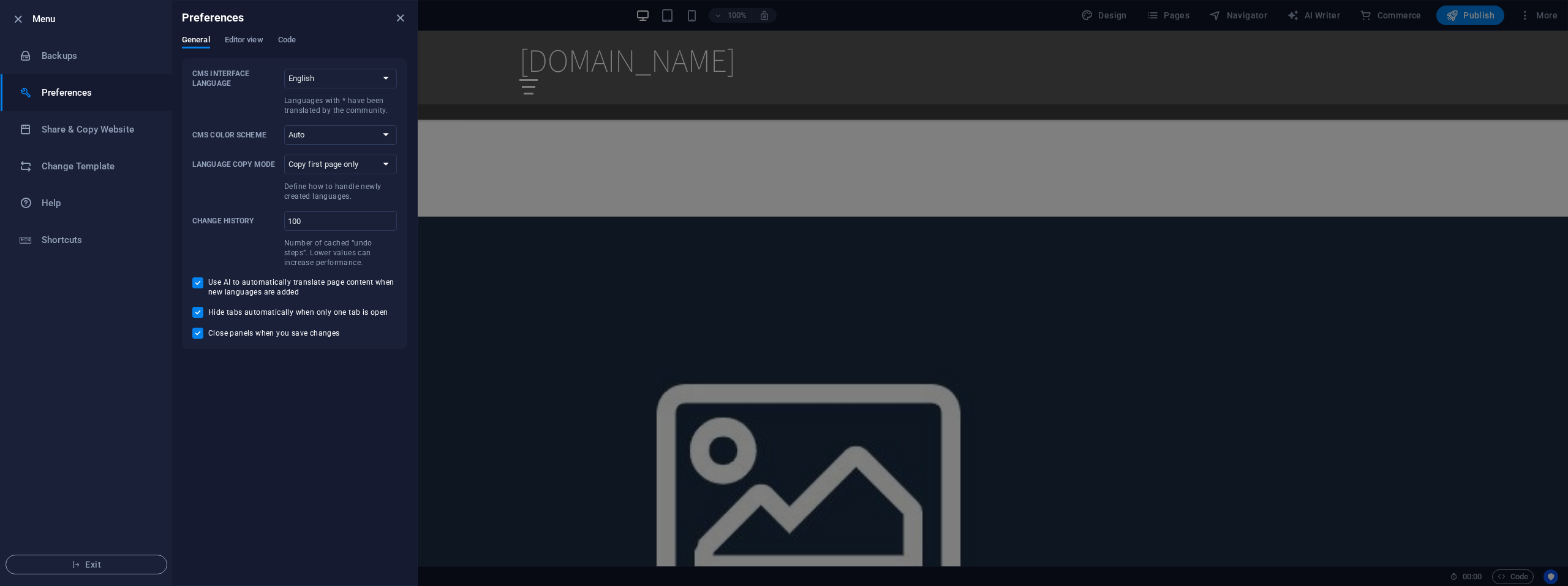
click at [38, 20] on h6 "Menu" at bounding box center [98, 19] width 130 height 15
click at [19, 18] on icon "button" at bounding box center [18, 19] width 14 height 14
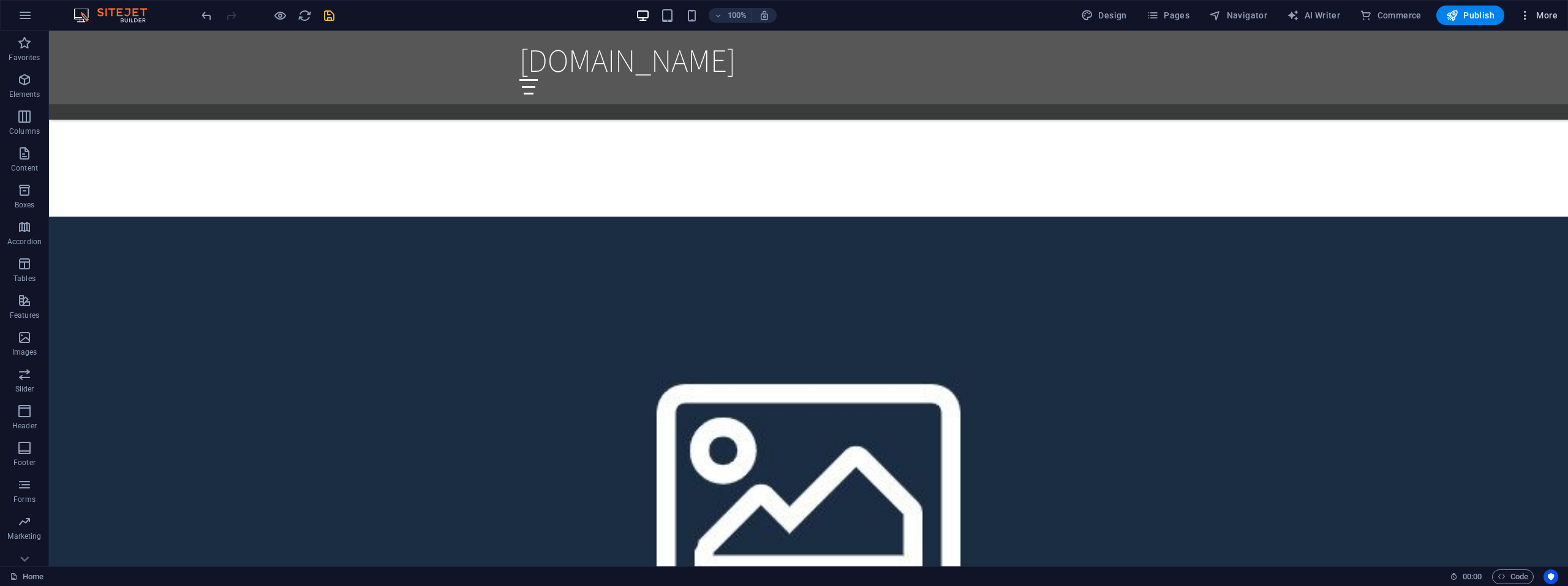
click at [1533, 15] on span "More" at bounding box center [1538, 15] width 39 height 12
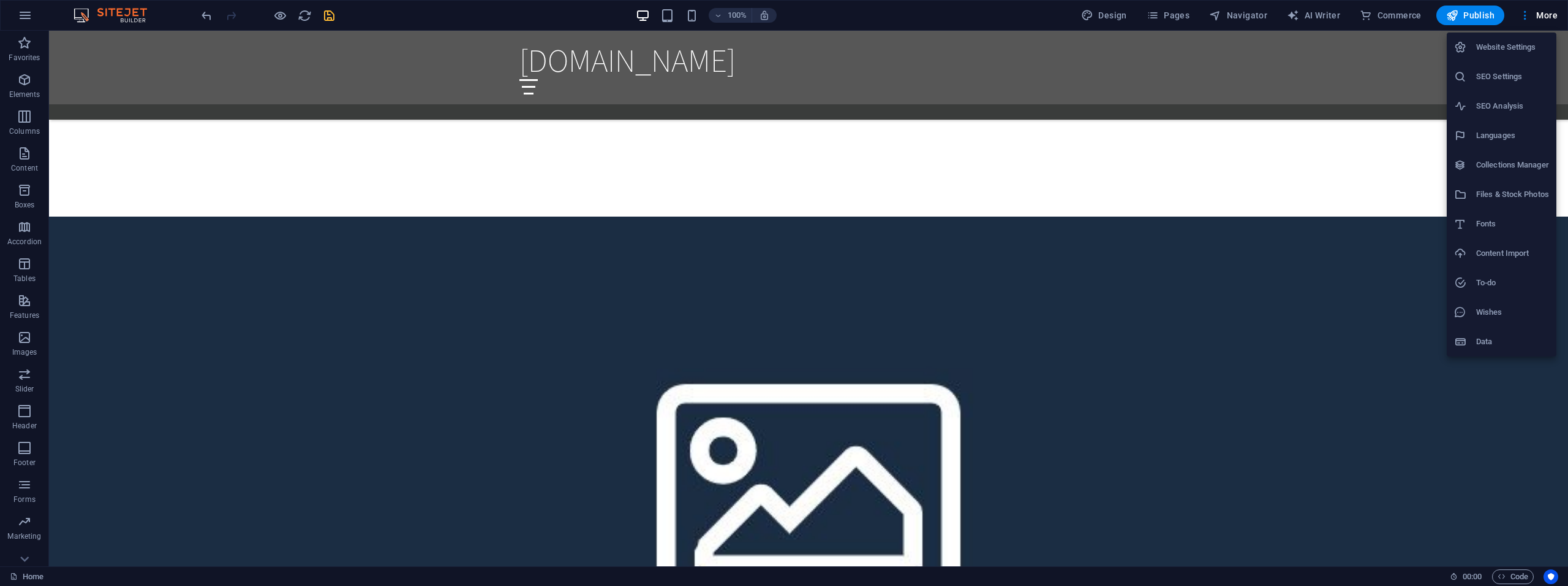
click at [1490, 337] on h6 "Data" at bounding box center [1513, 341] width 73 height 15
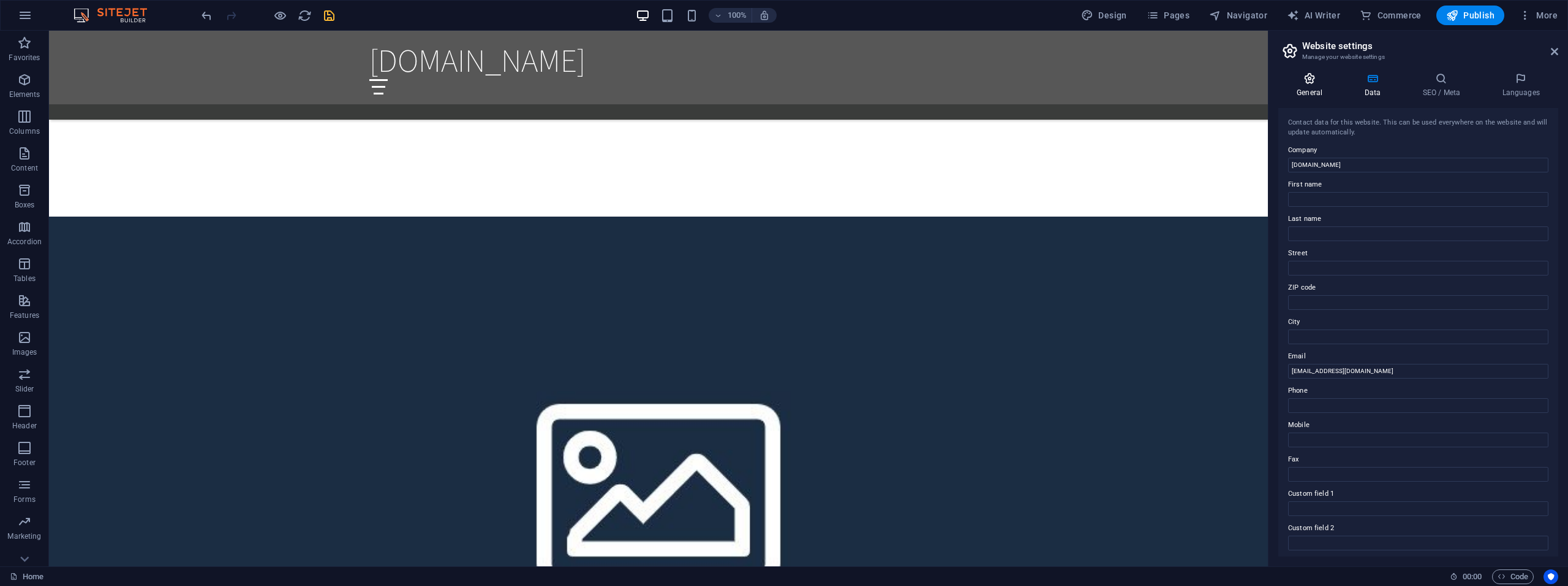
click at [1314, 87] on h4 "General" at bounding box center [1312, 85] width 67 height 26
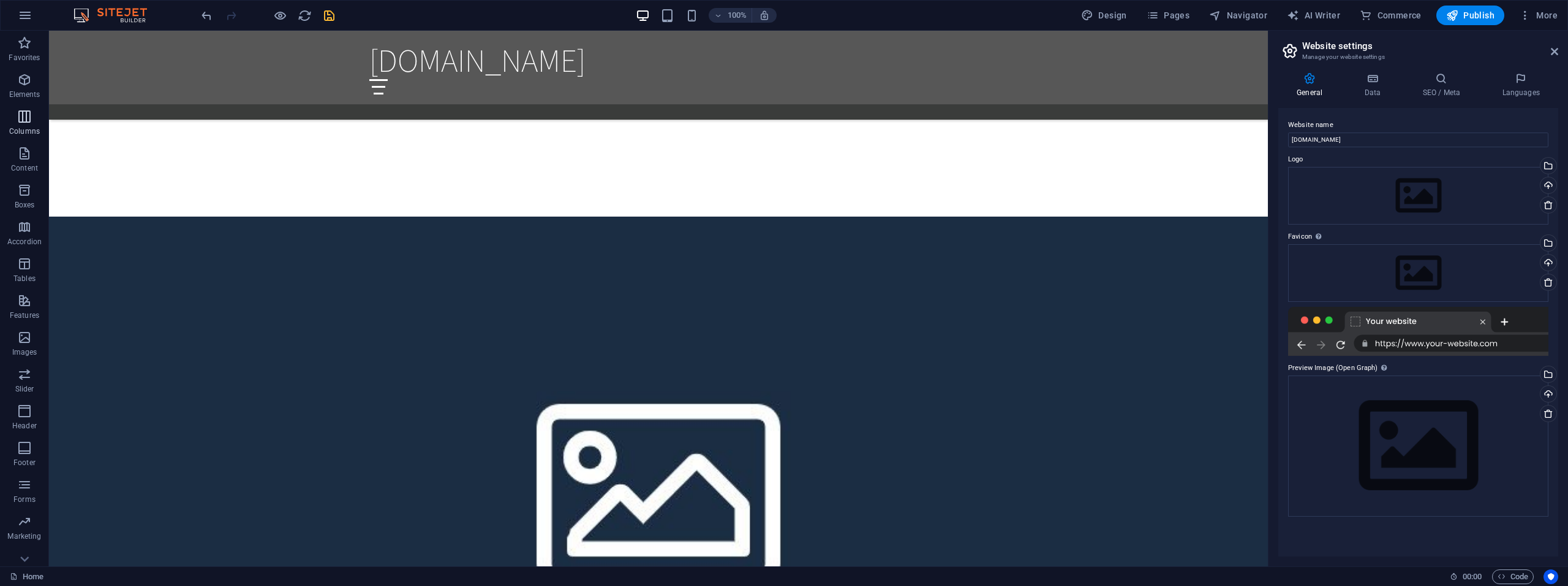
click at [19, 121] on icon "button" at bounding box center [24, 116] width 15 height 15
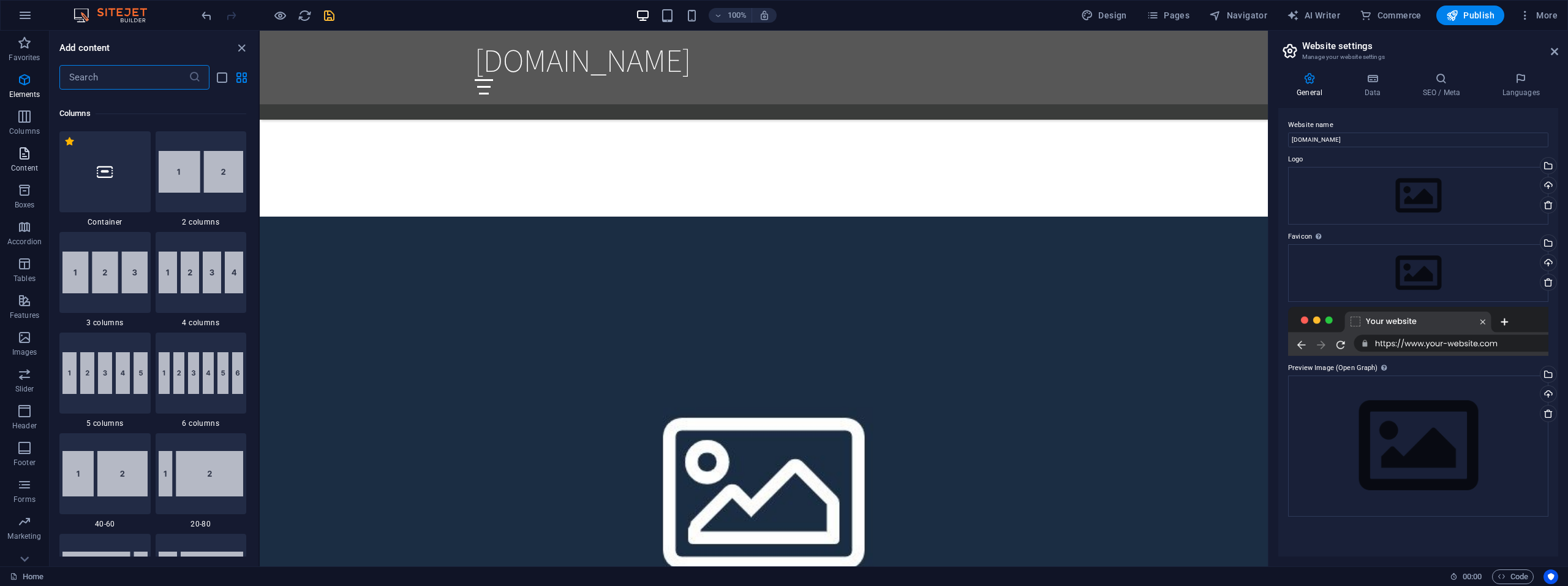
scroll to position [607, 0]
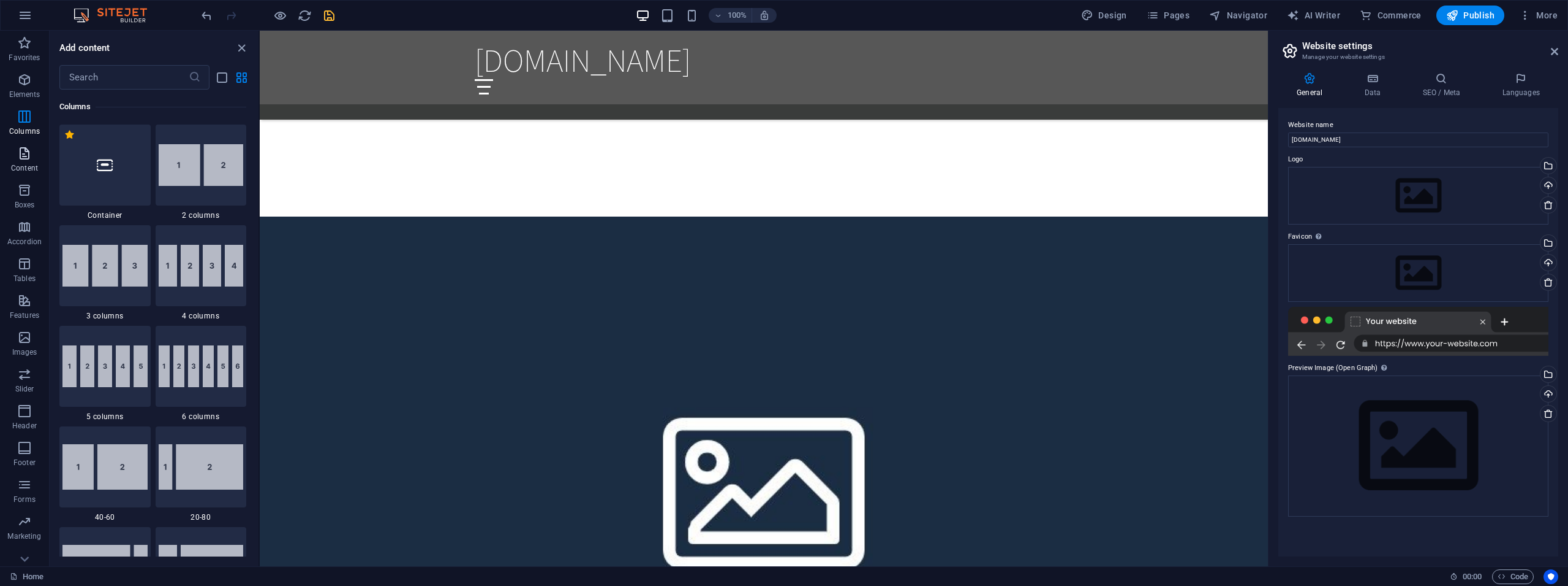
click at [21, 157] on icon "button" at bounding box center [24, 153] width 15 height 15
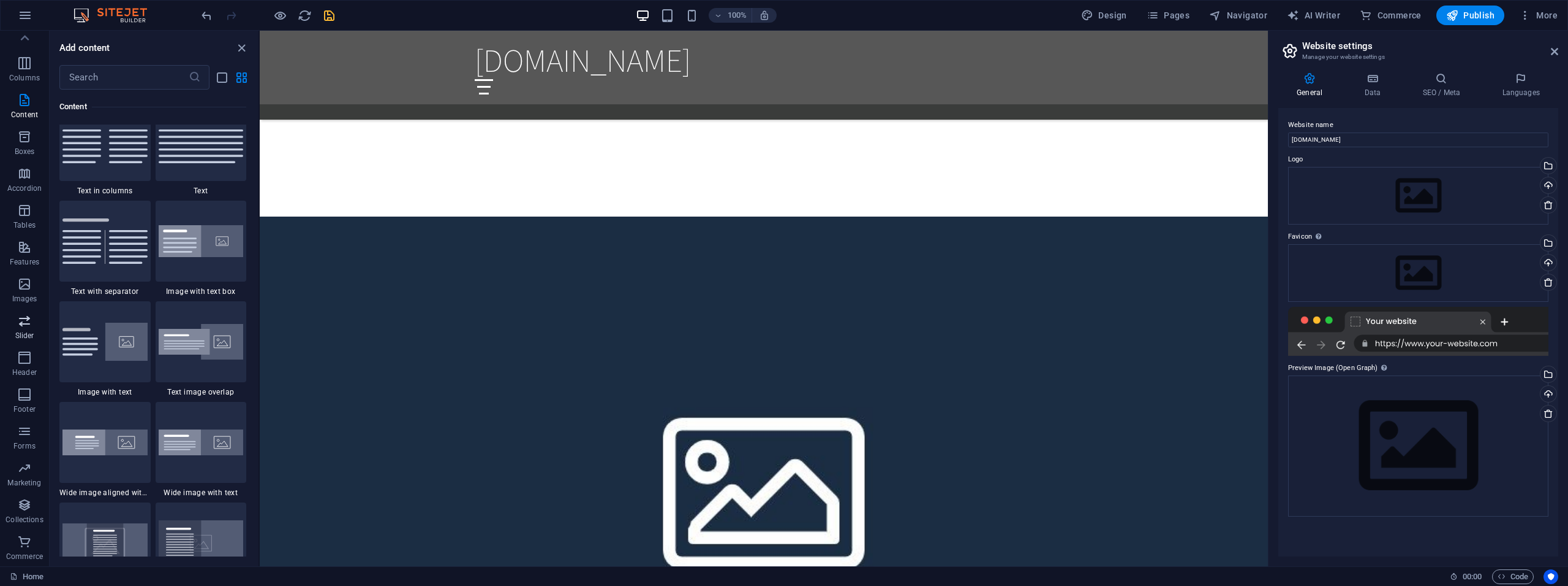
scroll to position [0, 0]
click at [25, 14] on icon "button" at bounding box center [25, 15] width 15 height 15
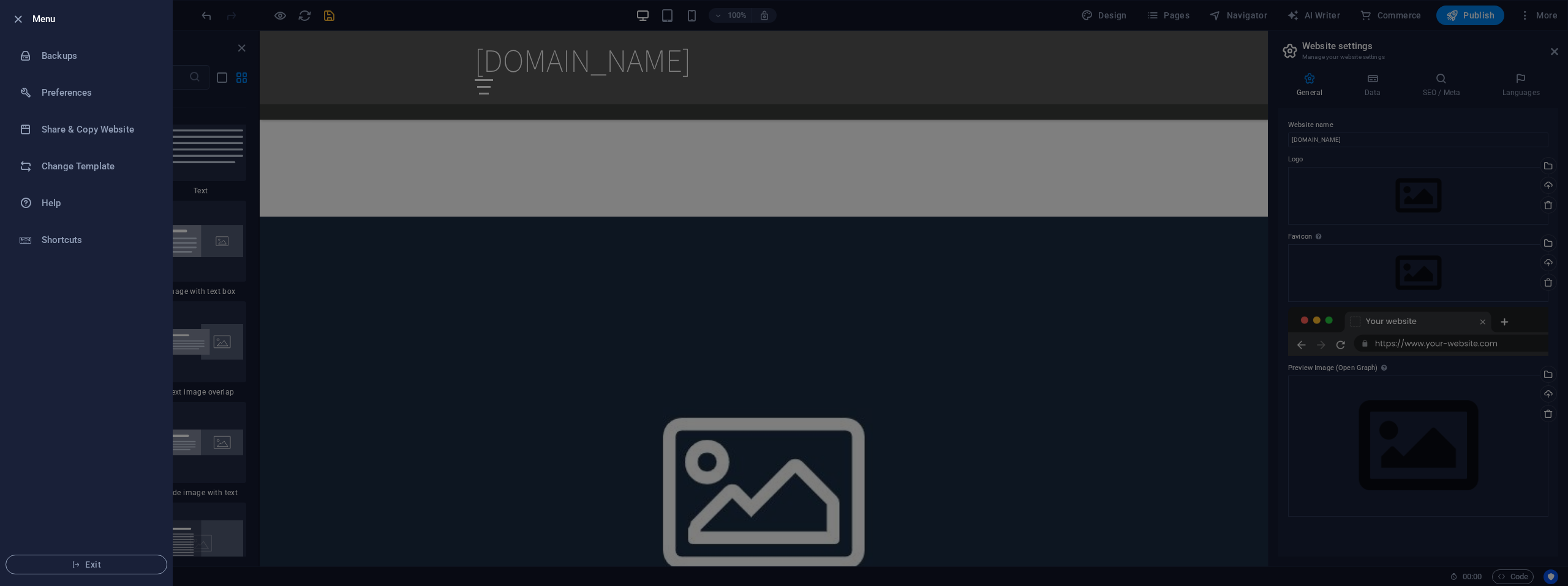
click at [25, 14] on div at bounding box center [22, 19] width 22 height 15
click at [1232, 67] on div at bounding box center [784, 293] width 1568 height 586
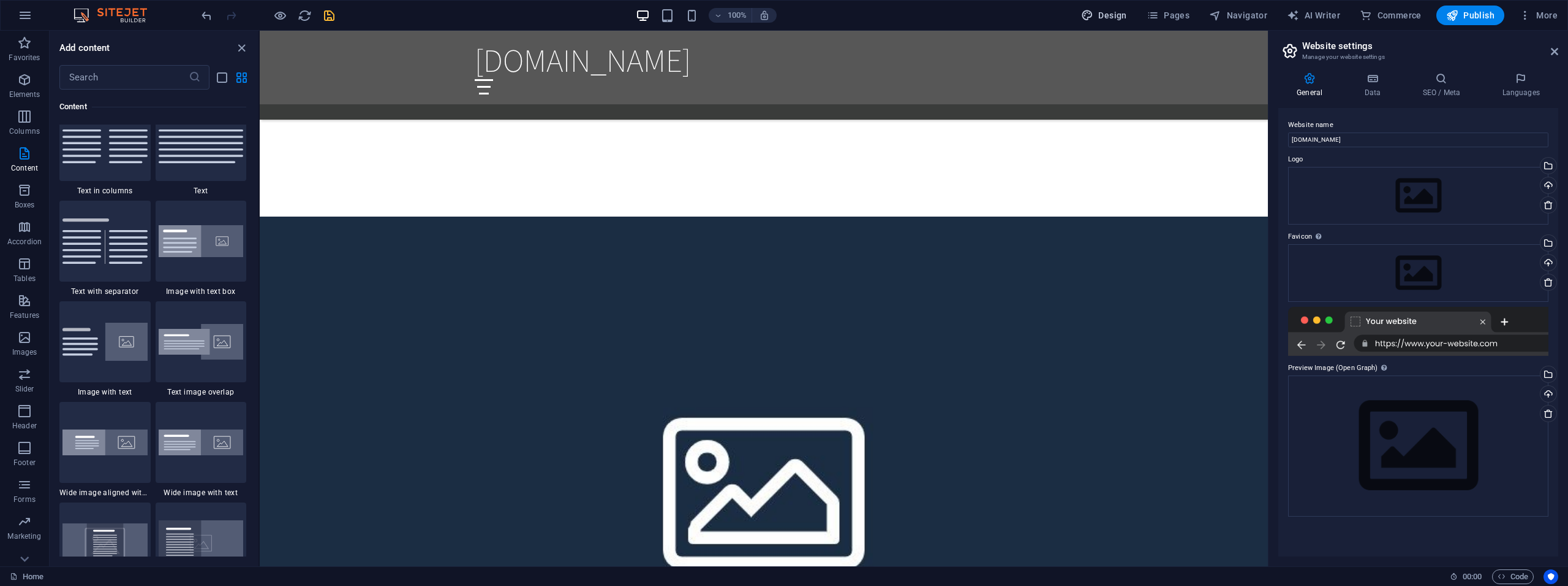
click at [1124, 18] on span "Design" at bounding box center [1104, 15] width 46 height 12
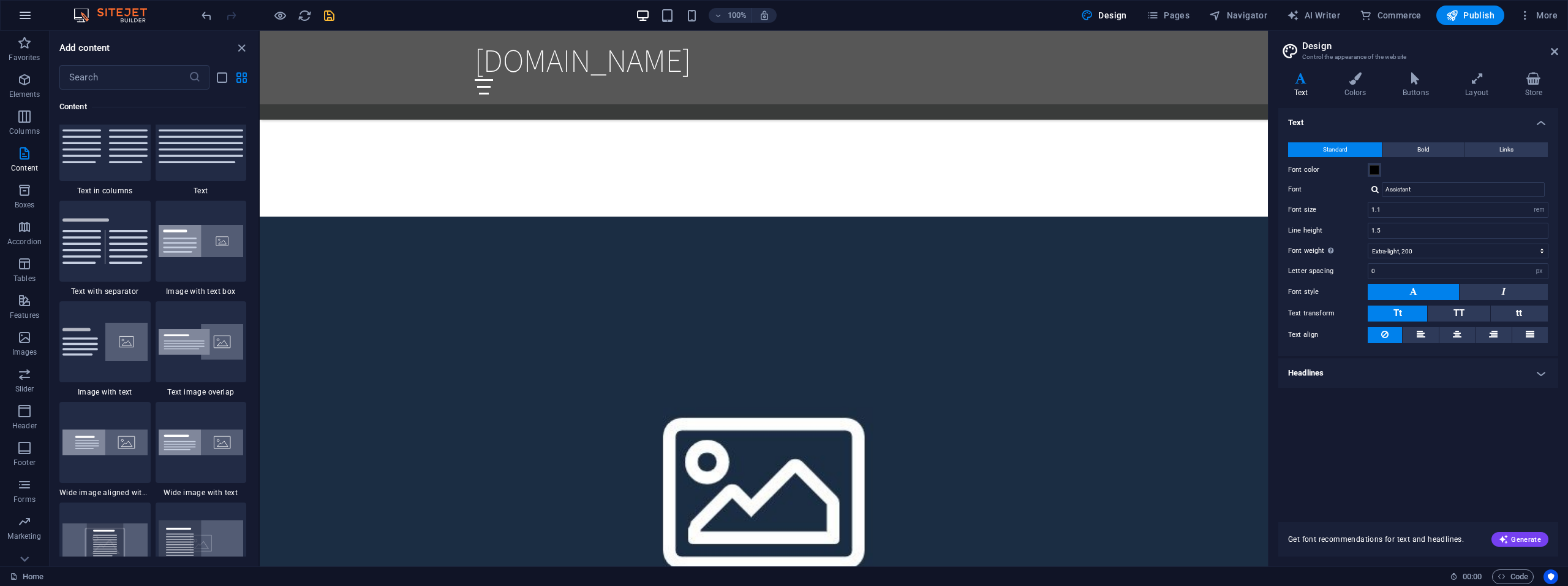
click at [25, 19] on icon "button" at bounding box center [25, 15] width 15 height 15
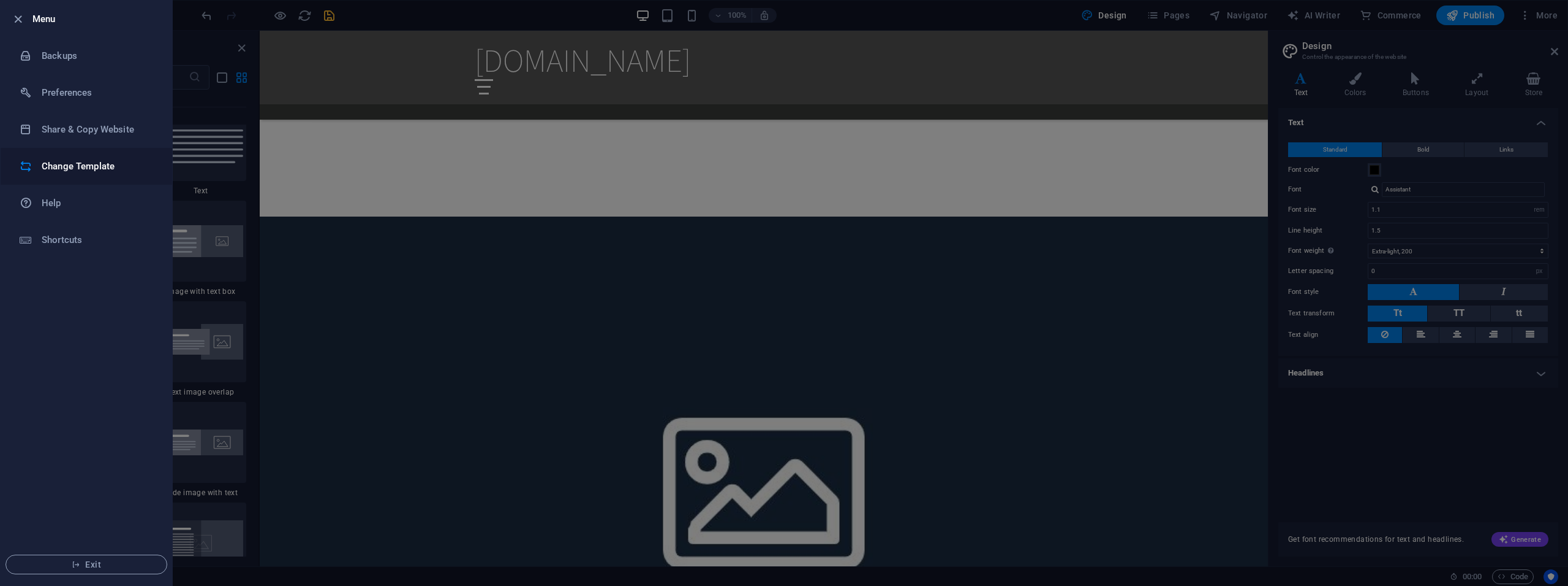
click at [65, 169] on h6 "Change Template" at bounding box center [98, 166] width 114 height 15
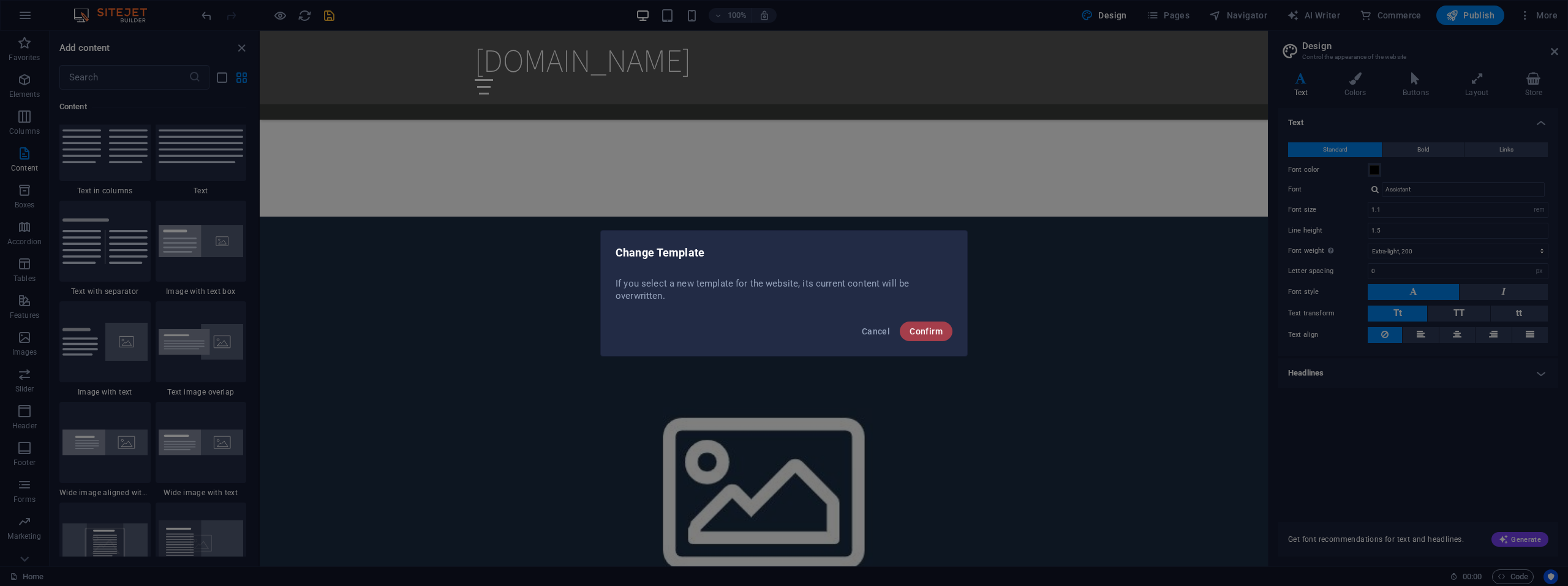
click at [929, 330] on span "Confirm" at bounding box center [926, 331] width 34 height 10
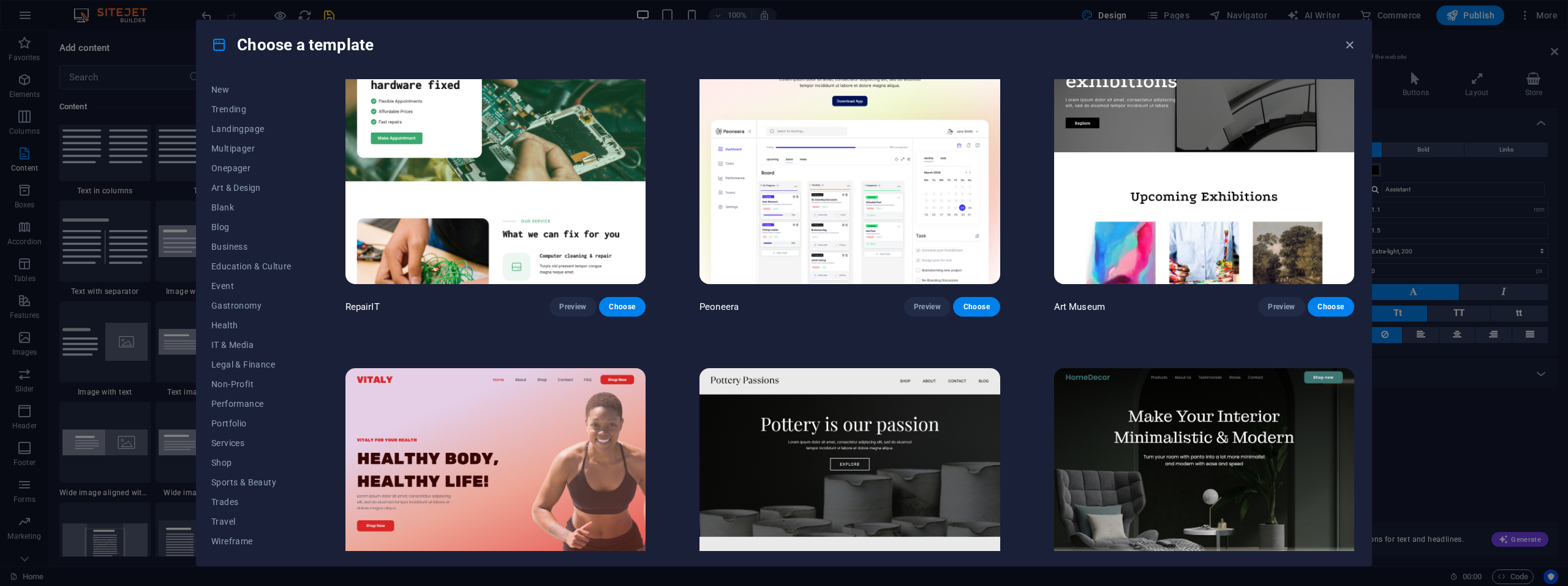
scroll to position [442, 0]
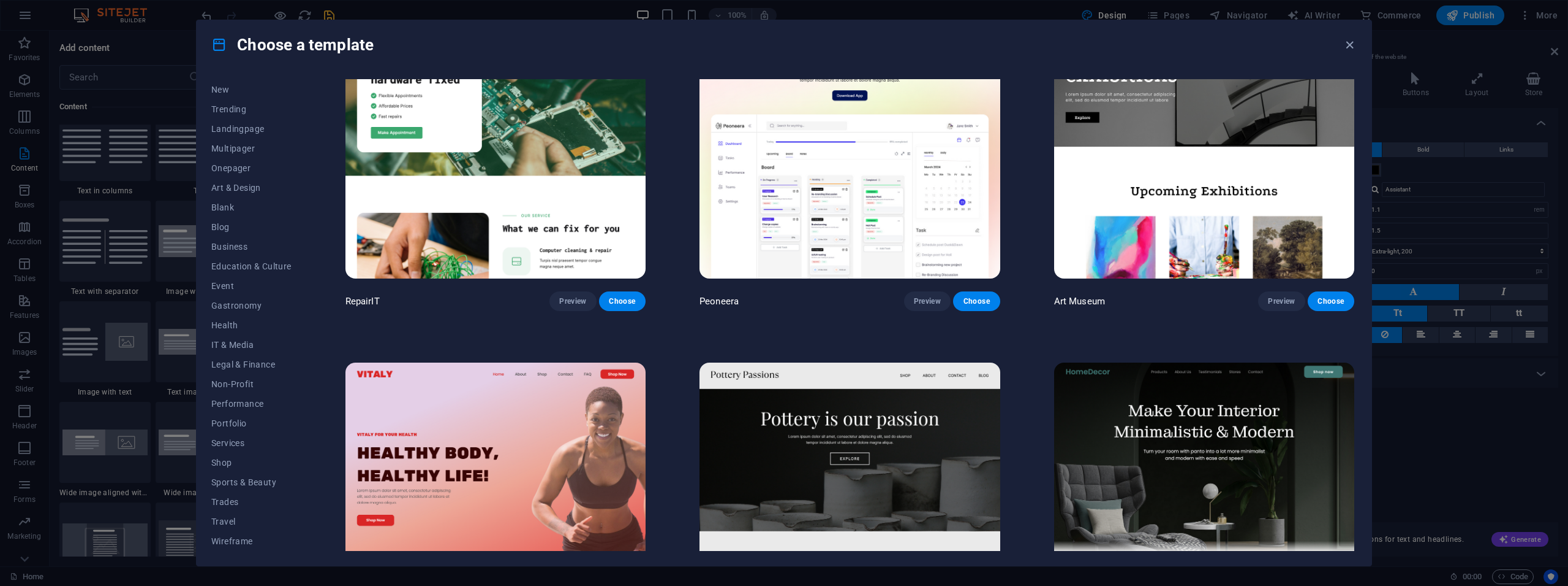
click at [1172, 206] on img at bounding box center [1205, 139] width 300 height 277
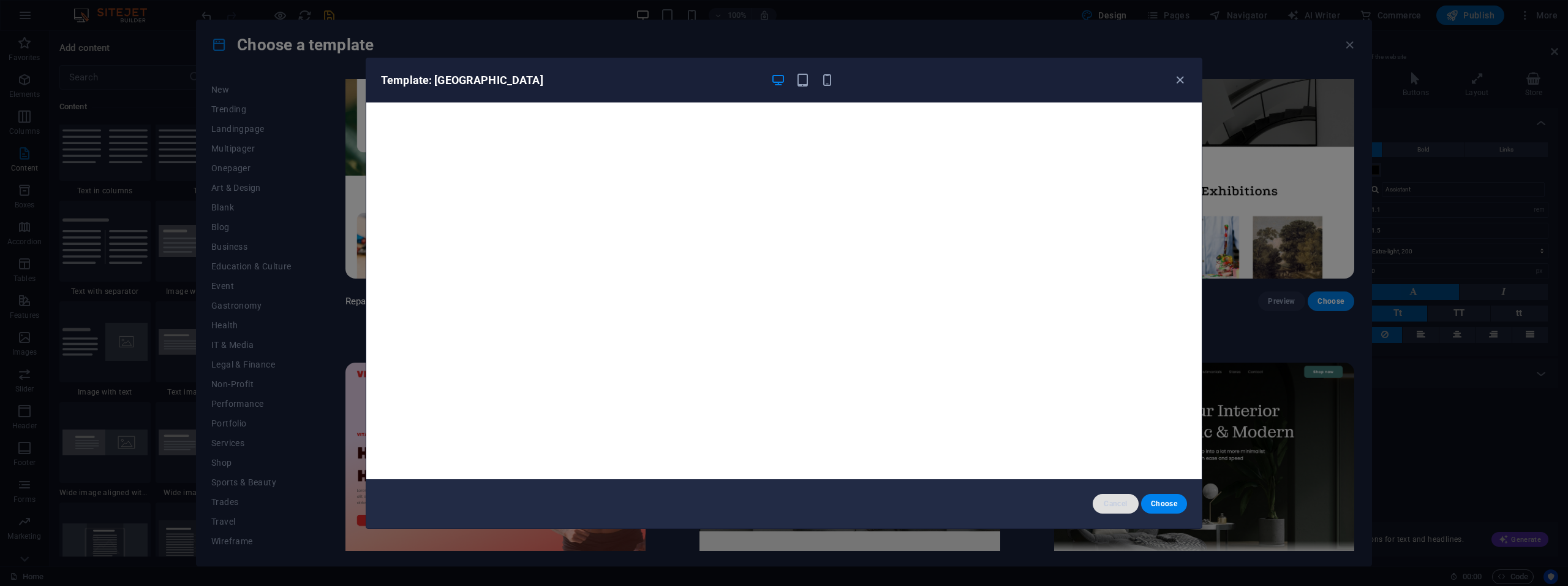
click at [1125, 508] on button "Cancel" at bounding box center [1116, 503] width 46 height 20
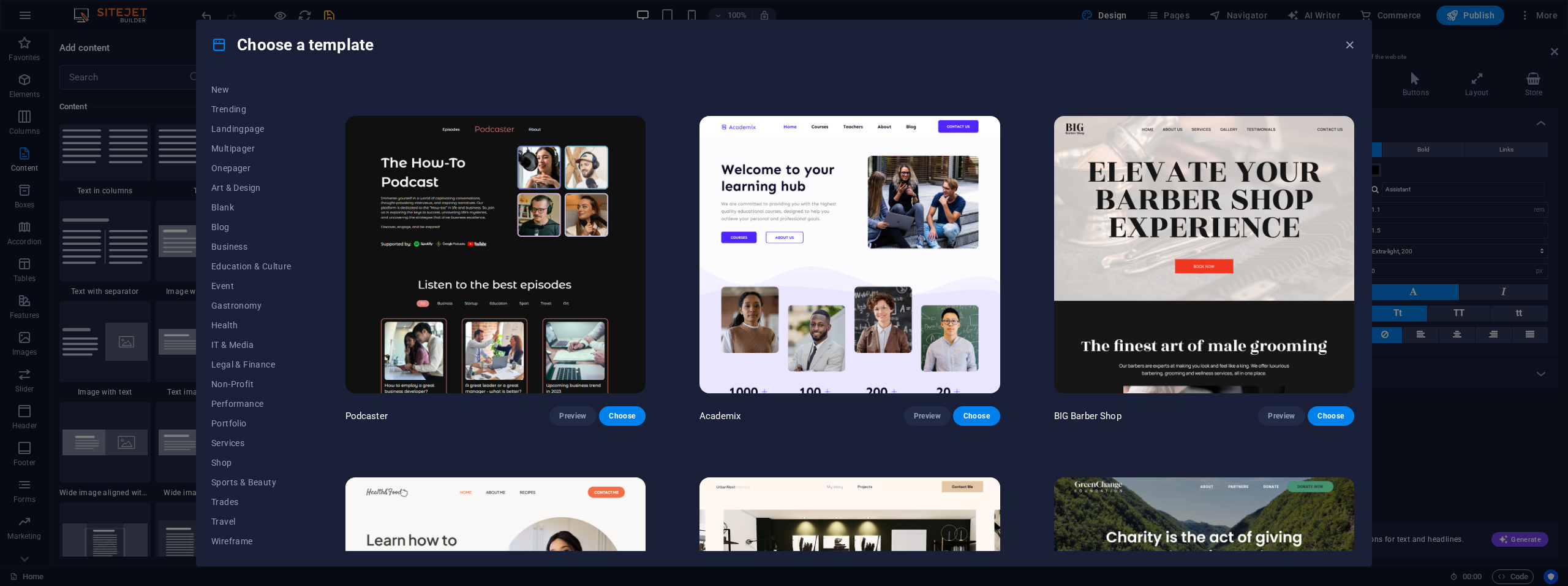
scroll to position [2152, 0]
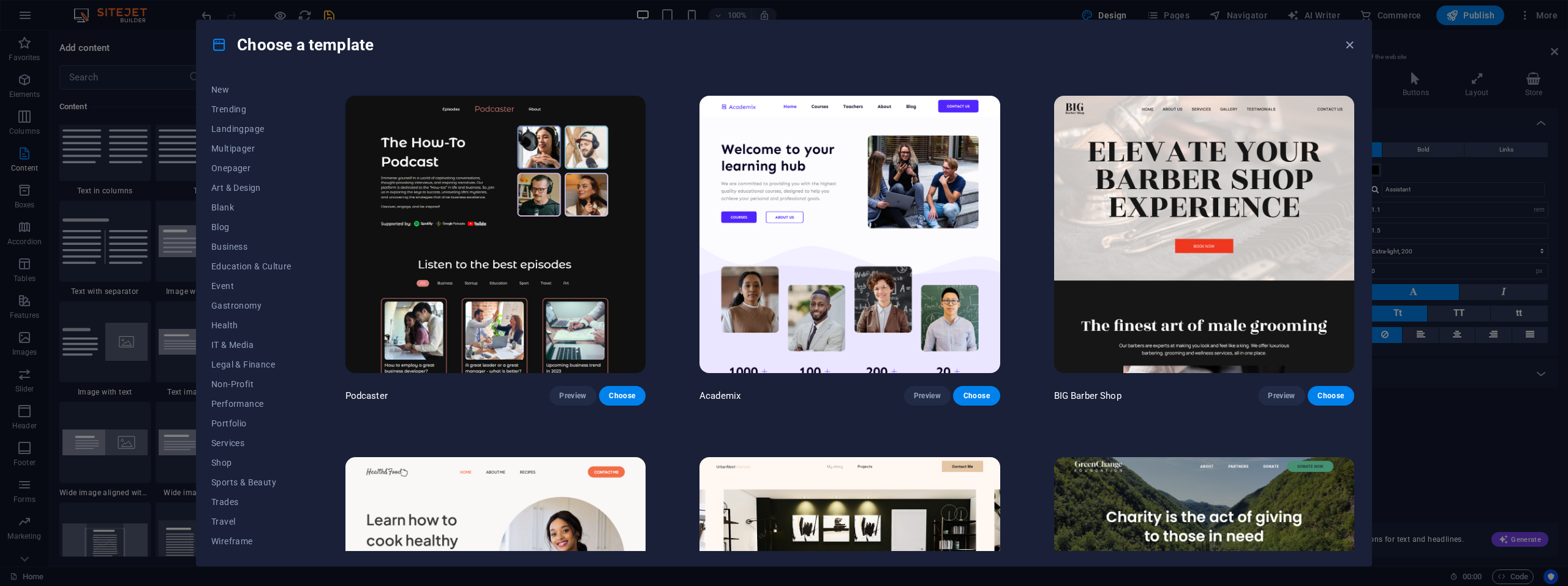
click at [1263, 222] on img at bounding box center [1205, 234] width 300 height 277
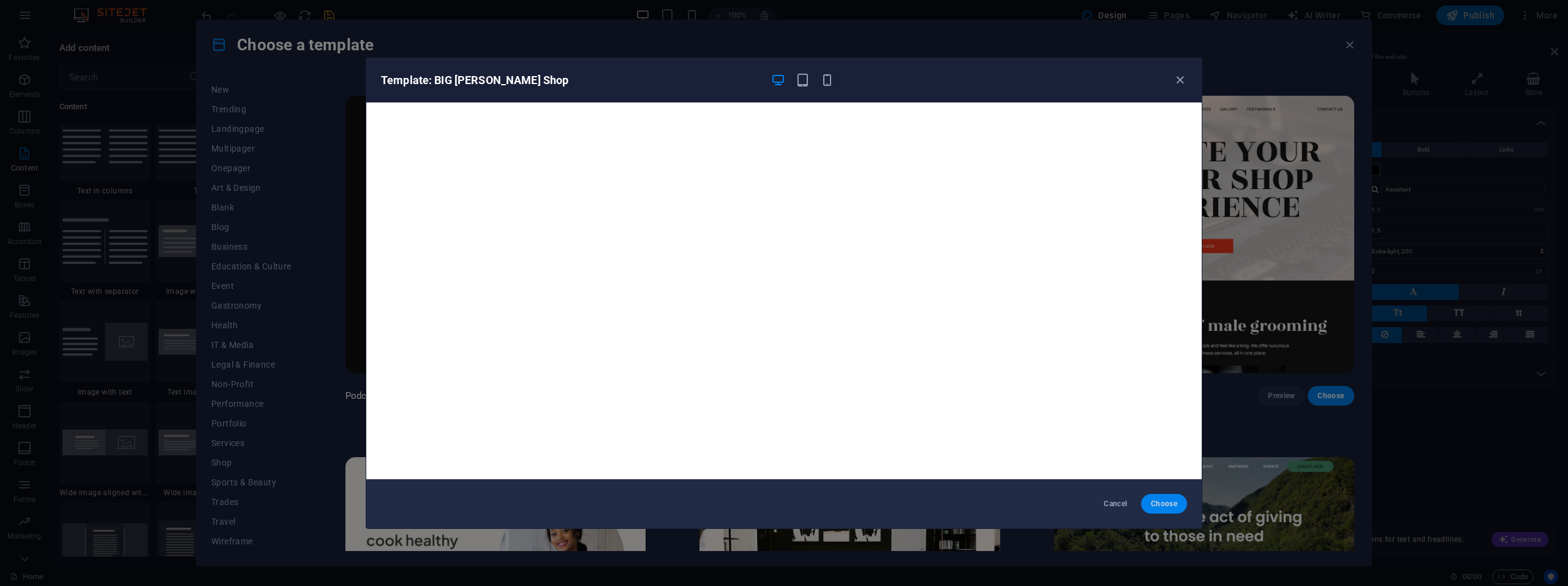
click at [1172, 498] on button "Choose" at bounding box center [1164, 503] width 46 height 20
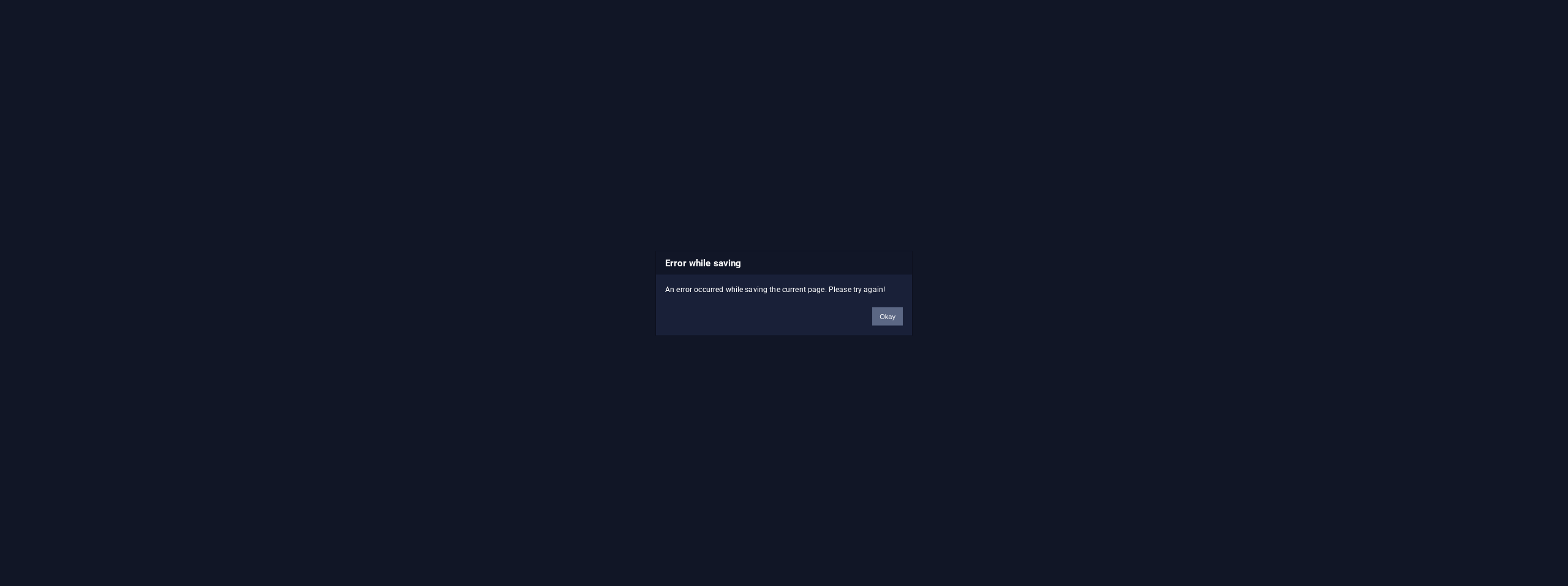
click at [891, 320] on button "Okay" at bounding box center [888, 315] width 31 height 19
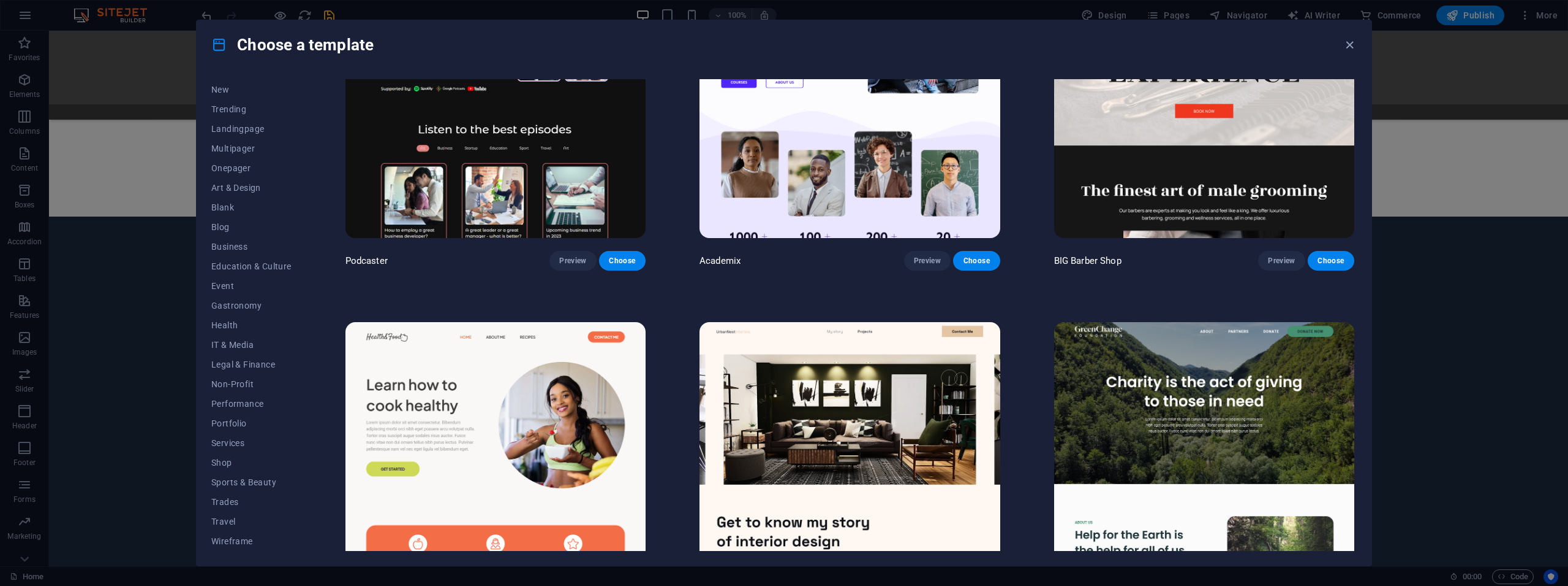
scroll to position [2428, 0]
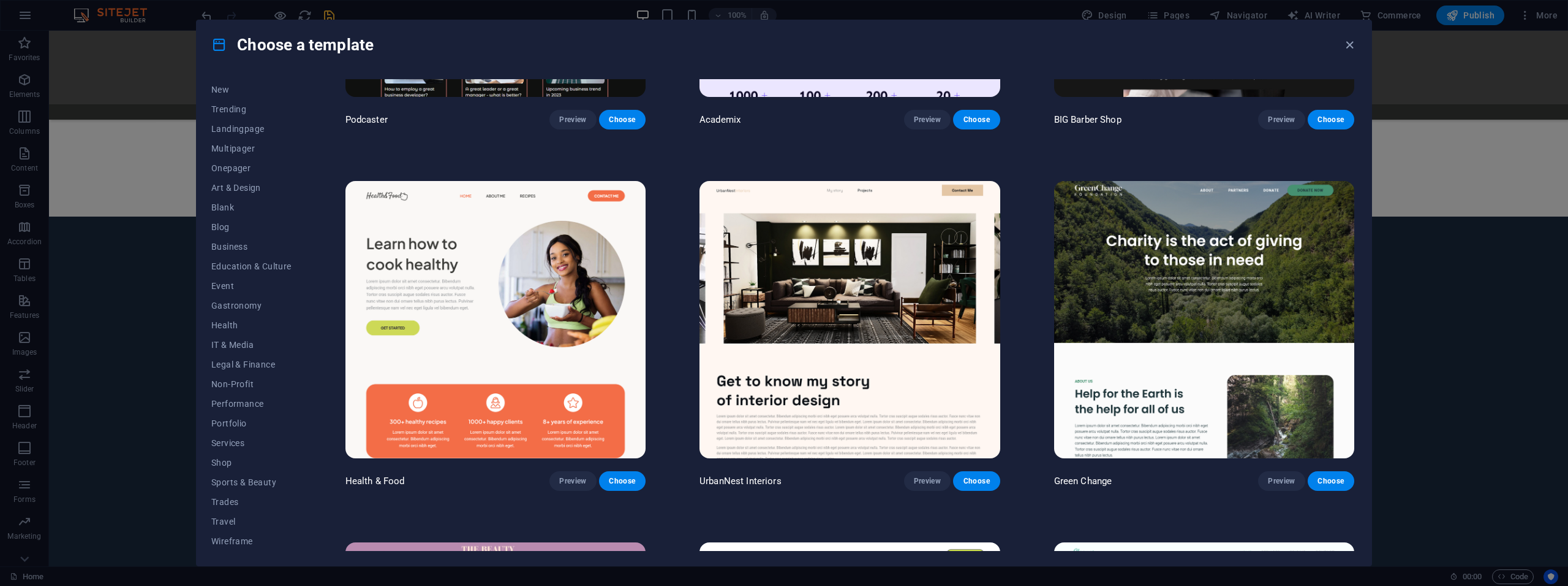
click at [919, 323] on img at bounding box center [850, 319] width 300 height 277
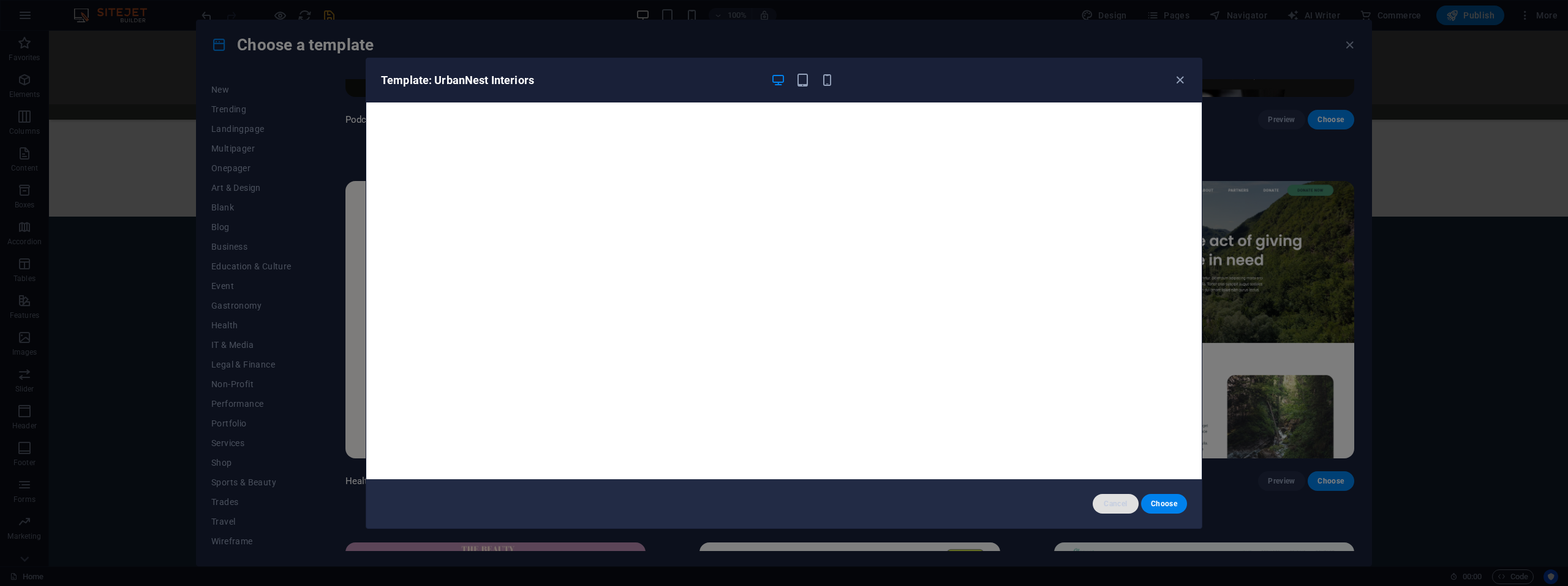
click at [1118, 505] on span "Cancel" at bounding box center [1116, 503] width 27 height 10
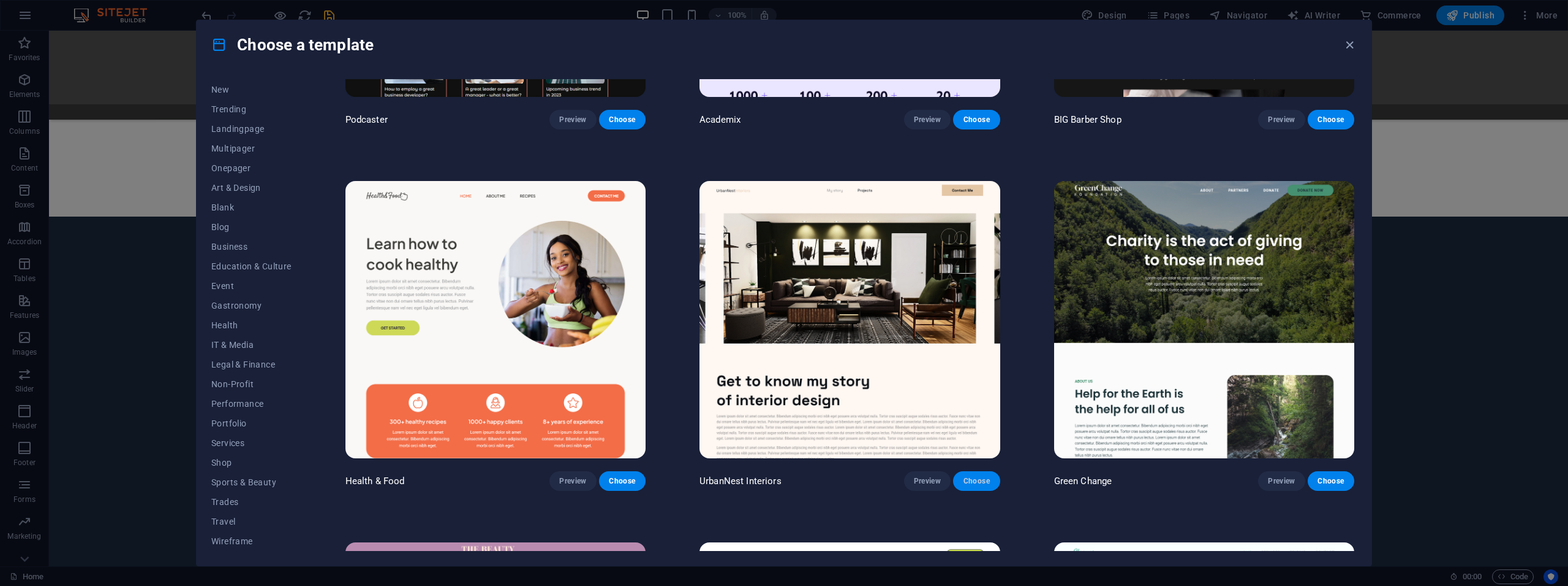
click at [973, 475] on span "Choose" at bounding box center [976, 480] width 27 height 10
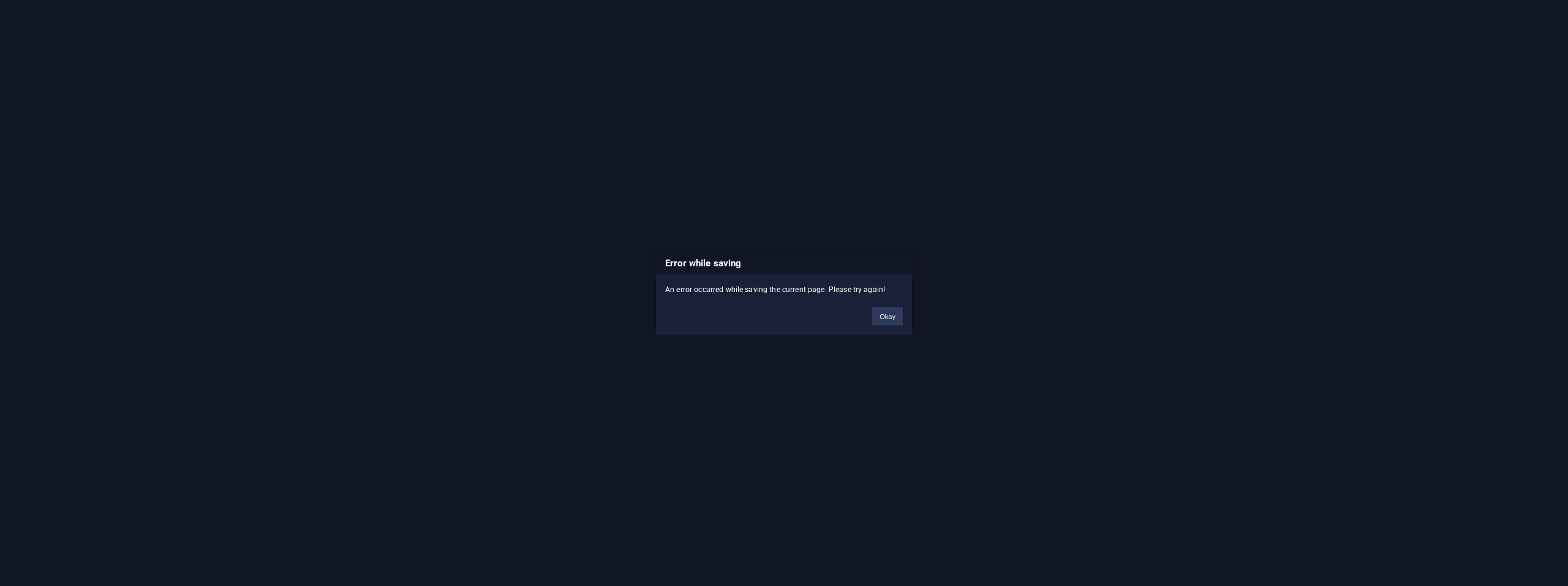
click at [888, 314] on button "Okay" at bounding box center [888, 315] width 31 height 19
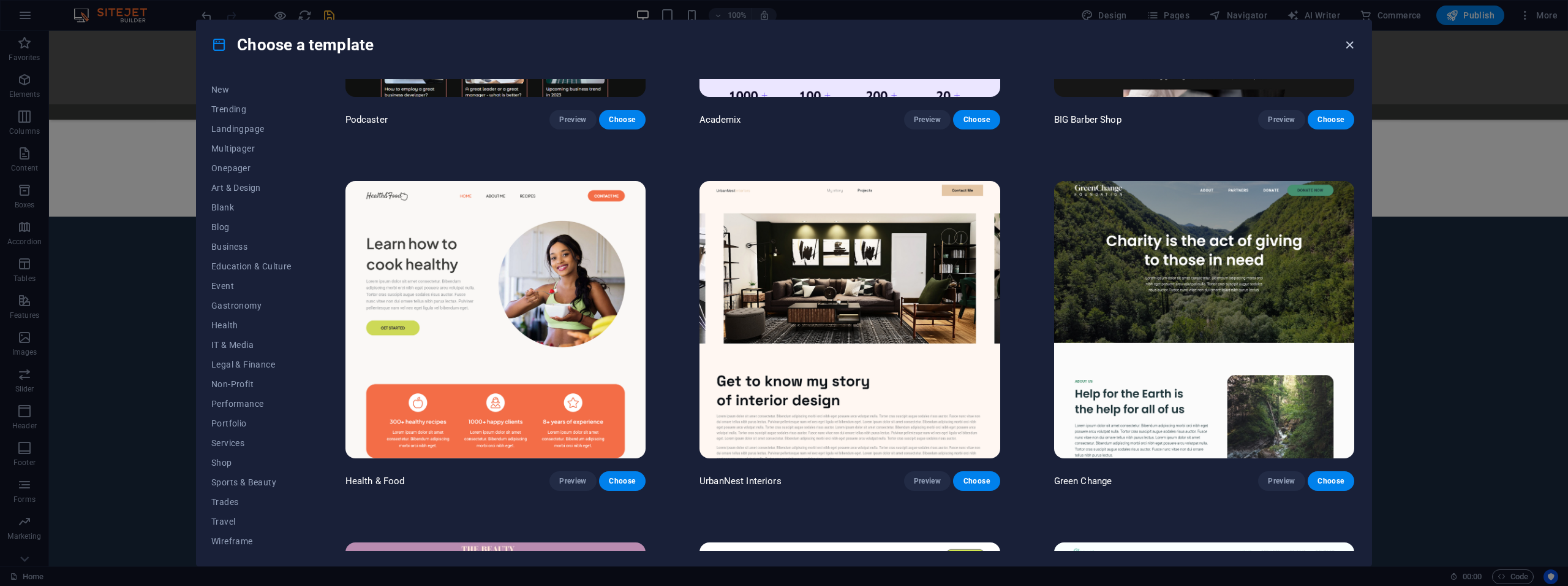
click at [1352, 42] on icon "button" at bounding box center [1350, 44] width 14 height 14
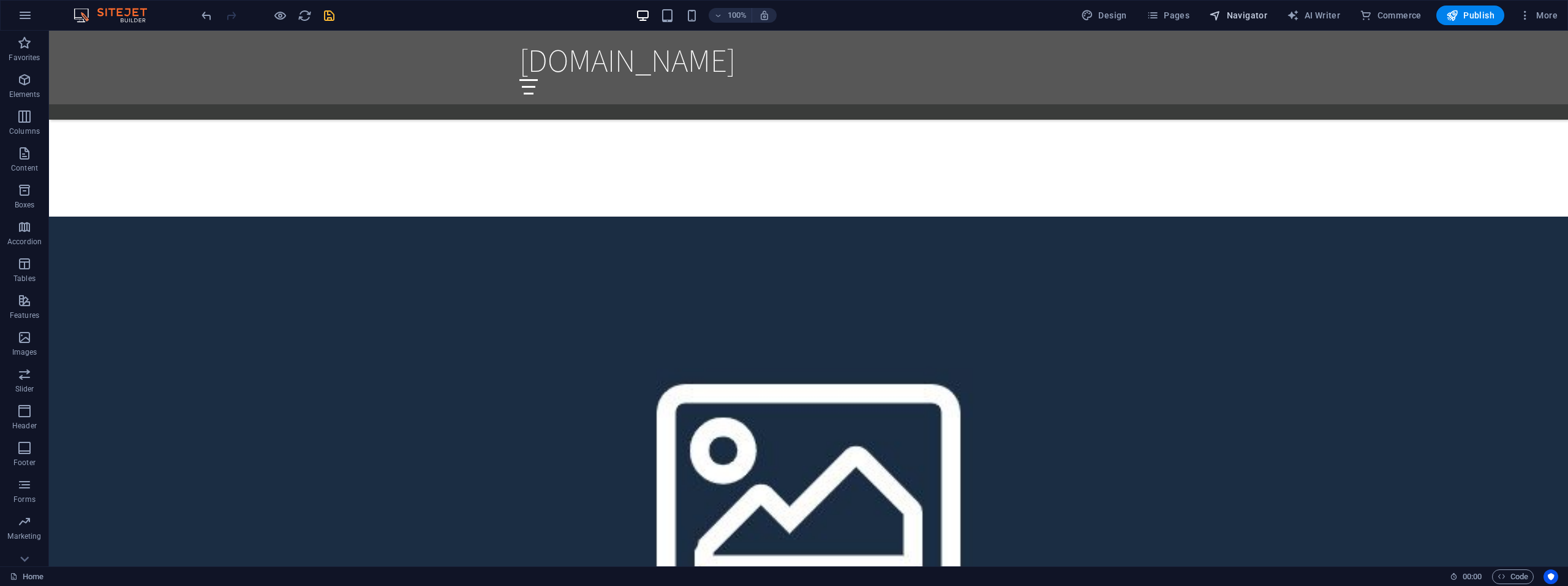
click at [1263, 17] on span "Navigator" at bounding box center [1238, 15] width 58 height 12
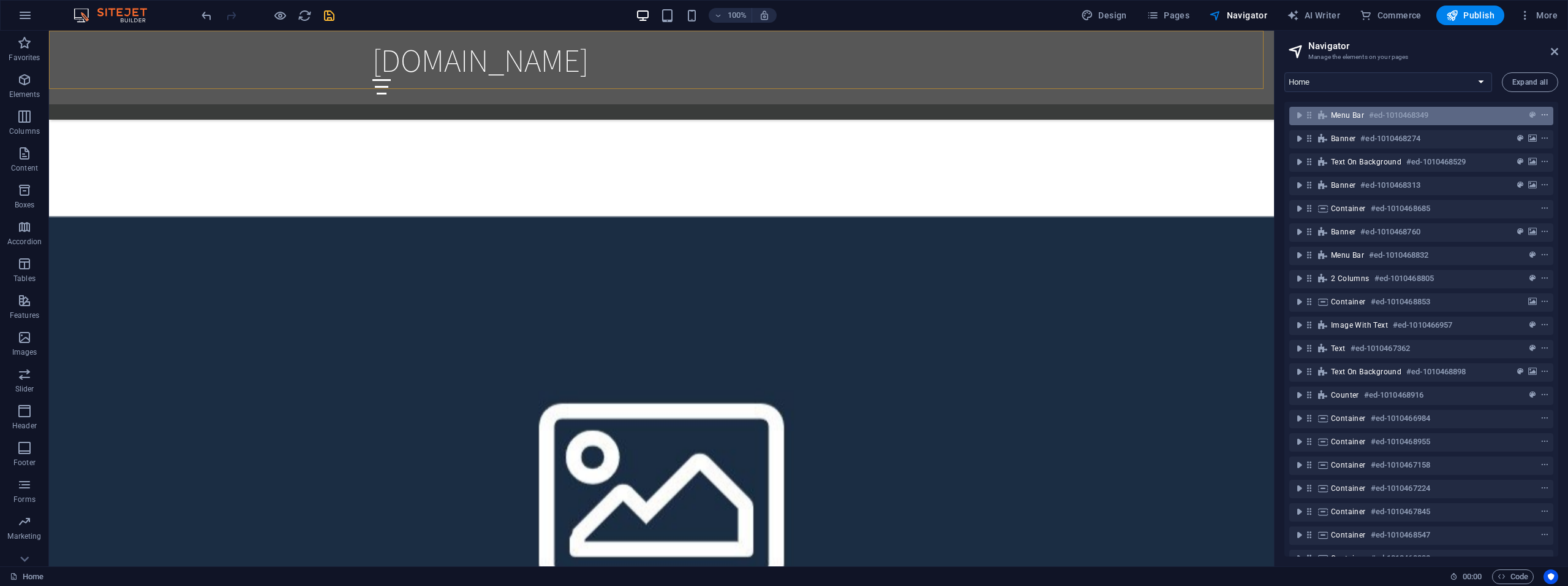
click at [1541, 115] on icon "context-menu" at bounding box center [1545, 115] width 9 height 9
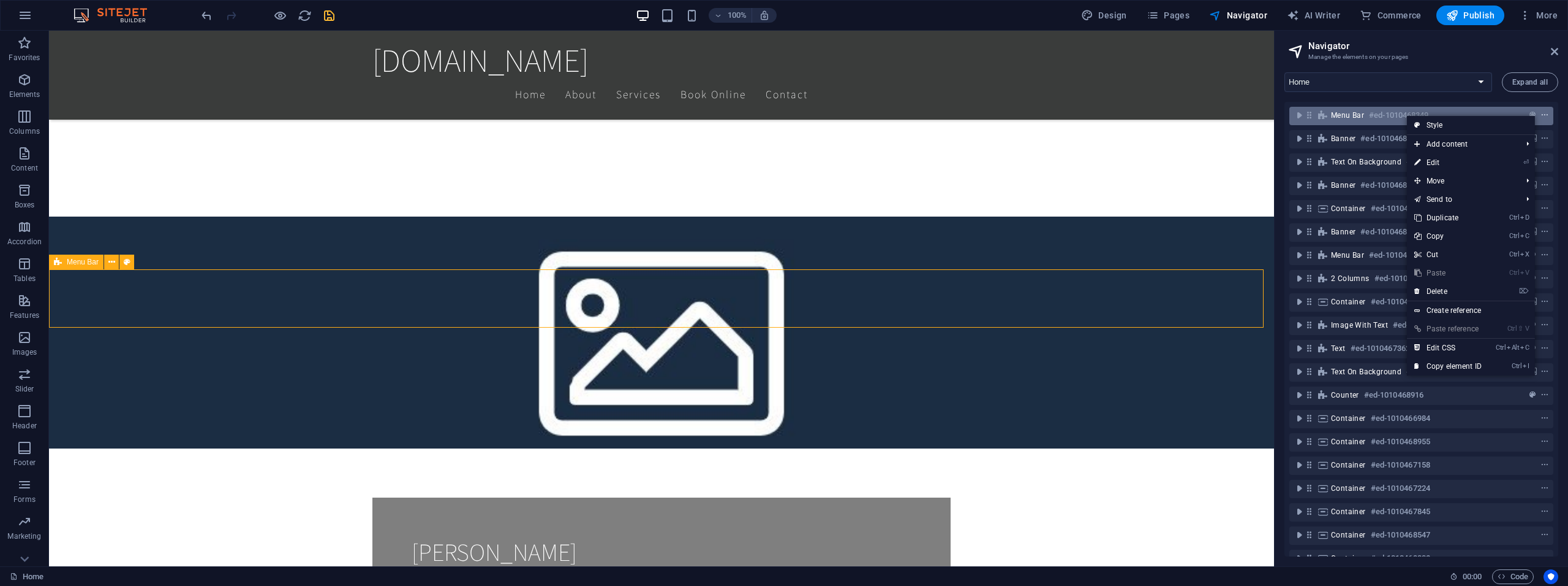
scroll to position [397, 0]
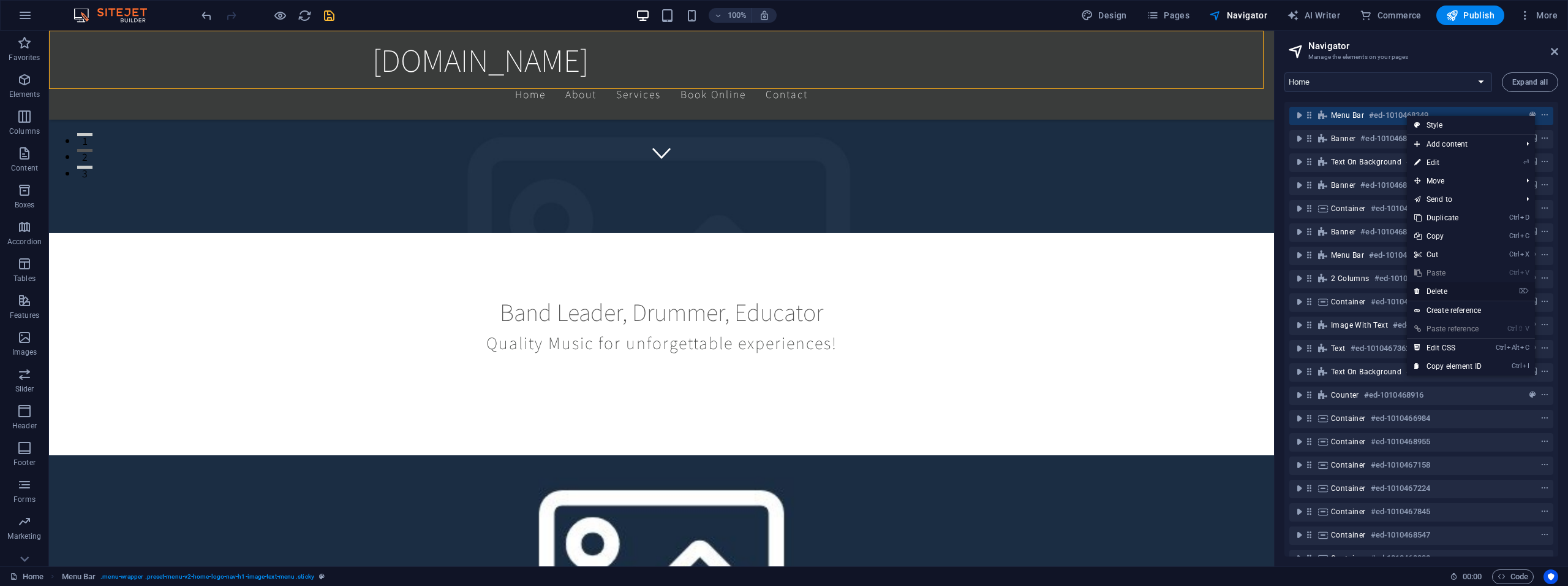
click at [1447, 291] on link "⌦ Delete" at bounding box center [1448, 291] width 82 height 19
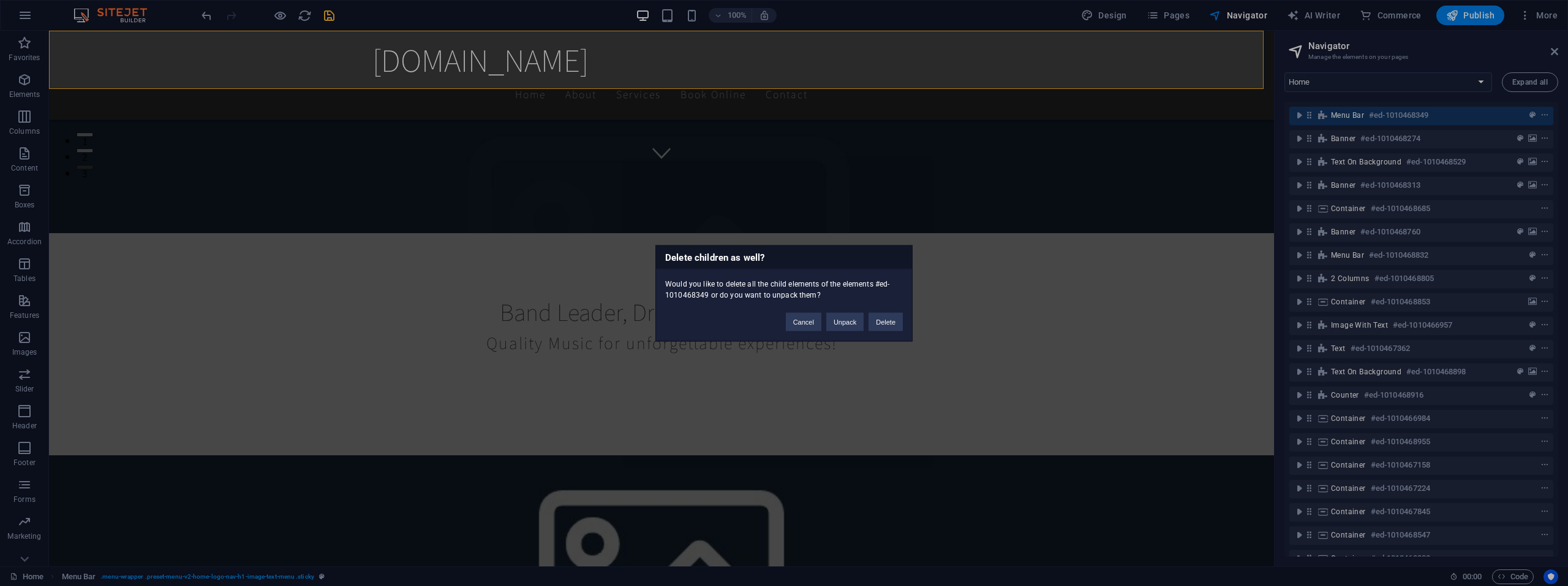
drag, startPoint x: 891, startPoint y: 326, endPoint x: 1502, endPoint y: 108, distance: 648.7
click at [892, 326] on button "Delete" at bounding box center [886, 321] width 35 height 19
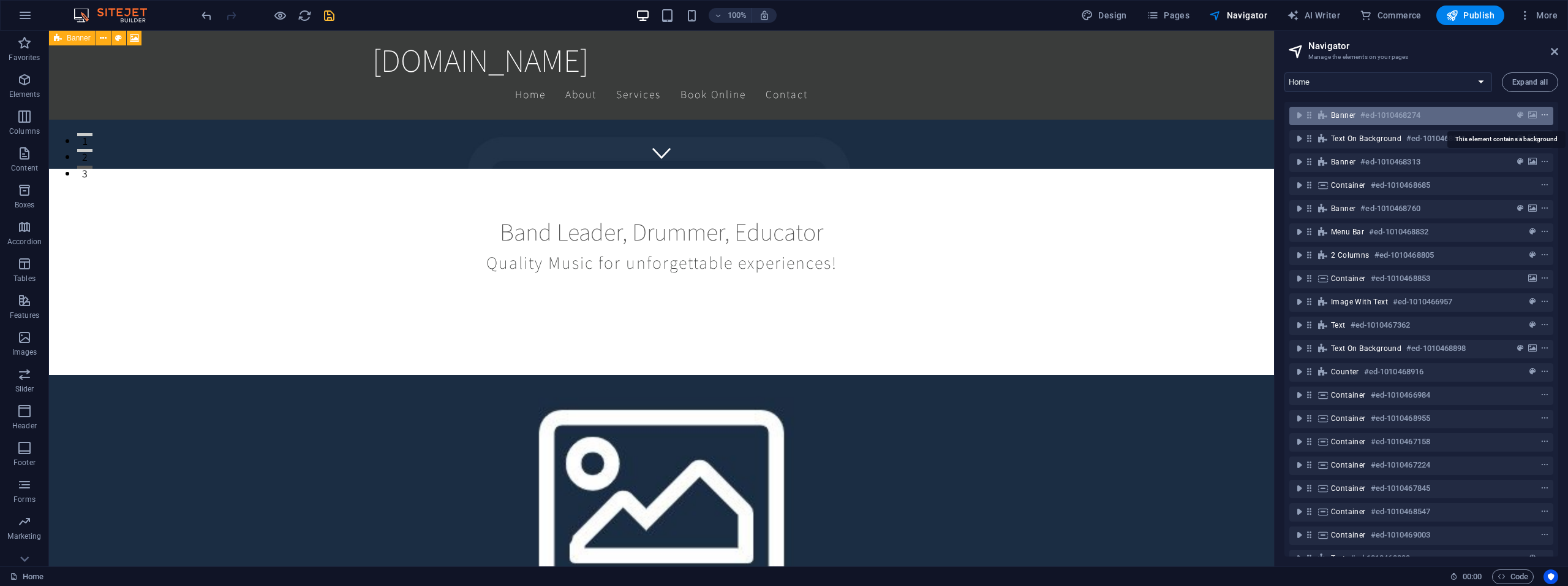
click at [1541, 116] on icon "context-menu" at bounding box center [1545, 115] width 9 height 9
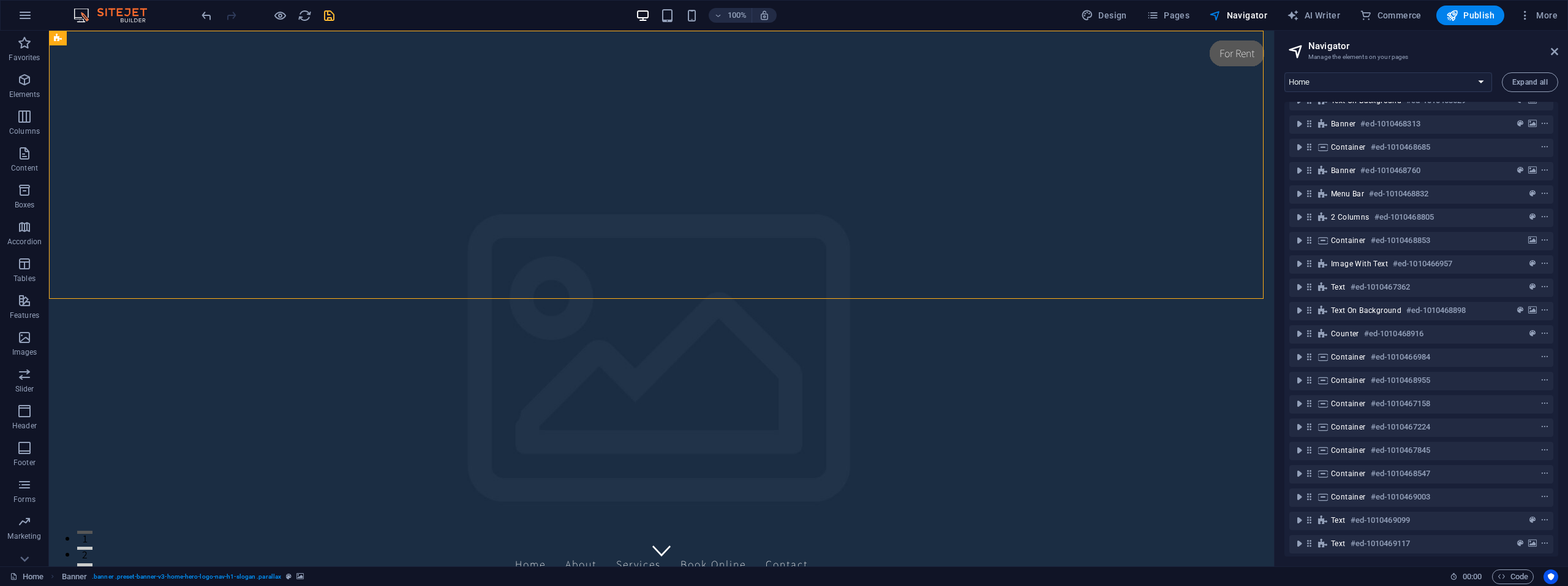
scroll to position [0, 0]
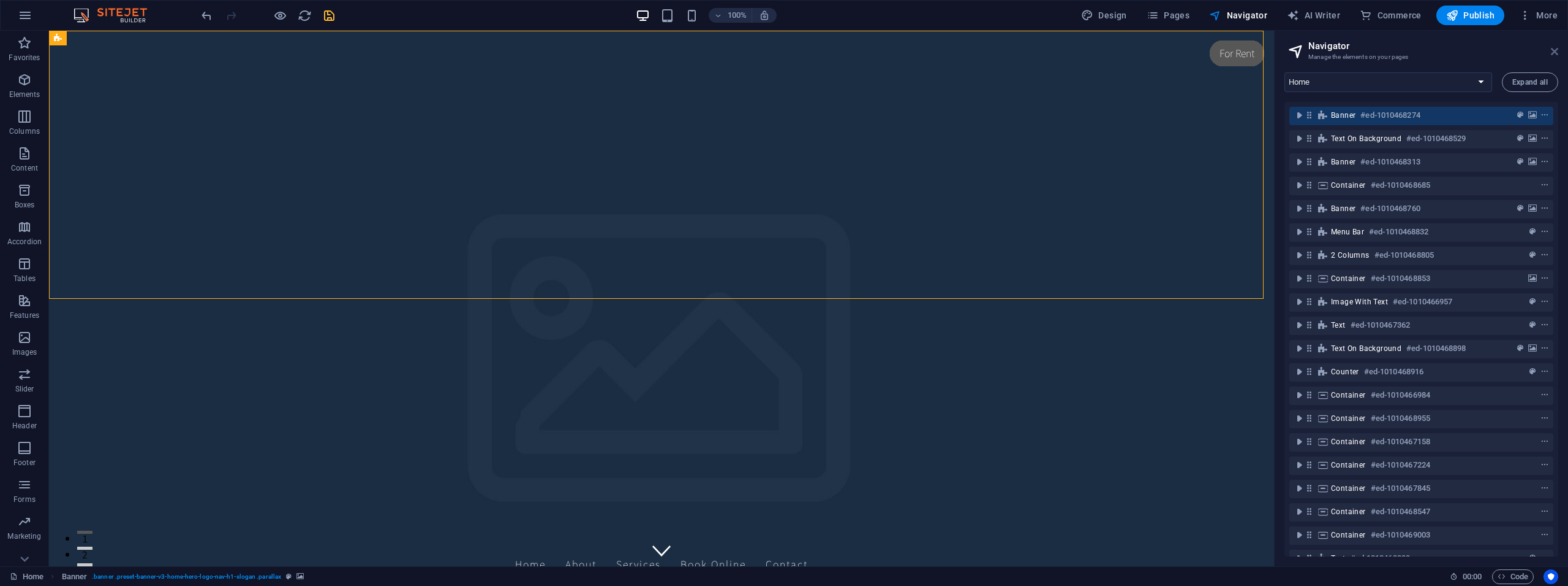
click at [1554, 51] on icon at bounding box center [1554, 51] width 7 height 10
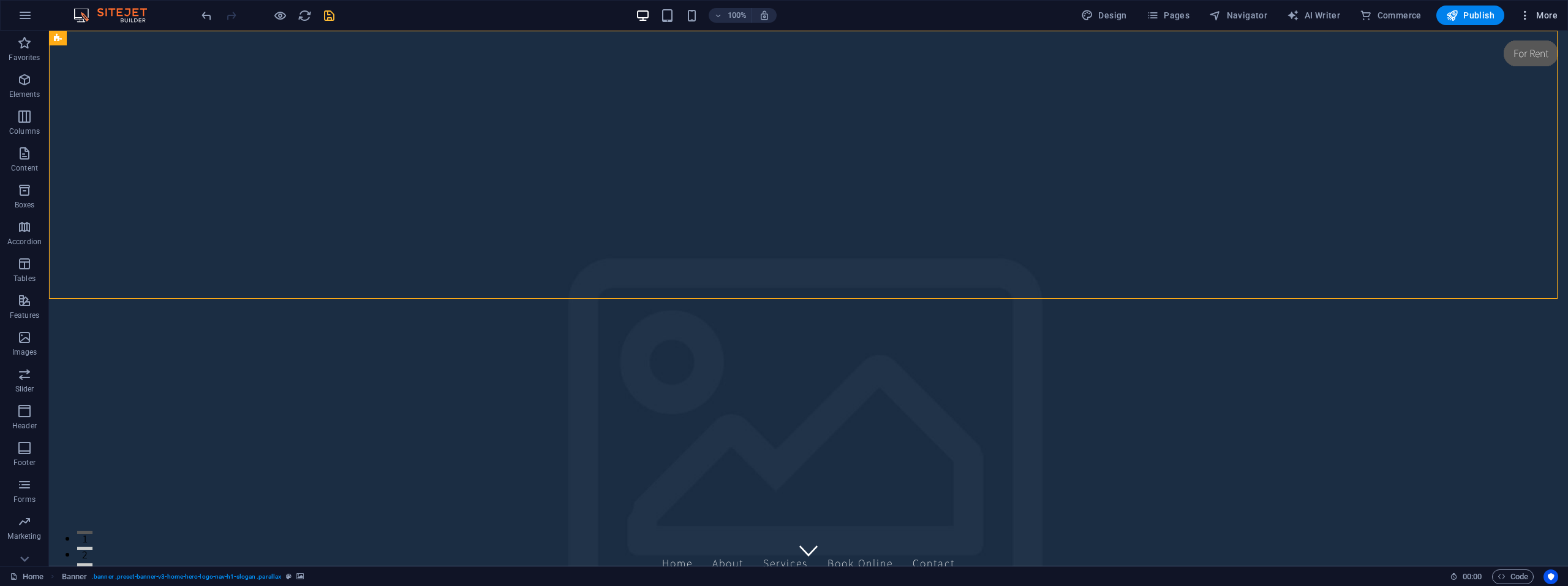
click at [1528, 18] on icon "button" at bounding box center [1526, 15] width 12 height 12
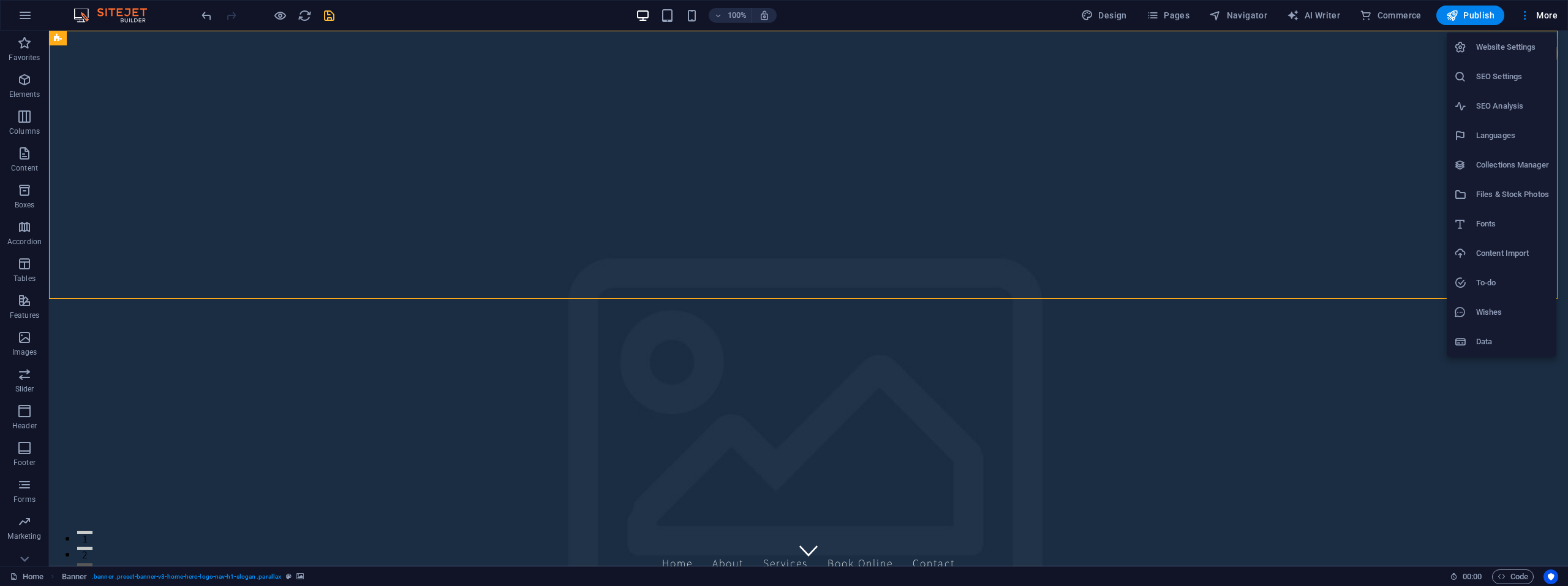
click at [118, 15] on div at bounding box center [784, 293] width 1568 height 586
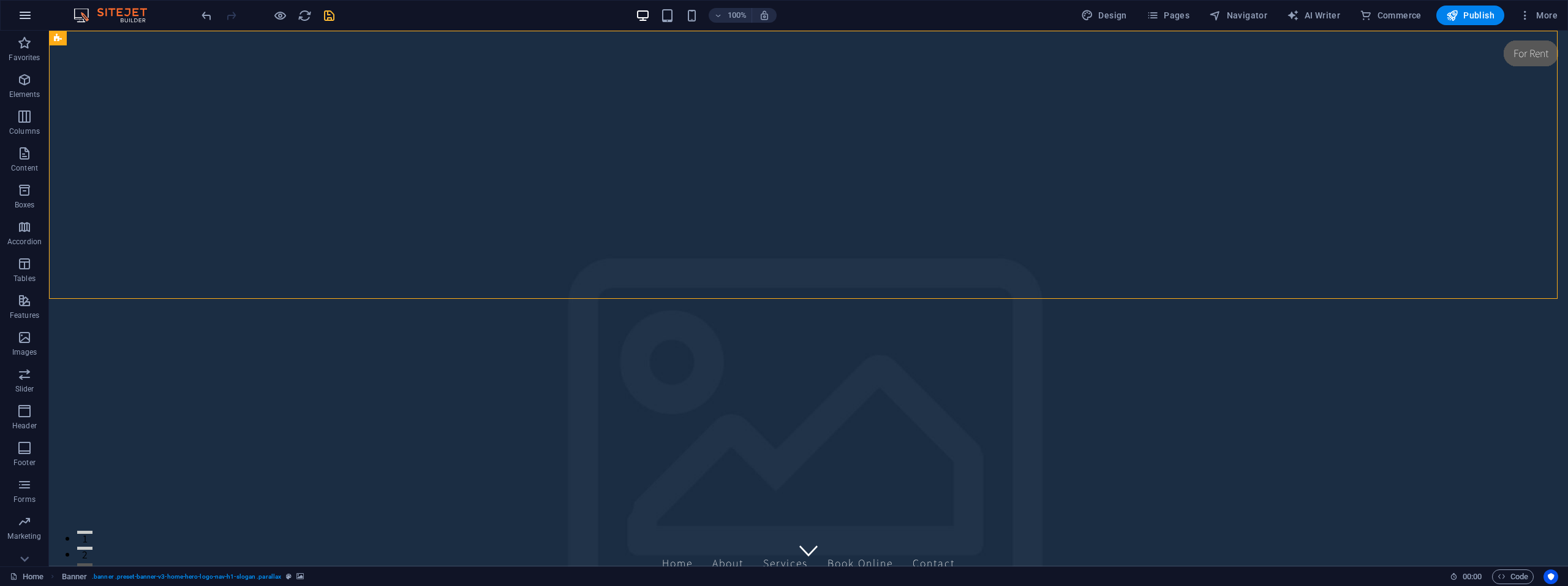
click at [34, 16] on button "button" at bounding box center [26, 16] width 30 height 30
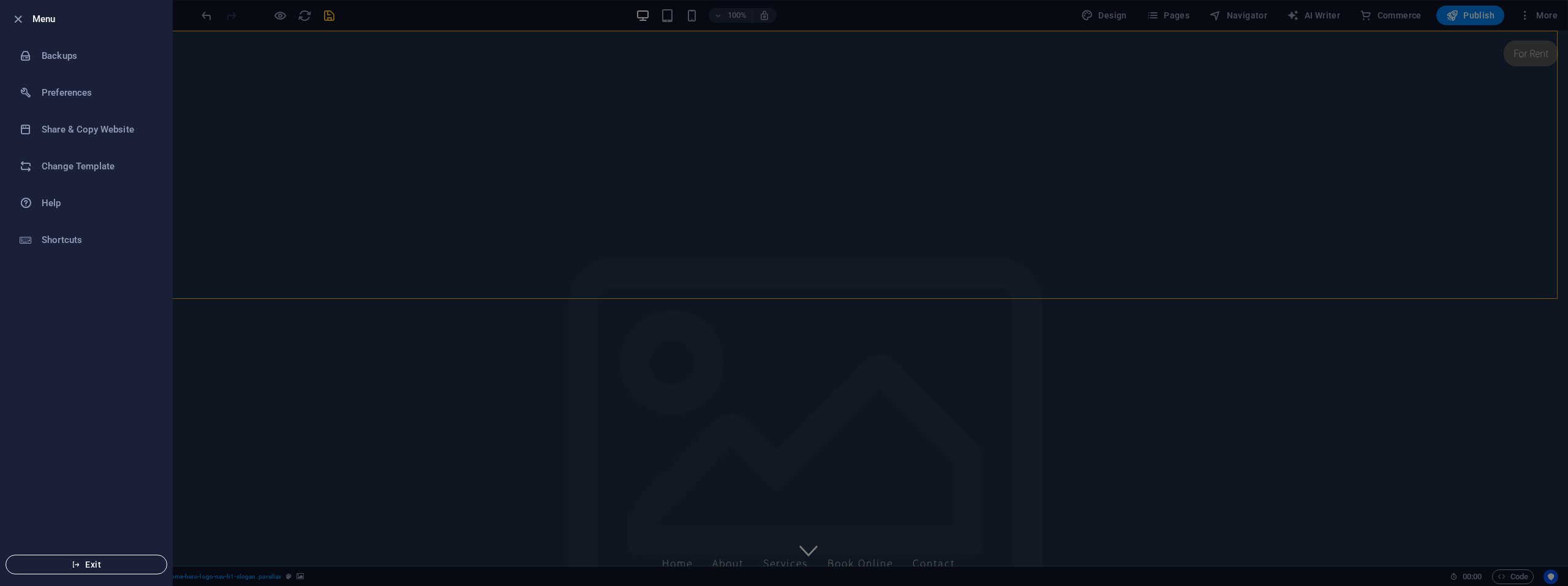
click at [103, 556] on button "Exit" at bounding box center [87, 564] width 162 height 20
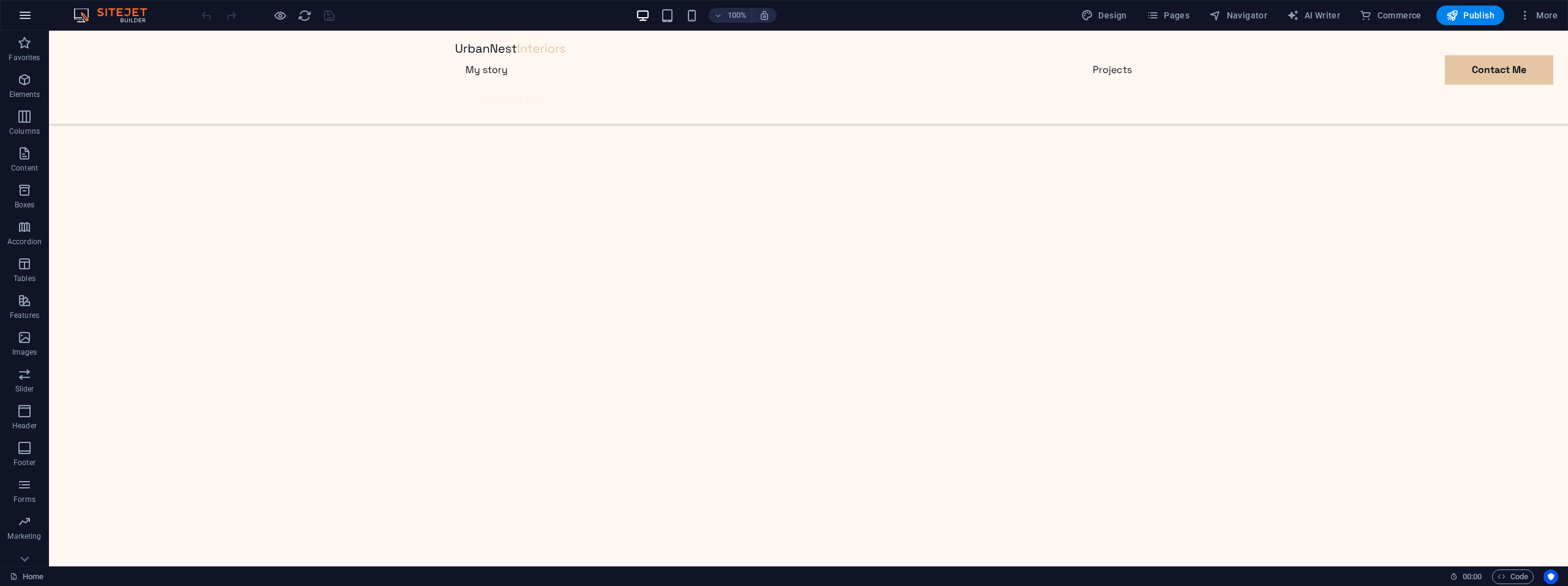
click at [26, 17] on icon "button" at bounding box center [25, 15] width 15 height 15
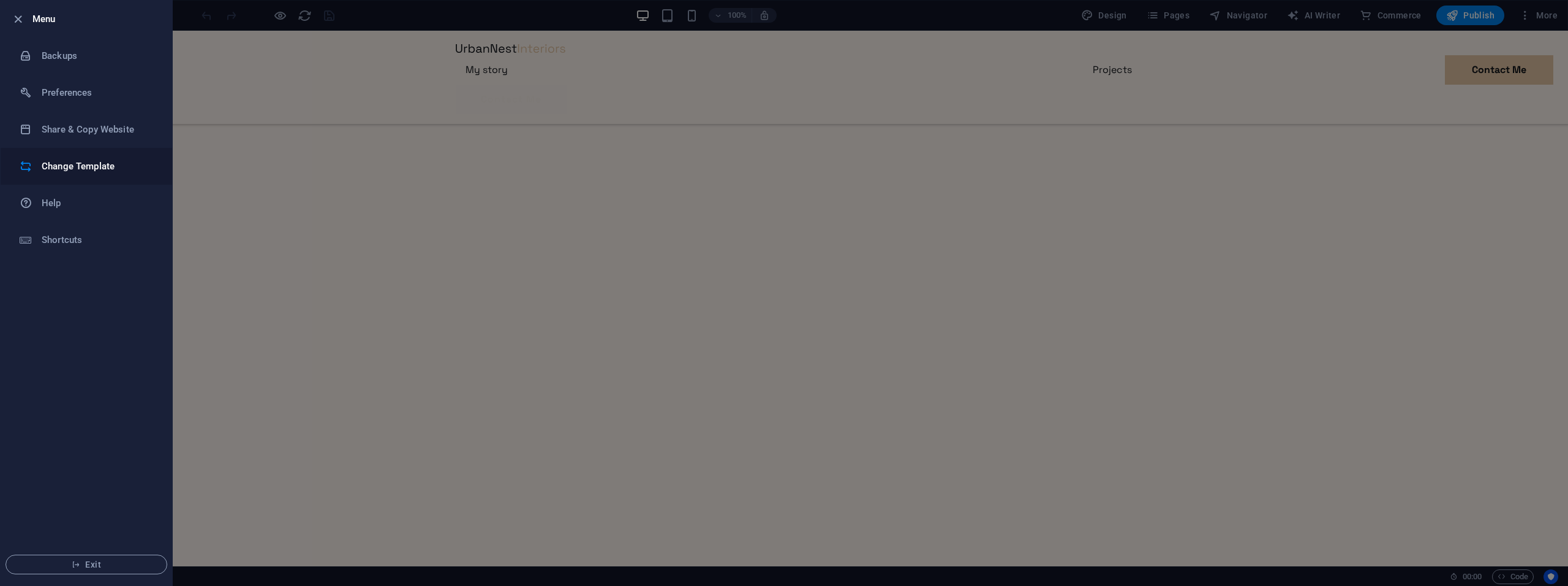
click at [70, 162] on h6 "Change Template" at bounding box center [98, 166] width 114 height 15
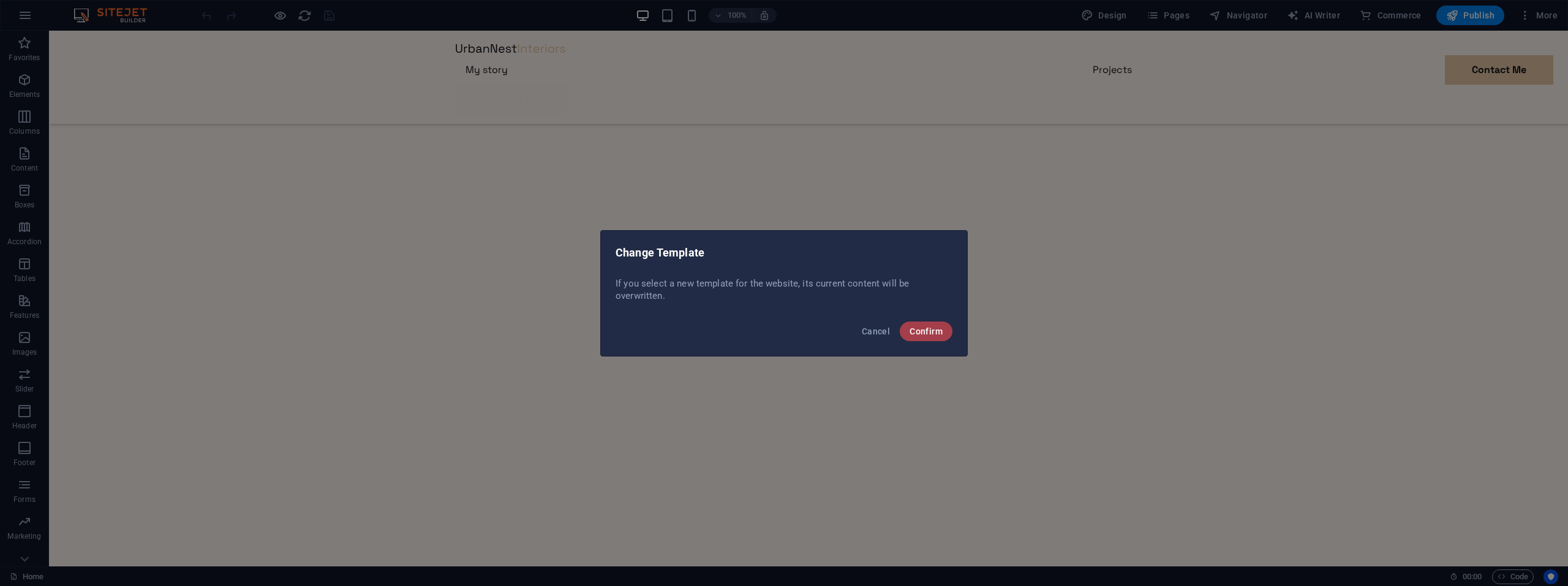
click at [933, 327] on span "Confirm" at bounding box center [926, 331] width 34 height 10
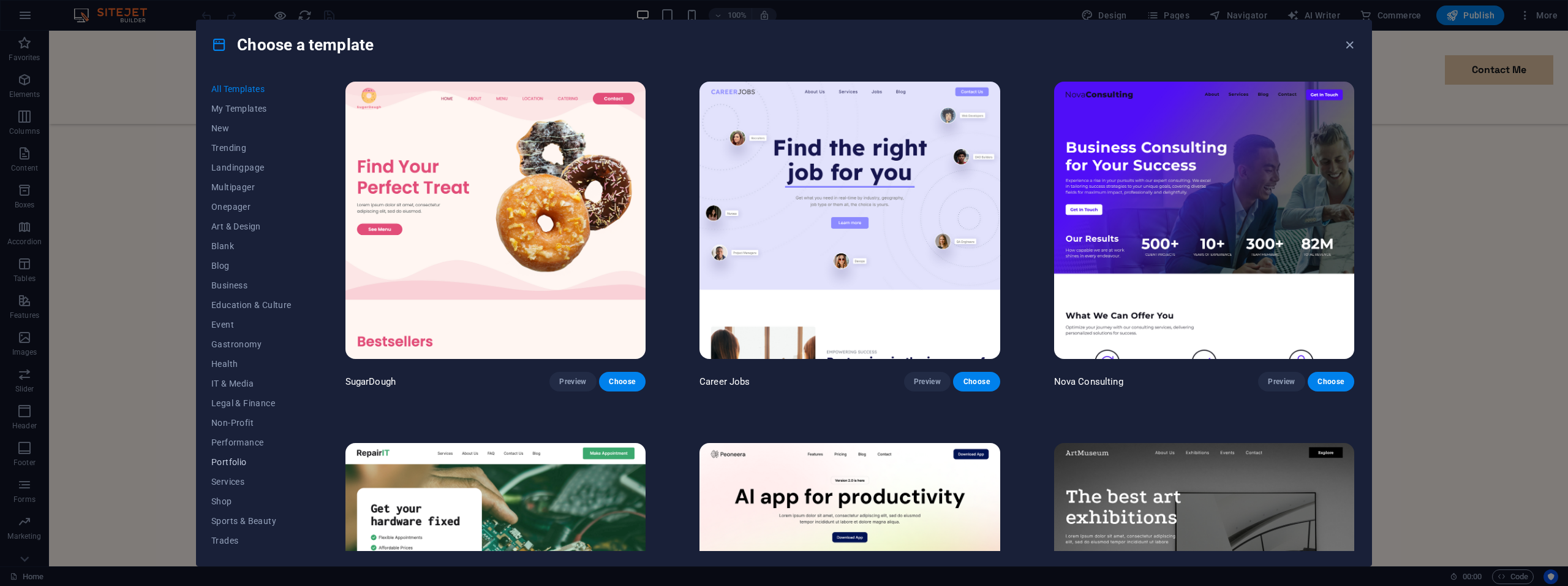
click at [237, 462] on span "Portfolio" at bounding box center [251, 461] width 80 height 10
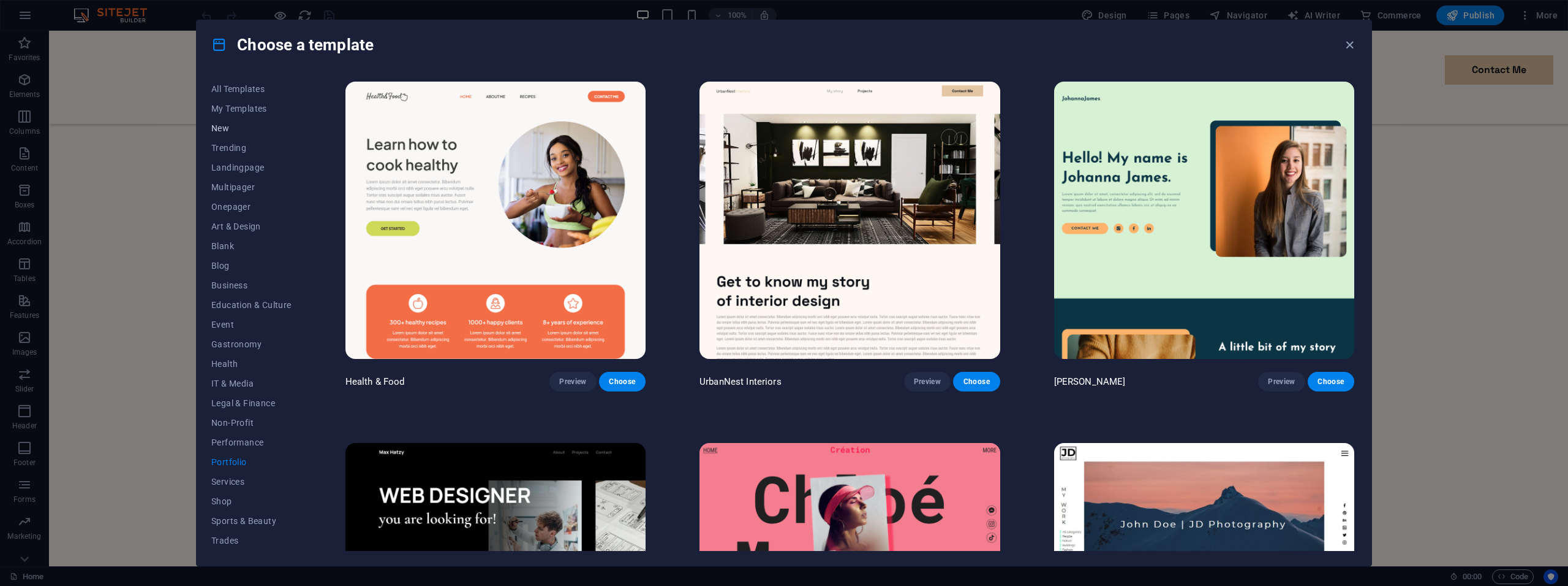
click at [230, 126] on span "New" at bounding box center [251, 128] width 80 height 10
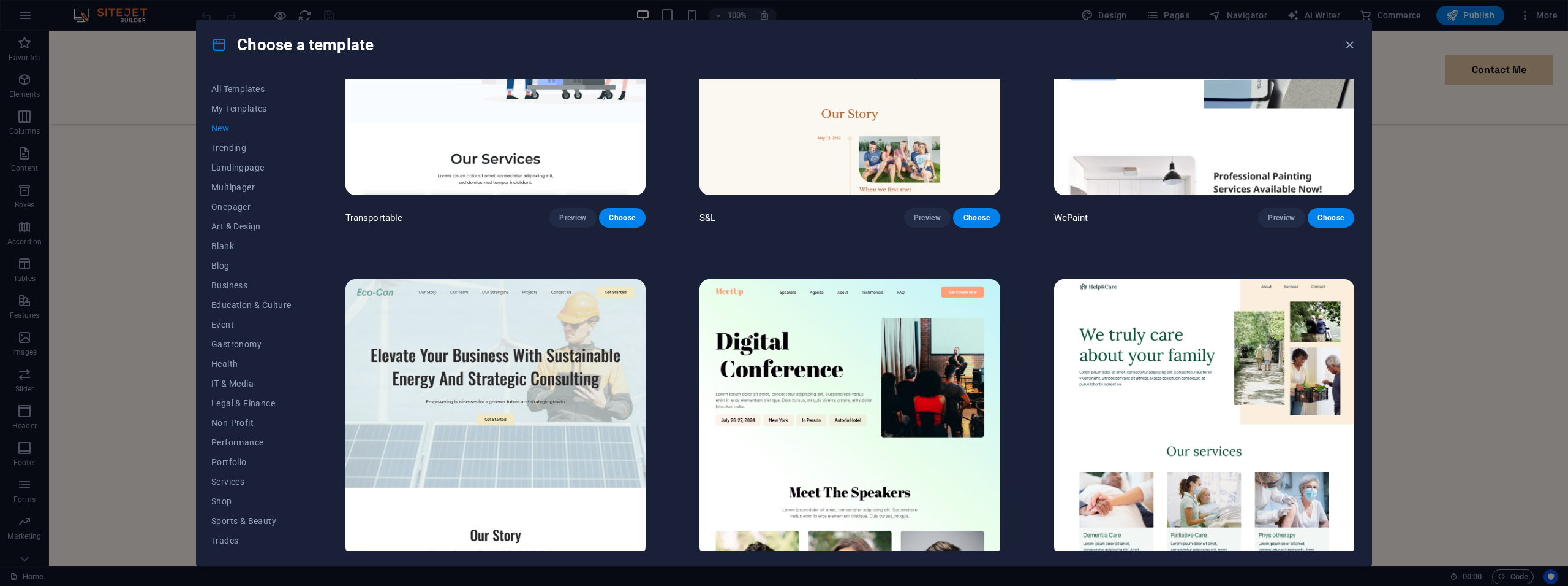
scroll to position [1610, 0]
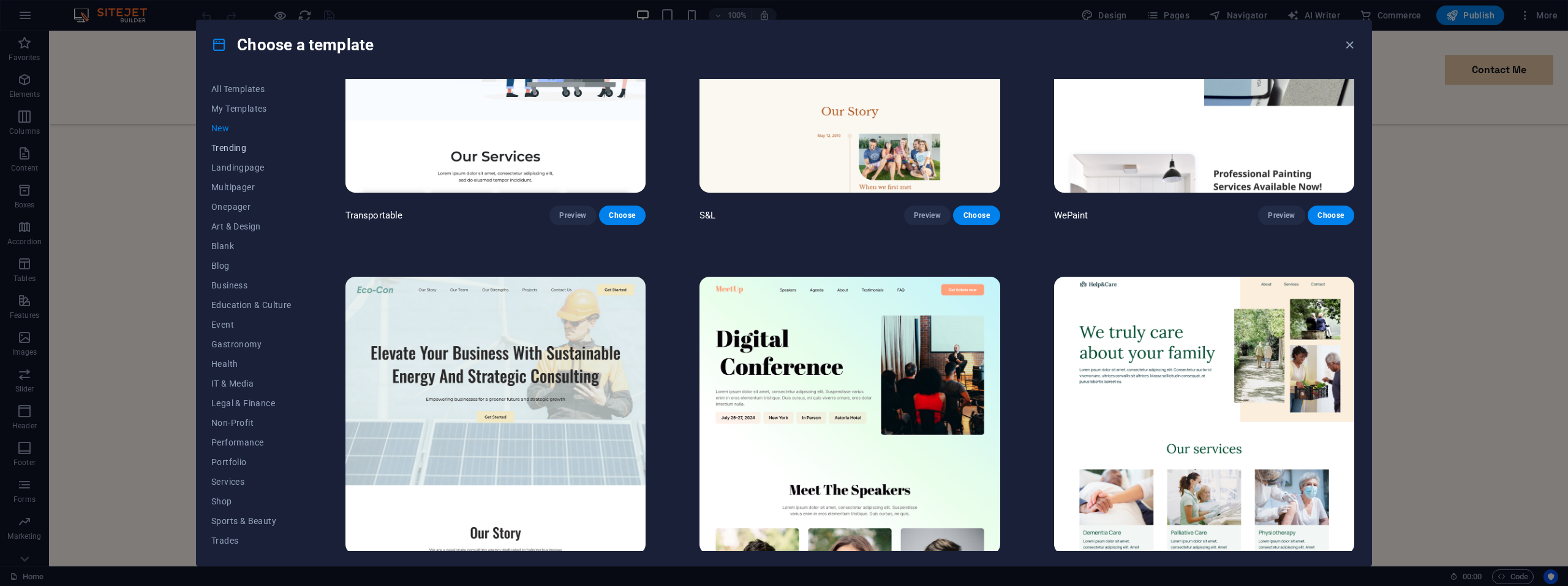
click at [227, 144] on span "Trending" at bounding box center [251, 148] width 80 height 10
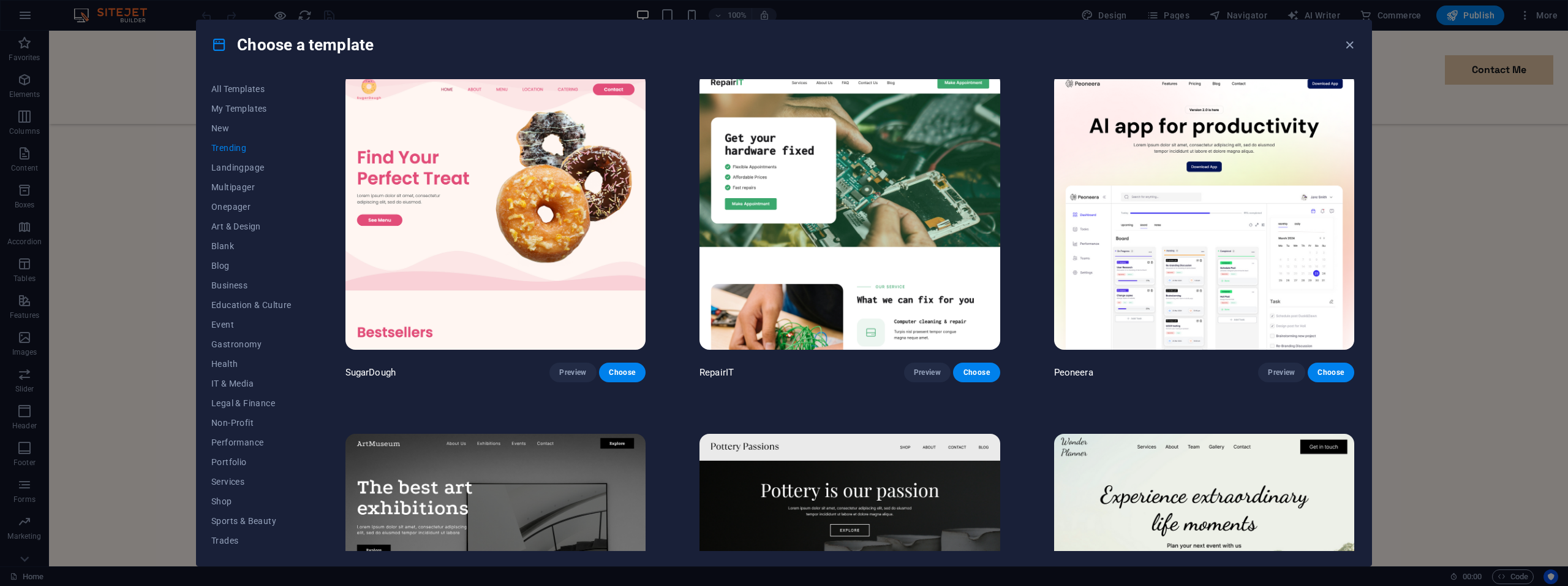
scroll to position [0, 0]
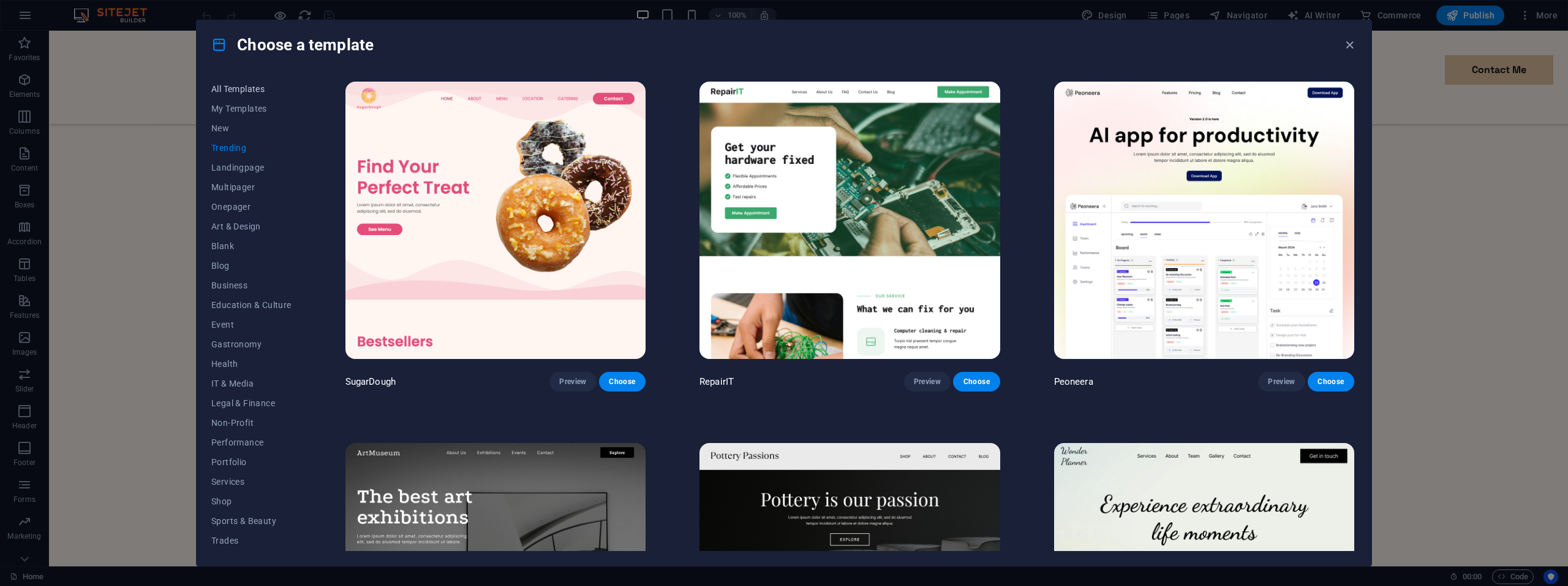
click at [225, 95] on button "All Templates" at bounding box center [251, 89] width 80 height 20
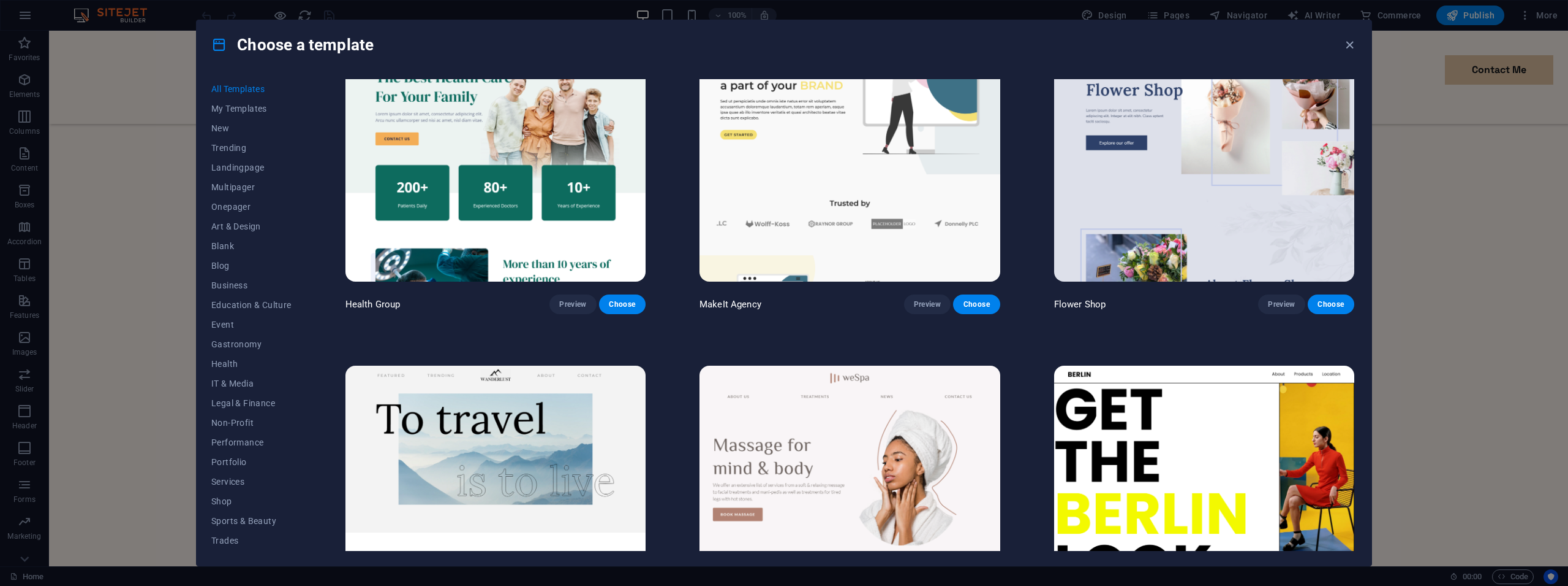
scroll to position [4415, 0]
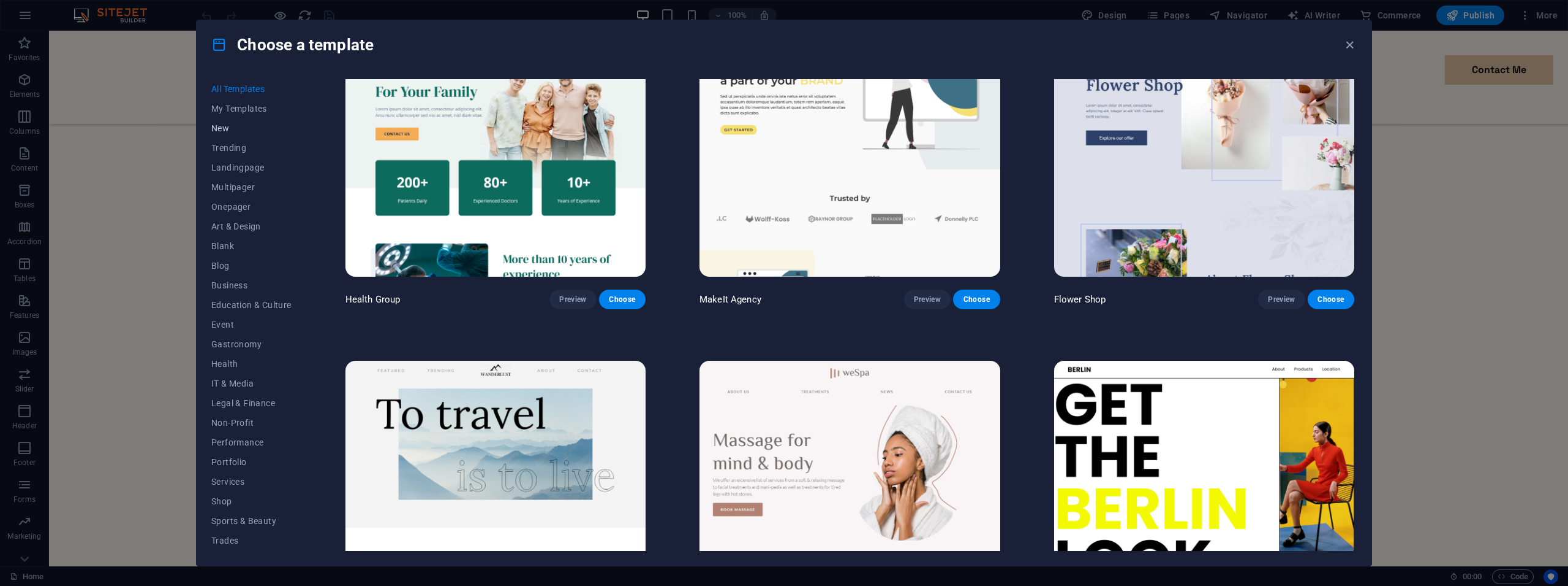
click at [220, 126] on span "New" at bounding box center [251, 128] width 80 height 10
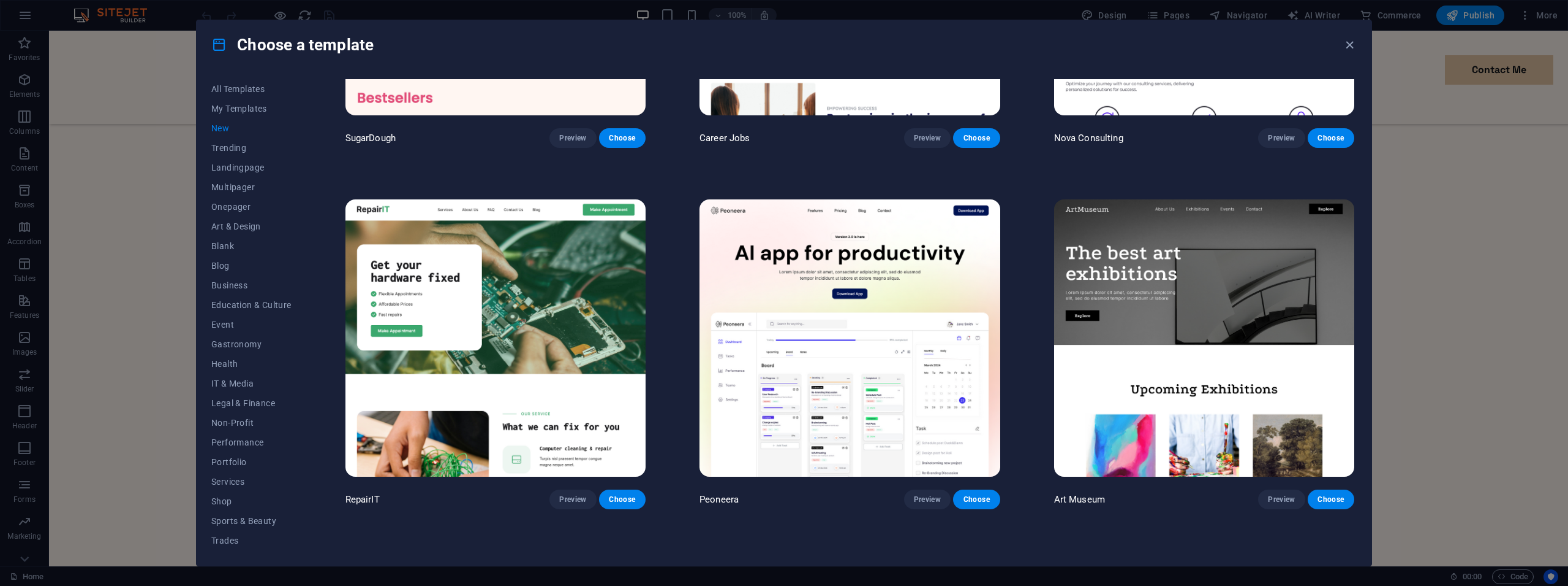
scroll to position [276, 0]
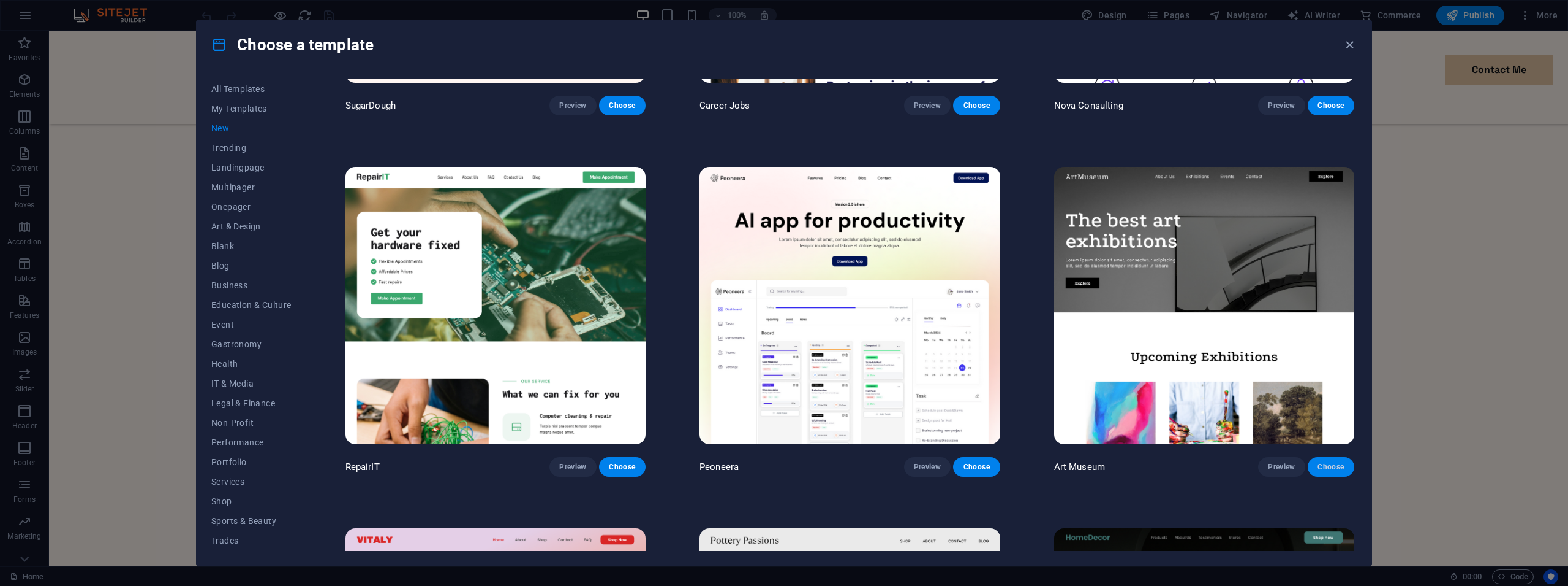
click at [1318, 461] on span "Choose" at bounding box center [1331, 466] width 27 height 10
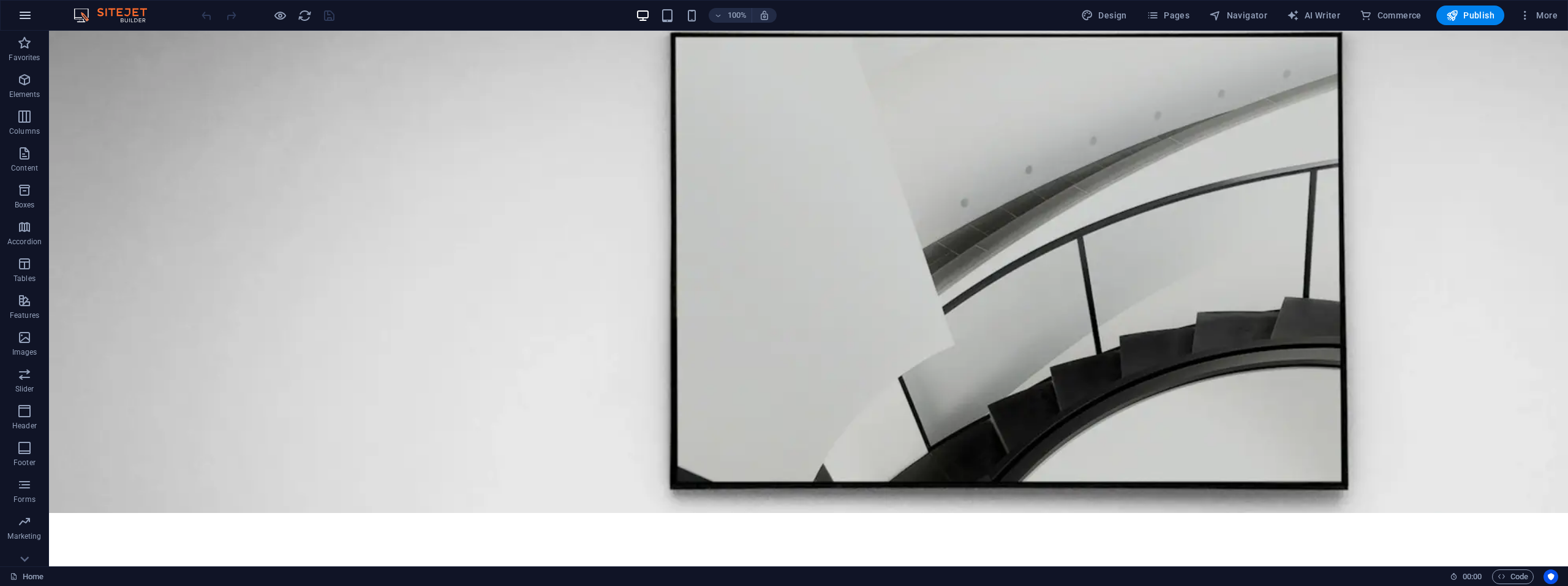
click at [30, 13] on icon "button" at bounding box center [25, 15] width 15 height 15
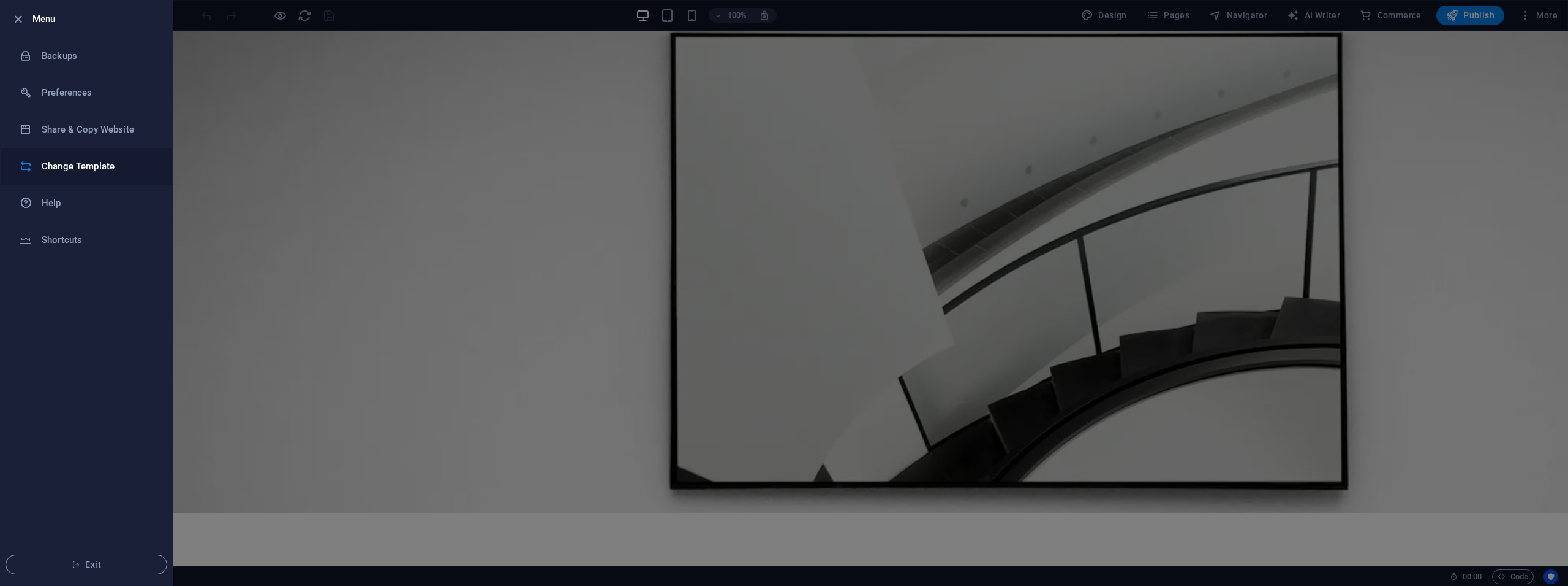
click at [87, 167] on h6 "Change Template" at bounding box center [98, 166] width 114 height 15
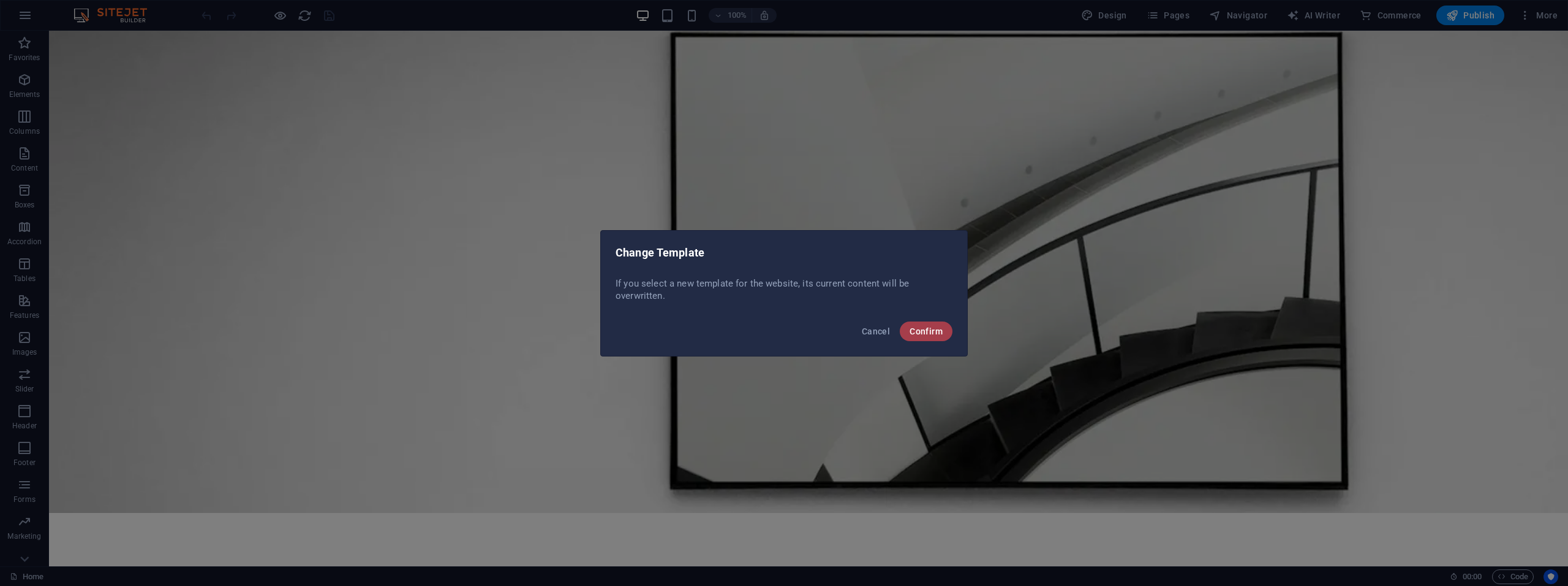
click at [928, 327] on span "Confirm" at bounding box center [926, 331] width 34 height 10
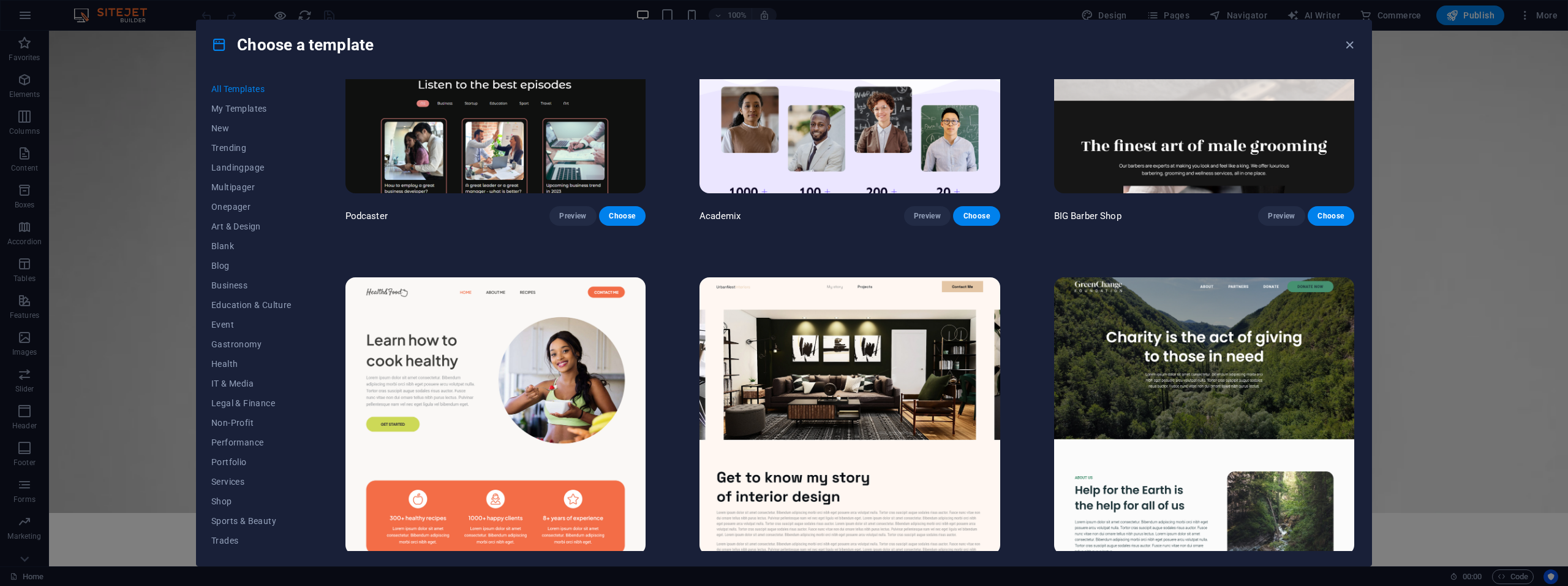
scroll to position [2263, 0]
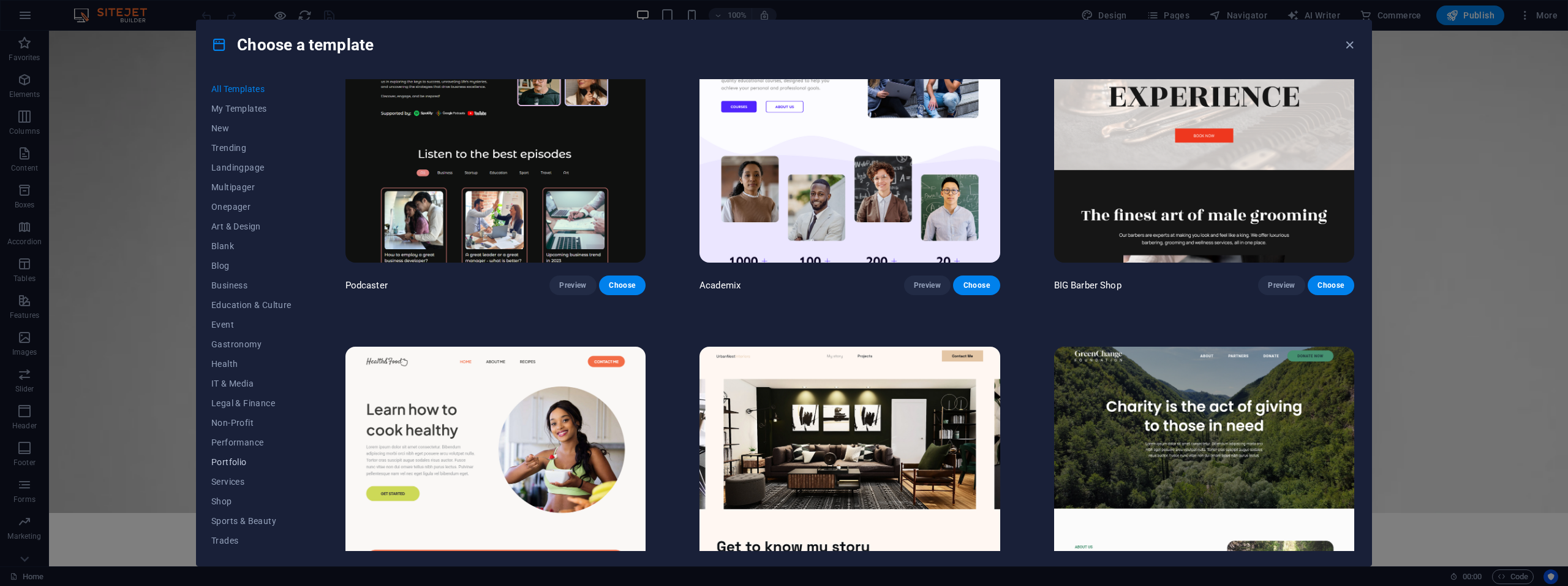
click at [238, 457] on span "Portfolio" at bounding box center [251, 461] width 80 height 10
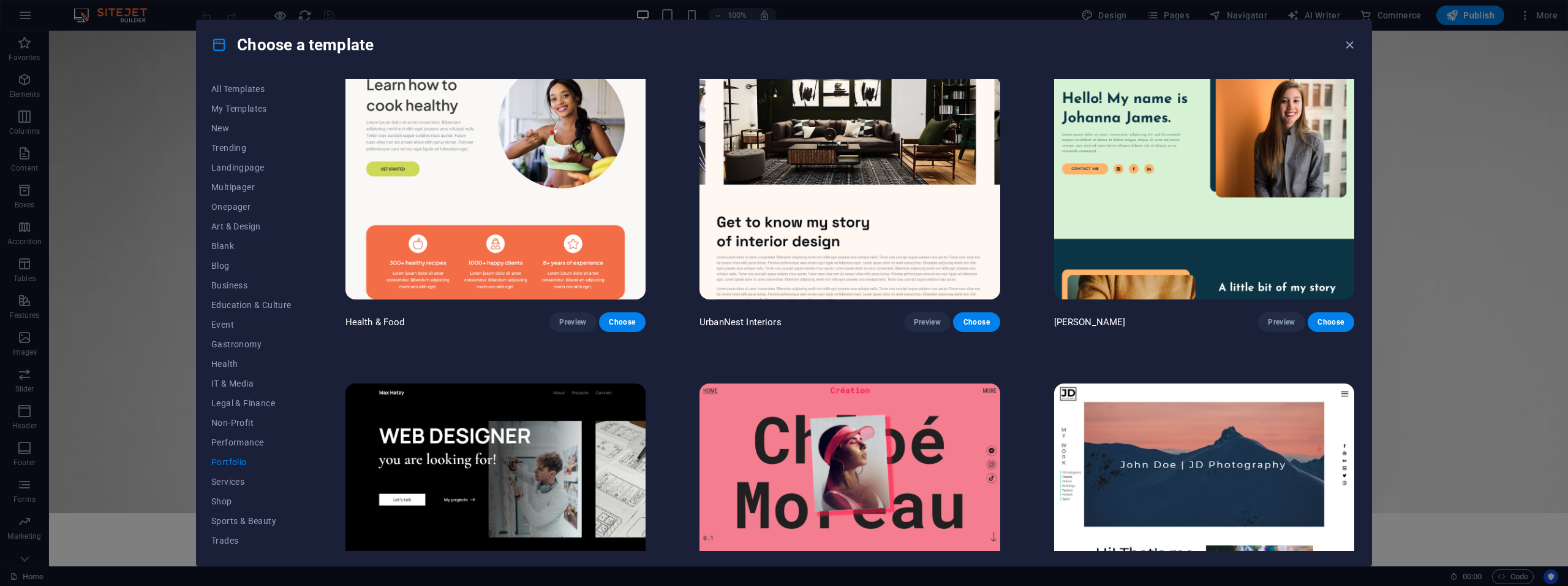
scroll to position [220, 0]
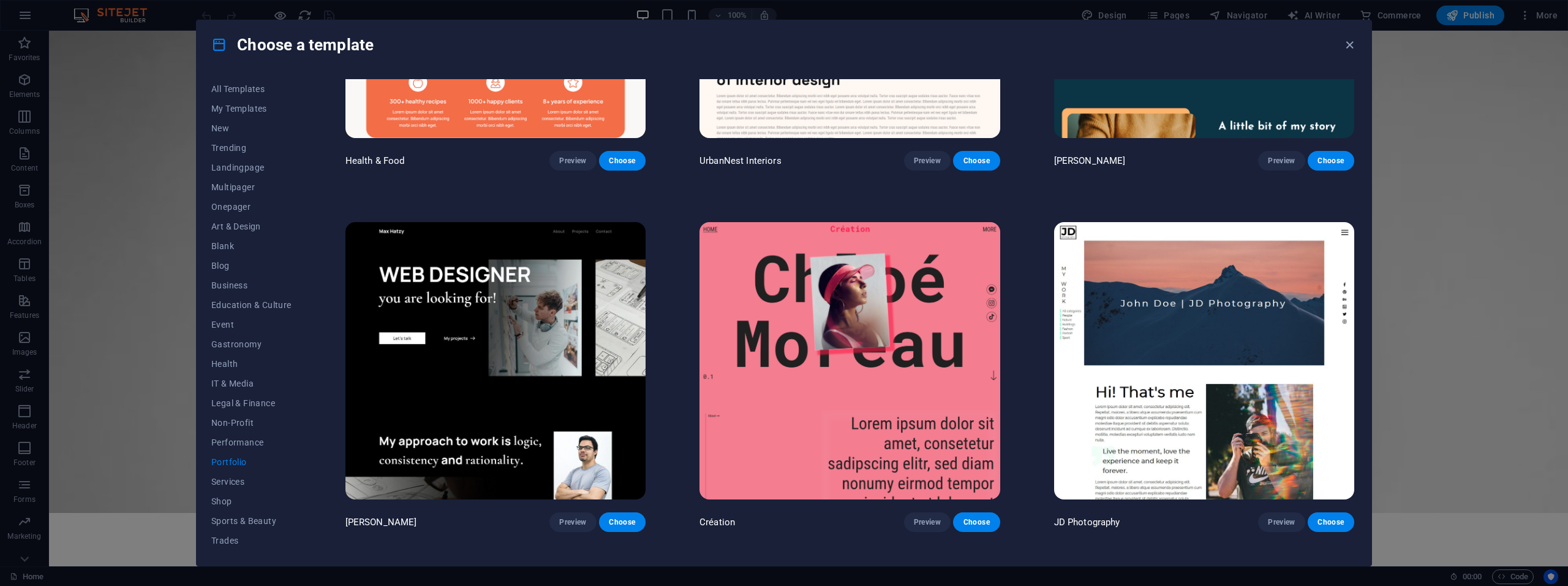
click at [498, 314] on img at bounding box center [496, 361] width 300 height 277
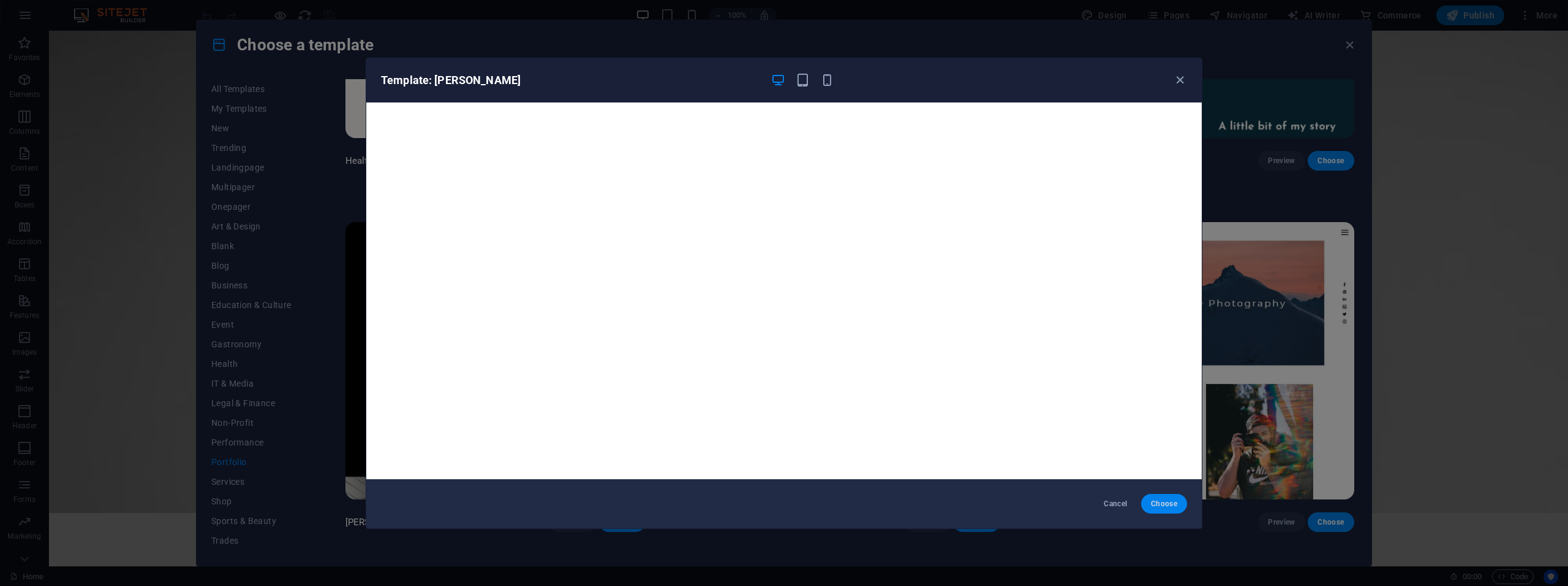
click at [1170, 505] on span "Choose" at bounding box center [1164, 503] width 27 height 10
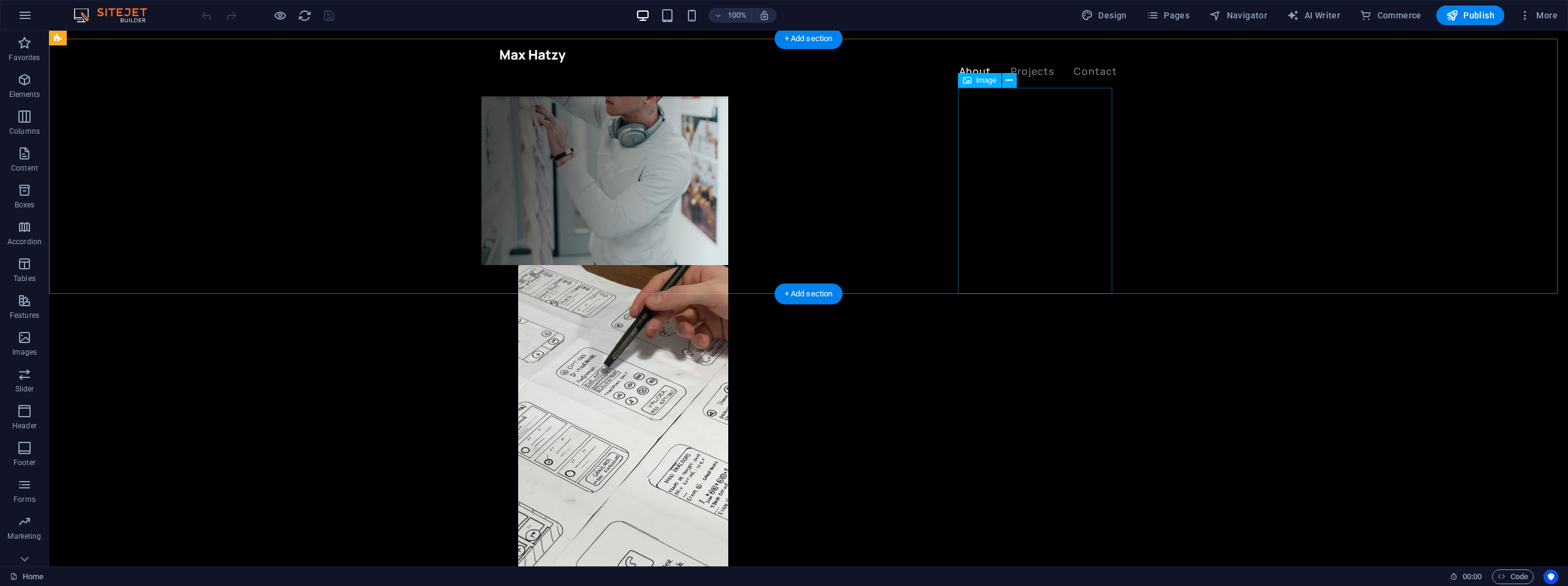
scroll to position [438, 0]
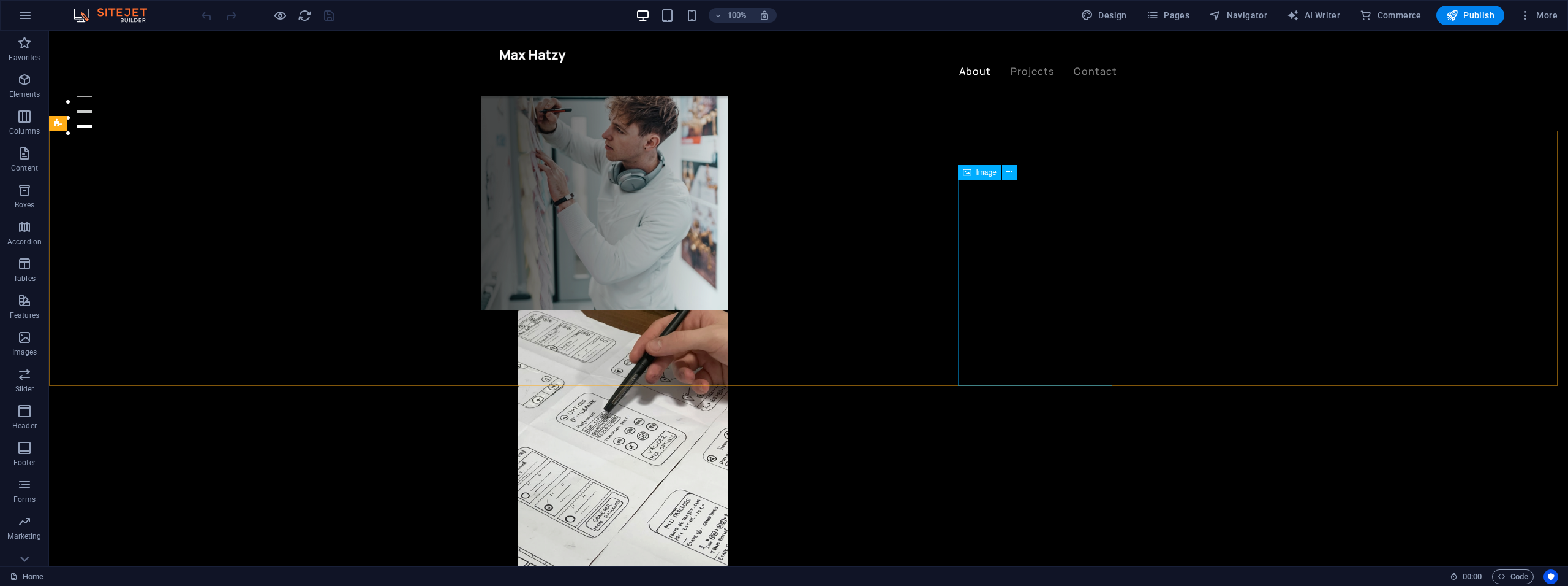
click at [987, 175] on span "Image" at bounding box center [986, 172] width 20 height 7
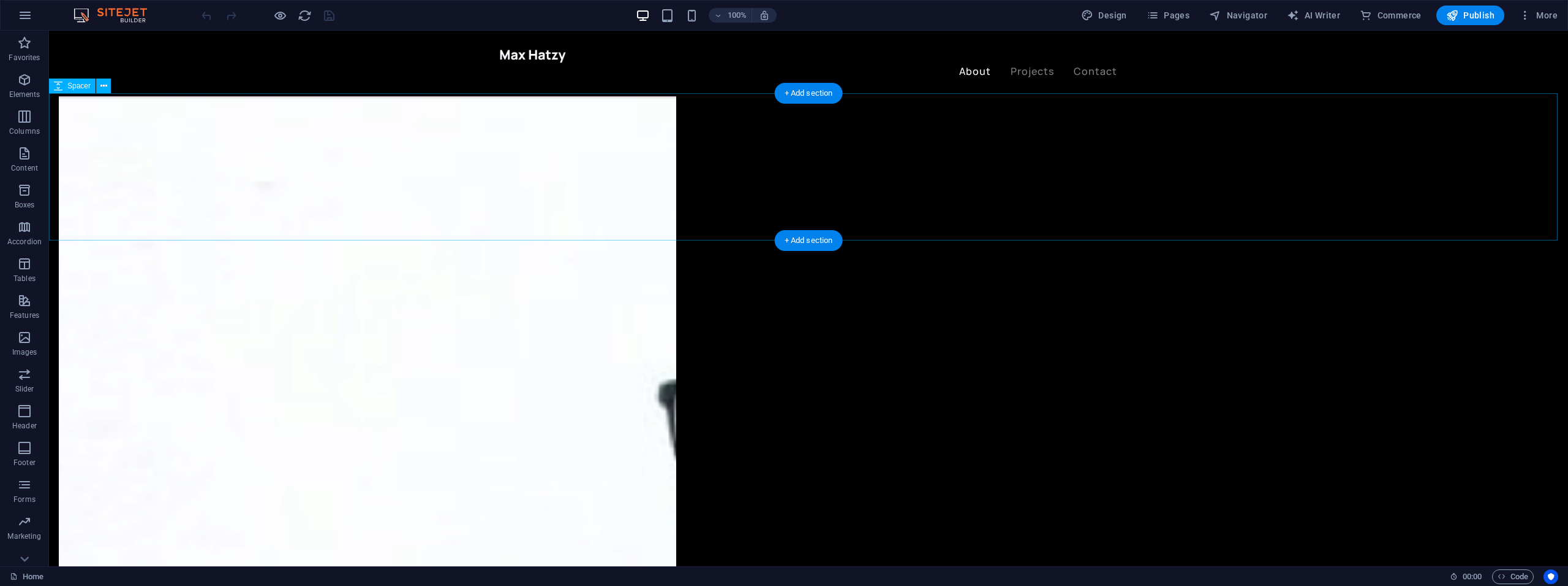
scroll to position [1627, 0]
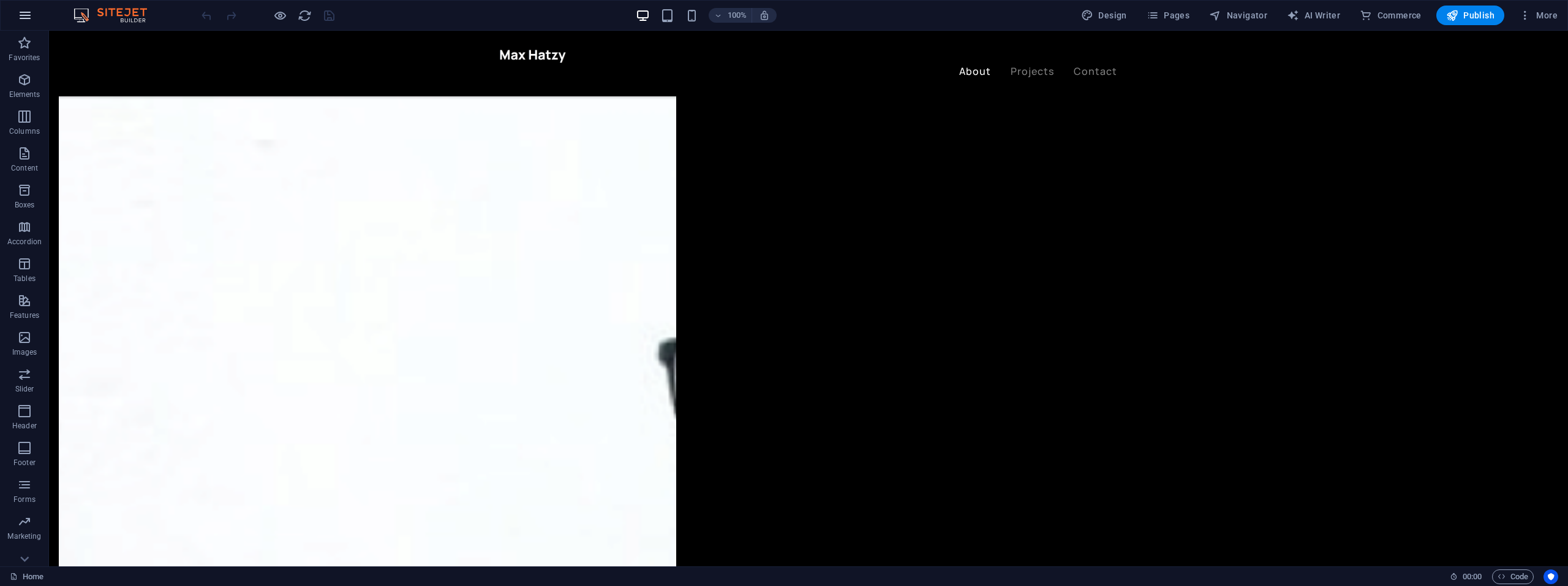
click at [35, 18] on button "button" at bounding box center [26, 16] width 30 height 30
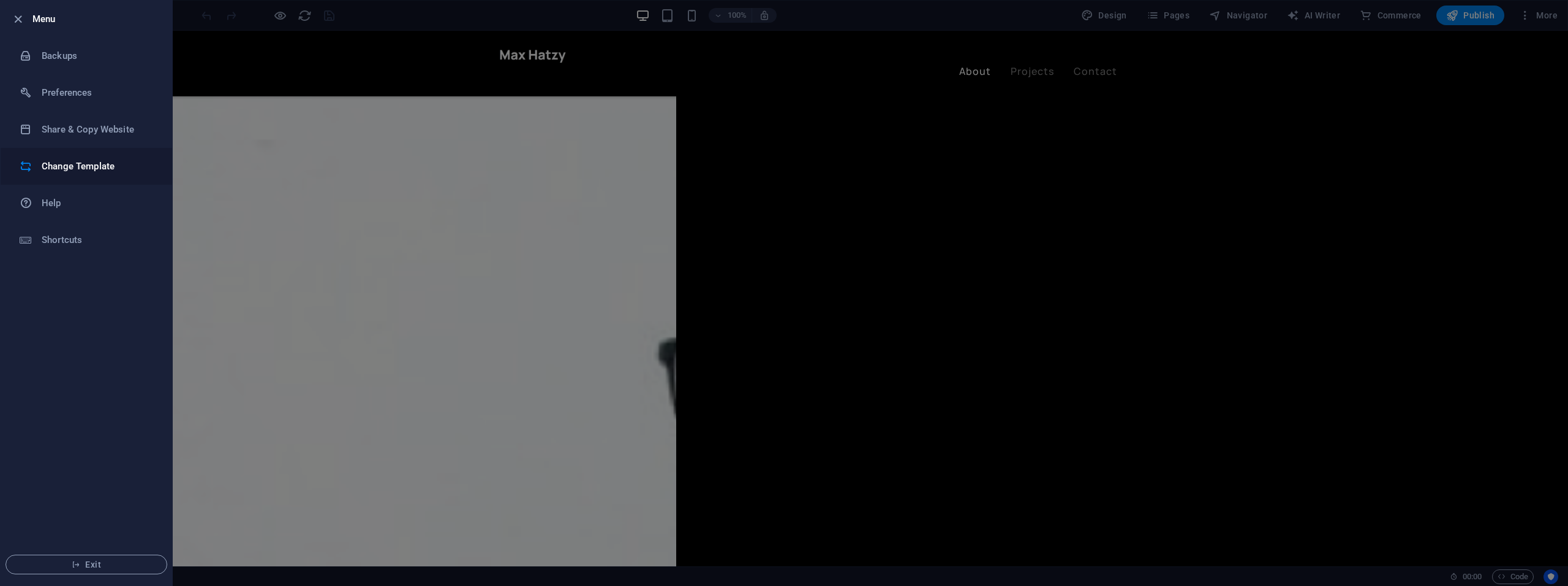
click at [80, 154] on li "Change Template" at bounding box center [87, 166] width 172 height 37
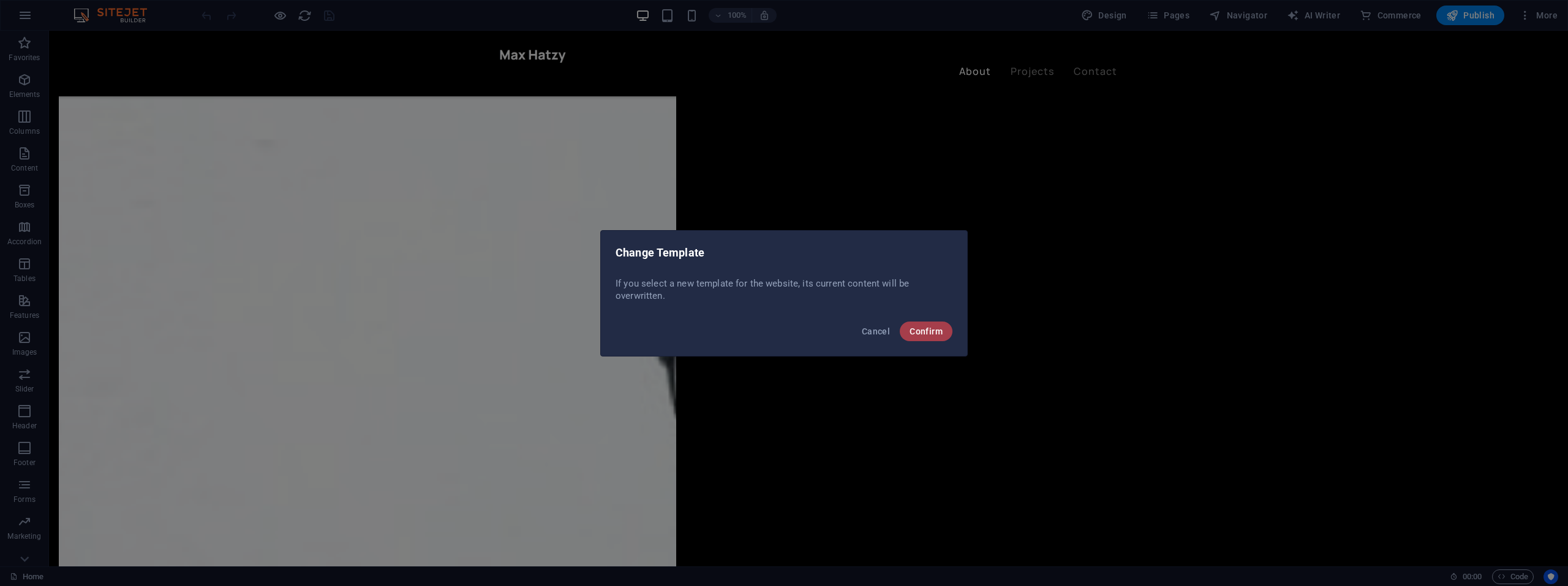
click at [939, 332] on span "Confirm" at bounding box center [926, 331] width 34 height 10
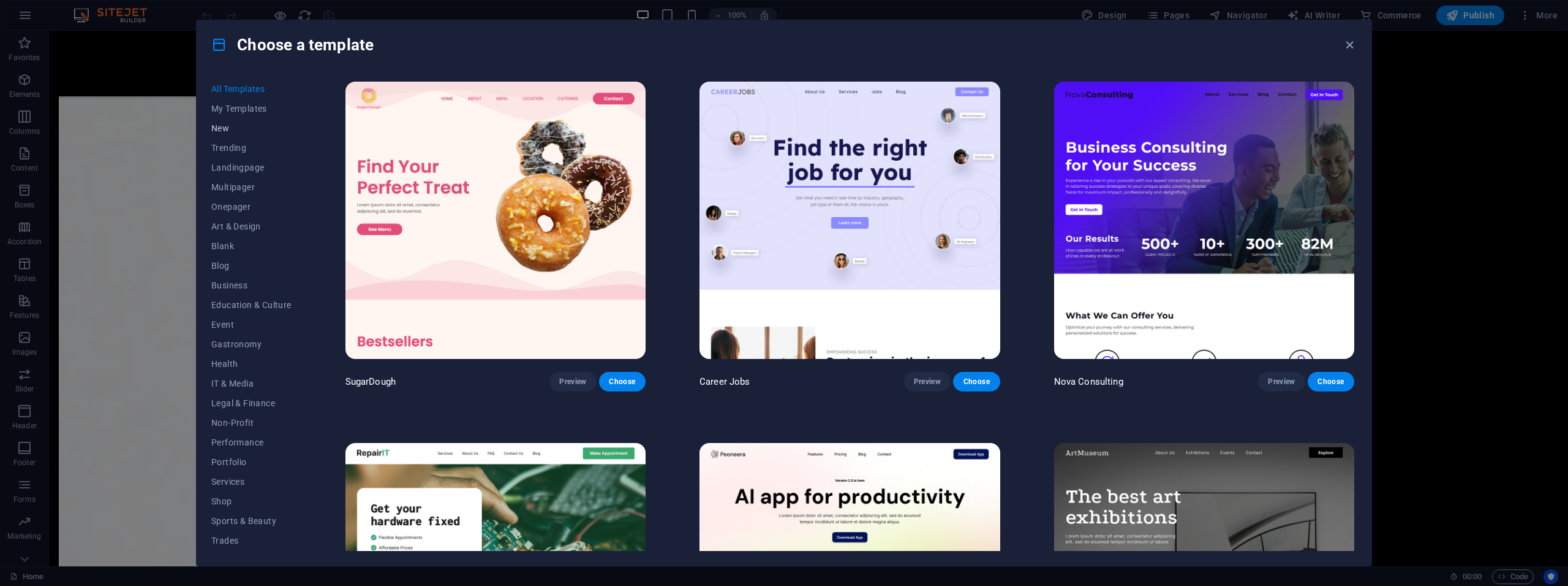
click at [219, 123] on button "New" at bounding box center [251, 128] width 80 height 20
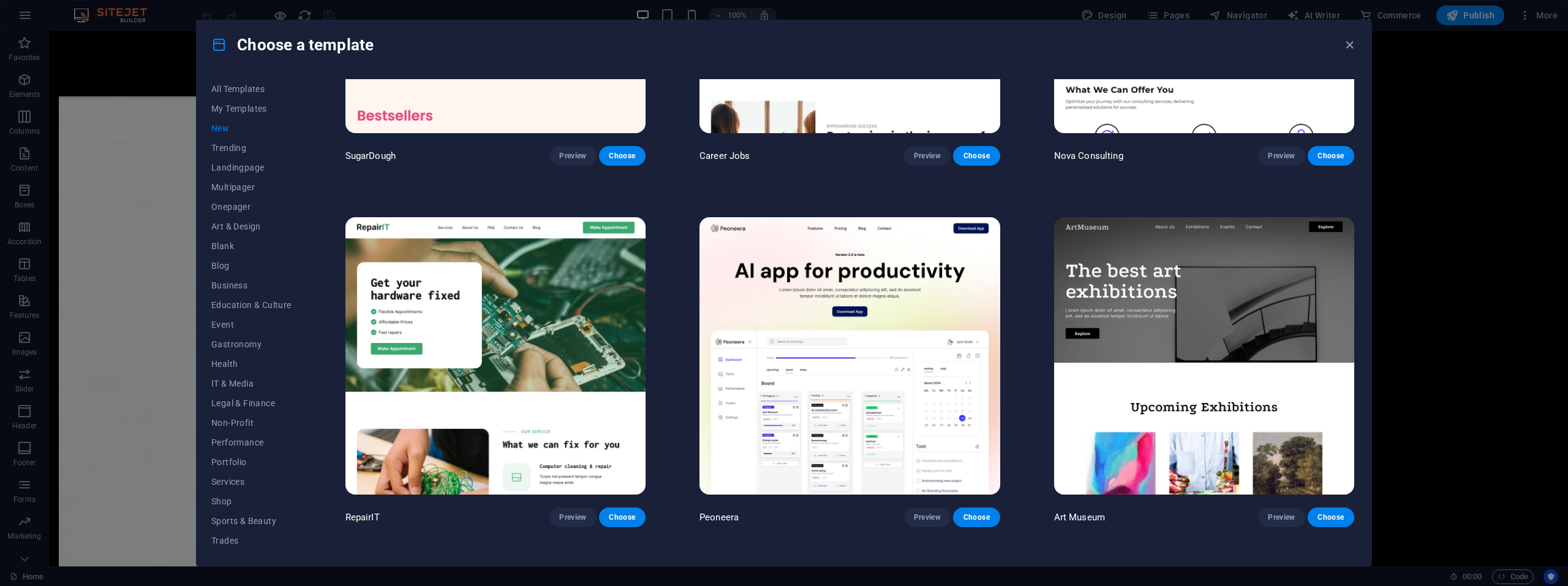
scroll to position [276, 0]
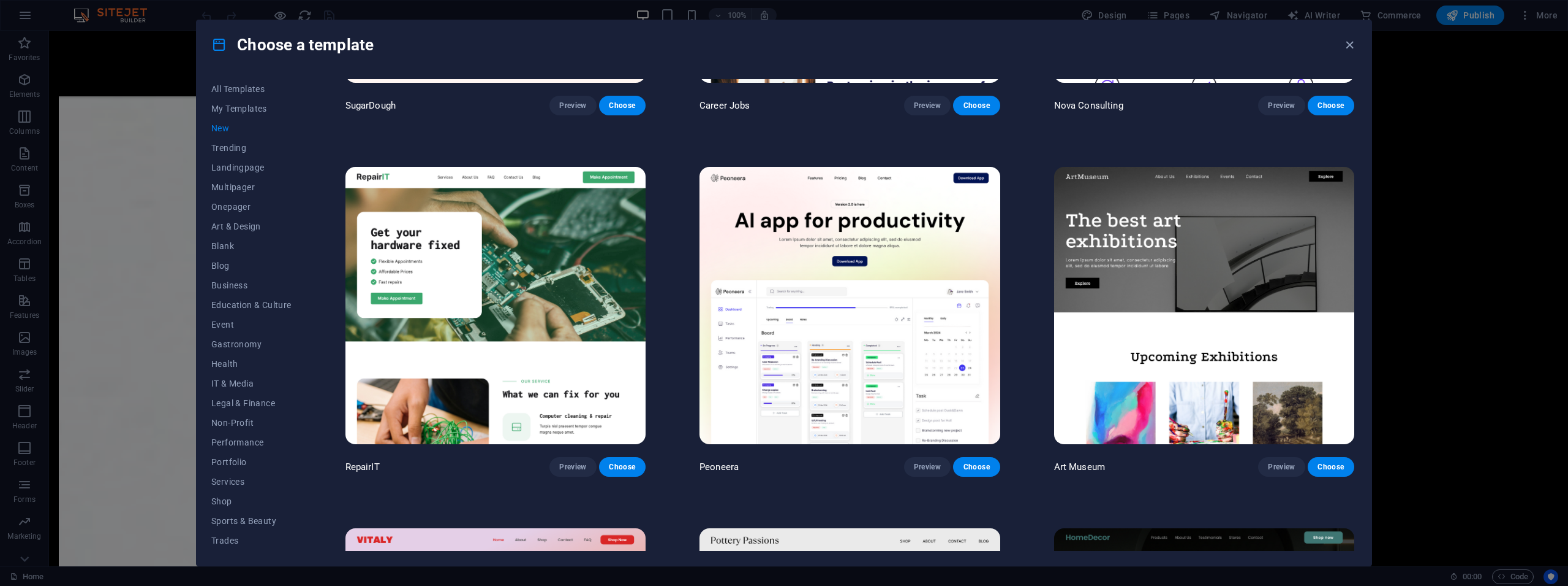
click at [1145, 236] on img at bounding box center [1205, 305] width 300 height 277
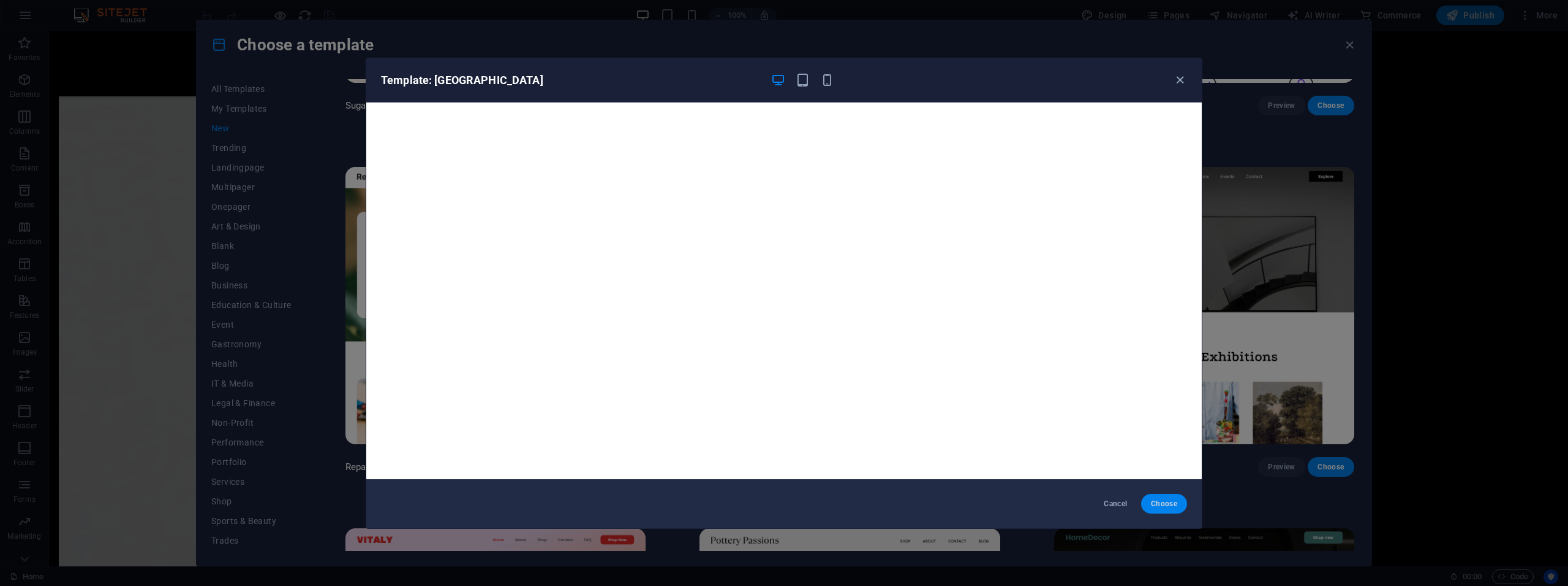
click at [1176, 503] on span "Choose" at bounding box center [1164, 503] width 27 height 10
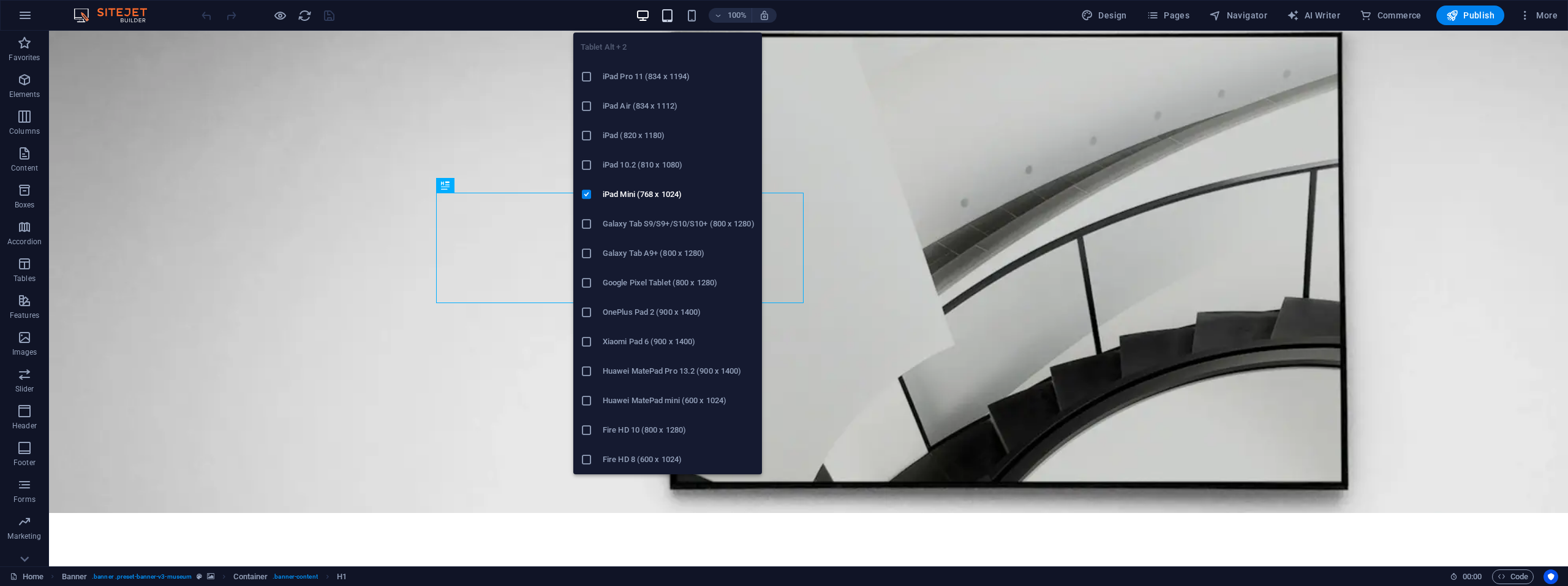
click at [671, 18] on icon "button" at bounding box center [667, 16] width 14 height 14
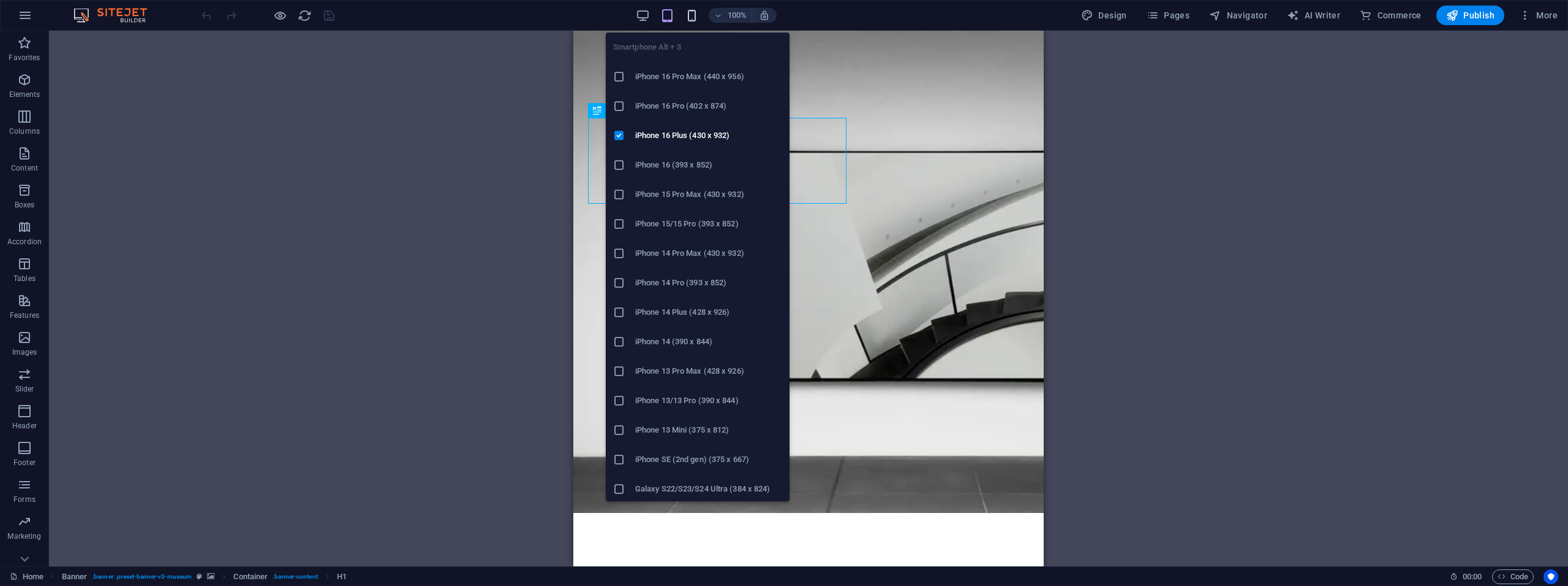
click at [688, 13] on icon "button" at bounding box center [692, 16] width 14 height 14
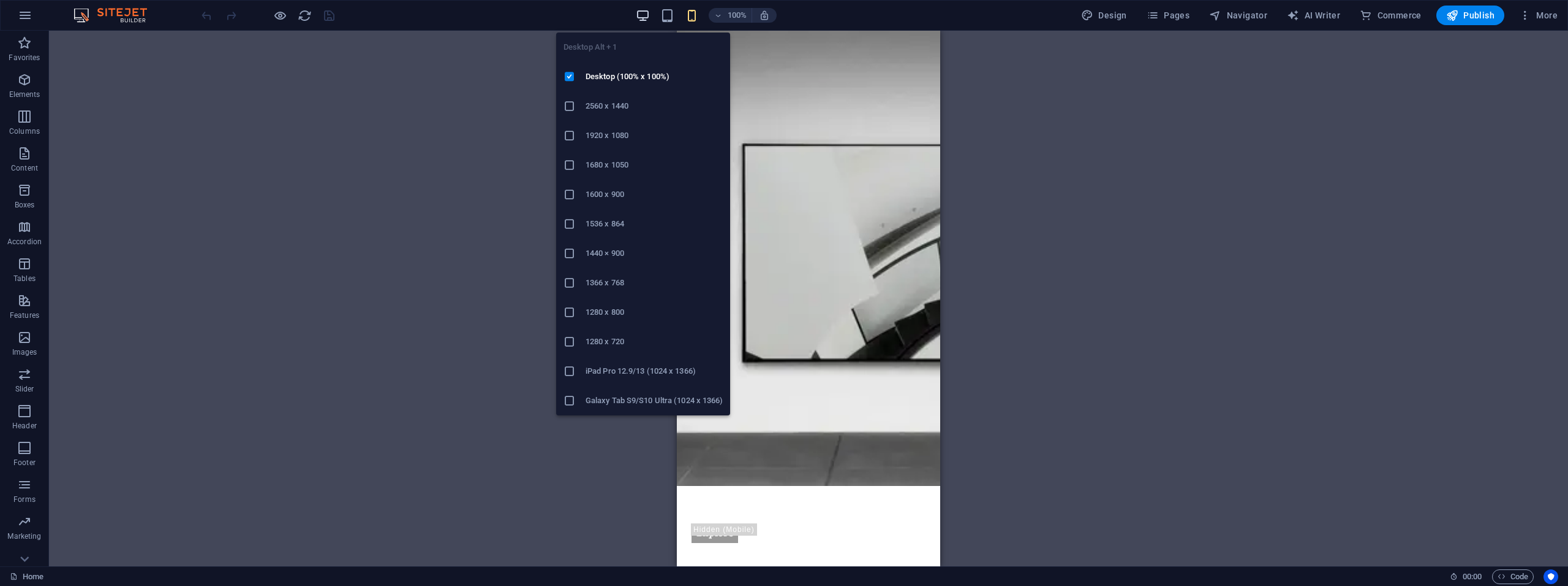
click at [648, 14] on icon "button" at bounding box center [643, 16] width 14 height 14
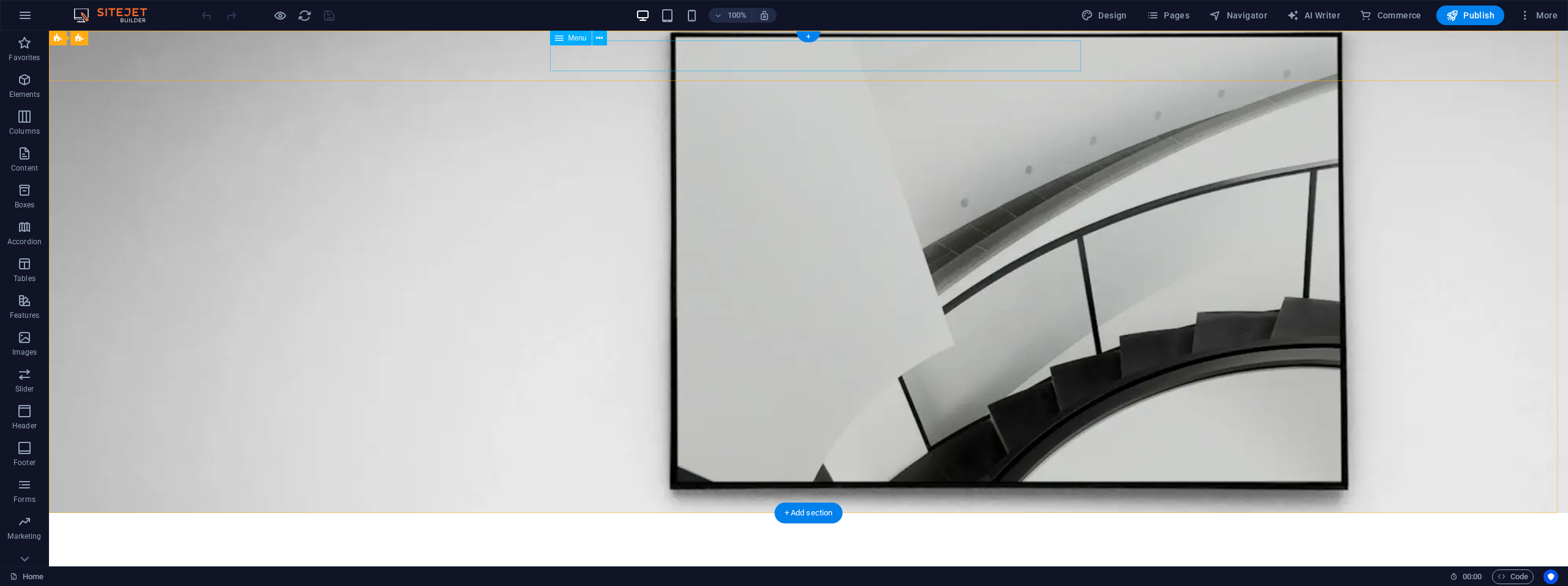
click at [710, 538] on nav "About Us Exhibitions Events Contact" at bounding box center [809, 552] width 736 height 31
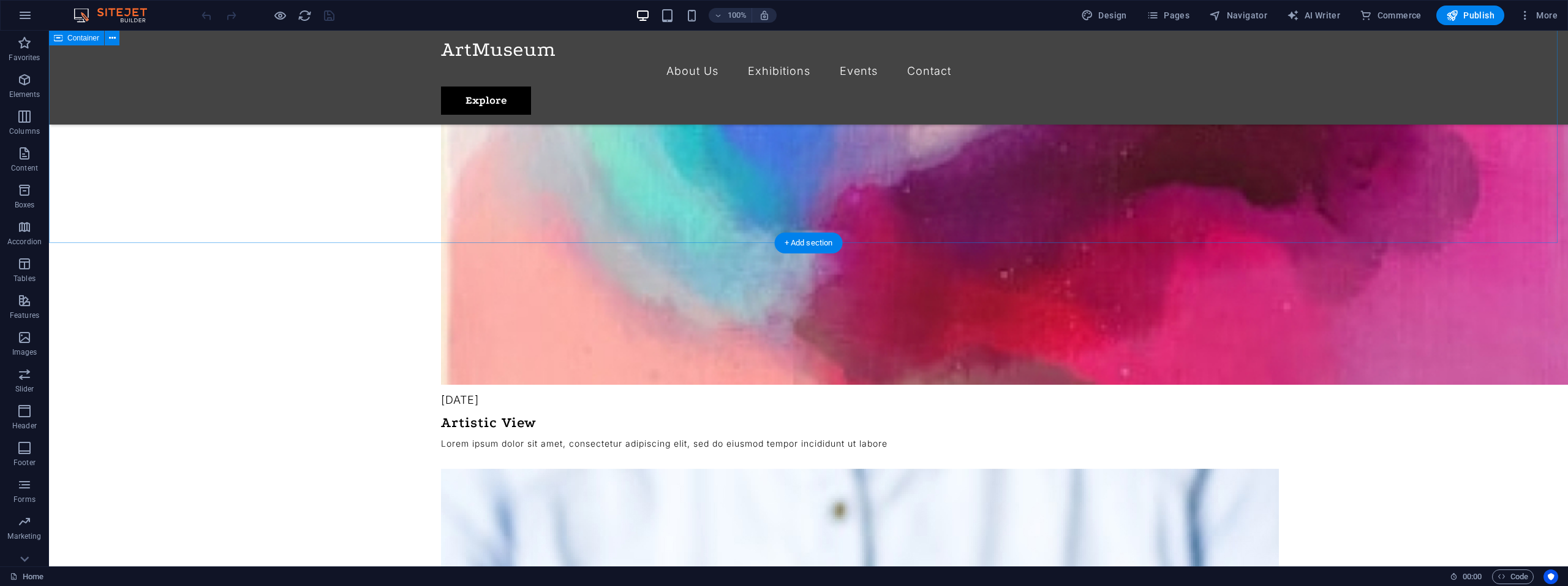
scroll to position [2127, 0]
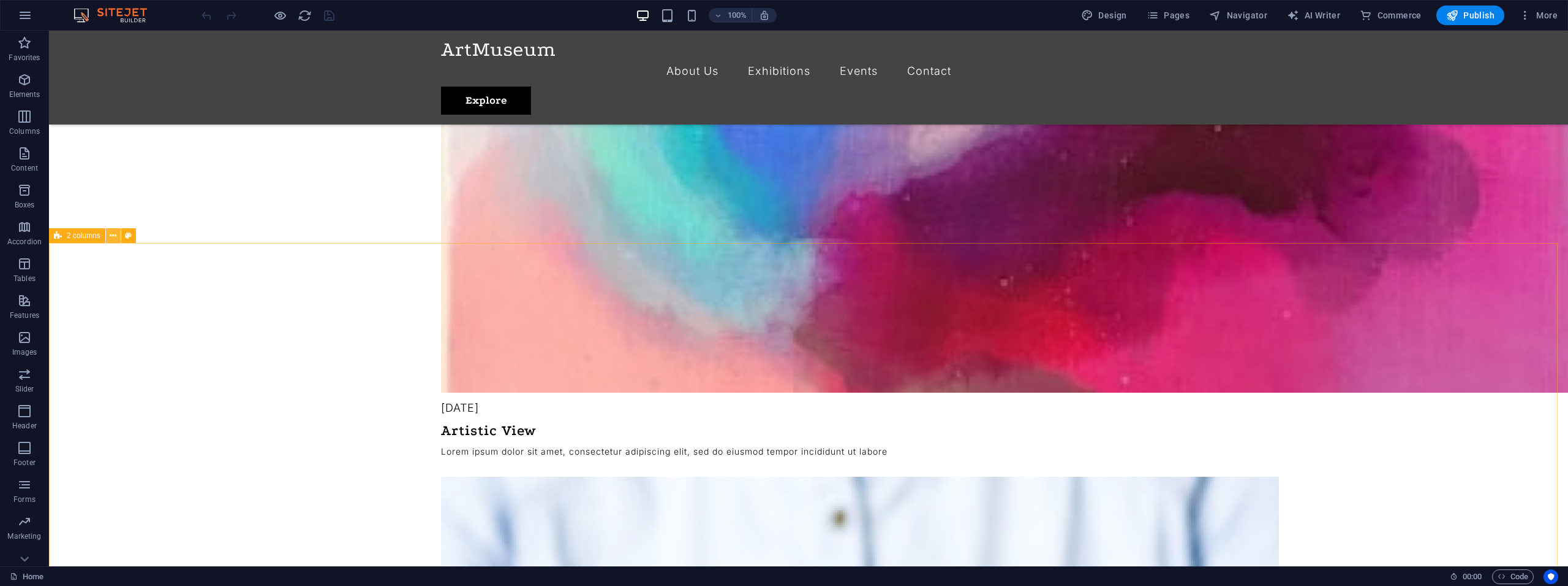
click at [116, 237] on icon at bounding box center [113, 235] width 7 height 13
drag, startPoint x: 116, startPoint y: 241, endPoint x: 66, endPoint y: 215, distance: 56.4
click at [116, 241] on icon at bounding box center [113, 235] width 7 height 13
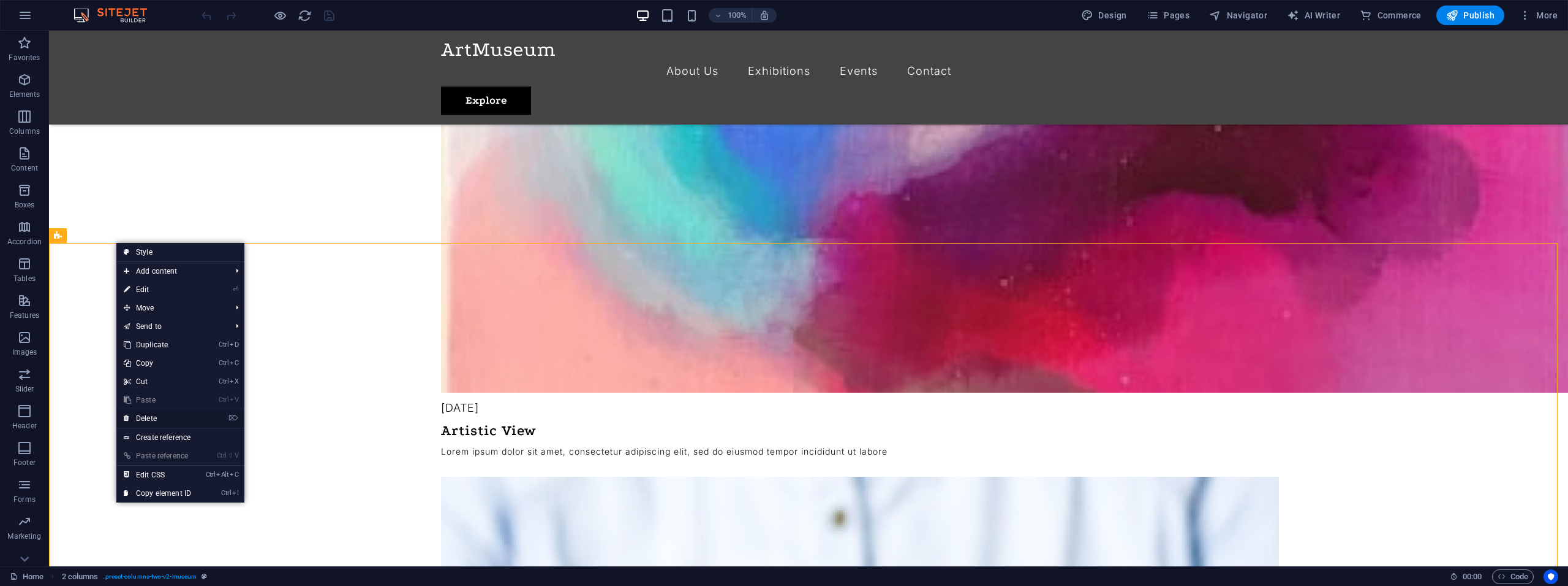
click at [161, 421] on link "⌦ Delete" at bounding box center [157, 418] width 82 height 19
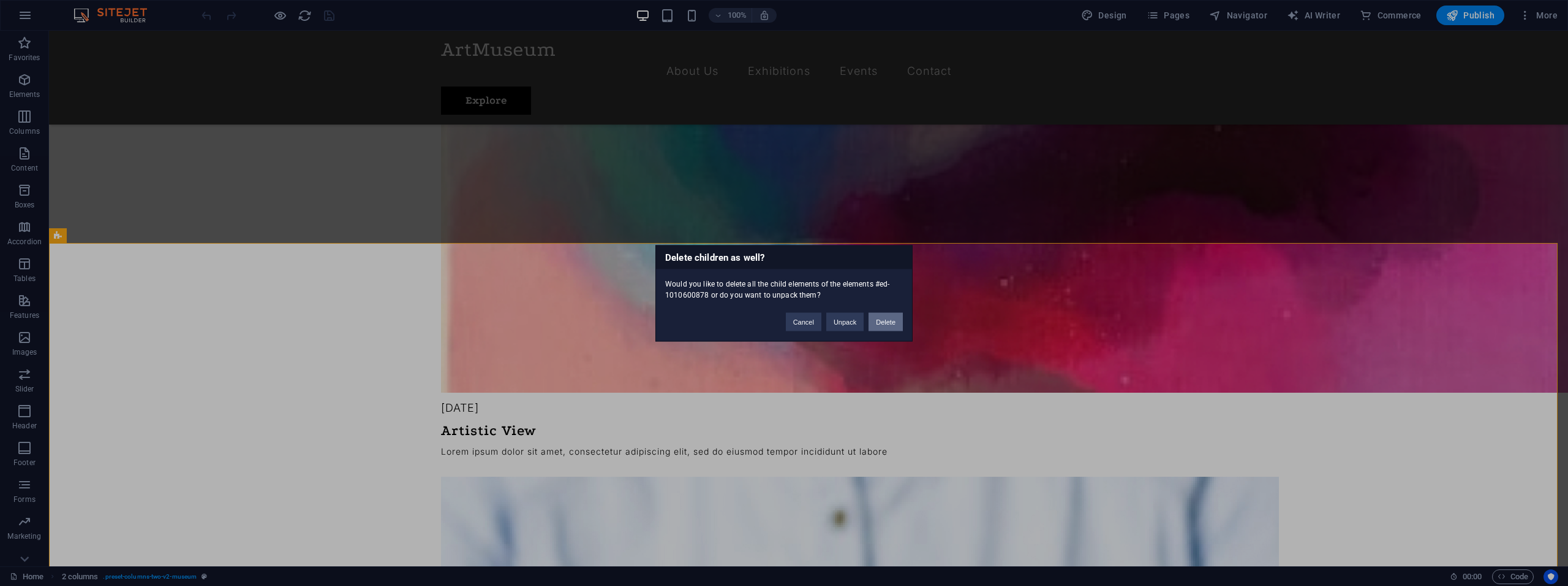
click at [890, 322] on button "Delete" at bounding box center [886, 321] width 35 height 19
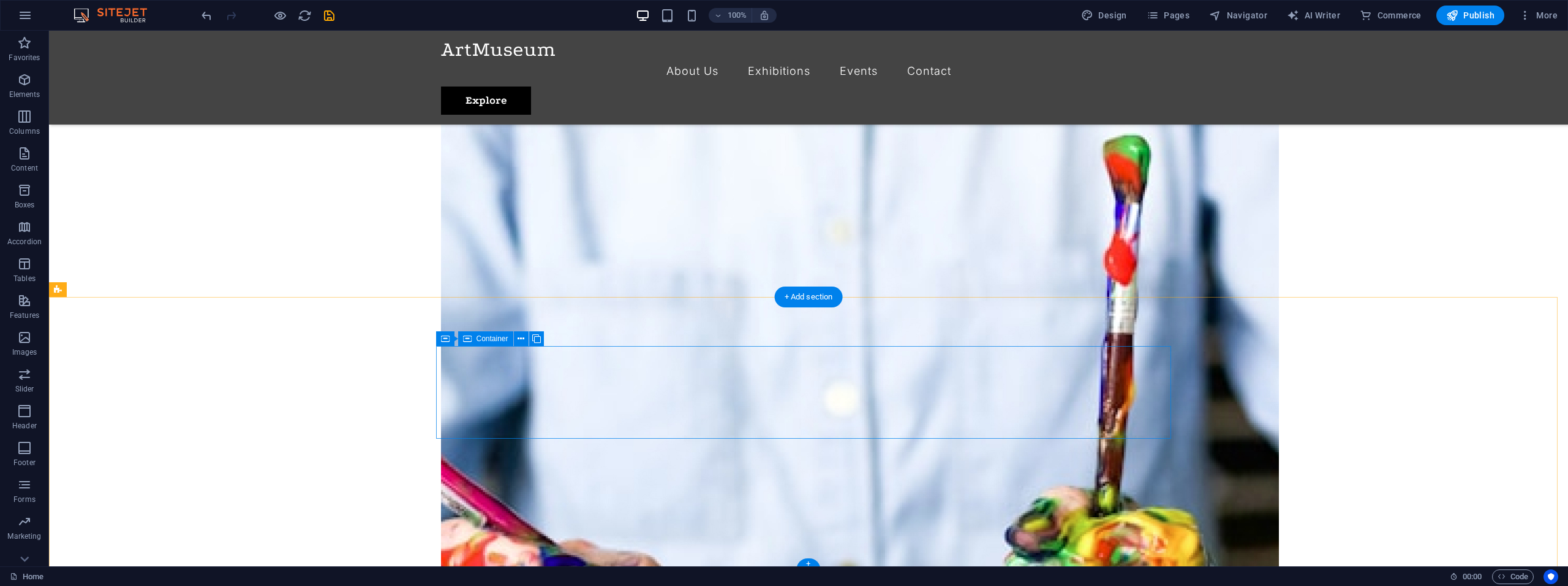
scroll to position [2571, 0]
click at [1117, 339] on icon at bounding box center [1117, 335] width 7 height 13
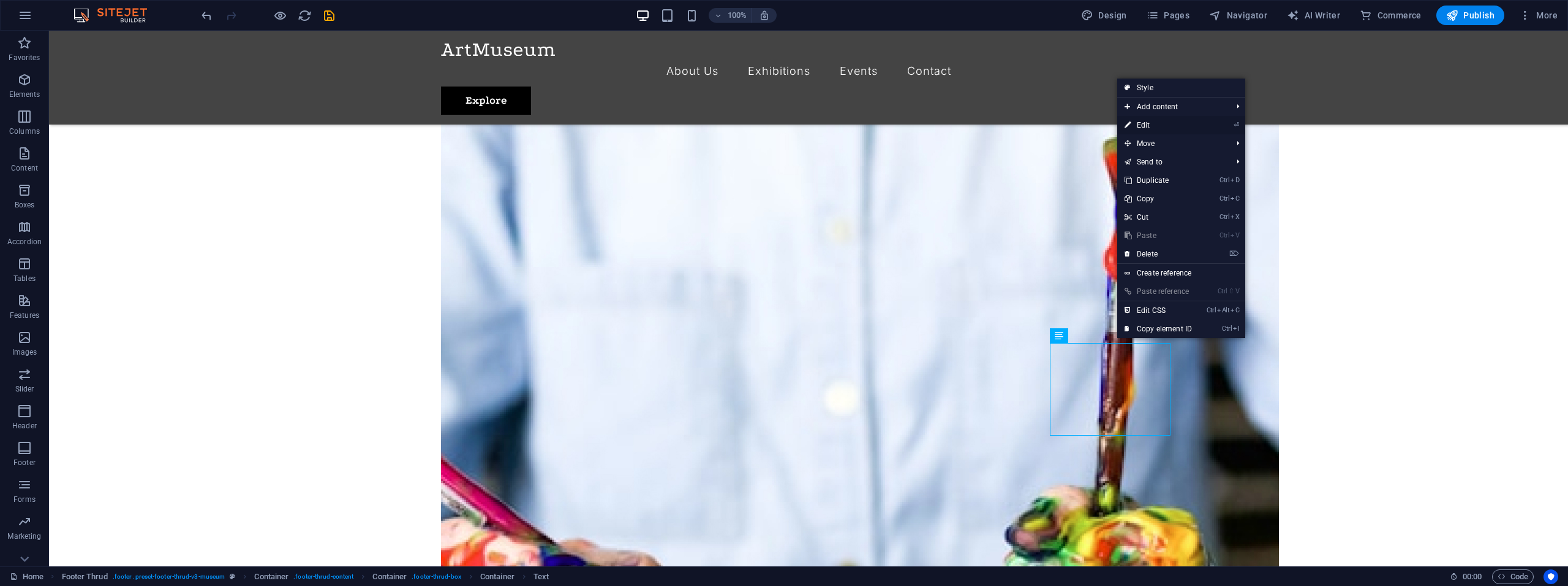
drag, startPoint x: 1151, startPoint y: 122, endPoint x: 880, endPoint y: 113, distance: 271.1
click at [1151, 122] on link "⏎ Edit" at bounding box center [1158, 125] width 82 height 19
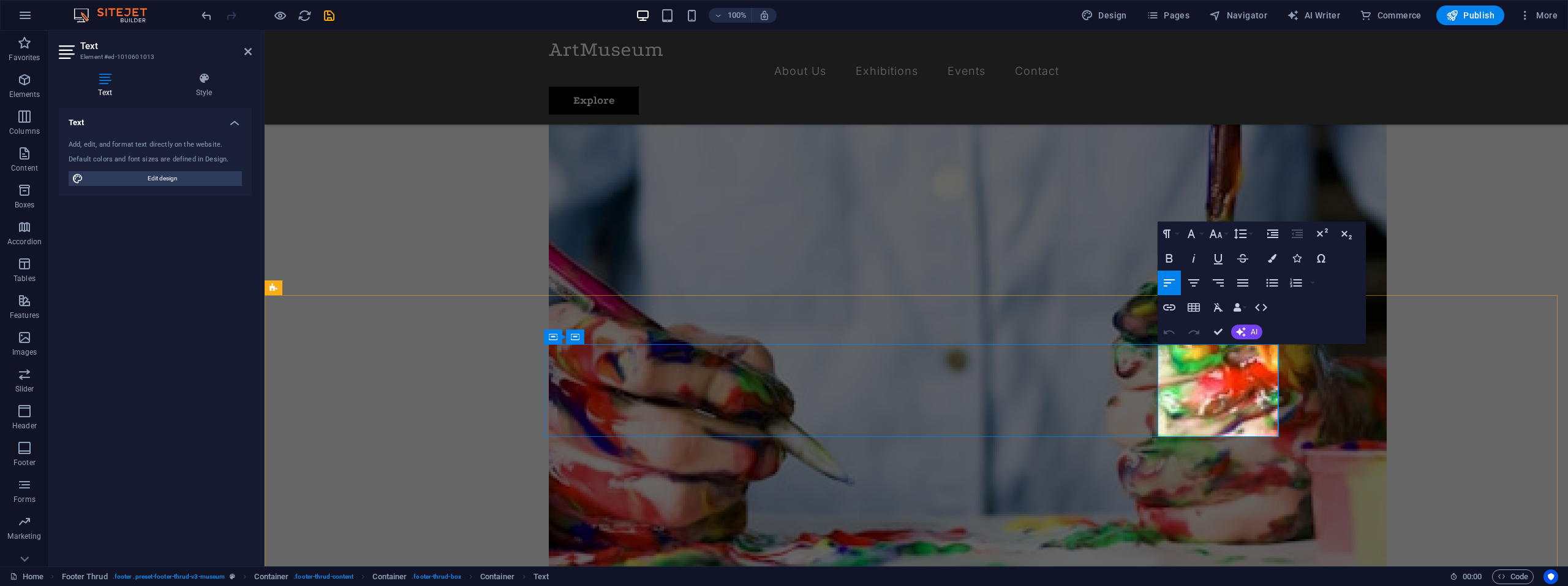
drag, startPoint x: 1247, startPoint y: 405, endPoint x: 1145, endPoint y: 355, distance: 113.6
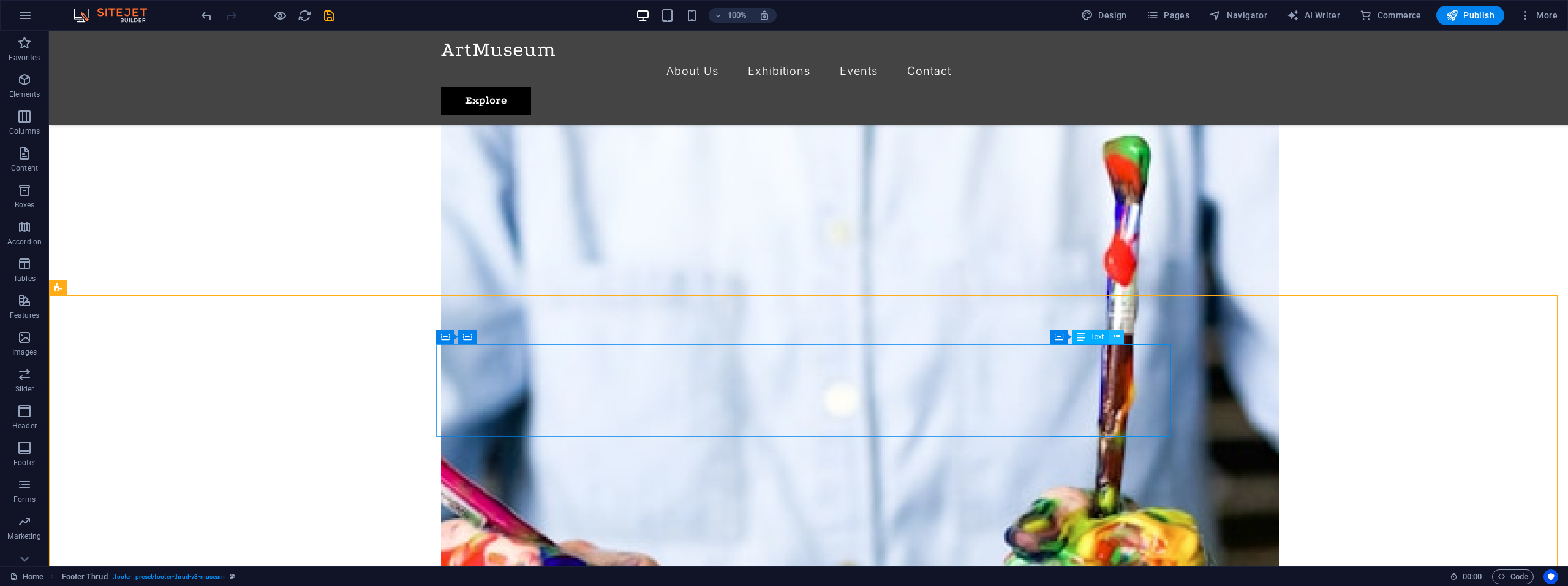
click at [1118, 339] on icon at bounding box center [1117, 336] width 7 height 13
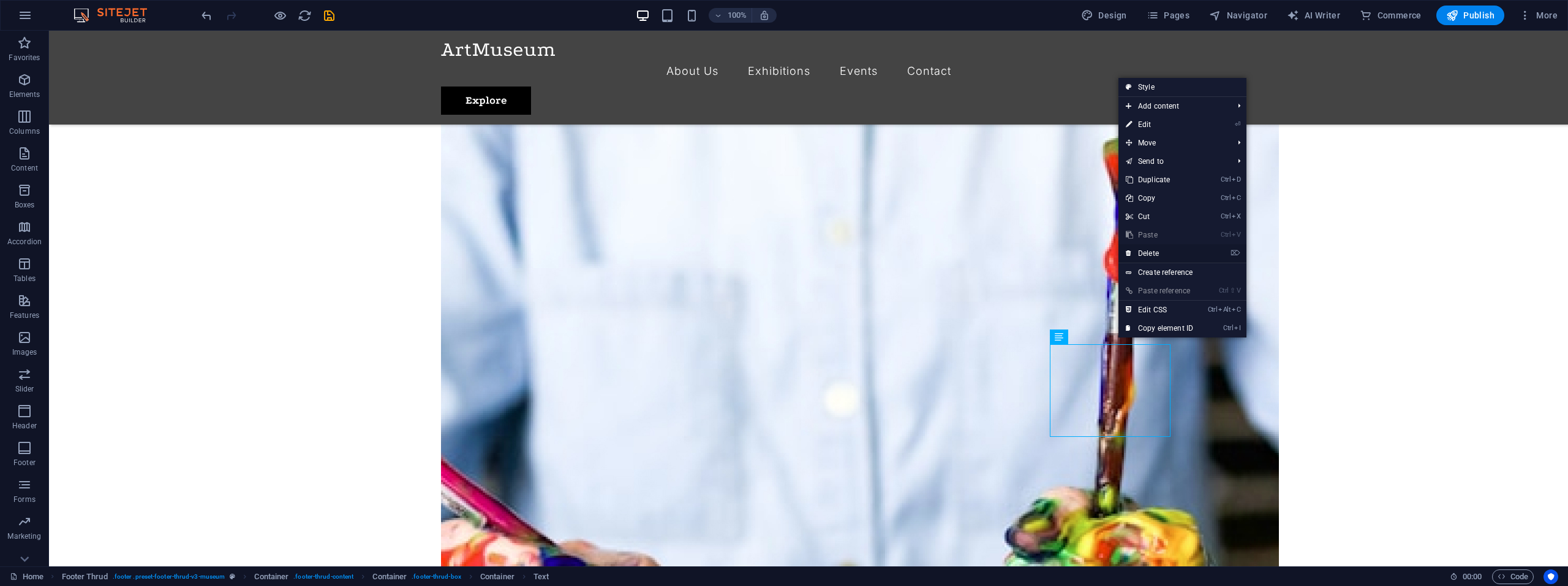
click at [1150, 255] on link "⌦ Delete" at bounding box center [1159, 253] width 82 height 19
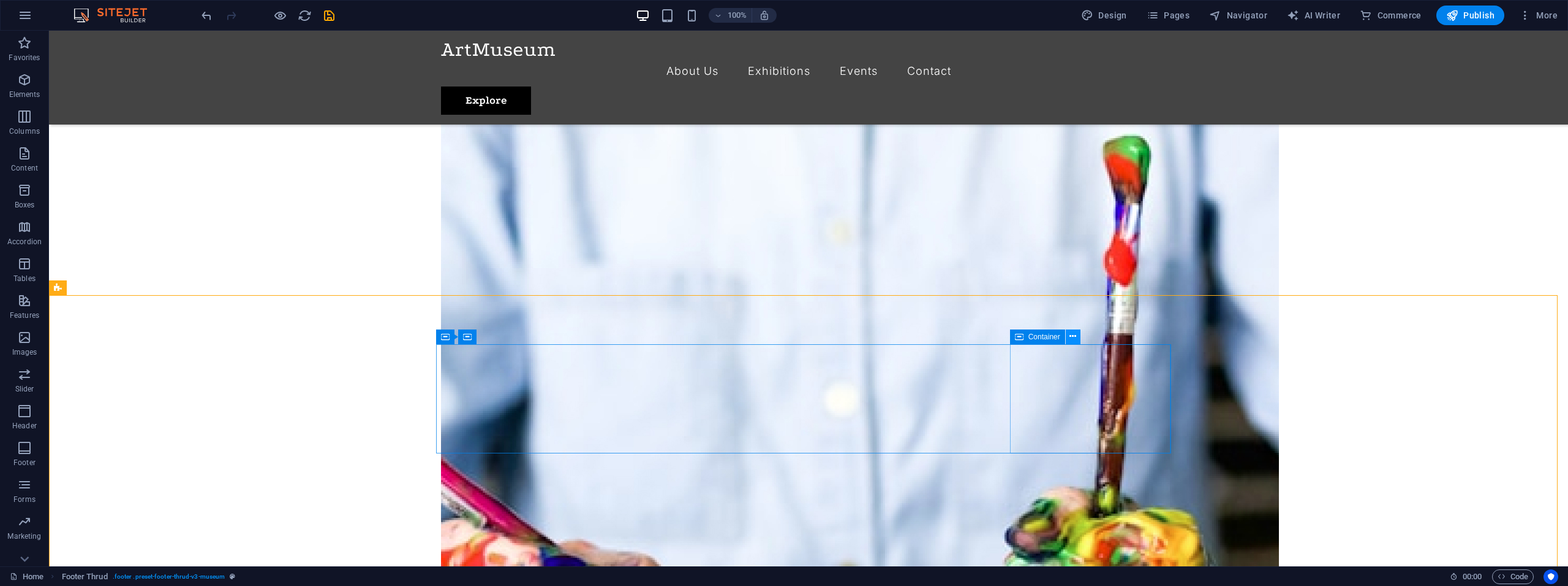
click at [1074, 338] on icon at bounding box center [1072, 336] width 7 height 13
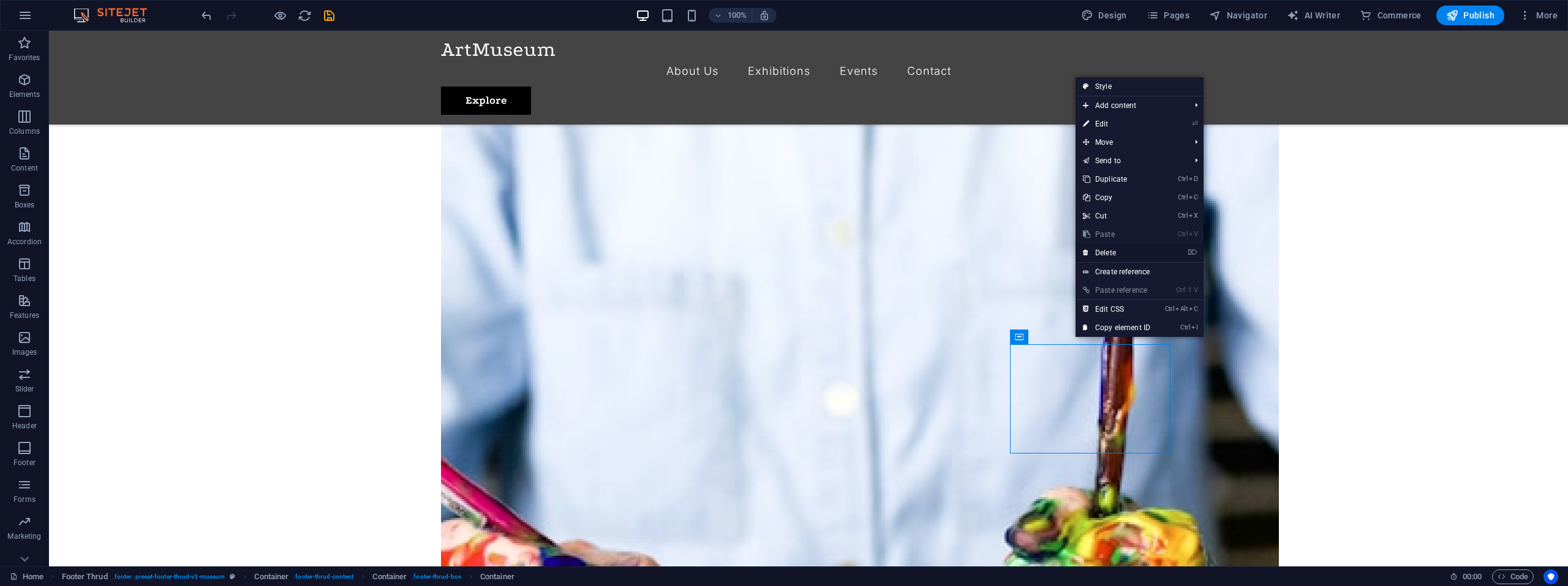
click at [1103, 250] on link "⌦ Delete" at bounding box center [1117, 252] width 82 height 19
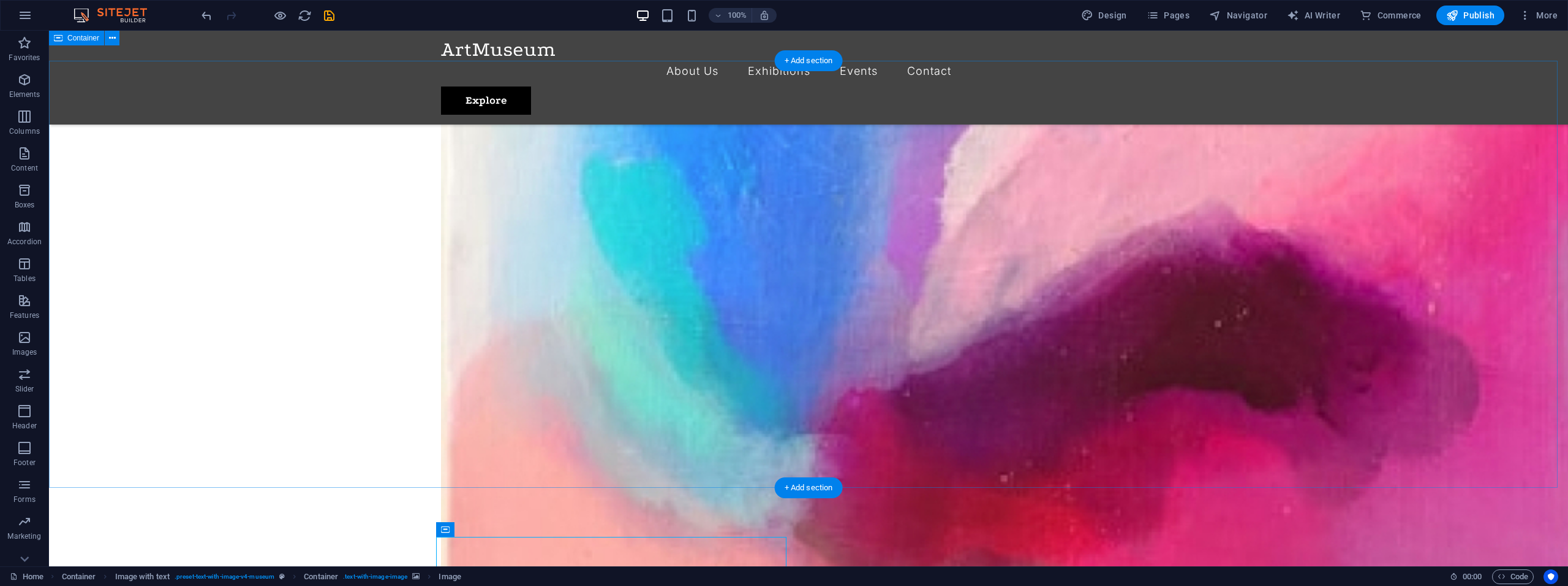
scroll to position [1882, 0]
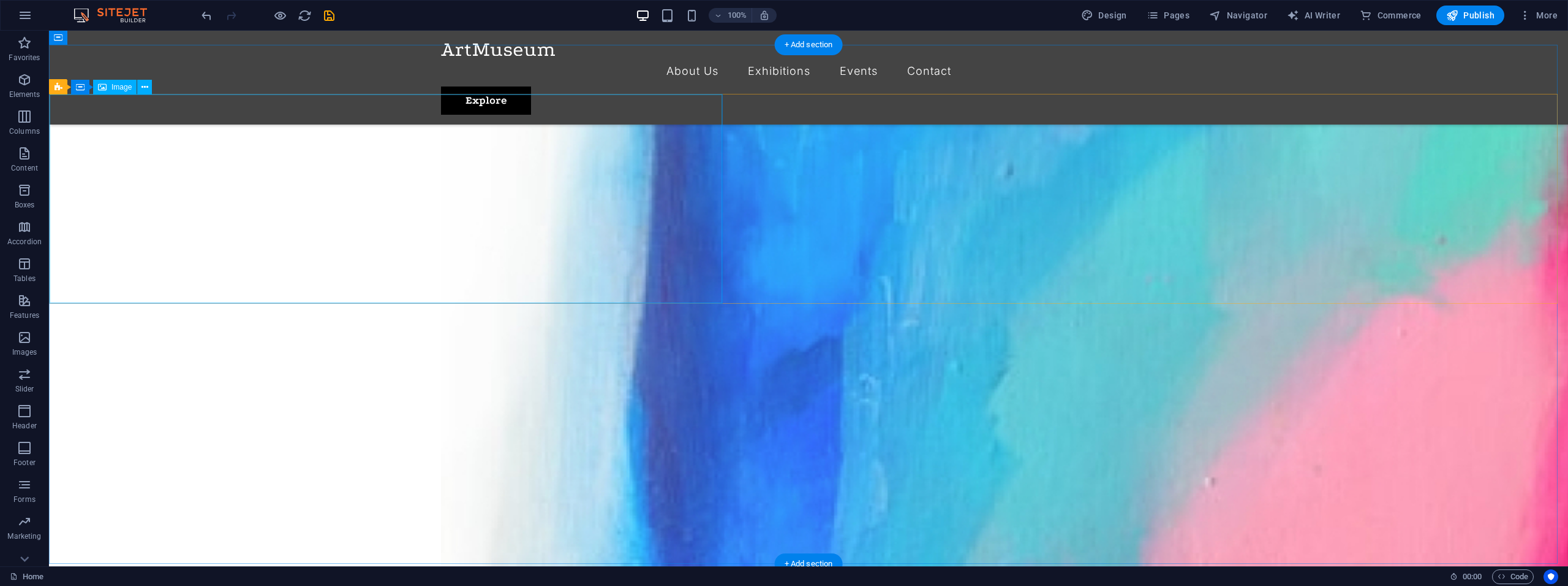
scroll to position [1256, 0]
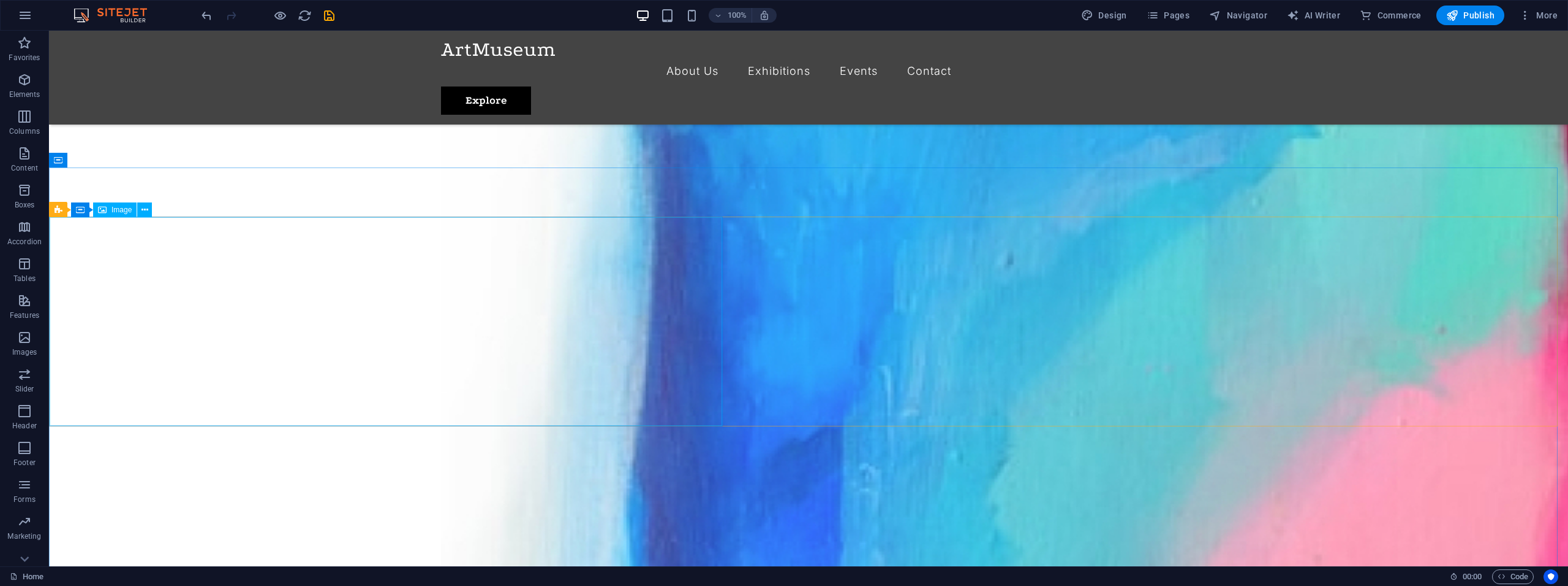
click at [123, 209] on span "Image" at bounding box center [121, 209] width 20 height 7
click at [142, 209] on icon at bounding box center [144, 209] width 7 height 13
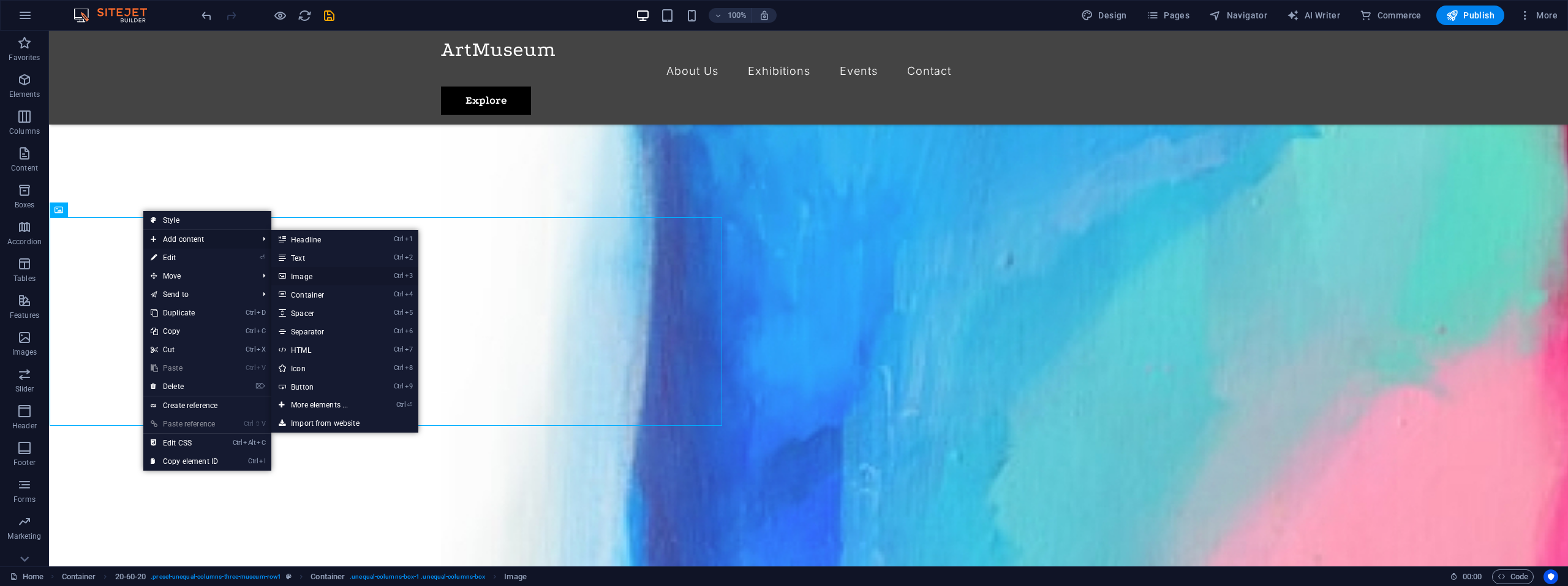
click at [315, 276] on link "Ctrl 3 Image" at bounding box center [322, 276] width 101 height 19
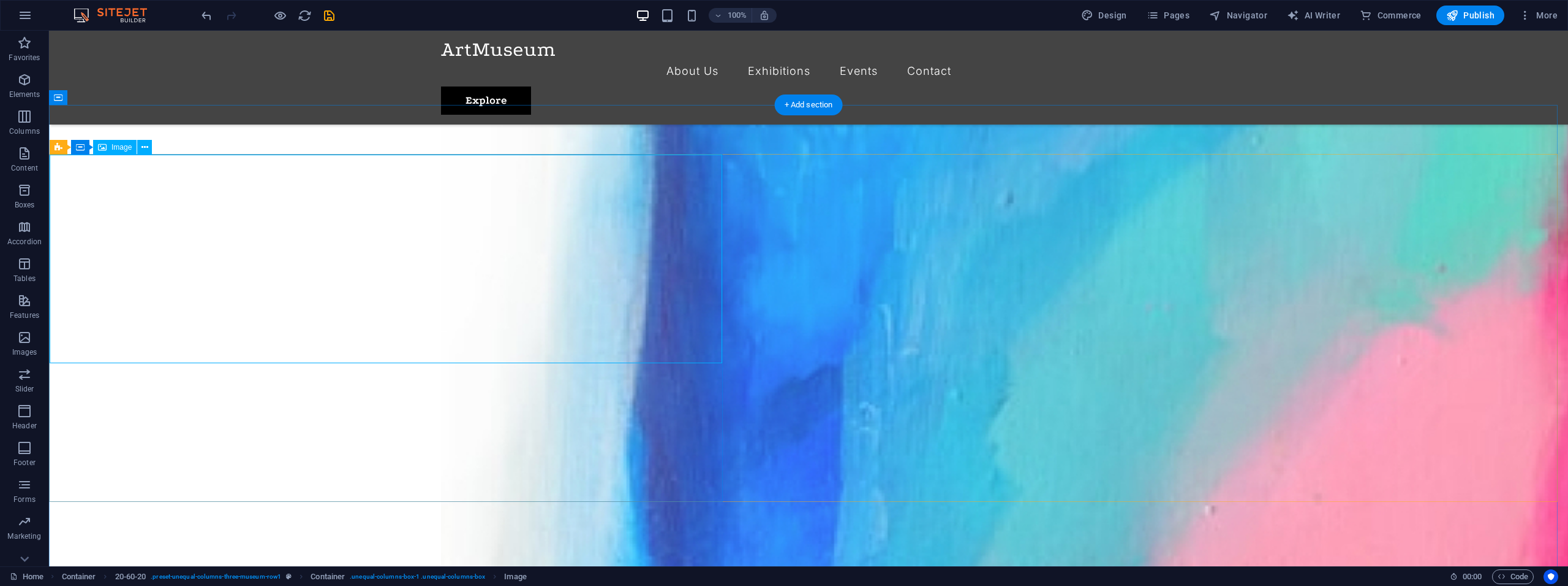
scroll to position [1319, 0]
click at [208, 18] on icon "undo" at bounding box center [206, 16] width 14 height 14
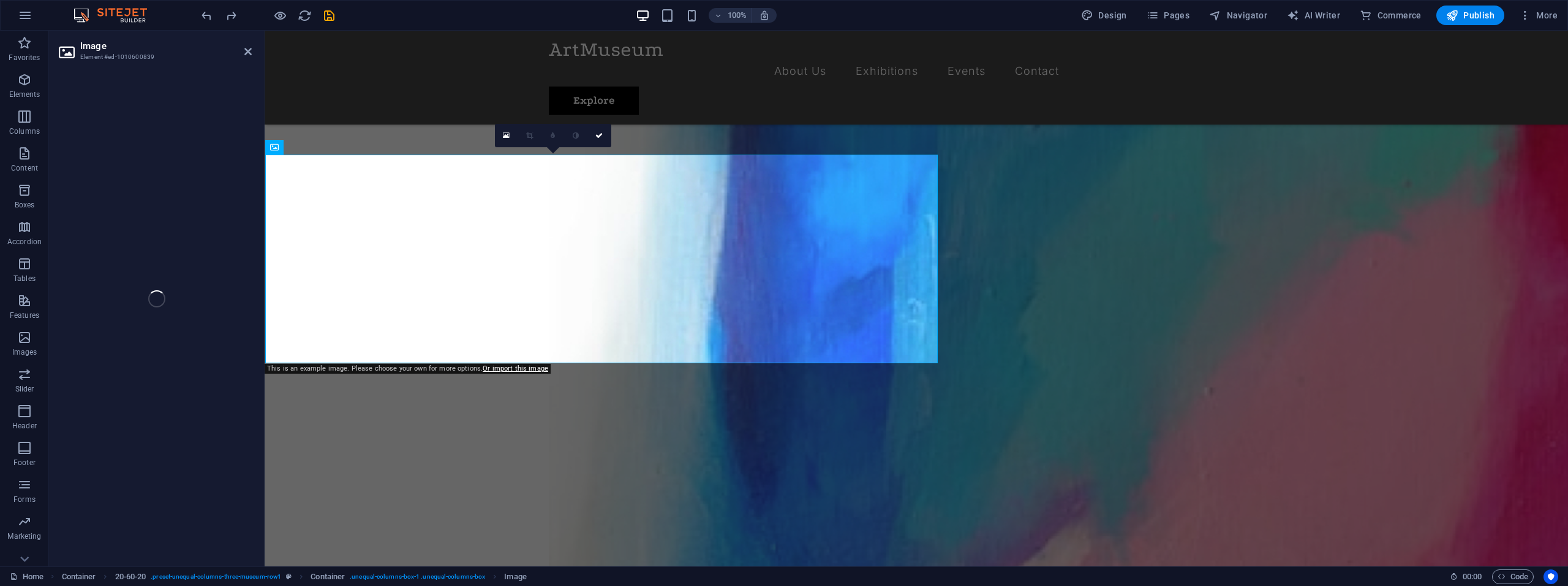
click at [245, 223] on div "Image Element #ed-1010600839 Drag here to replace the existing content. Press “…" at bounding box center [809, 298] width 1520 height 536
select select "vw"
select select "px"
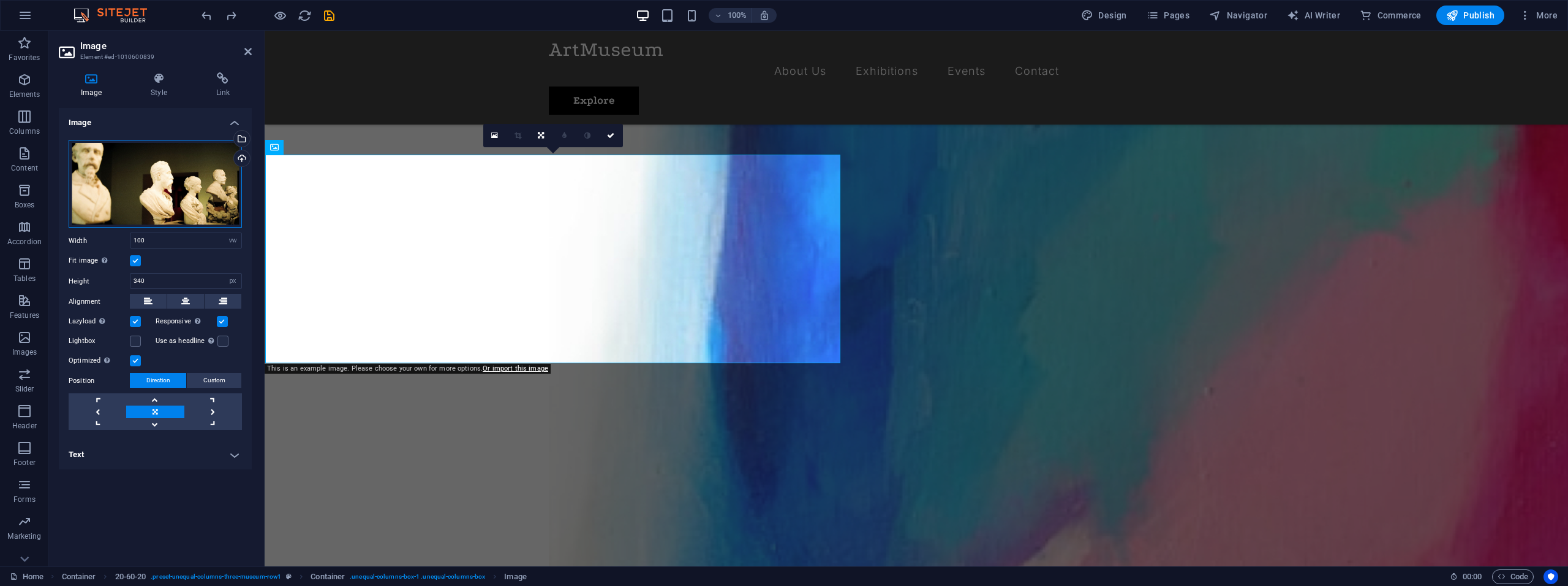
click at [152, 177] on div "Drag files here, click to choose files or select files from Files or our free s…" at bounding box center [155, 183] width 174 height 88
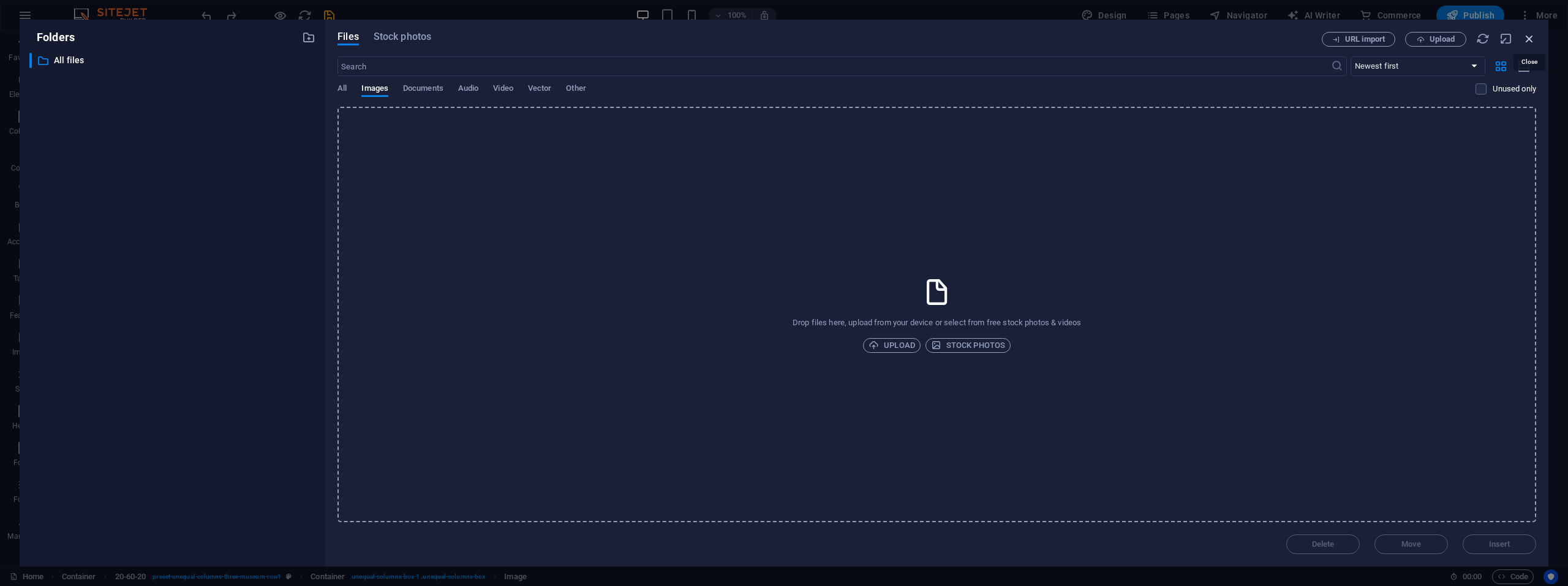
drag, startPoint x: 1527, startPoint y: 40, endPoint x: 1052, endPoint y: 27, distance: 475.2
click at [1527, 40] on icon "button" at bounding box center [1530, 39] width 14 height 14
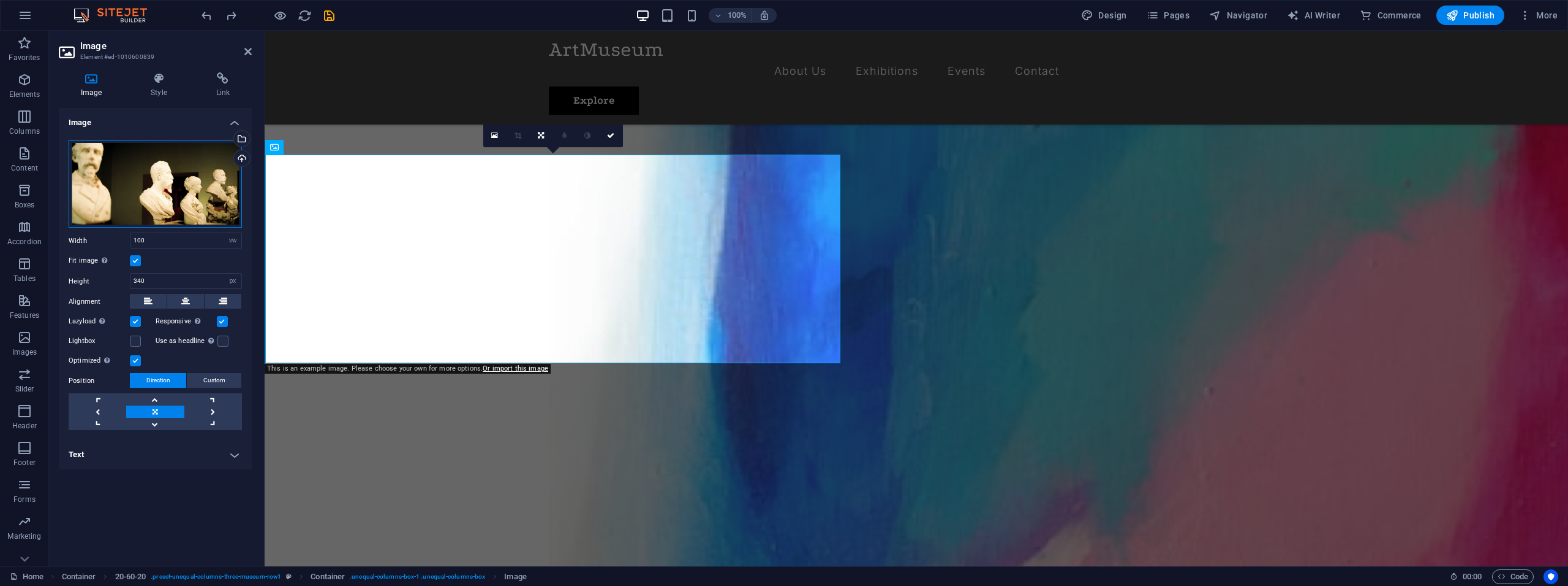
click at [169, 163] on div "Drag files here, click to choose files or select files from Files or our free s…" at bounding box center [155, 183] width 174 height 88
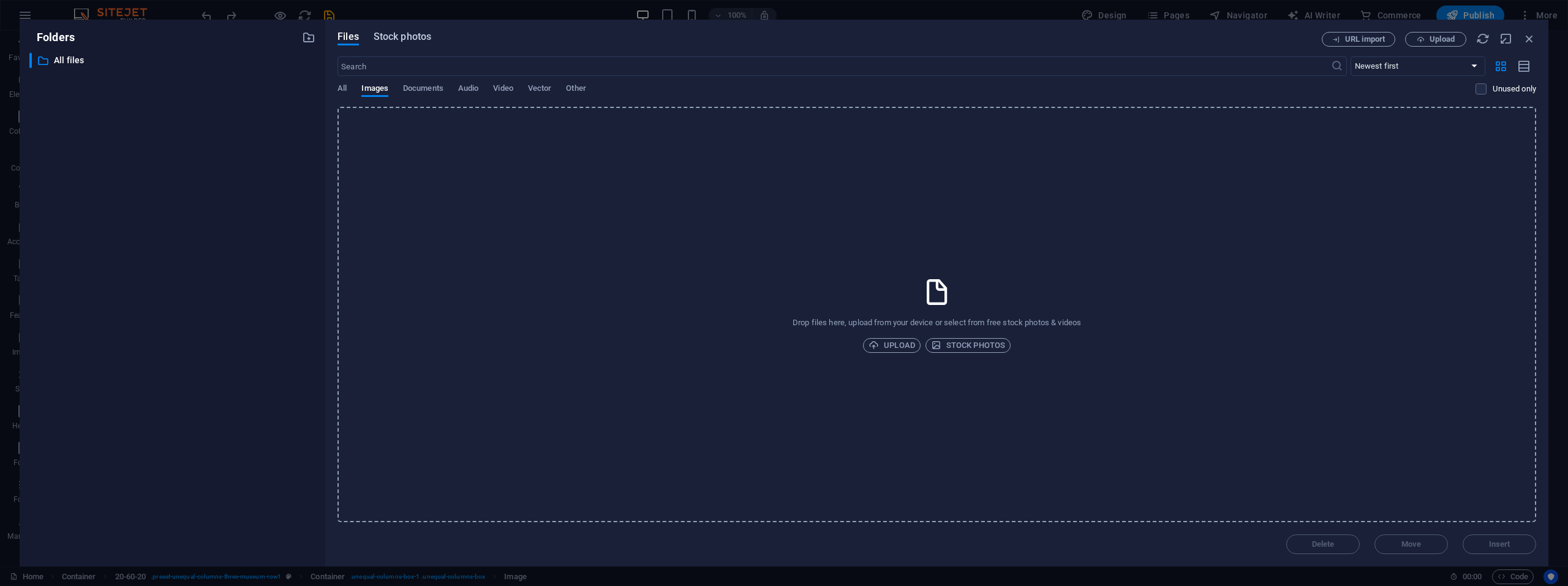
click at [408, 42] on span "Stock photos" at bounding box center [402, 37] width 57 height 15
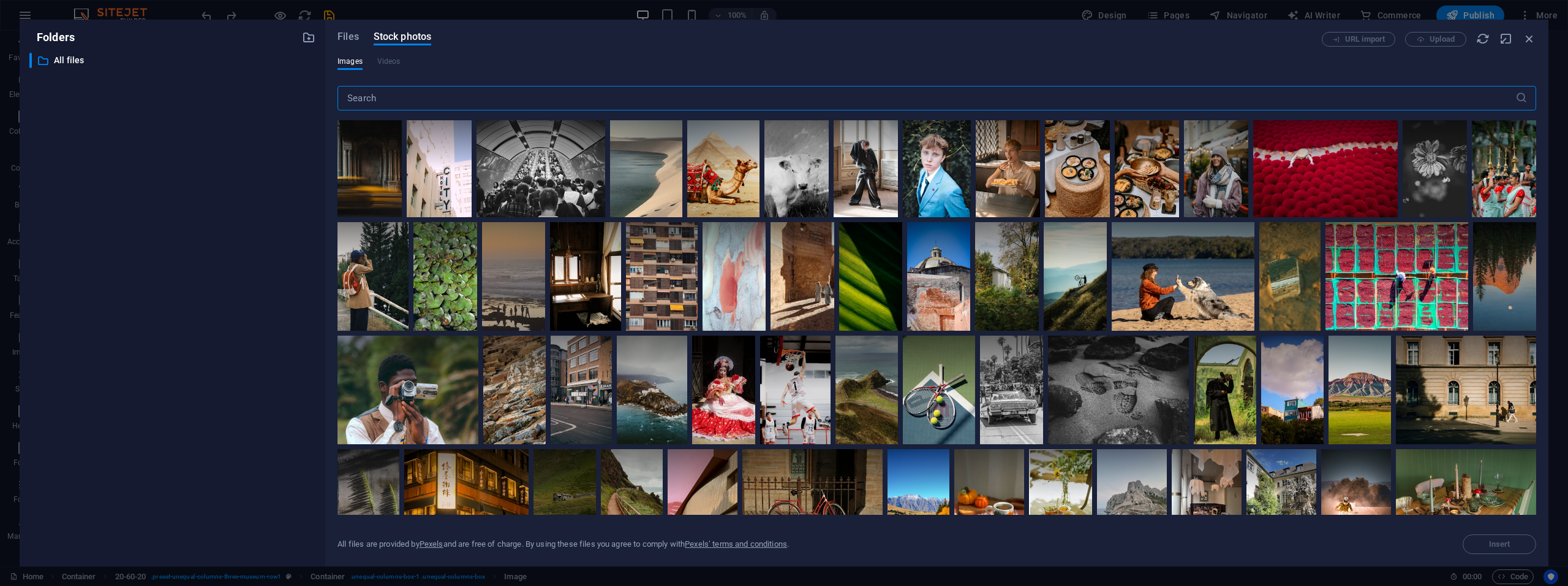
click at [415, 100] on input "text" at bounding box center [926, 98] width 1178 height 25
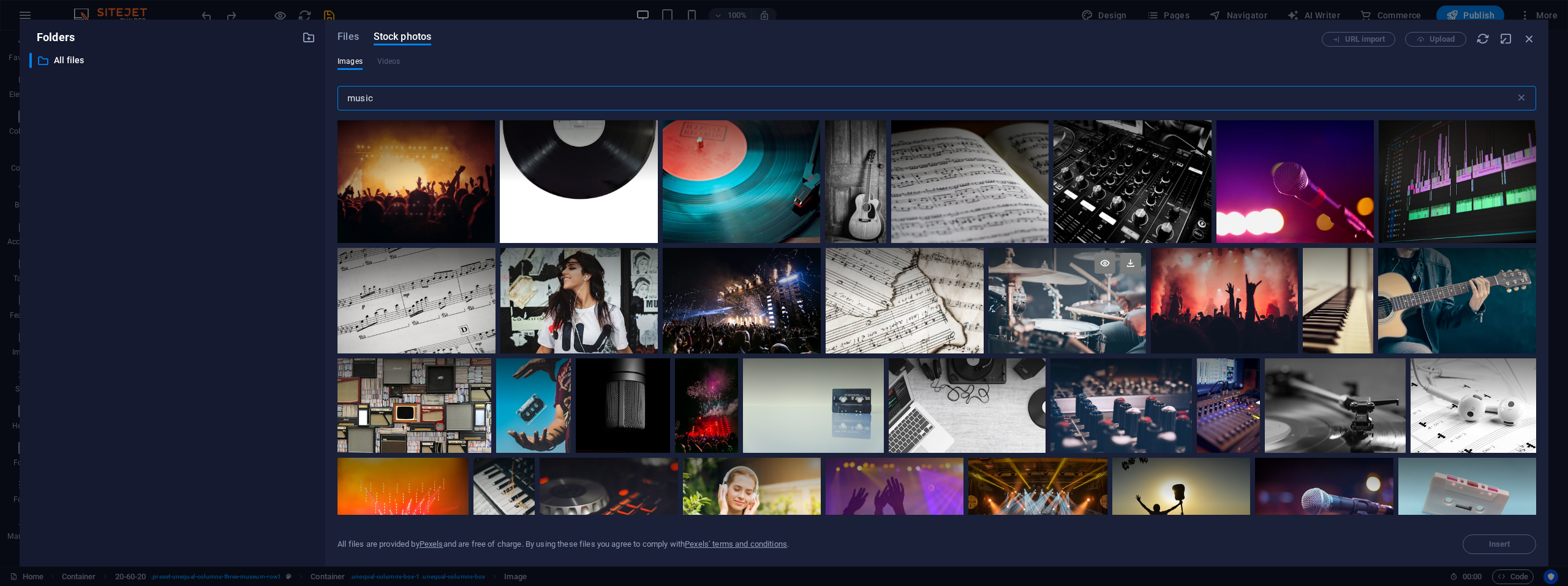
type input "music"
click at [1088, 303] on div at bounding box center [1067, 300] width 158 height 106
